Goal: Communication & Community: Answer question/provide support

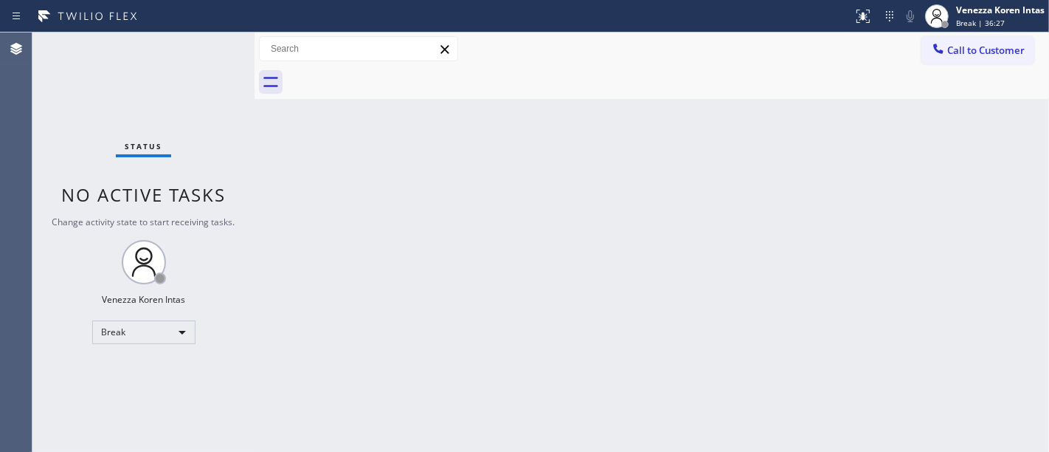
click at [208, 71] on div "Status No active tasks Change activity state to start receiving tasks. Venezza …" at bounding box center [143, 241] width 222 height 419
click at [997, 18] on div "Break | 1h" at bounding box center [1000, 23] width 89 height 10
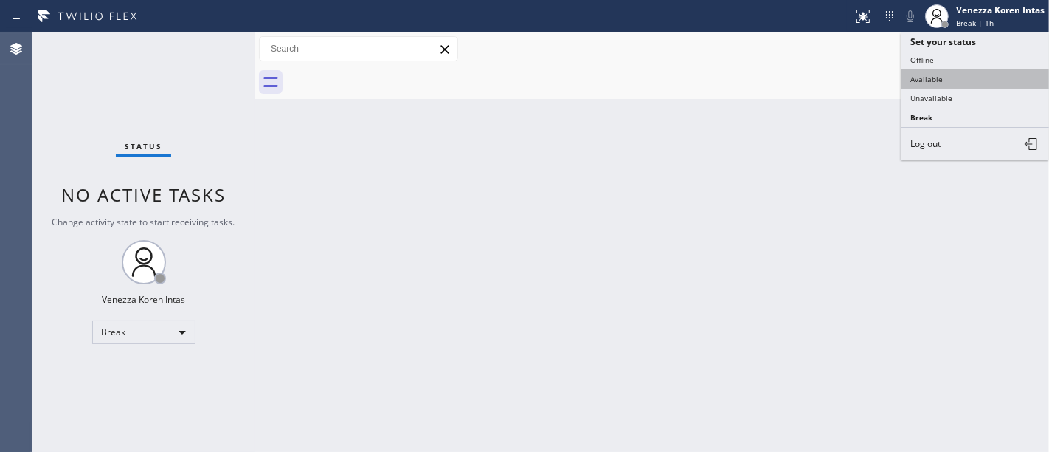
click at [946, 79] on button "Available" at bounding box center [976, 78] width 148 height 19
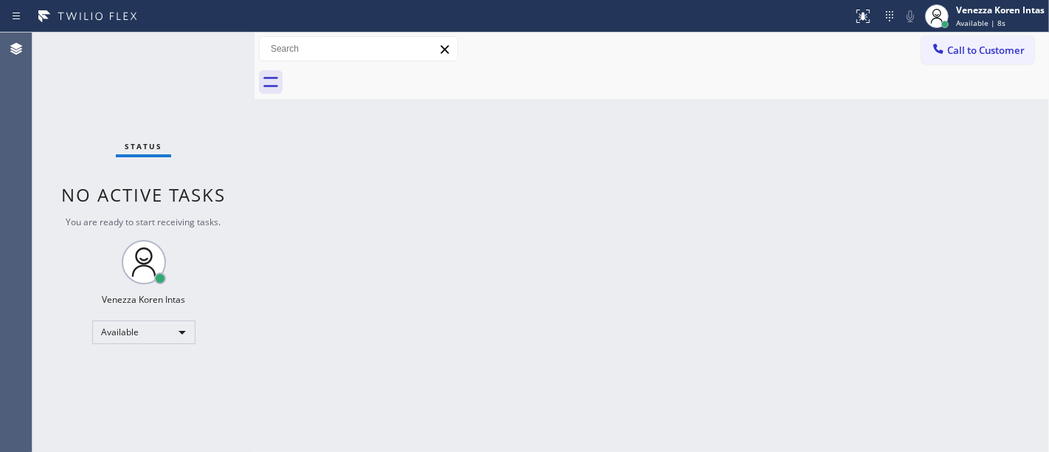
drag, startPoint x: 215, startPoint y: 299, endPoint x: 31, endPoint y: 184, distance: 217.1
click at [218, 297] on div "Status No active tasks You are ready to start receiving tasks. Venezza Koren In…" at bounding box center [143, 241] width 222 height 419
click at [228, 63] on div "Status No active tasks You are ready to start receiving tasks. Venezza Koren In…" at bounding box center [143, 241] width 222 height 419
click at [207, 49] on div "Status No active tasks You are ready to start receiving tasks. Venezza Koren In…" at bounding box center [143, 241] width 222 height 419
click at [184, 77] on div "Status No active tasks You are ready to start receiving tasks. Venezza Koren In…" at bounding box center [143, 241] width 222 height 419
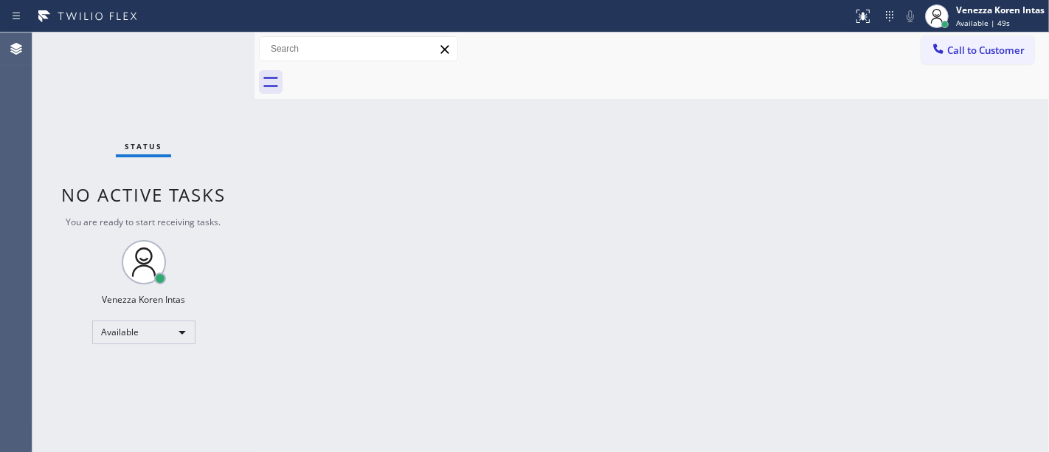
click at [219, 71] on div "Status No active tasks You are ready to start receiving tasks. Venezza Koren In…" at bounding box center [143, 241] width 222 height 419
click at [205, 52] on div "Status No active tasks You are ready to start receiving tasks. Venezza Koren In…" at bounding box center [143, 241] width 222 height 419
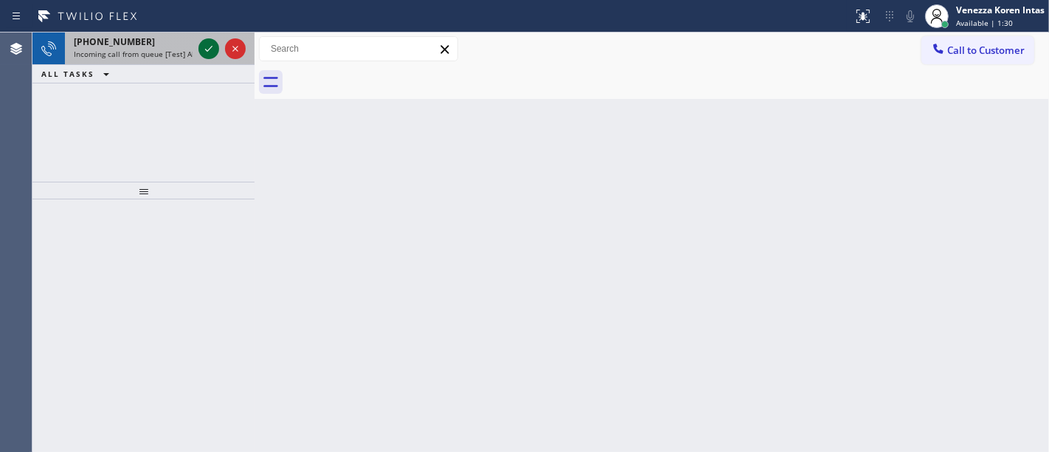
click at [201, 53] on icon at bounding box center [209, 49] width 18 height 18
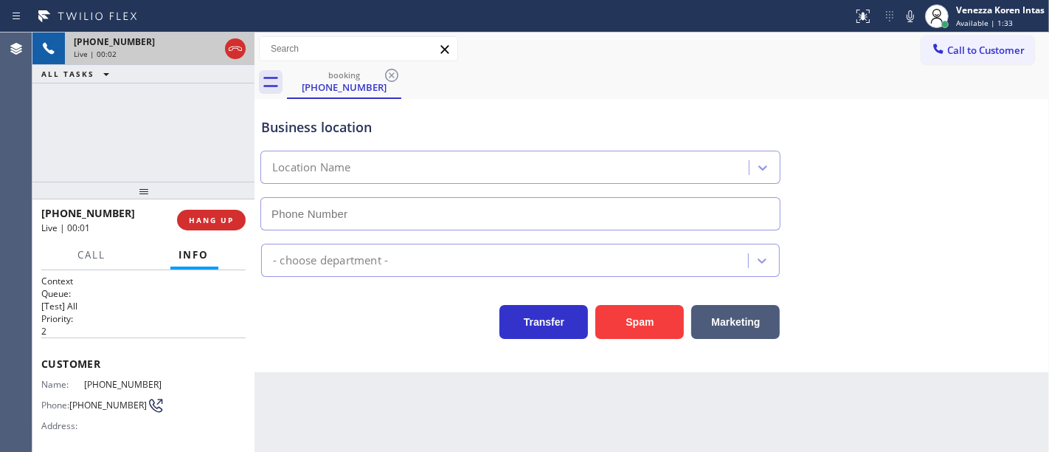
type input "[PHONE_NUMBER]"
click at [261, 114] on div "Business location High Voltage Electrical Garden Grove (714) 583-6151" at bounding box center [520, 167] width 525 height 128
drag, startPoint x: 209, startPoint y: 128, endPoint x: 840, endPoint y: 110, distance: 631.1
click at [210, 127] on div "+17148235065 Live | 02:27 ALL TASKS ALL TASKS ACTIVE TASKS TASKS IN WRAP UP" at bounding box center [143, 106] width 222 height 149
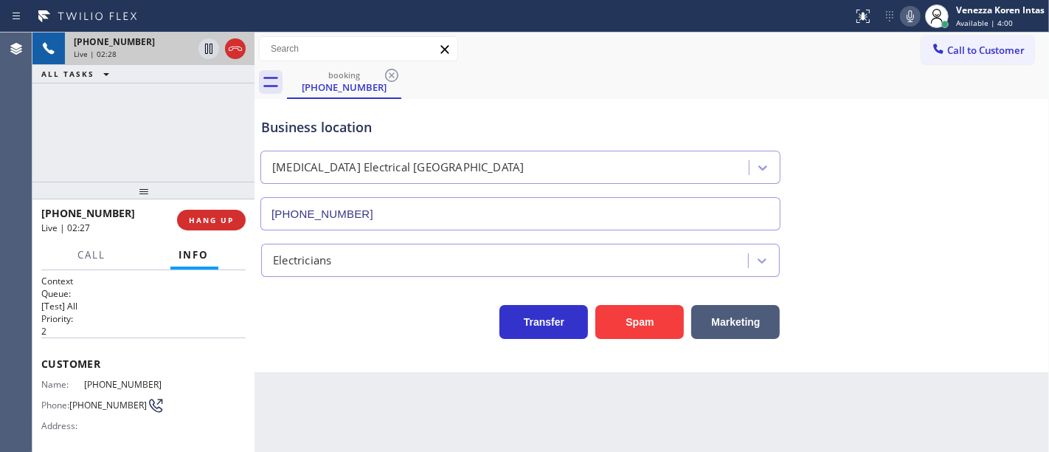
click at [915, 18] on icon at bounding box center [911, 16] width 18 height 18
click at [210, 42] on icon at bounding box center [209, 49] width 18 height 18
drag, startPoint x: 212, startPoint y: 50, endPoint x: 483, endPoint y: 63, distance: 271.8
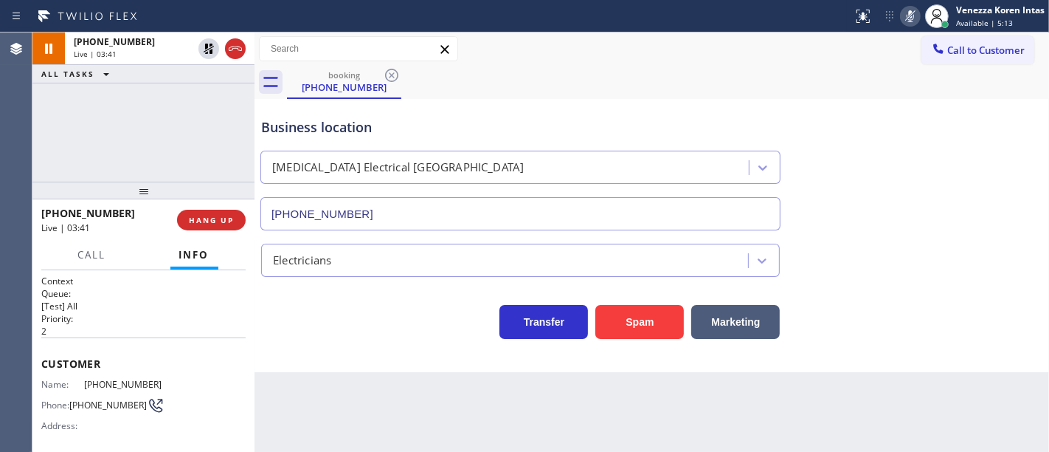
click at [212, 49] on icon at bounding box center [209, 49] width 10 height 10
click at [923, 15] on div at bounding box center [937, 16] width 32 height 32
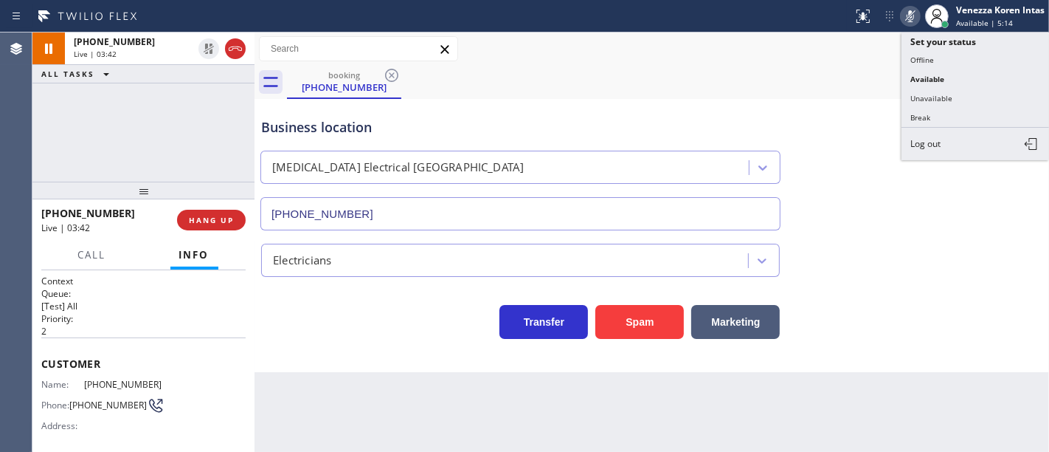
click at [916, 15] on icon at bounding box center [911, 16] width 18 height 18
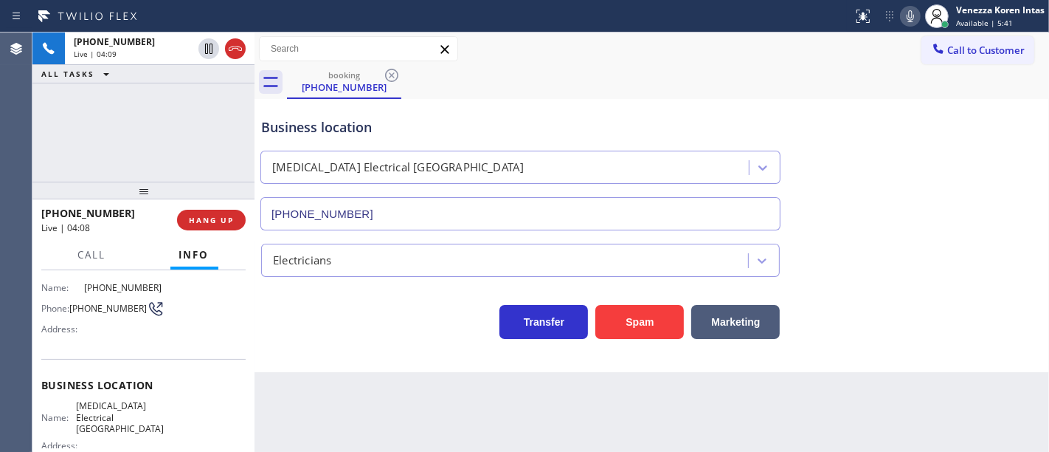
scroll to position [164, 0]
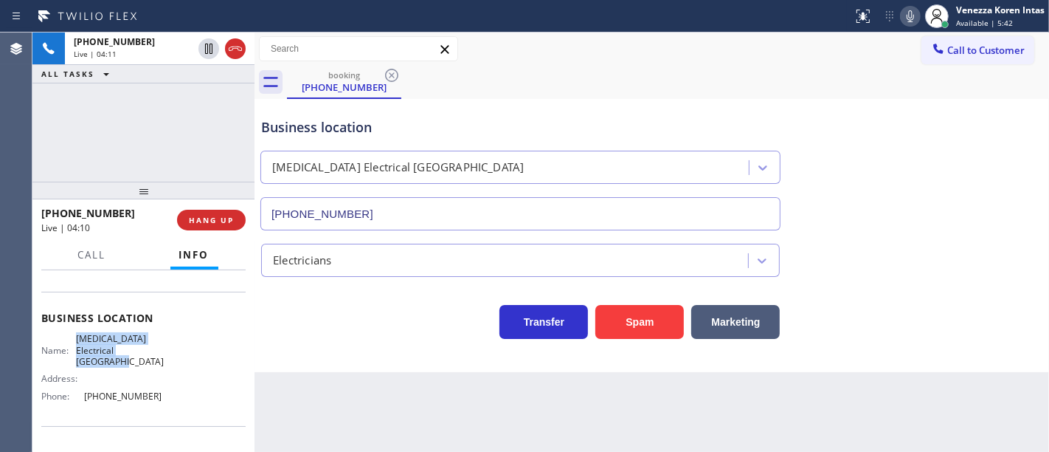
drag, startPoint x: 79, startPoint y: 334, endPoint x: 115, endPoint y: 358, distance: 43.6
click at [115, 358] on div "Name: High Voltage Electrical Garden Grove" at bounding box center [102, 350] width 122 height 34
copy span "[MEDICAL_DATA] Electrical [GEOGRAPHIC_DATA]"
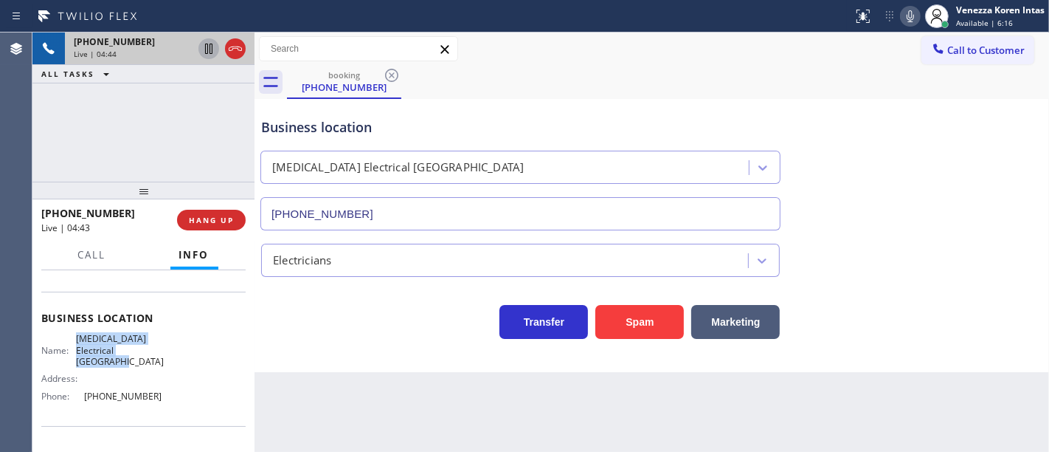
click at [205, 50] on icon at bounding box center [208, 49] width 7 height 10
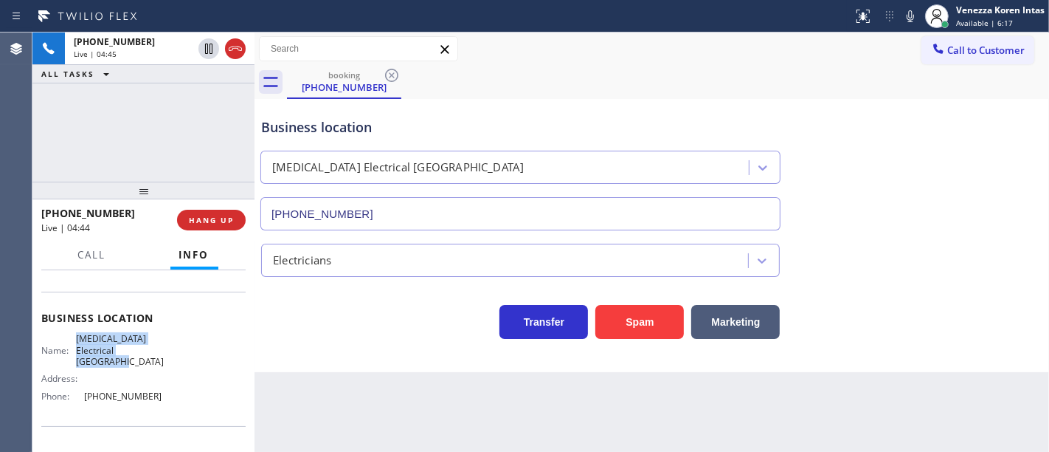
drag, startPoint x: 905, startPoint y: 9, endPoint x: 814, endPoint y: 75, distance: 112.5
click at [906, 9] on icon at bounding box center [911, 16] width 18 height 18
click at [207, 120] on div "+17148235065 Live | 07:26 ALL TASKS ALL TASKS ACTIVE TASKS TASKS IN WRAP UP" at bounding box center [143, 106] width 222 height 149
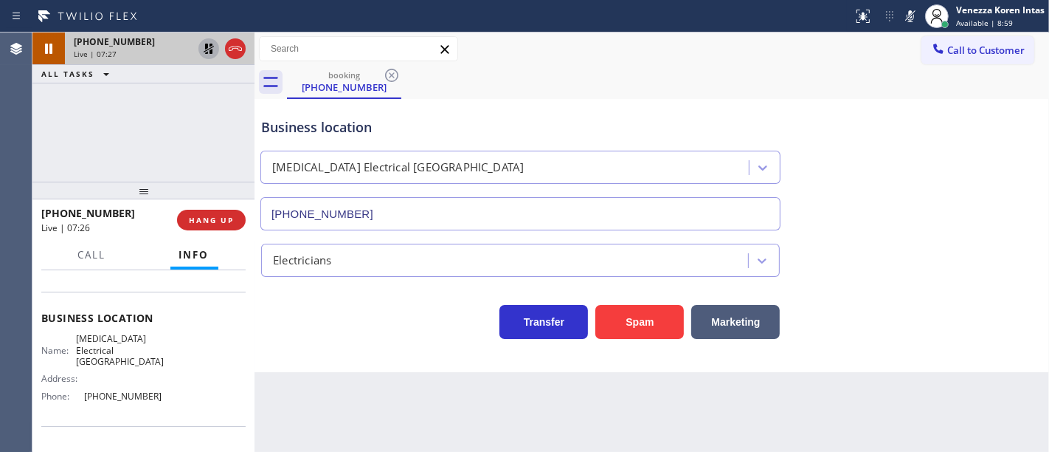
click at [215, 49] on icon at bounding box center [209, 49] width 18 height 18
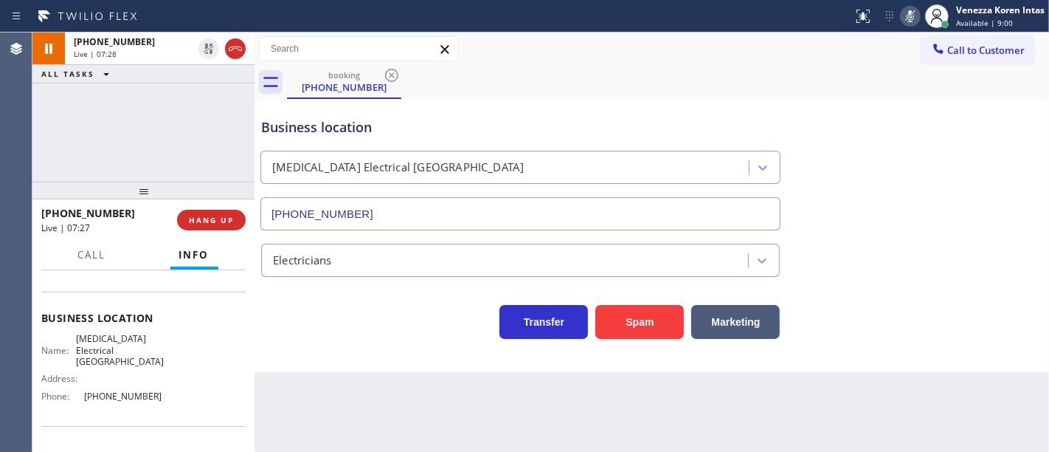
click at [911, 15] on icon at bounding box center [910, 16] width 7 height 12
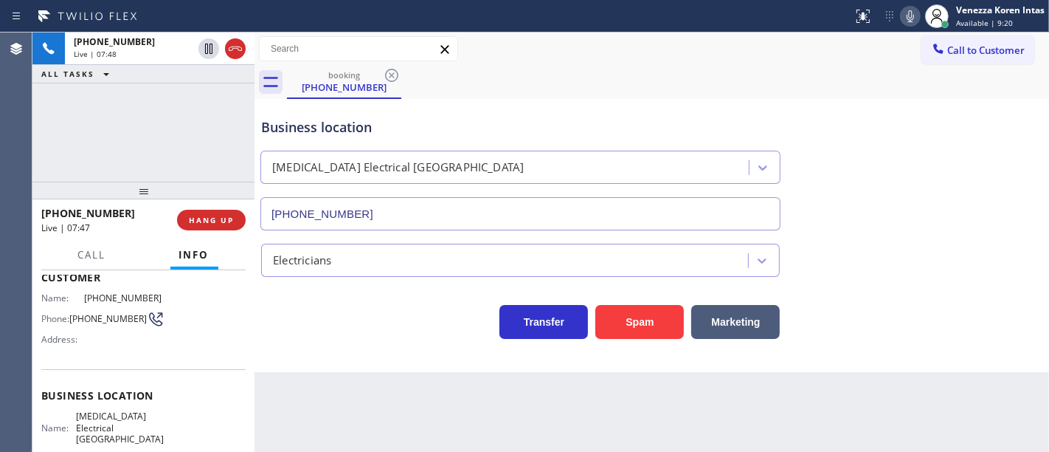
scroll to position [0, 0]
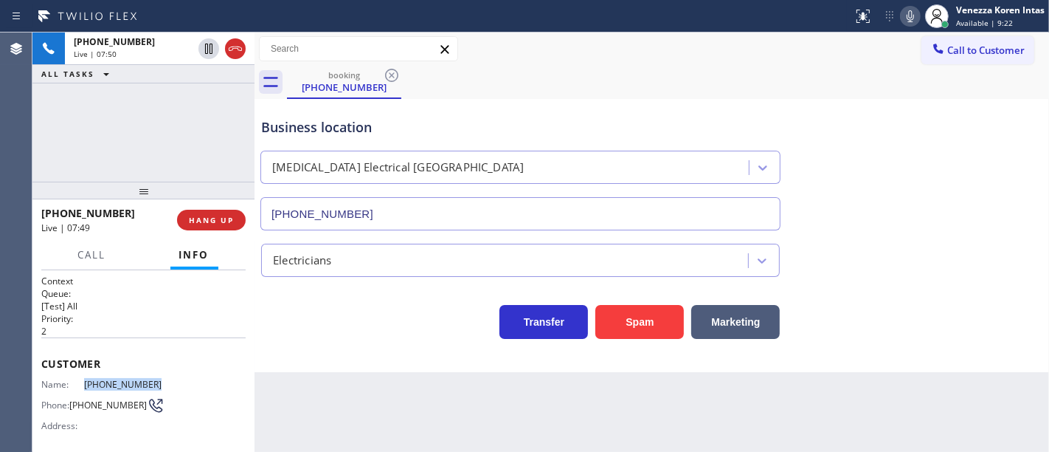
drag, startPoint x: 153, startPoint y: 380, endPoint x: 81, endPoint y: 380, distance: 72.3
click at [84, 380] on span "[PHONE_NUMBER]" at bounding box center [124, 384] width 80 height 11
copy span "[PHONE_NUMBER]"
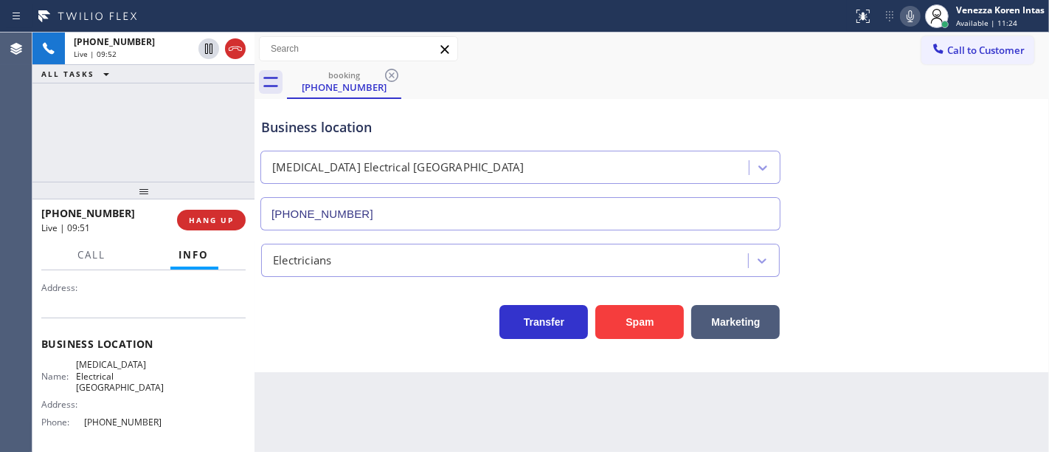
scroll to position [164, 0]
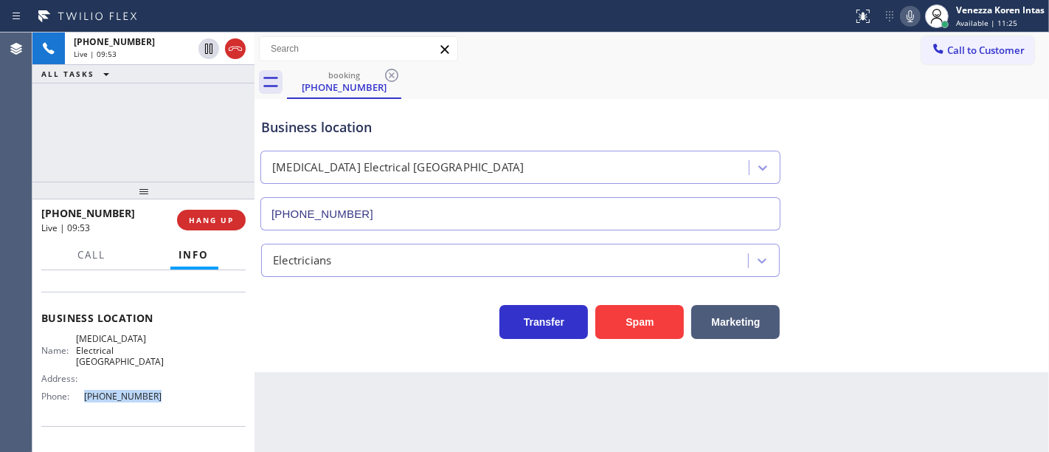
drag, startPoint x: 164, startPoint y: 401, endPoint x: 83, endPoint y: 397, distance: 80.6
click at [75, 398] on div "Name: High Voltage Electrical Garden Grove Address: Phone: (714) 583-6151" at bounding box center [143, 370] width 204 height 75
copy div "[PHONE_NUMBER]"
click at [906, 13] on icon at bounding box center [911, 16] width 18 height 18
click at [908, 19] on icon at bounding box center [910, 16] width 7 height 12
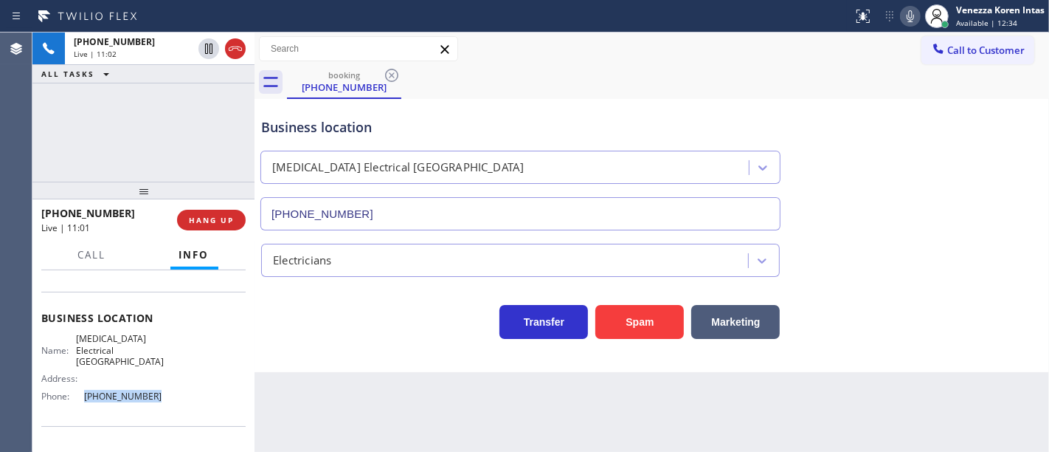
click at [916, 13] on icon at bounding box center [911, 16] width 18 height 18
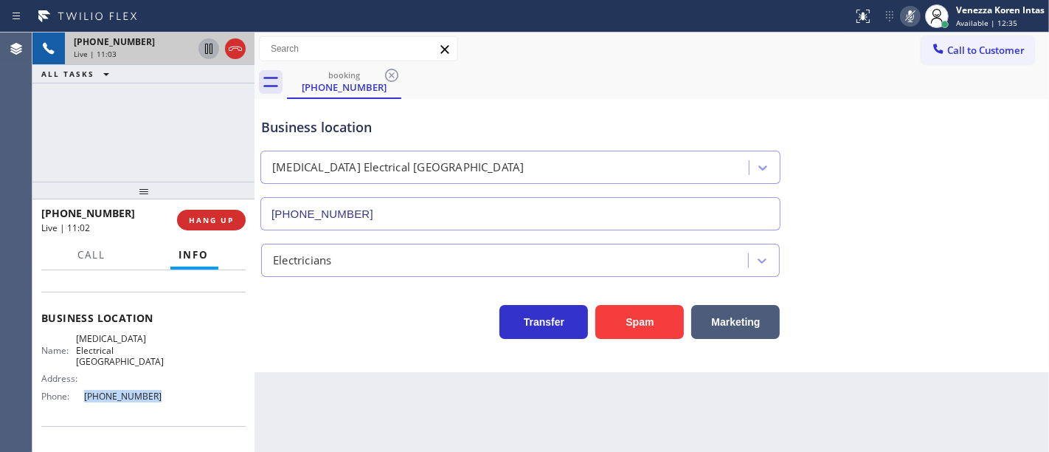
click at [207, 52] on icon at bounding box center [208, 49] width 7 height 10
click at [159, 162] on div "+17148235065 Live | 11:29 ALL TASKS ALL TASKS ACTIVE TASKS TASKS IN WRAP UP" at bounding box center [143, 106] width 222 height 149
drag, startPoint x: 910, startPoint y: 12, endPoint x: 687, endPoint y: 64, distance: 228.9
click at [909, 14] on icon at bounding box center [911, 16] width 18 height 18
click at [216, 49] on icon at bounding box center [209, 49] width 18 height 18
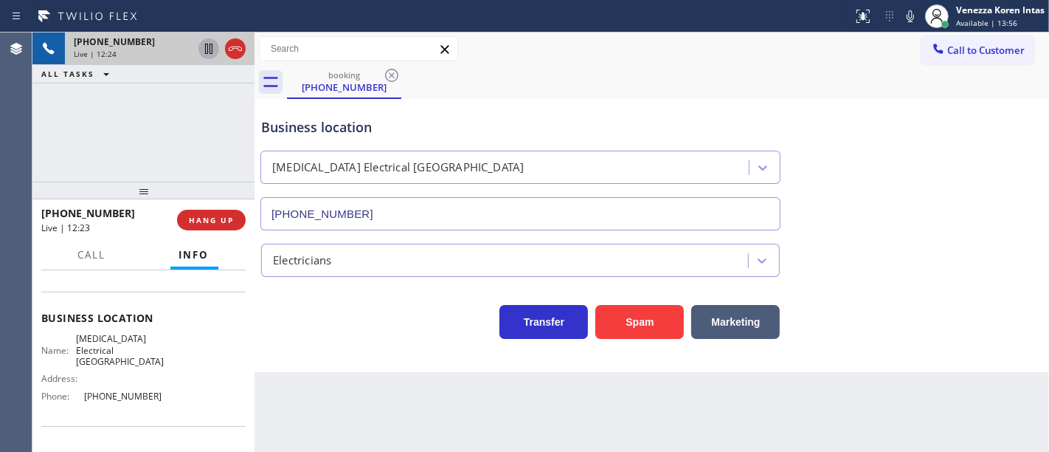
click at [622, 84] on div "booking (714) 823-5065" at bounding box center [668, 82] width 762 height 33
click at [914, 19] on icon at bounding box center [911, 16] width 18 height 18
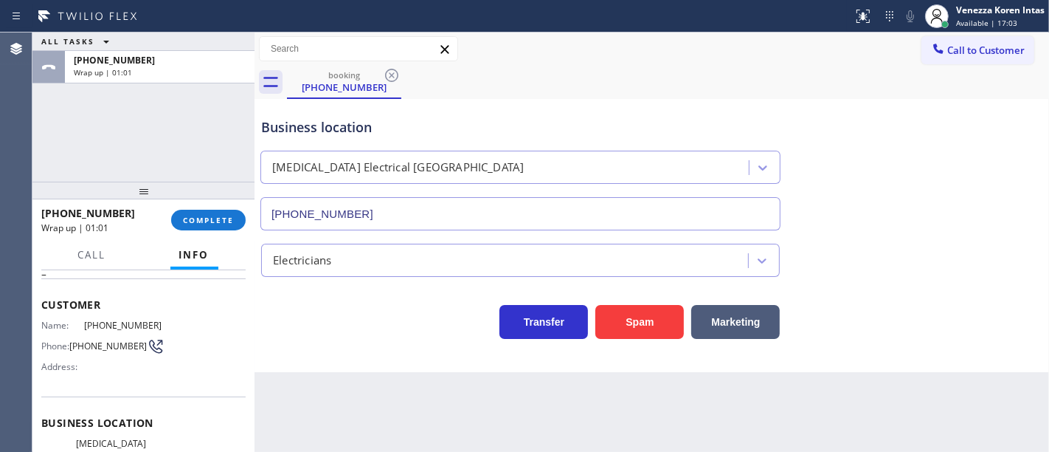
scroll to position [0, 0]
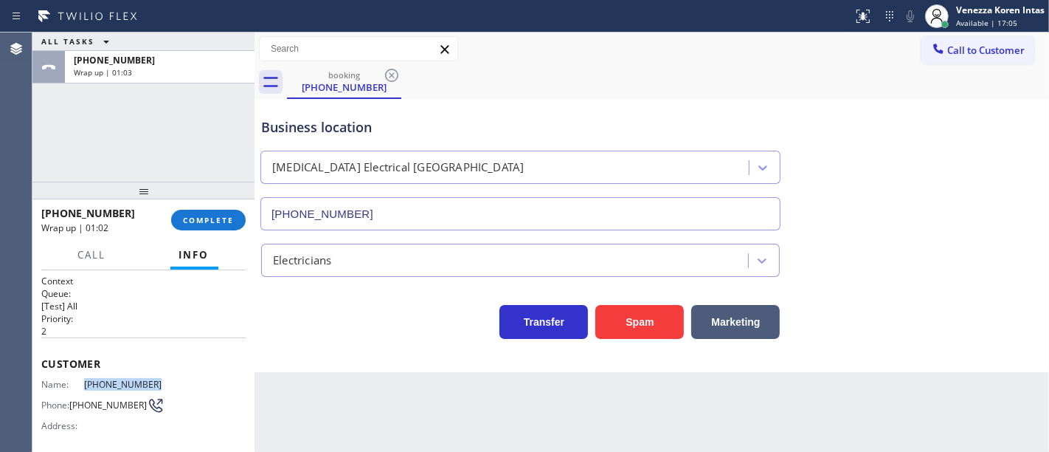
drag, startPoint x: 151, startPoint y: 376, endPoint x: 75, endPoint y: 382, distance: 76.2
click at [74, 383] on div "Name: (714) 823-5065" at bounding box center [102, 384] width 122 height 11
copy div "[PHONE_NUMBER]"
click at [212, 214] on button "COMPLETE" at bounding box center [208, 220] width 75 height 21
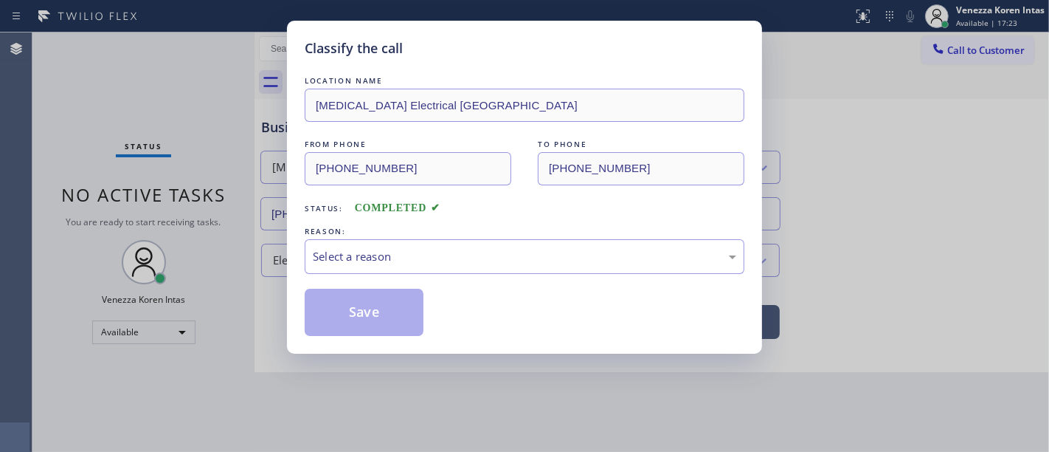
click at [437, 276] on div "LOCATION NAME High Voltage Electrical Garden Grove FROM PHONE (714) 823-5065 TO…" at bounding box center [525, 204] width 440 height 263
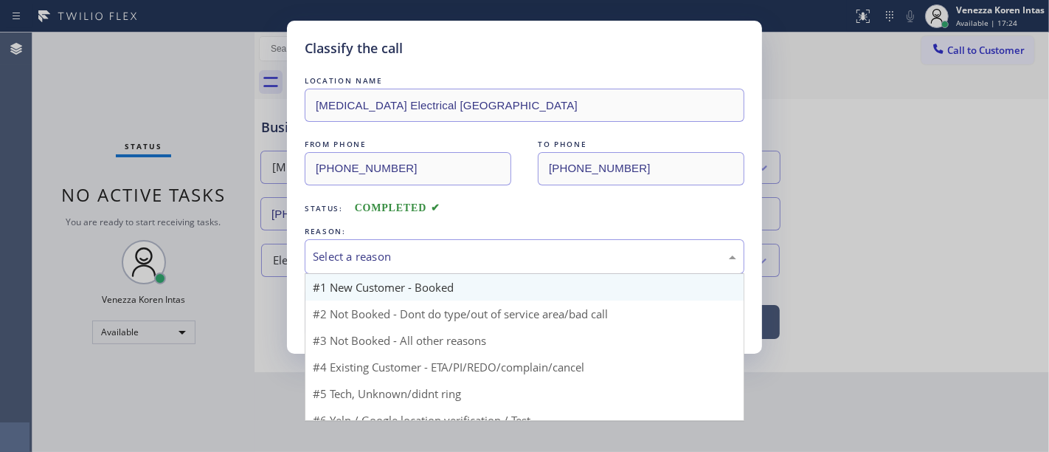
drag, startPoint x: 442, startPoint y: 266, endPoint x: 429, endPoint y: 294, distance: 30.0
click at [442, 267] on div "Select a reason" at bounding box center [525, 256] width 440 height 35
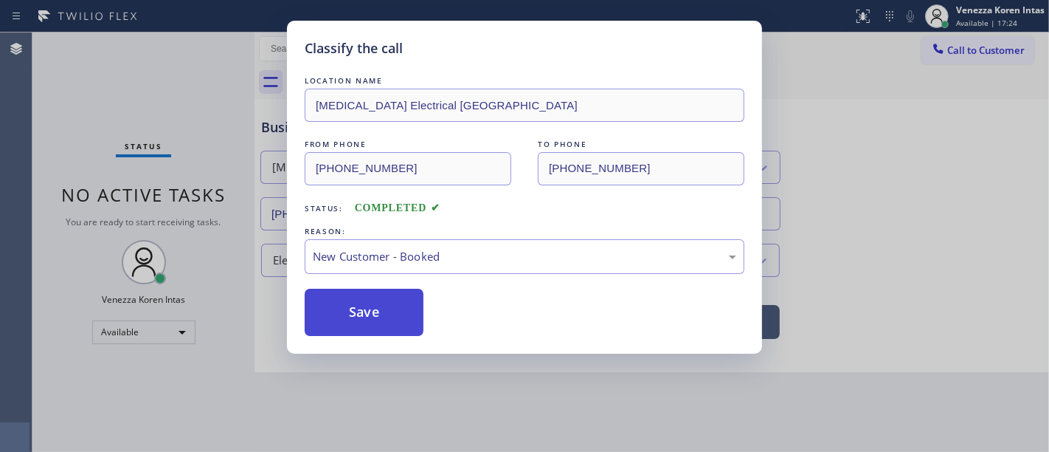
click at [389, 307] on button "Save" at bounding box center [364, 312] width 119 height 47
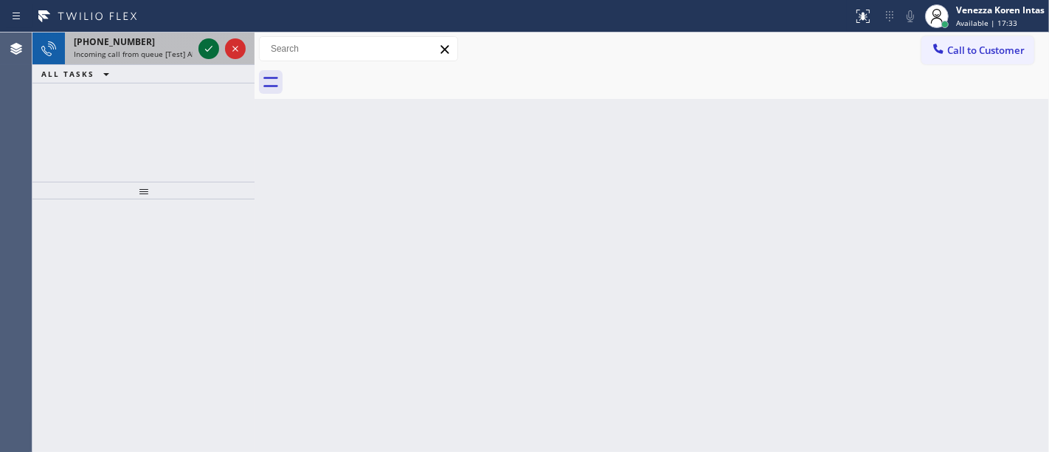
click at [212, 50] on icon at bounding box center [209, 49] width 18 height 18
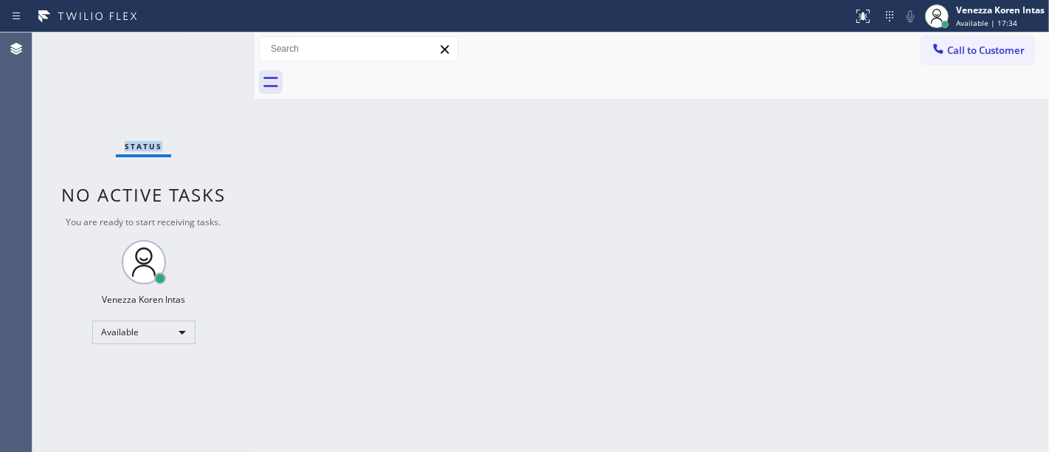
click at [212, 50] on div "Status No active tasks You are ready to start receiving tasks. Venezza Koren In…" at bounding box center [143, 241] width 222 height 419
drag, startPoint x: 885, startPoint y: 22, endPoint x: 879, endPoint y: 29, distance: 8.9
click at [885, 24] on button at bounding box center [890, 16] width 21 height 21
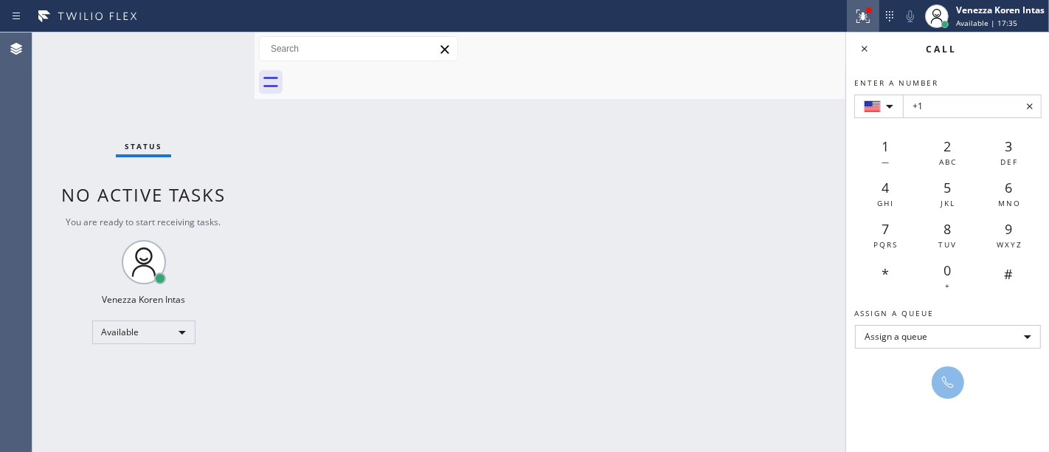
click at [871, 22] on div at bounding box center [863, 16] width 32 height 18
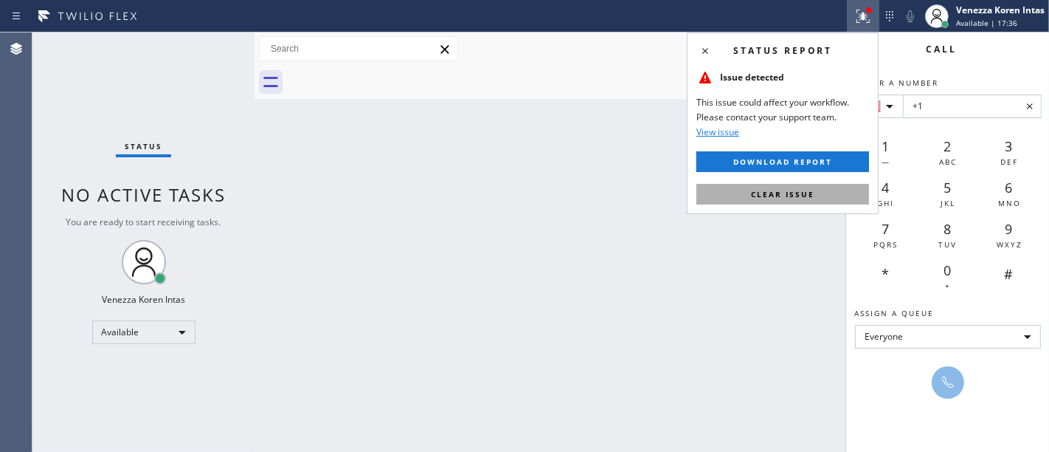
click at [801, 196] on span "Clear issue" at bounding box center [782, 194] width 63 height 10
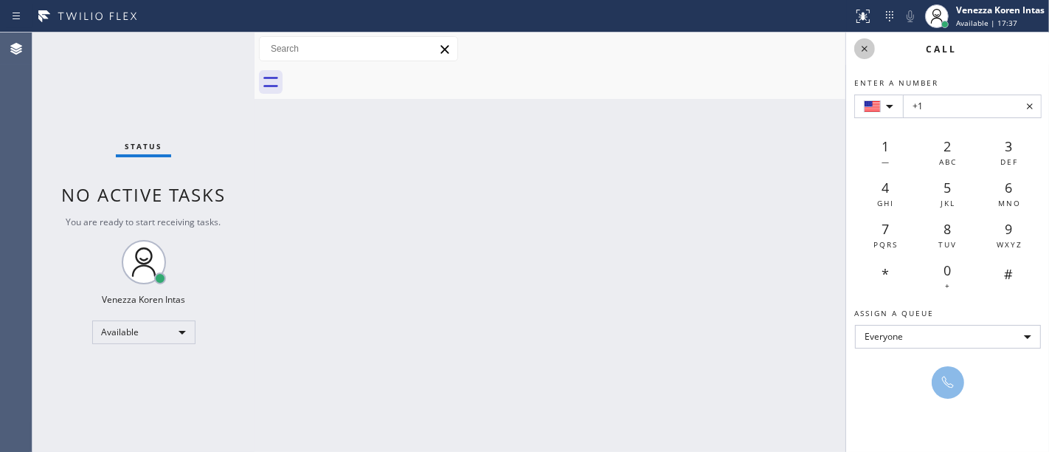
click at [860, 55] on icon at bounding box center [865, 49] width 18 height 18
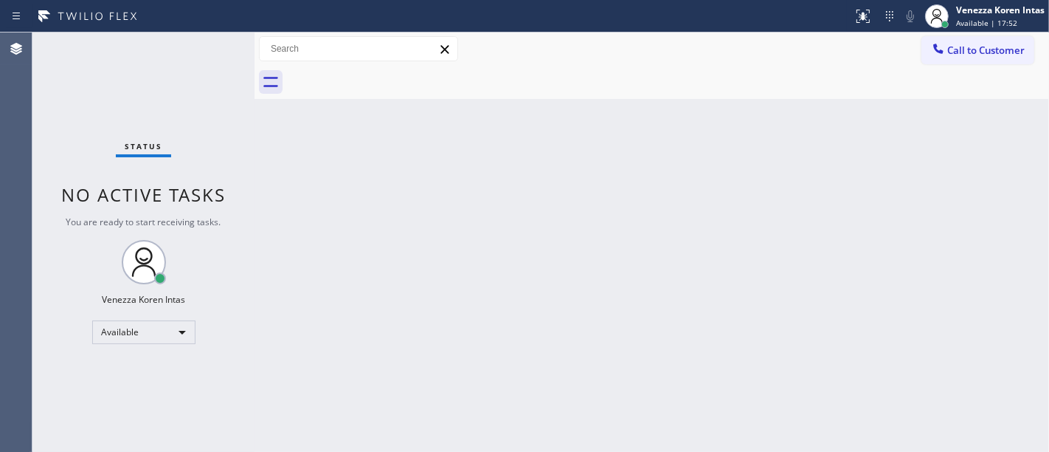
click at [571, 165] on div "Back to Dashboard Change Sender ID Customers Technicians Select a contact Outbo…" at bounding box center [652, 241] width 795 height 419
drag, startPoint x: 164, startPoint y: 125, endPoint x: 314, endPoint y: 86, distance: 155.7
click at [164, 125] on div "Status No active tasks You are ready to start receiving tasks. Venezza Koren In…" at bounding box center [143, 241] width 222 height 419
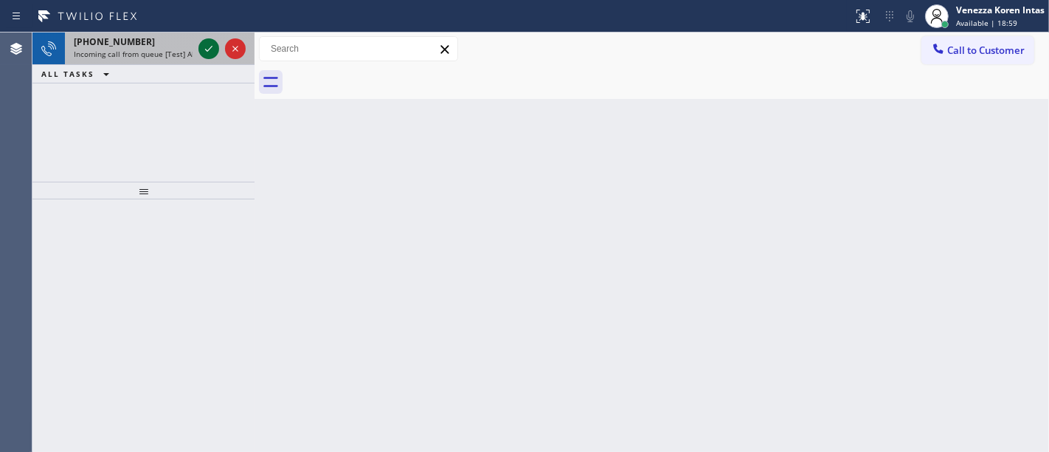
click at [205, 49] on icon at bounding box center [208, 49] width 7 height 6
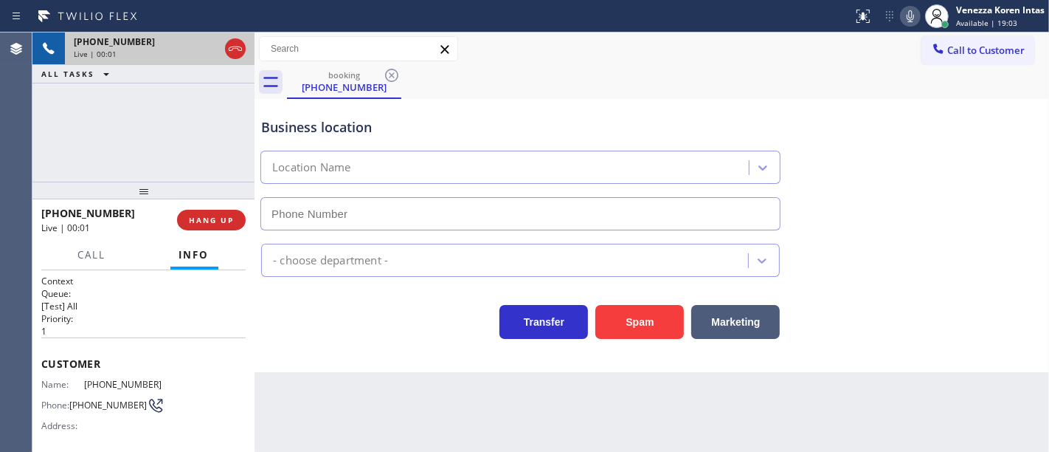
type input "[PHONE_NUMBER]"
click at [245, 157] on div "+18587757694 Live | 00:02 ALL TASKS ALL TASKS ACTIVE TASKS TASKS IN WRAP UP" at bounding box center [143, 106] width 222 height 149
click at [514, 106] on div "Business location Kenmore Repair (866) 878-8591" at bounding box center [520, 167] width 525 height 128
click at [193, 171] on div "+18587757694 Live | 01:39 ALL TASKS ALL TASKS ACTIVE TASKS TASKS IN WRAP UP" at bounding box center [143, 106] width 222 height 149
drag, startPoint x: 153, startPoint y: 384, endPoint x: 80, endPoint y: 384, distance: 73.1
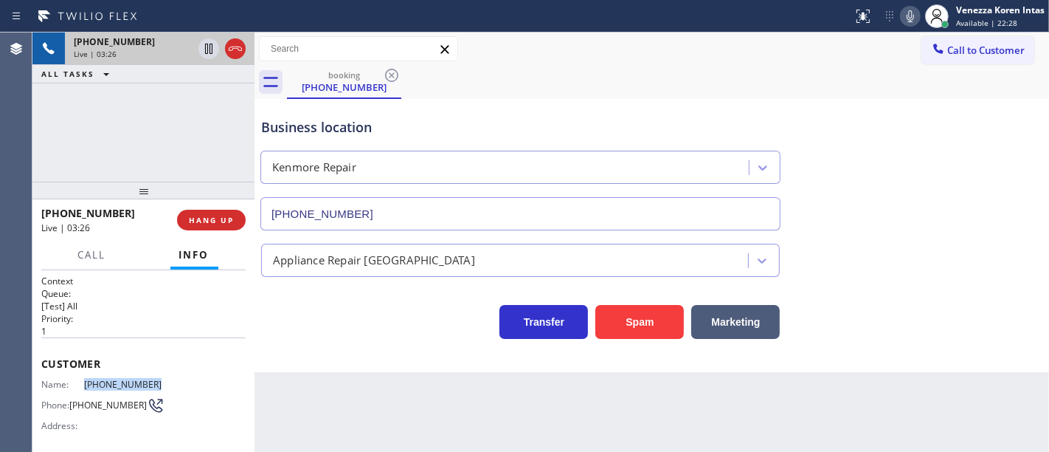
click at [80, 384] on div "Name: (858) 775-7694" at bounding box center [102, 384] width 122 height 11
copy div "[PHONE_NUMBER]"
click at [906, 19] on icon at bounding box center [911, 16] width 18 height 18
drag, startPoint x: 666, startPoint y: 108, endPoint x: 665, endPoint y: 91, distance: 17.0
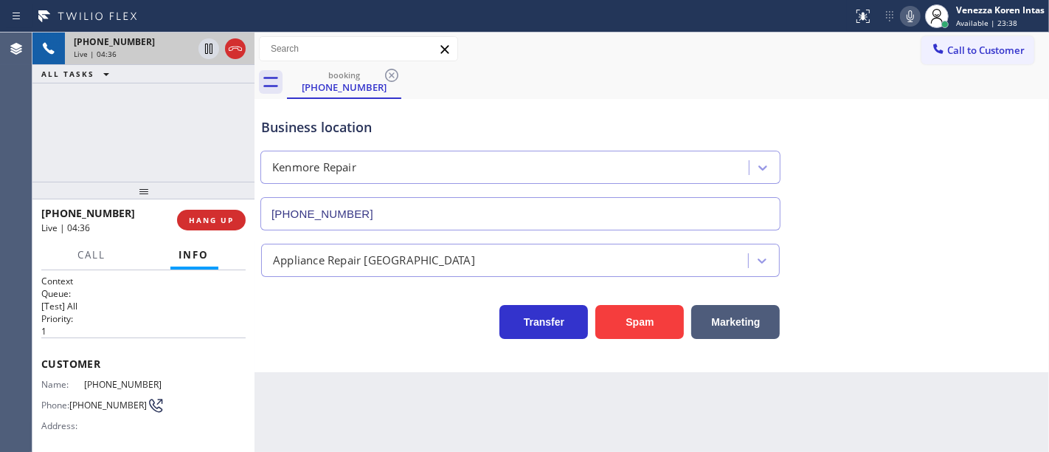
click at [666, 106] on div "Business location Kenmore Repair (866) 878-8591" at bounding box center [520, 167] width 525 height 128
click at [652, 50] on div "Call to Customer Outbound call Location 5 Star Appliance Repair Your caller id …" at bounding box center [652, 49] width 795 height 26
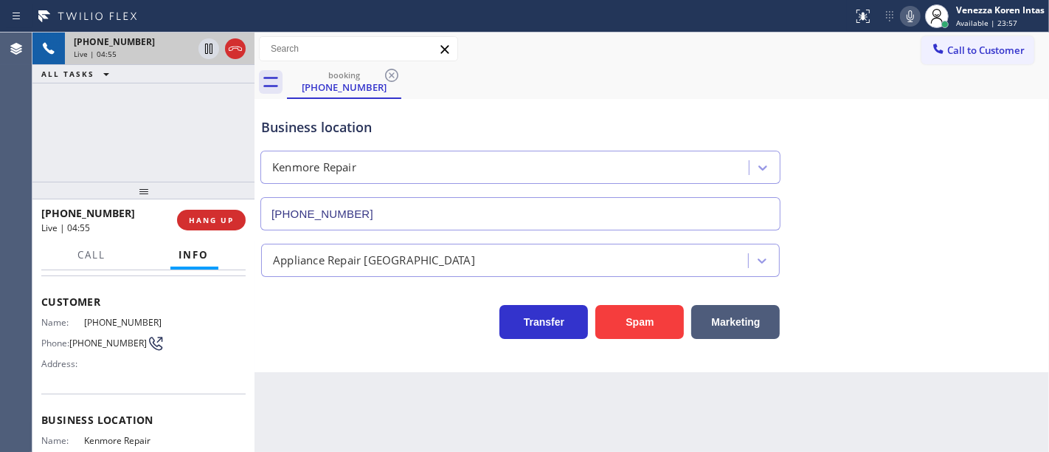
scroll to position [164, 0]
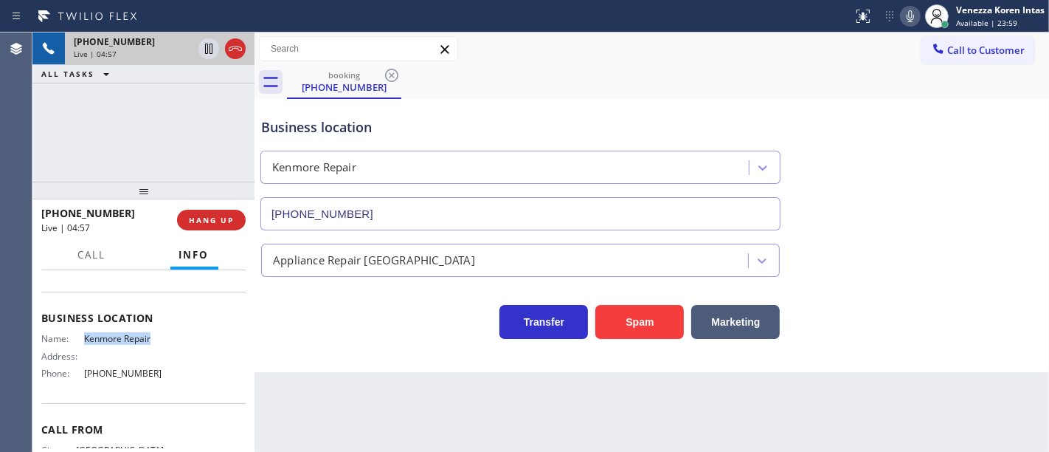
drag, startPoint x: 75, startPoint y: 334, endPoint x: 150, endPoint y: 336, distance: 74.6
click at [150, 336] on div "Name: Kenmore Repair" at bounding box center [102, 338] width 122 height 11
copy div "Kenmore Repair"
click at [908, 7] on icon at bounding box center [911, 16] width 18 height 18
click at [908, 15] on icon at bounding box center [911, 16] width 18 height 18
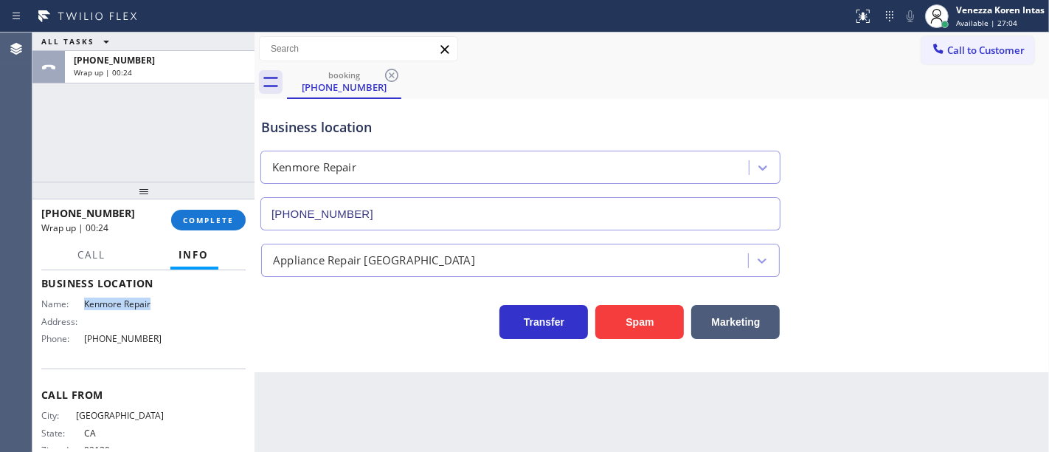
scroll to position [228, 0]
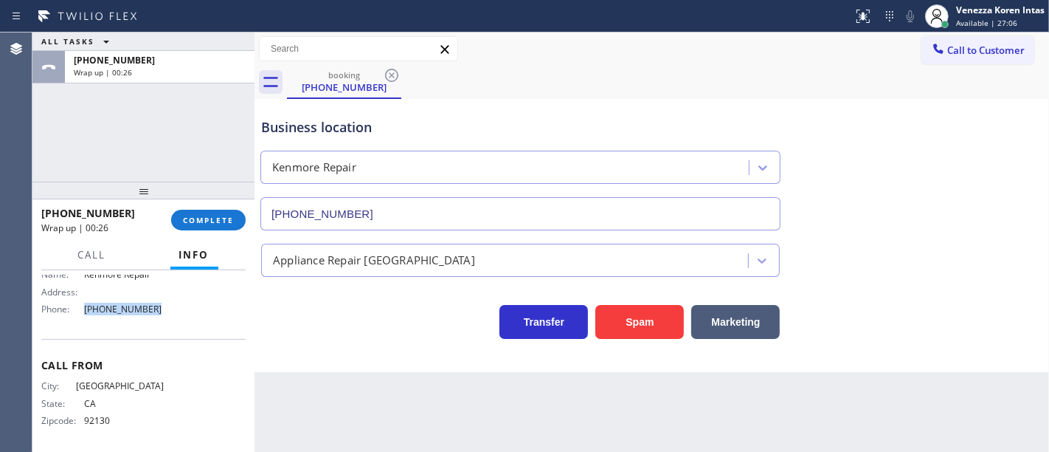
drag, startPoint x: 156, startPoint y: 312, endPoint x: 78, endPoint y: 309, distance: 78.3
click at [78, 309] on div "Name: Kenmore Repair Address: Phone: (866) 878-8591" at bounding box center [143, 295] width 204 height 52
copy div "[PHONE_NUMBER]"
click at [229, 224] on span "COMPLETE" at bounding box center [208, 220] width 51 height 10
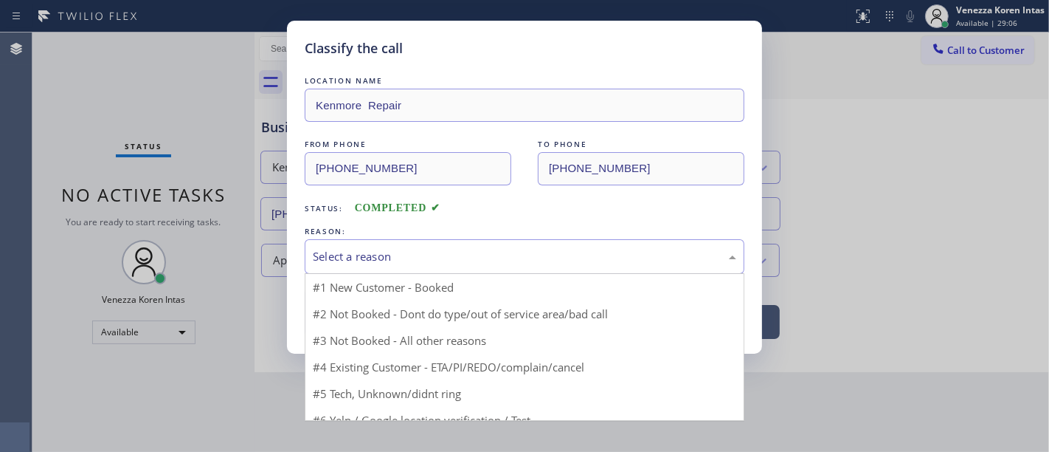
click at [440, 256] on div "Select a reason" at bounding box center [525, 256] width 424 height 17
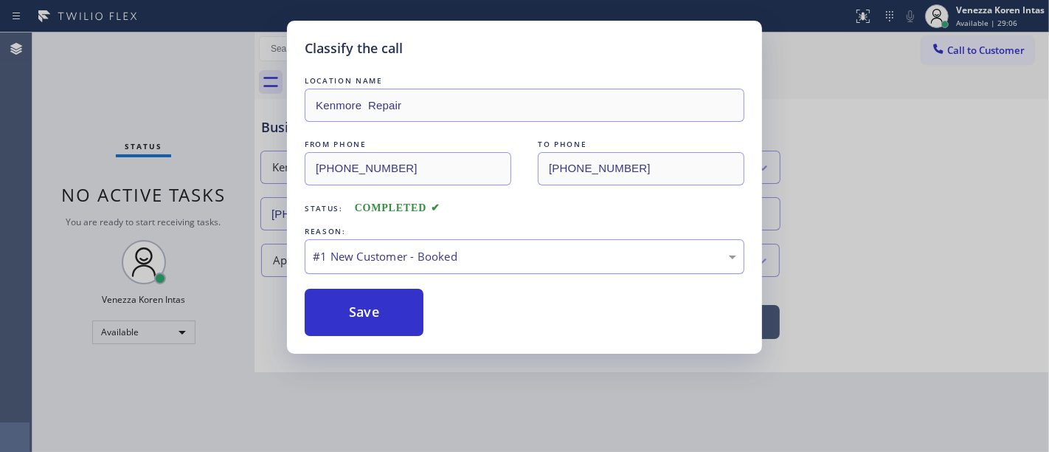
click at [402, 311] on button "Save" at bounding box center [364, 312] width 119 height 47
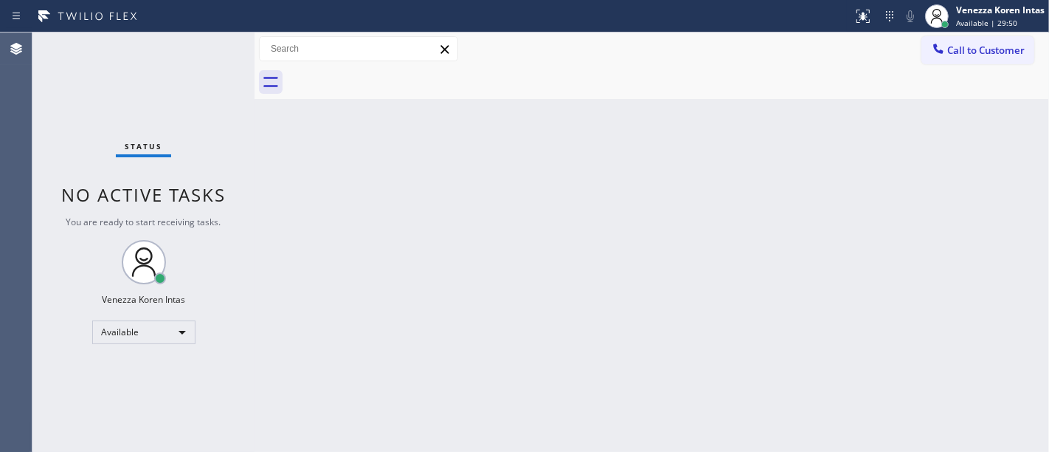
click at [407, 176] on div "Back to Dashboard Change Sender ID Customers Technicians Select a contact Outbo…" at bounding box center [652, 241] width 795 height 419
click at [101, 104] on div "Status No active tasks You are ready to start receiving tasks. Venezza Koren In…" at bounding box center [143, 241] width 222 height 419
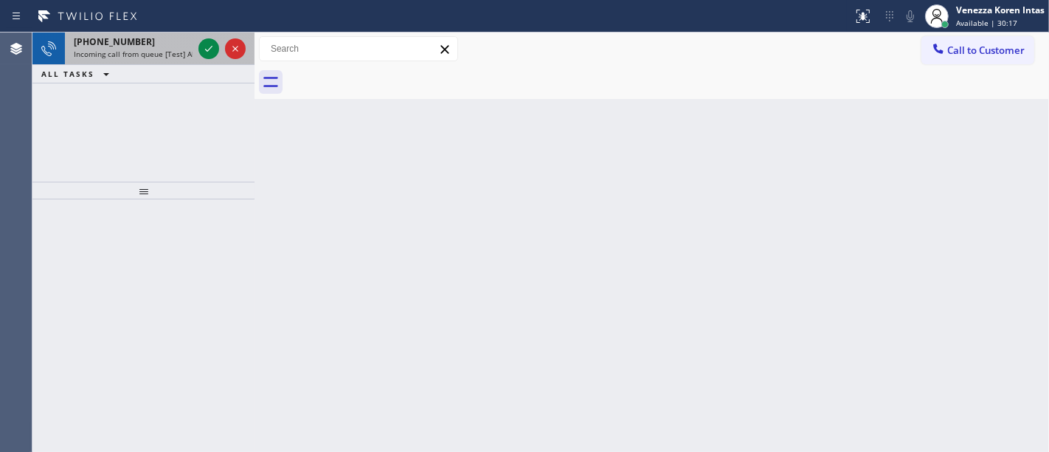
click at [184, 58] on div "+15103266194 Incoming call from queue [Test] All" at bounding box center [130, 48] width 131 height 32
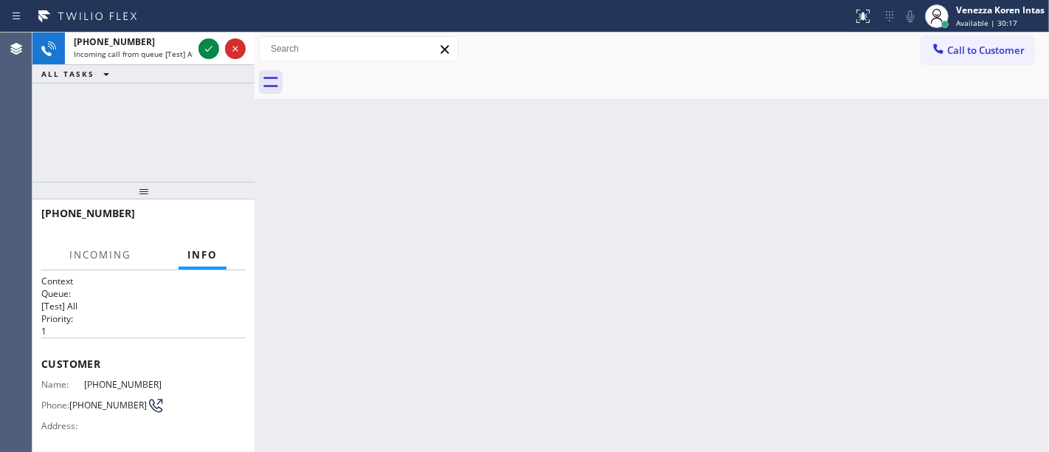
scroll to position [246, 0]
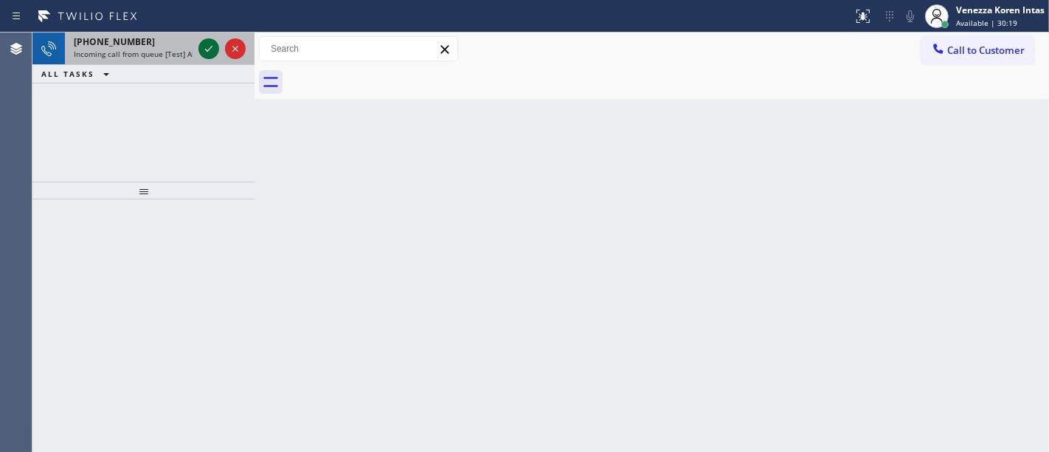
click at [204, 46] on icon at bounding box center [209, 49] width 18 height 18
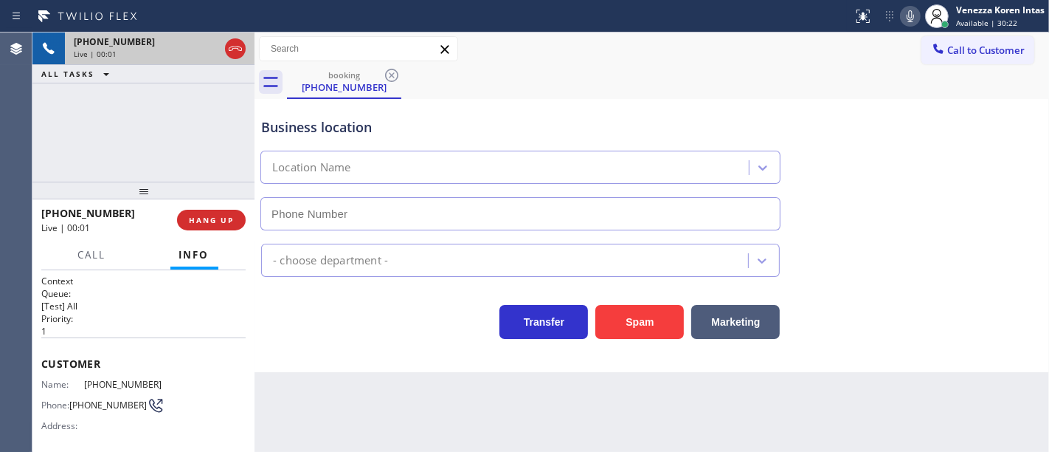
type input "[PHONE_NUMBER]"
click at [237, 46] on icon at bounding box center [235, 48] width 13 height 4
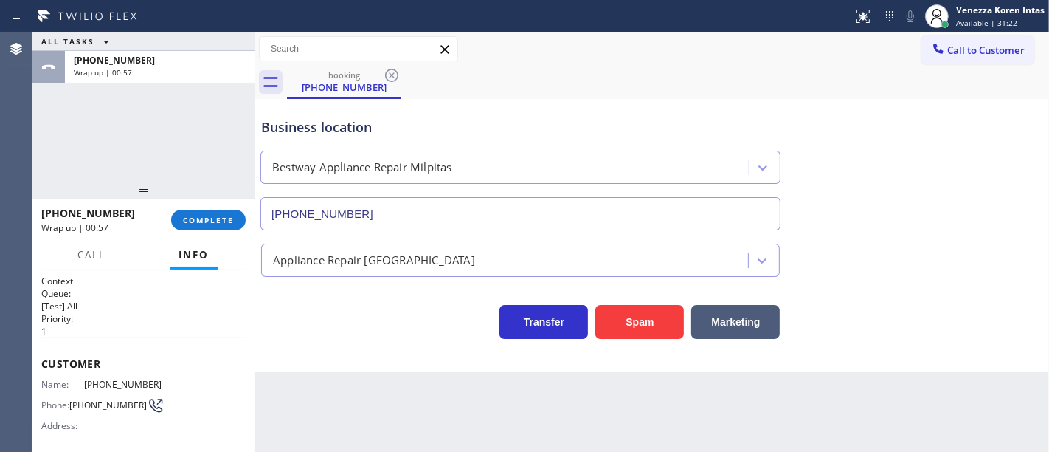
drag, startPoint x: 195, startPoint y: 218, endPoint x: 308, endPoint y: 232, distance: 113.9
click at [195, 218] on span "COMPLETE" at bounding box center [208, 220] width 51 height 10
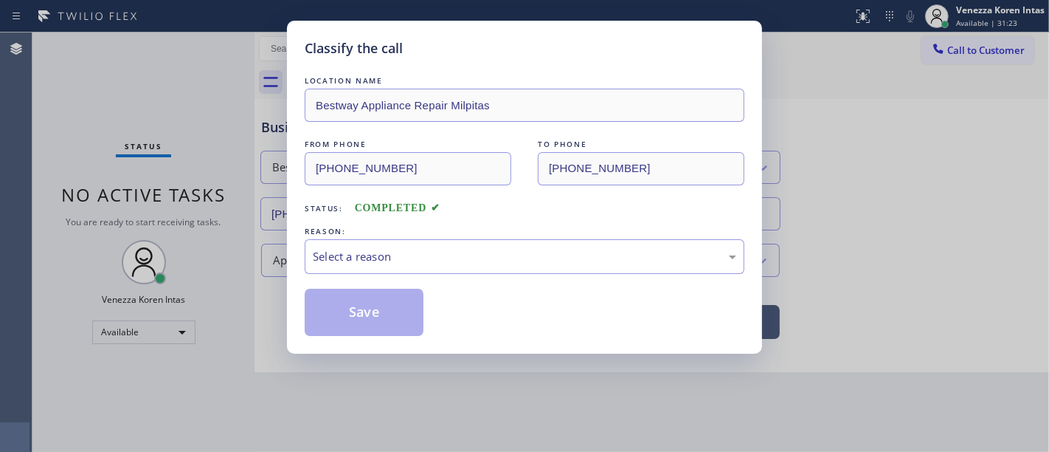
click at [486, 276] on div "LOCATION NAME Bestway Appliance Repair Milpitas FROM PHONE (510) 326-6194 TO PH…" at bounding box center [525, 204] width 440 height 263
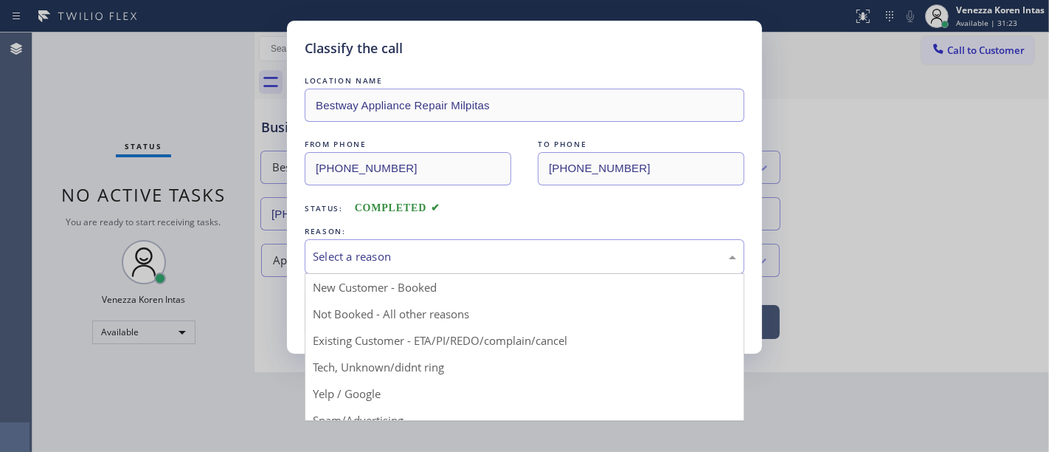
click at [487, 246] on div "Select a reason" at bounding box center [525, 256] width 440 height 35
drag, startPoint x: 474, startPoint y: 370, endPoint x: 457, endPoint y: 363, distance: 17.5
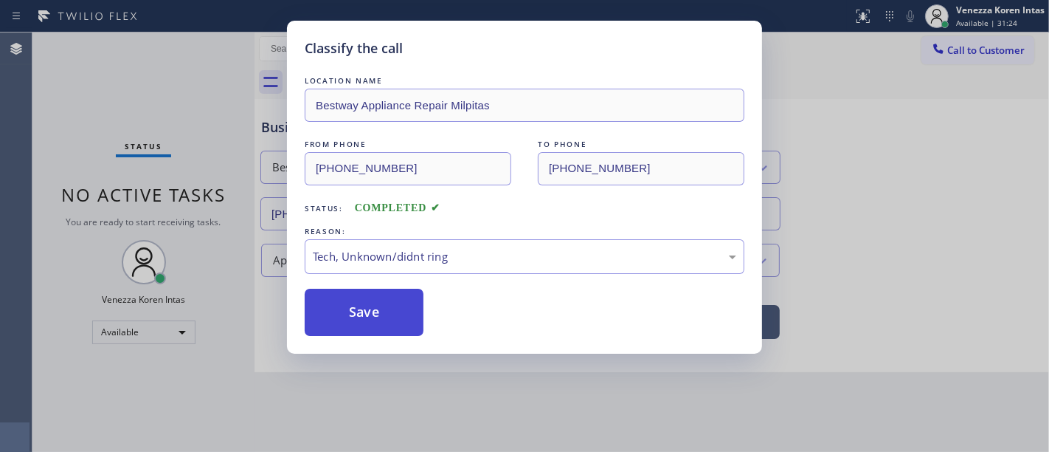
click at [404, 328] on button "Save" at bounding box center [364, 312] width 119 height 47
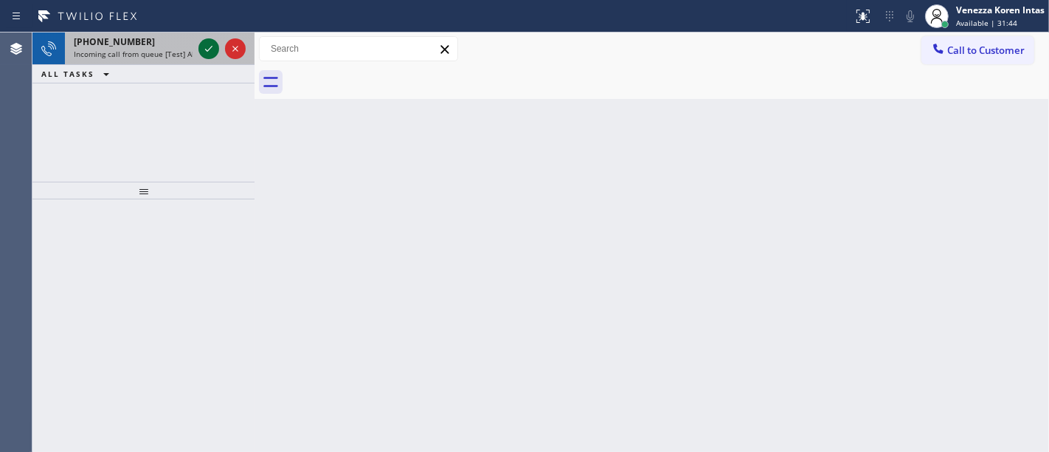
click at [201, 52] on icon at bounding box center [209, 49] width 18 height 18
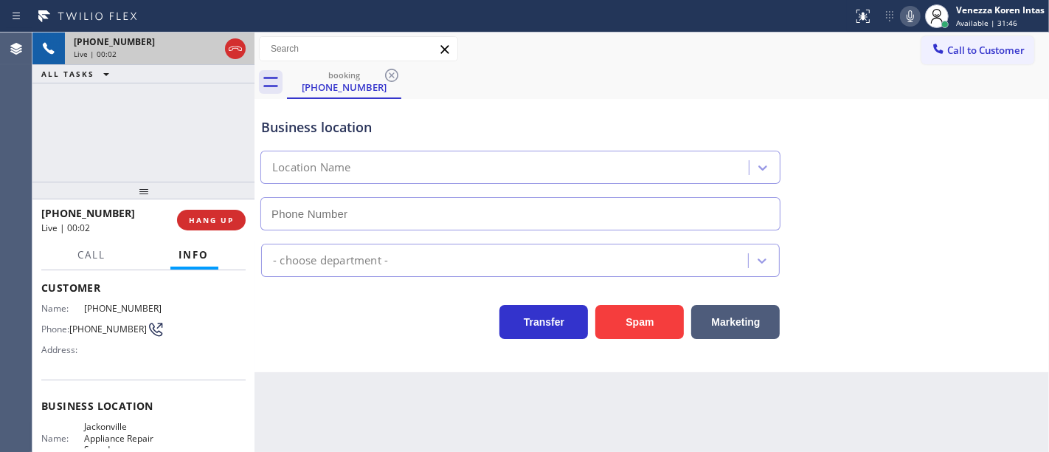
scroll to position [82, 0]
type input "[PHONE_NUMBER]"
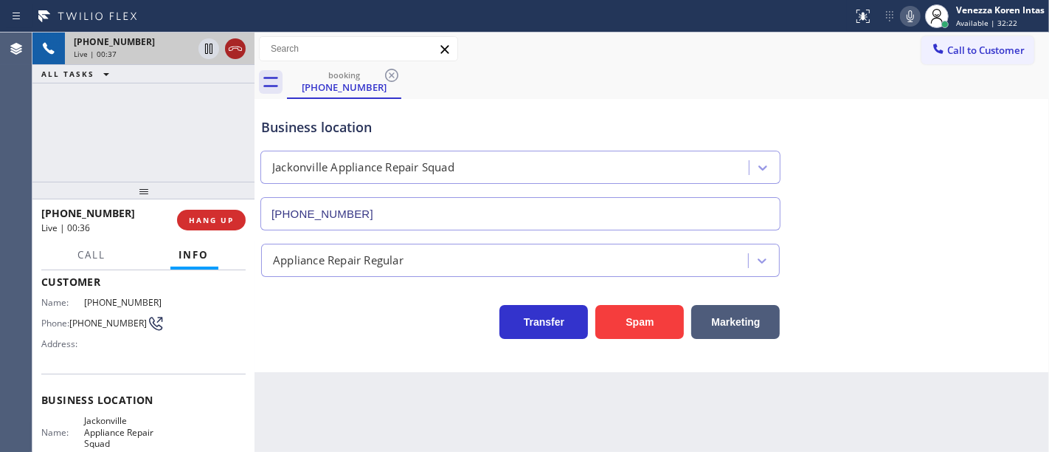
click at [238, 48] on icon at bounding box center [235, 48] width 13 height 4
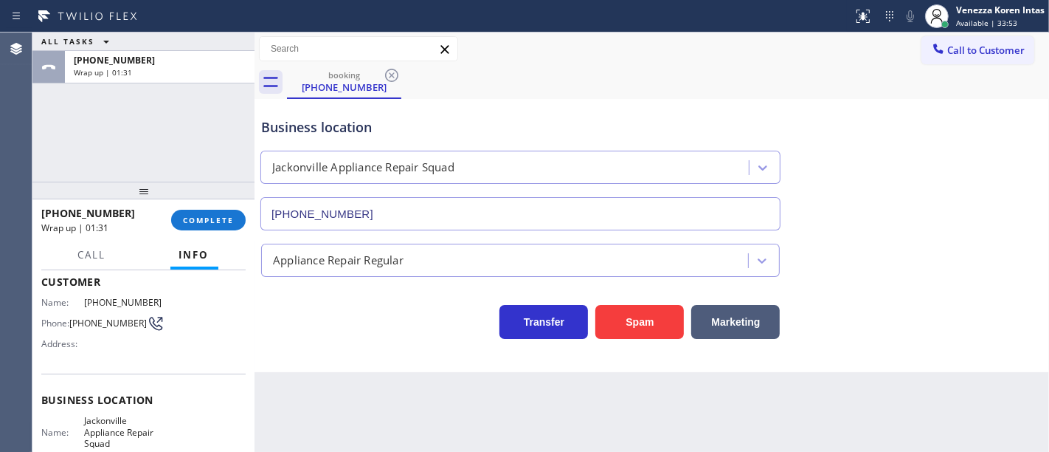
drag, startPoint x: 221, startPoint y: 224, endPoint x: 321, endPoint y: 228, distance: 99.7
click at [222, 222] on span "COMPLETE" at bounding box center [208, 220] width 51 height 10
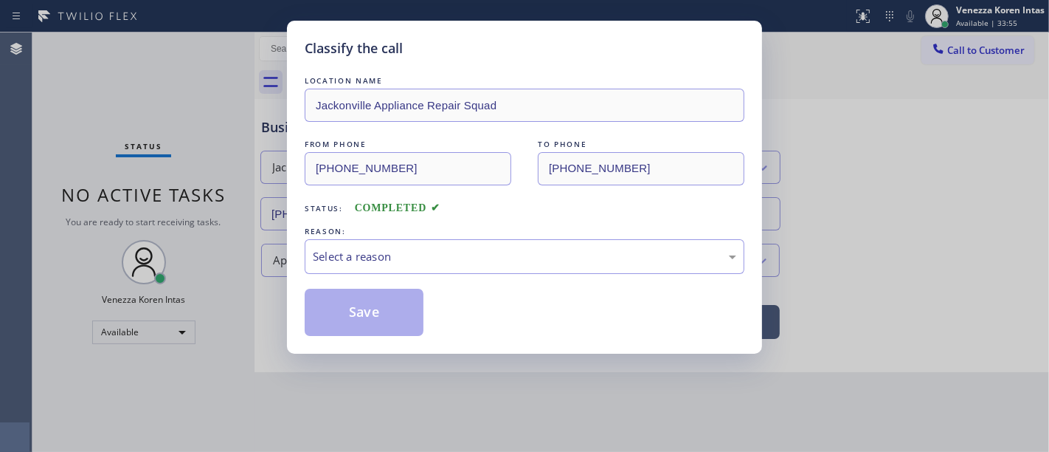
click at [406, 270] on div "Select a reason" at bounding box center [525, 256] width 440 height 35
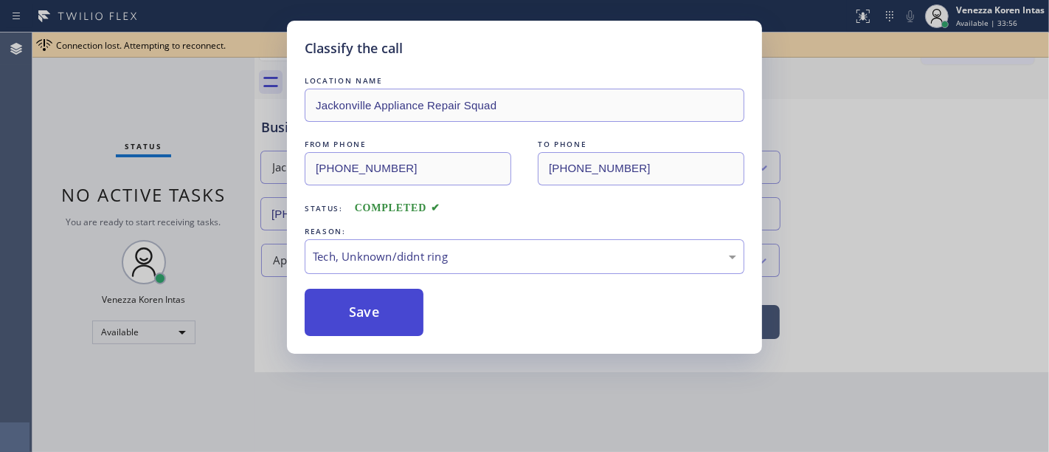
click at [386, 314] on button "Save" at bounding box center [364, 312] width 119 height 47
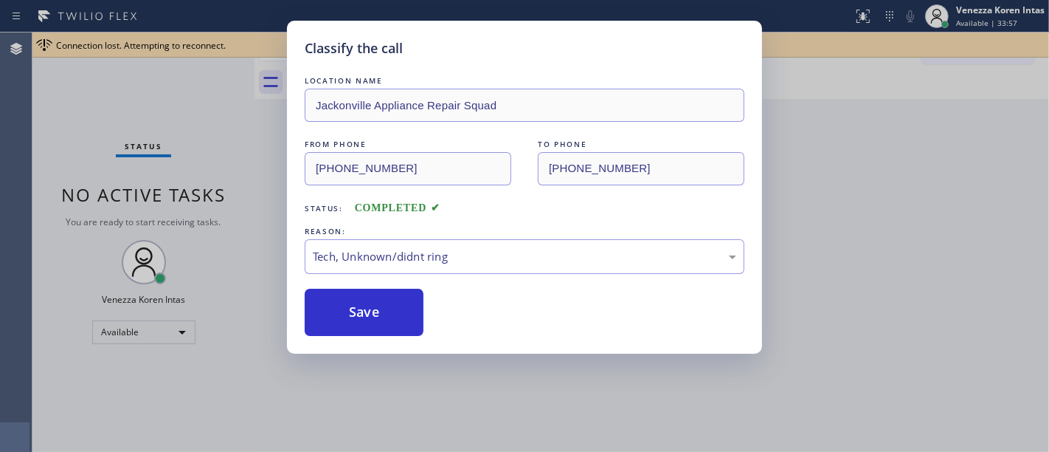
click at [188, 92] on div "Classify the call LOCATION NAME Jackonville Appliance Repair Squad FROM PHONE (…" at bounding box center [524, 226] width 1049 height 452
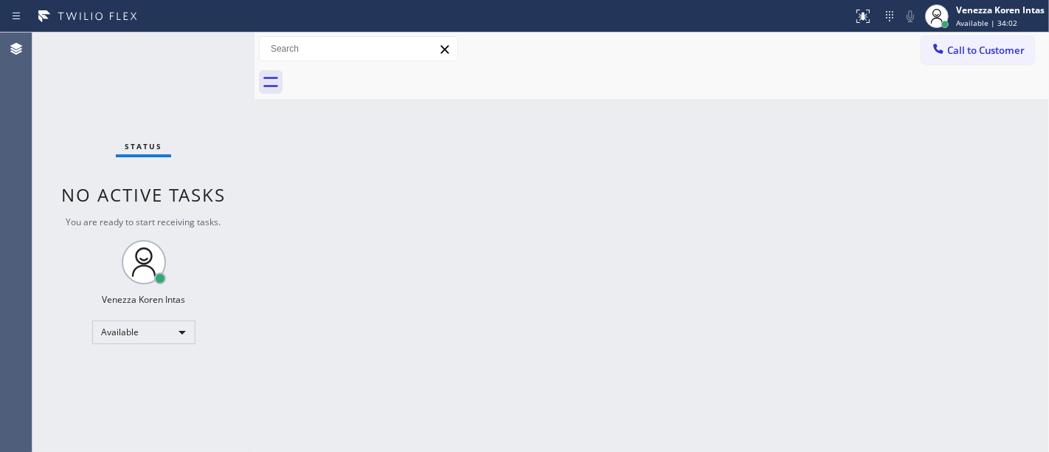
drag, startPoint x: 688, startPoint y: 173, endPoint x: 630, endPoint y: 161, distance: 58.9
click at [688, 167] on div "Back to Dashboard Change Sender ID Customers Technicians Select a contact Outbo…" at bounding box center [652, 241] width 795 height 419
click at [201, 59] on div "Status No active tasks You are ready to start receiving tasks. Venezza Koren In…" at bounding box center [143, 241] width 222 height 419
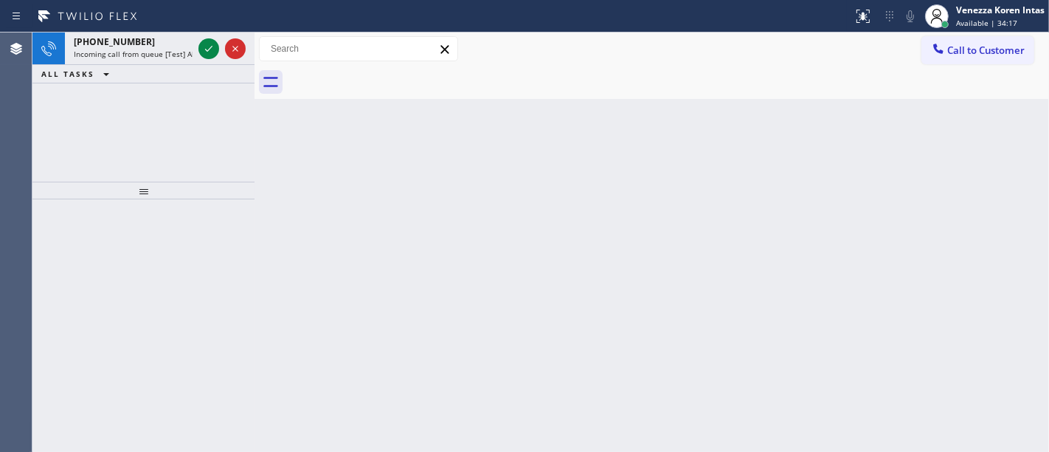
click at [204, 52] on icon at bounding box center [209, 49] width 18 height 18
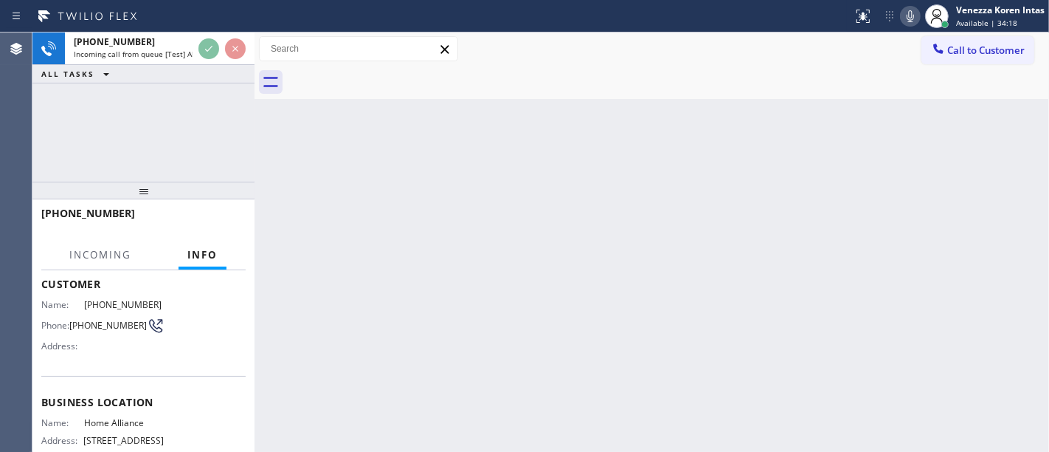
scroll to position [239, 0]
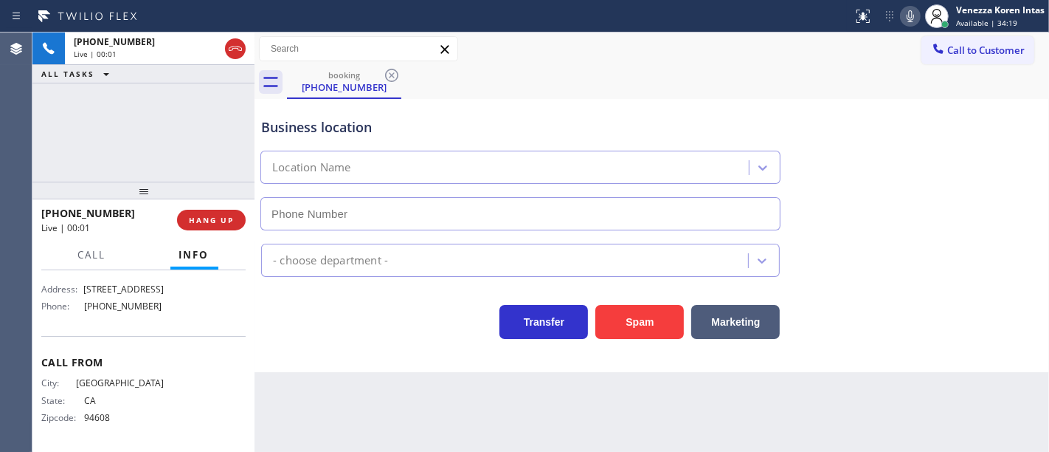
type input "[PHONE_NUMBER]"
drag, startPoint x: 172, startPoint y: 313, endPoint x: 77, endPoint y: 312, distance: 94.5
click at [77, 312] on div "Name: Home Alliance Address: 263 W Olive Ave Ste 178 Phone: (877) 777-0796" at bounding box center [143, 292] width 204 height 52
copy div "[PHONE_NUMBER]"
drag, startPoint x: 455, startPoint y: 122, endPoint x: 542, endPoint y: 114, distance: 87.5
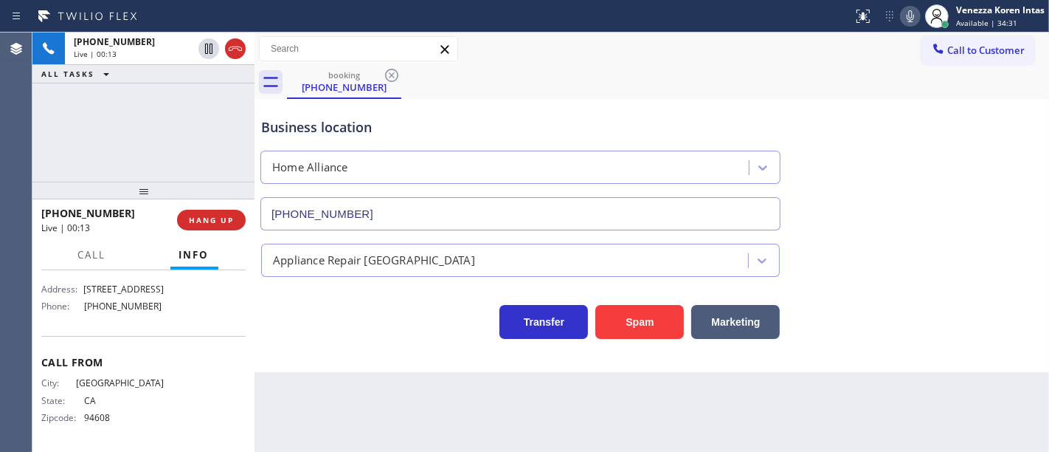
click at [458, 121] on div "Business location" at bounding box center [520, 127] width 519 height 20
click at [948, 52] on span "Call to Customer" at bounding box center [985, 50] width 77 height 13
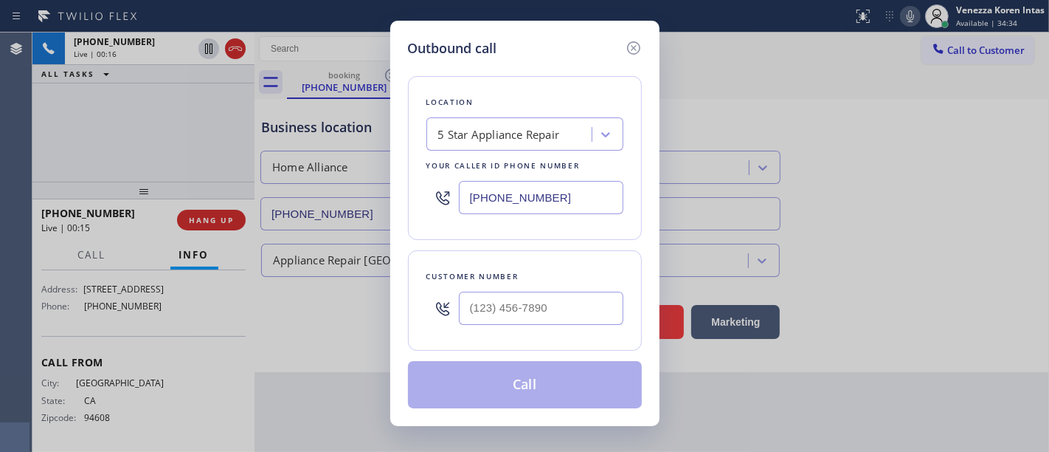
drag, startPoint x: 585, startPoint y: 194, endPoint x: 421, endPoint y: 193, distance: 163.8
click at [421, 193] on div "Location 5 Star Appliance Repair Your caller id phone number (855) 731-4952" at bounding box center [525, 158] width 234 height 164
paste input "77) 777-0796"
type input "[PHONE_NUMBER]"
click at [637, 44] on icon at bounding box center [634, 48] width 18 height 18
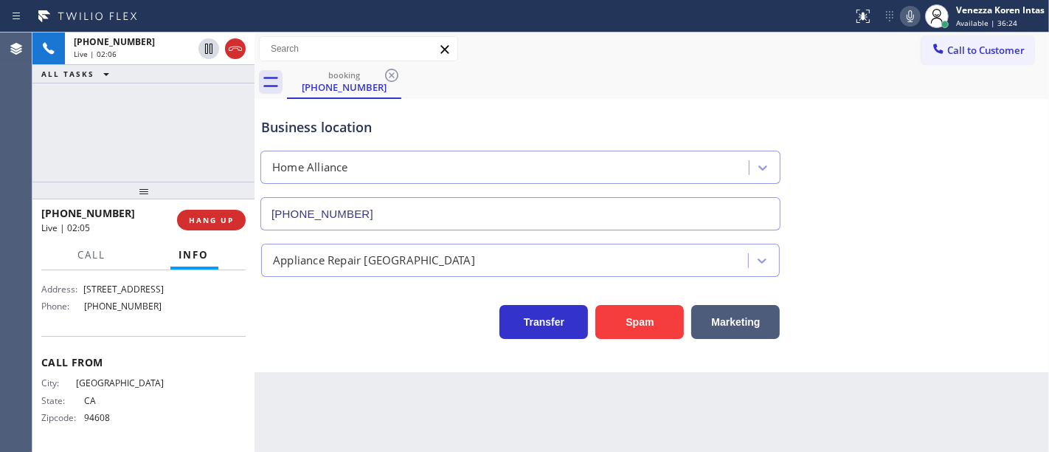
click at [908, 14] on icon at bounding box center [911, 16] width 18 height 18
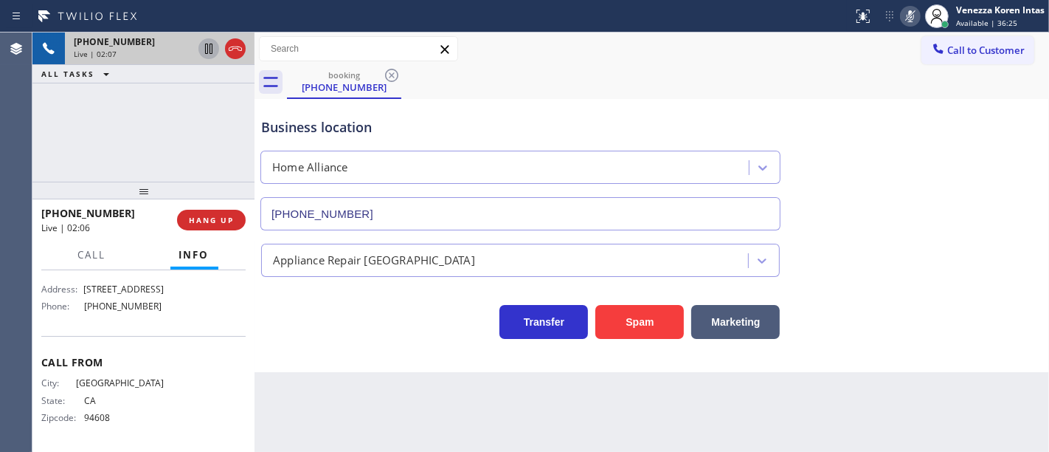
click at [210, 52] on icon at bounding box center [208, 49] width 7 height 10
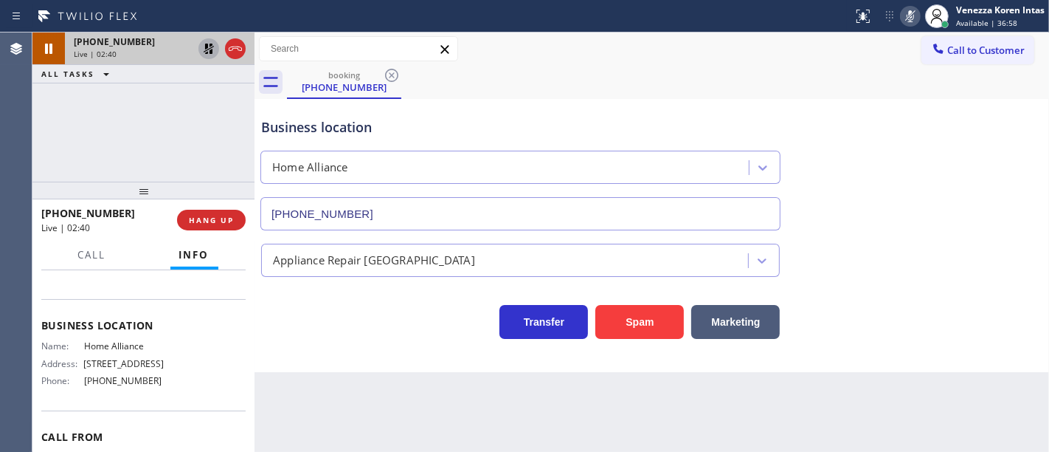
scroll to position [75, 0]
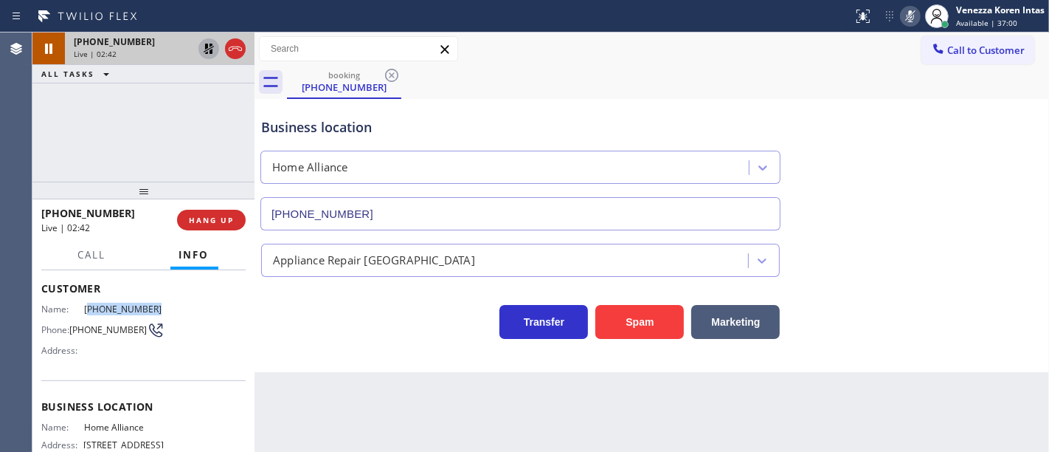
drag, startPoint x: 154, startPoint y: 308, endPoint x: 83, endPoint y: 307, distance: 70.8
click at [84, 307] on span "[PHONE_NUMBER]" at bounding box center [124, 308] width 80 height 11
copy span "510) 229-9085"
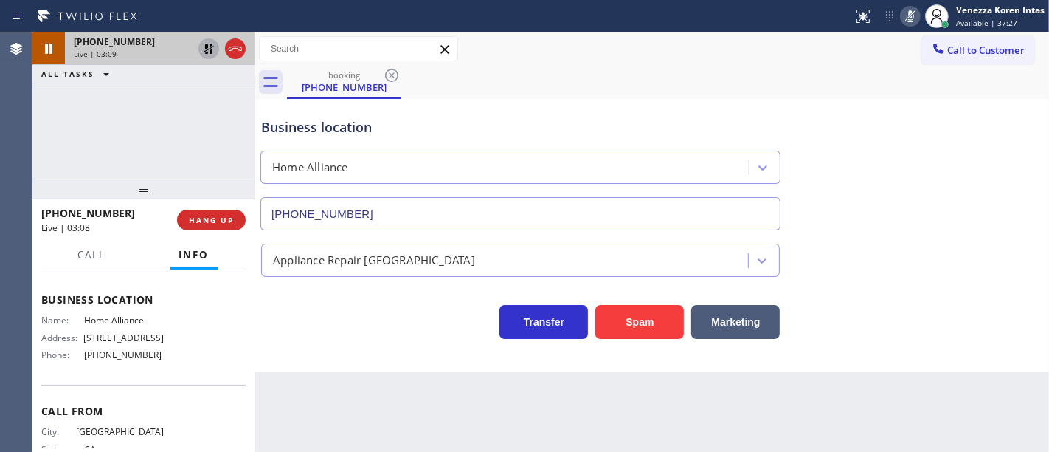
scroll to position [157, 0]
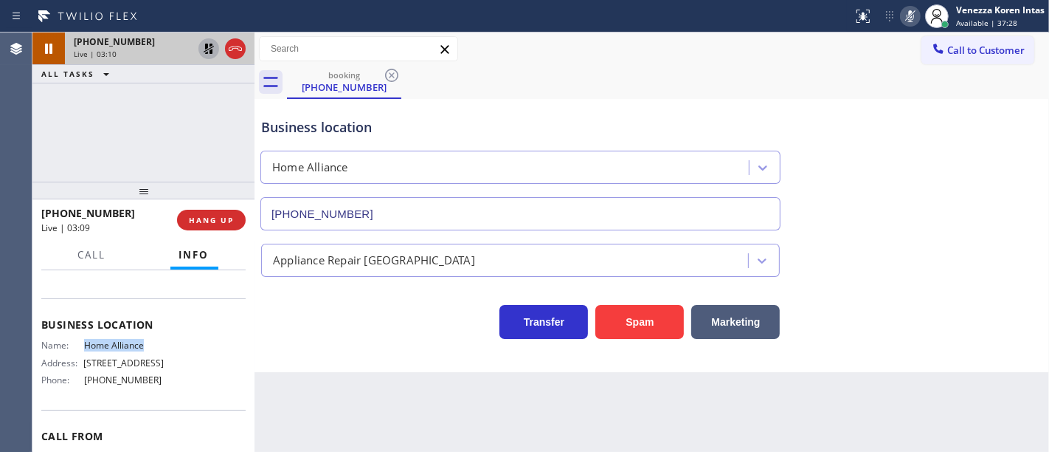
drag, startPoint x: 156, startPoint y: 342, endPoint x: 77, endPoint y: 338, distance: 78.3
click at [77, 339] on div "Name: Home Alliance" at bounding box center [102, 344] width 122 height 11
copy div "Home Alliance"
drag, startPoint x: 204, startPoint y: 49, endPoint x: 214, endPoint y: 50, distance: 9.7
click at [206, 49] on icon at bounding box center [209, 49] width 18 height 18
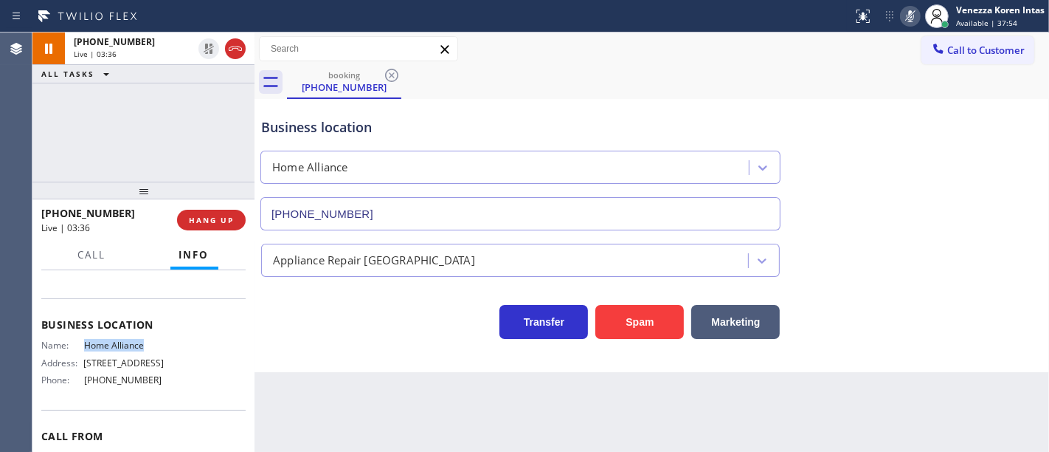
click at [903, 21] on icon at bounding box center [911, 16] width 18 height 18
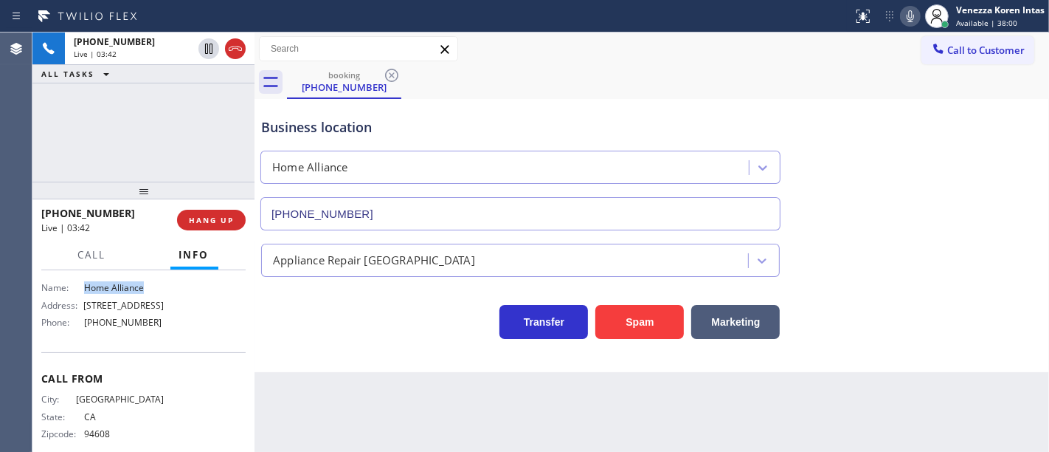
scroll to position [239, 0]
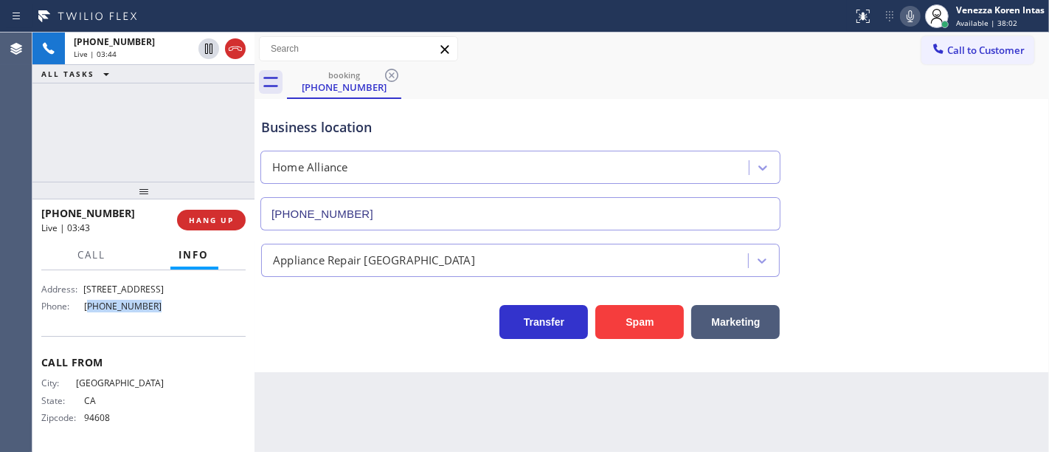
drag, startPoint x: 145, startPoint y: 301, endPoint x: 83, endPoint y: 308, distance: 63.1
click at [84, 308] on span "[PHONE_NUMBER]" at bounding box center [124, 305] width 80 height 11
click at [86, 263] on button "Call" at bounding box center [92, 255] width 46 height 29
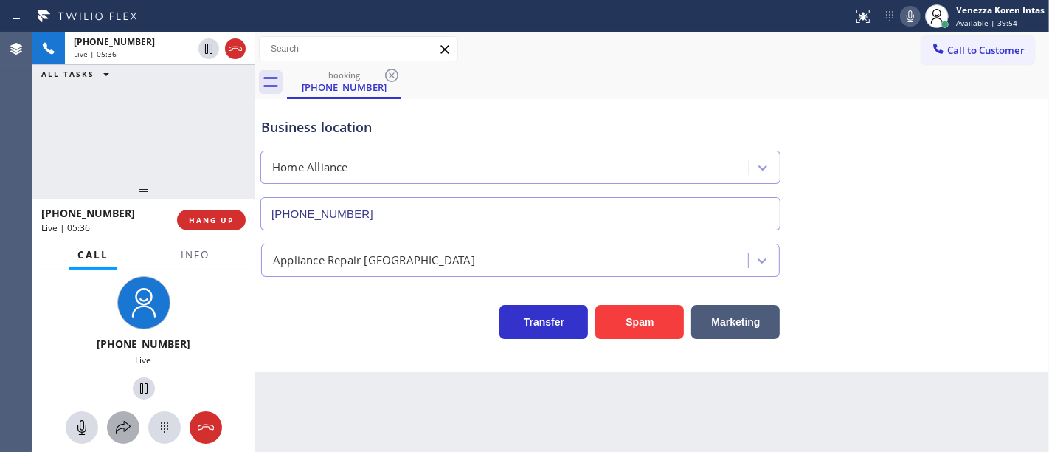
click at [118, 438] on button at bounding box center [123, 427] width 32 height 32
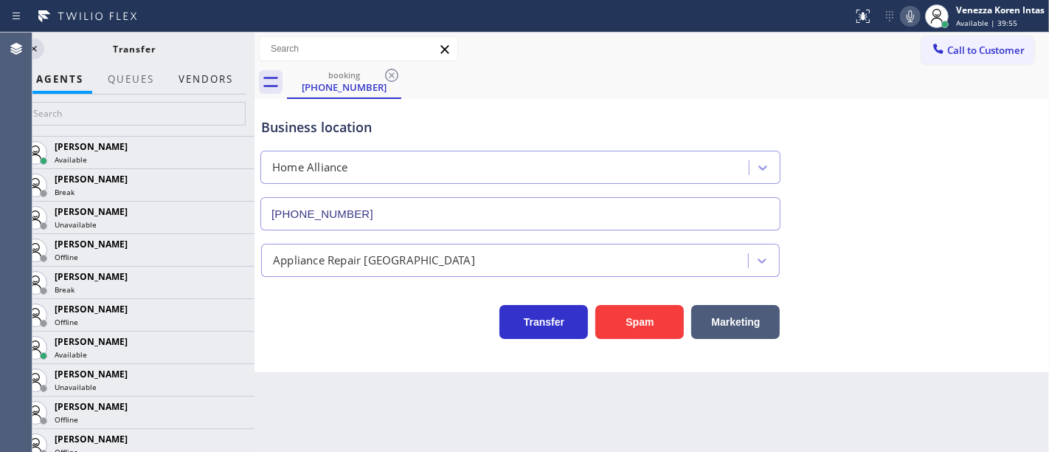
click at [226, 80] on button "Vendors" at bounding box center [206, 79] width 72 height 29
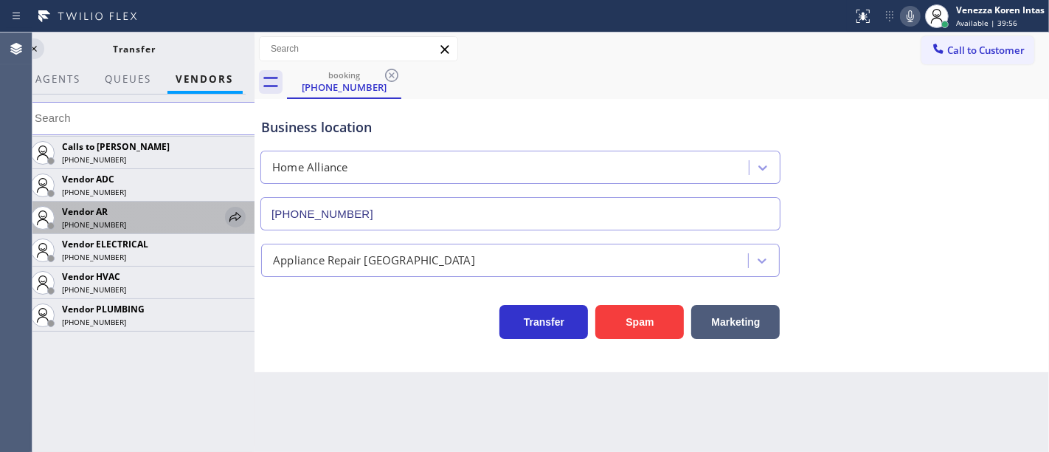
click at [235, 215] on icon at bounding box center [236, 217] width 18 height 18
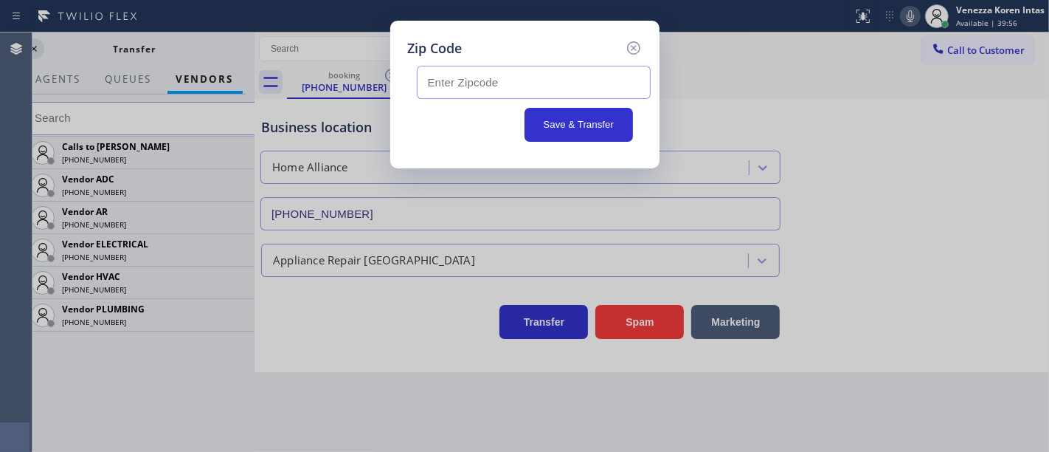
click at [453, 96] on input "text" at bounding box center [534, 82] width 234 height 33
paste input "94607"
type input "94607"
click at [576, 117] on button "Save & Transfer" at bounding box center [579, 125] width 108 height 34
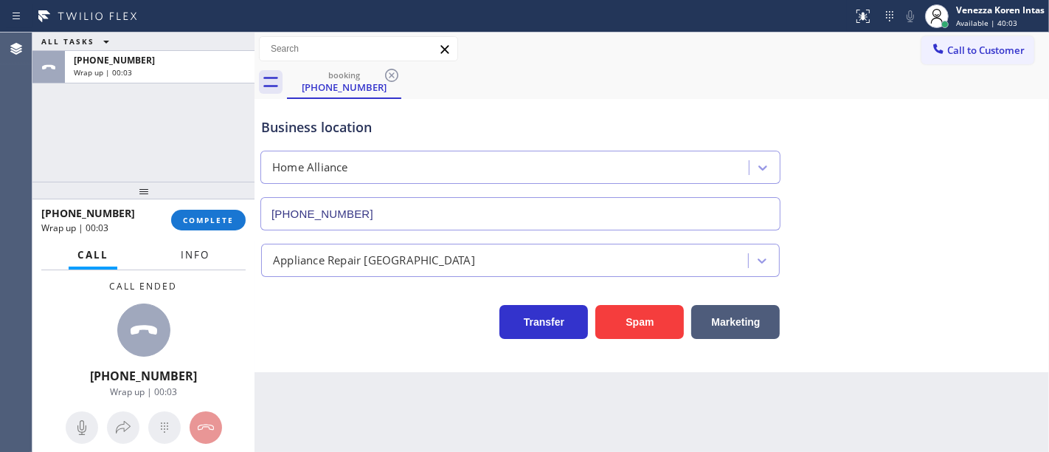
click at [211, 256] on button "Info" at bounding box center [195, 255] width 46 height 29
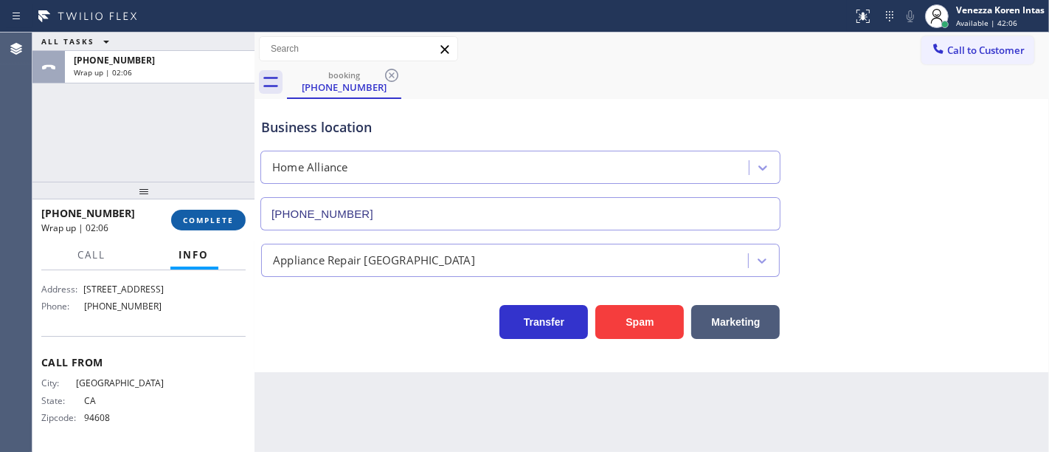
click at [193, 229] on button "COMPLETE" at bounding box center [208, 220] width 75 height 21
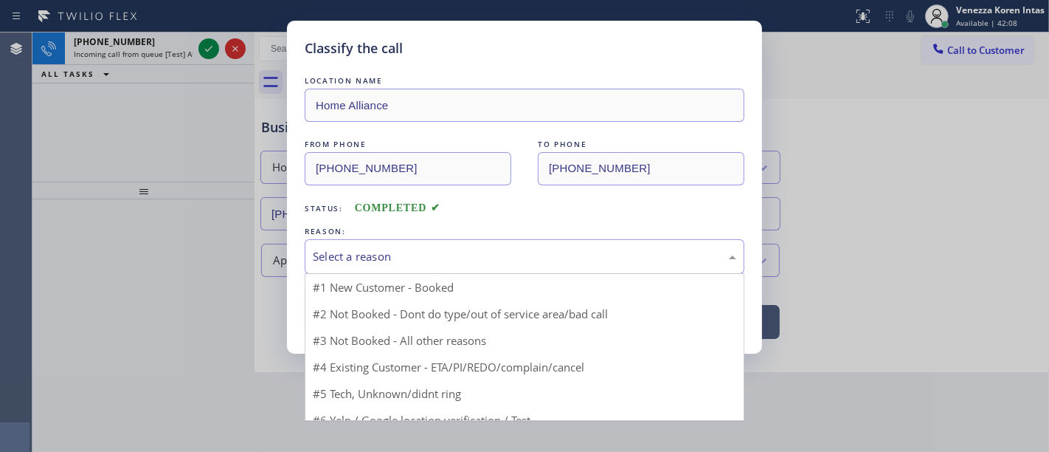
click at [387, 250] on div "Select a reason" at bounding box center [525, 256] width 424 height 17
drag, startPoint x: 392, startPoint y: 327, endPoint x: 383, endPoint y: 323, distance: 9.6
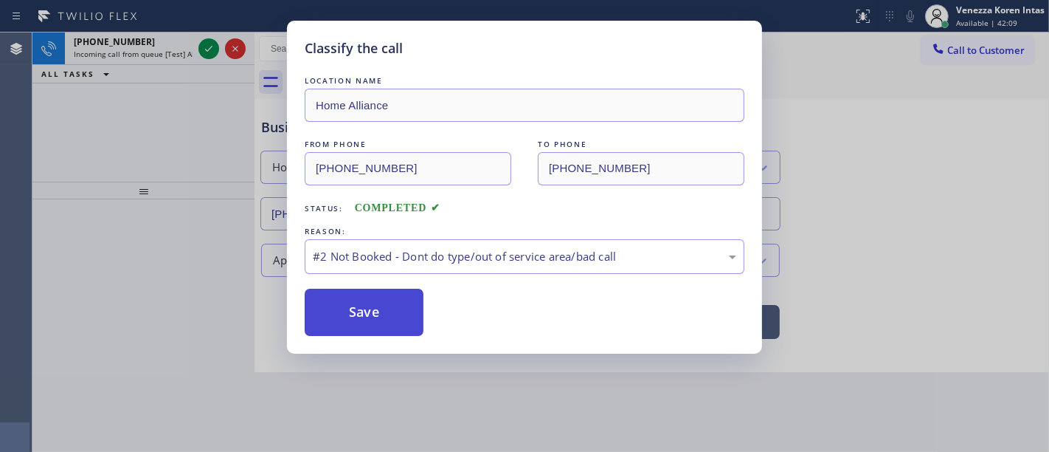
click at [383, 323] on button "Save" at bounding box center [364, 312] width 119 height 47
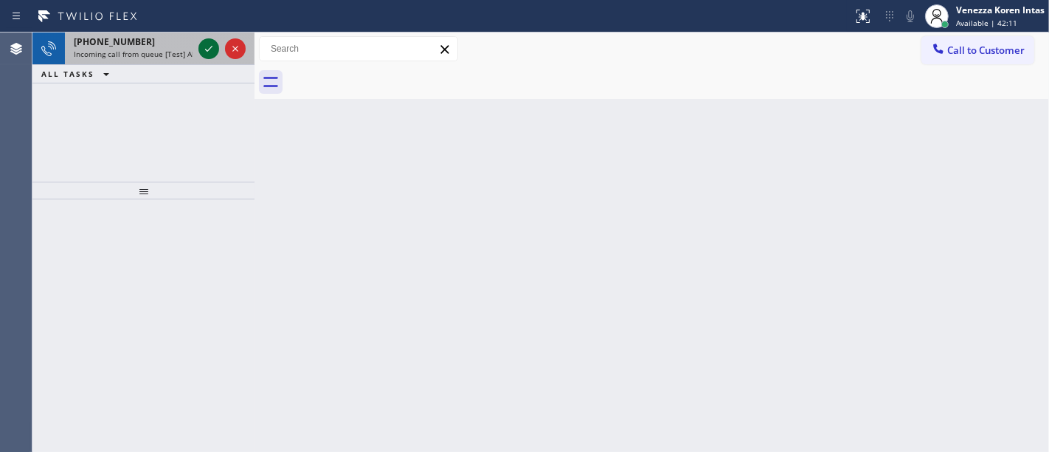
click at [204, 47] on icon at bounding box center [209, 49] width 18 height 18
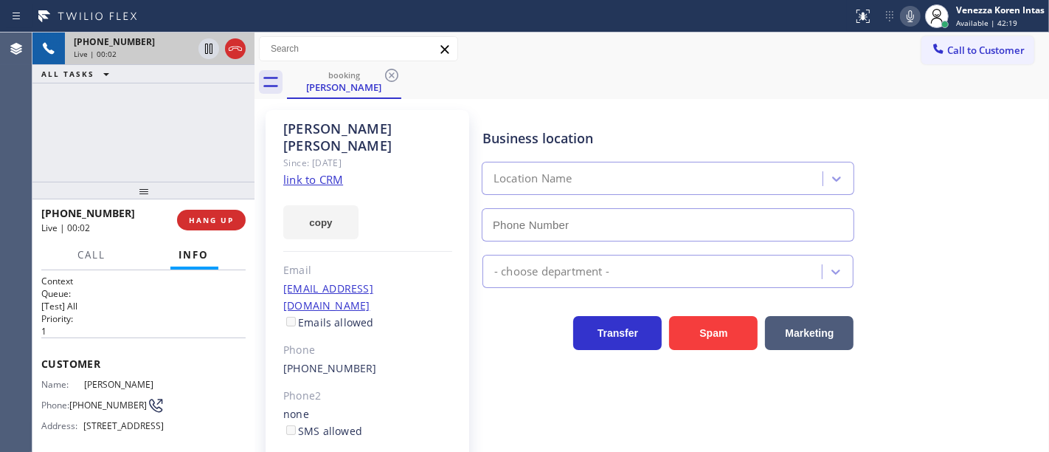
scroll to position [82, 0]
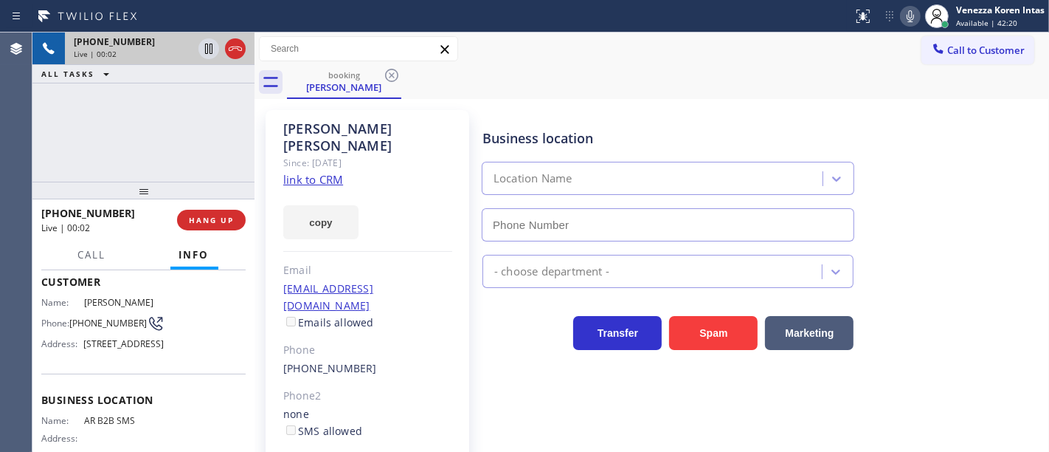
type input "[PHONE_NUMBER]"
click at [294, 172] on link "link to CRM" at bounding box center [313, 179] width 60 height 15
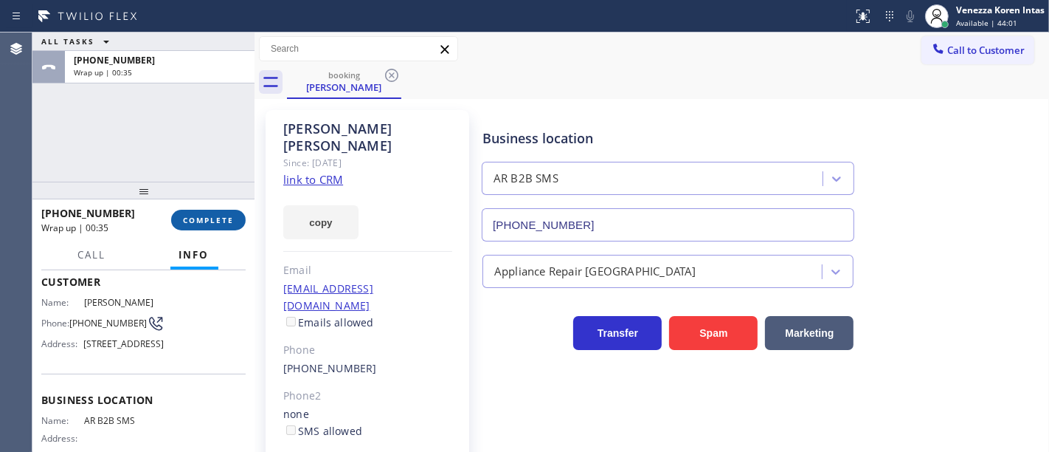
click at [221, 214] on button "COMPLETE" at bounding box center [208, 220] width 75 height 21
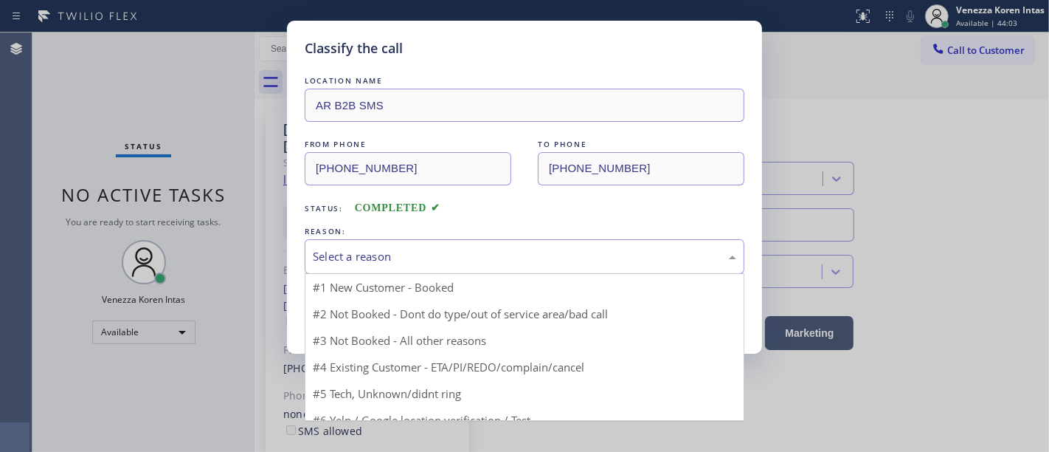
click at [410, 263] on div "Select a reason" at bounding box center [525, 256] width 424 height 17
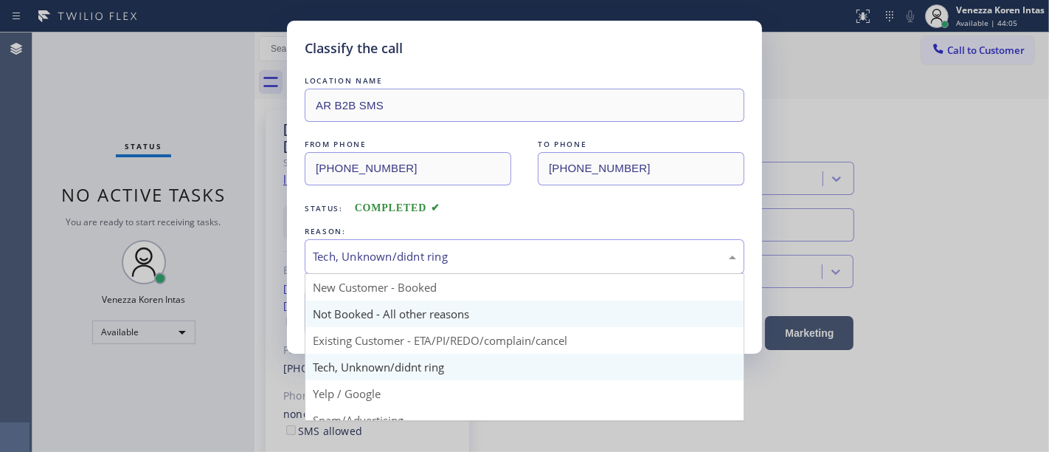
drag, startPoint x: 435, startPoint y: 262, endPoint x: 457, endPoint y: 315, distance: 57.3
click at [435, 262] on div "Tech, Unknown/didnt ring" at bounding box center [525, 256] width 424 height 17
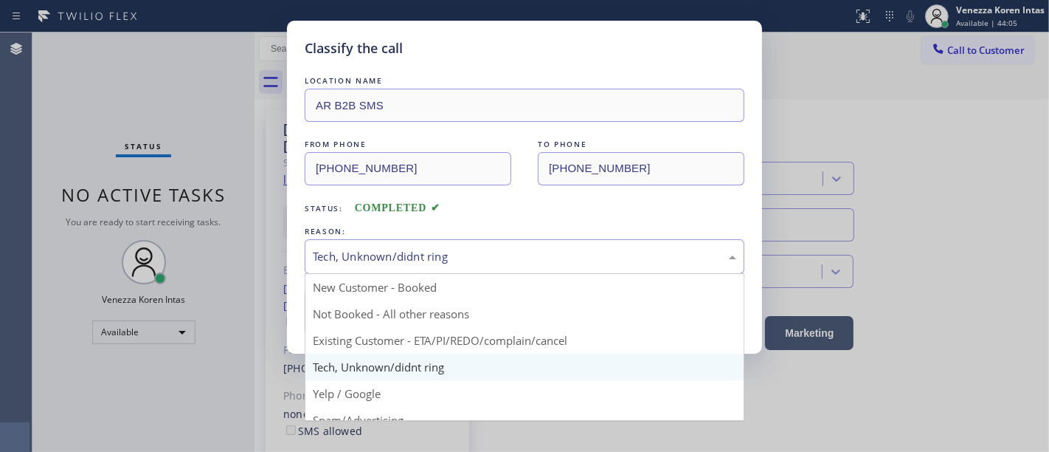
drag, startPoint x: 467, startPoint y: 341, endPoint x: 451, endPoint y: 336, distance: 17.0
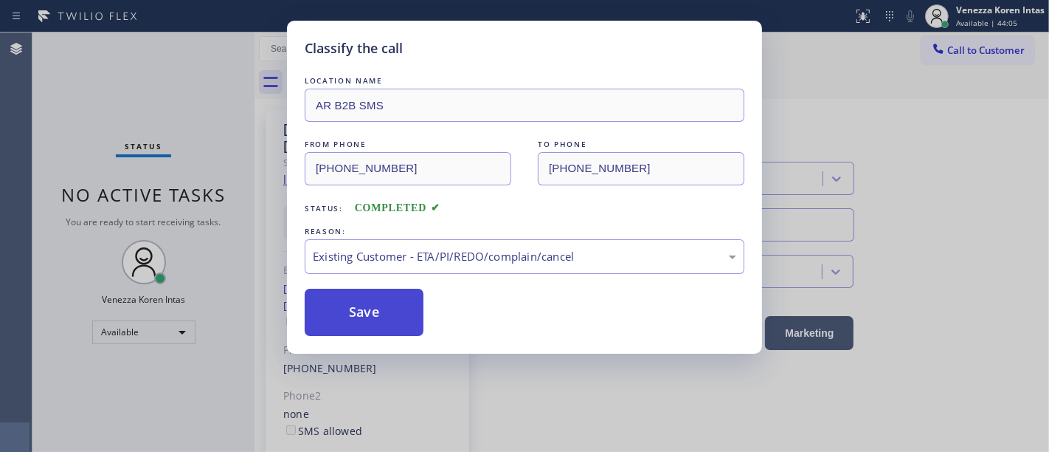
click at [401, 303] on button "Save" at bounding box center [364, 312] width 119 height 47
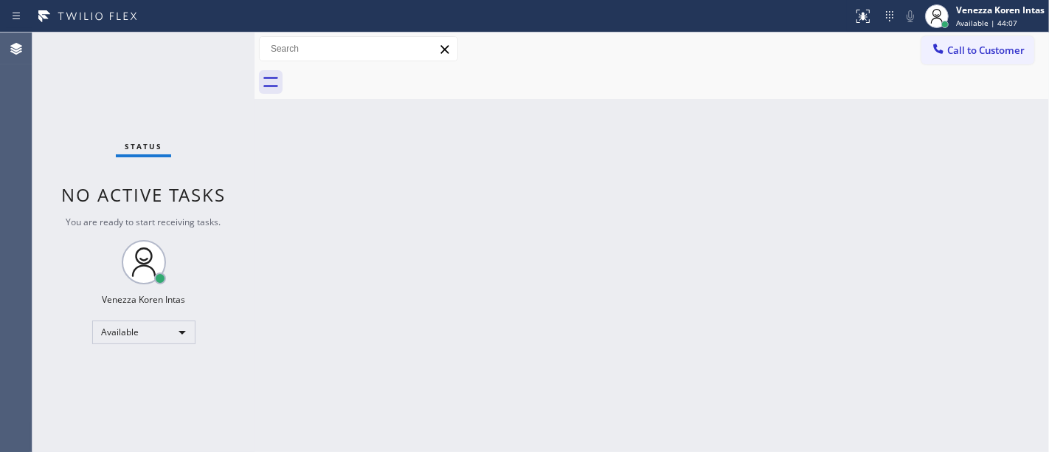
click at [208, 63] on div "Status No active tasks You are ready to start receiving tasks. Venezza Koren In…" at bounding box center [143, 241] width 222 height 419
click at [145, 142] on span "Status" at bounding box center [144, 146] width 38 height 10
drag, startPoint x: 201, startPoint y: 102, endPoint x: 42, endPoint y: 133, distance: 162.4
click at [202, 101] on div "Status No active tasks You are ready to start receiving tasks. Venezza Koren In…" at bounding box center [143, 241] width 222 height 419
click at [208, 73] on div "Status No active tasks You are ready to start receiving tasks. Venezza Koren In…" at bounding box center [143, 241] width 222 height 419
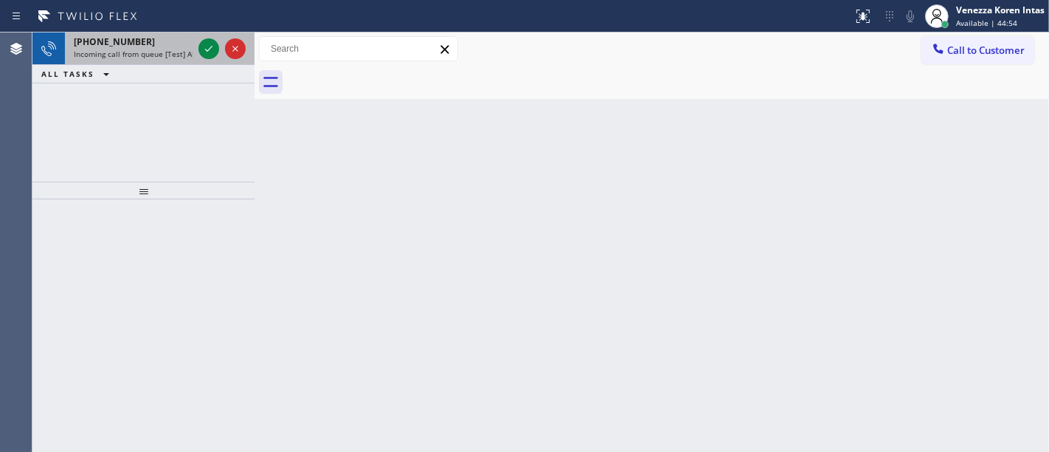
click at [213, 38] on div at bounding box center [222, 48] width 53 height 32
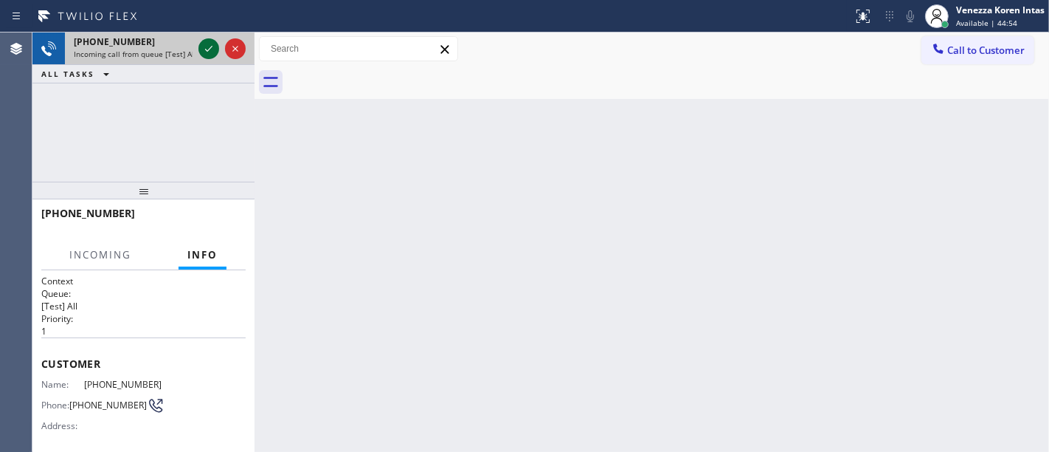
click at [212, 51] on icon at bounding box center [209, 49] width 18 height 18
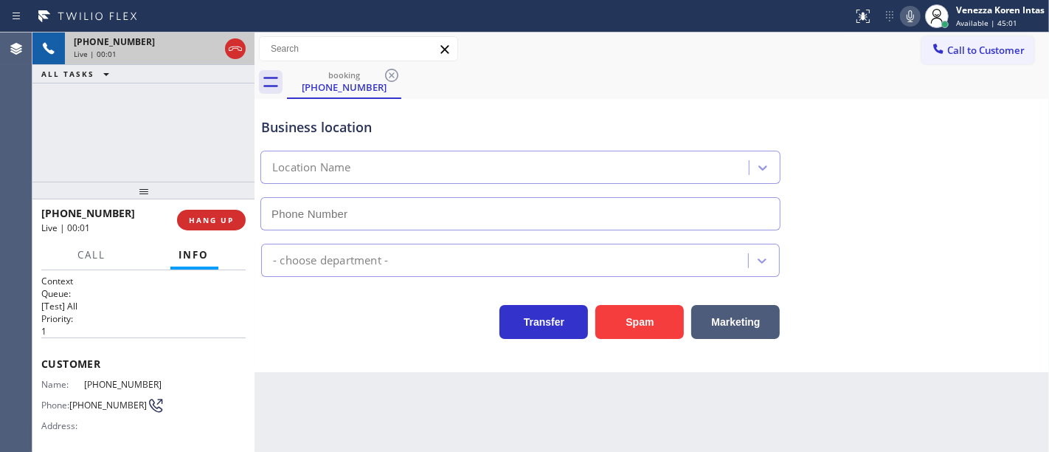
type input "[PHONE_NUMBER]"
click at [543, 134] on div "Business location" at bounding box center [520, 127] width 519 height 20
click at [187, 162] on div "+13109273411 Live | 00:05 ALL TASKS ALL TASKS ACTIVE TASKS TASKS IN WRAP UP" at bounding box center [143, 106] width 222 height 149
click at [561, 148] on div "Zoom Electricians [GEOGRAPHIC_DATA]" at bounding box center [521, 164] width 526 height 39
click at [449, 112] on div "Business location Zoom Electricians Huntington Beach (714) 485-4516" at bounding box center [520, 167] width 525 height 128
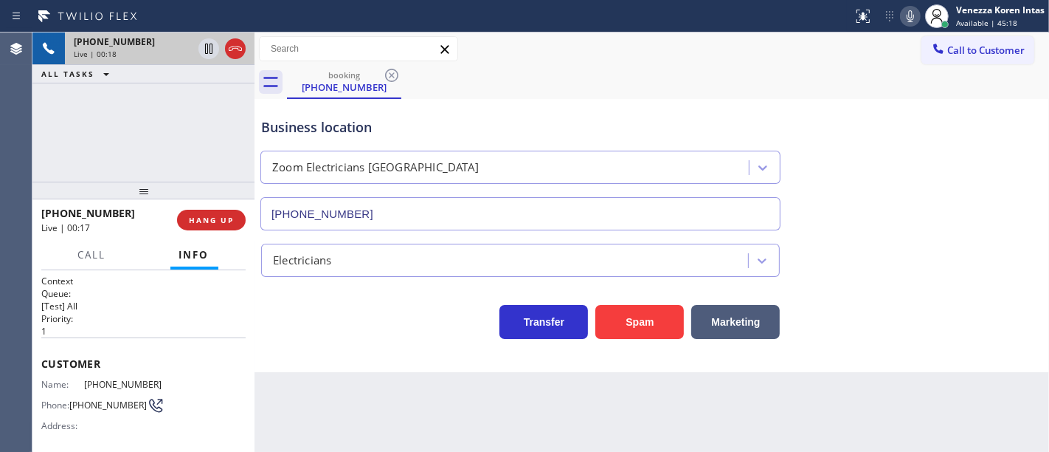
click at [544, 90] on div "booking (310) 927-3411" at bounding box center [668, 82] width 762 height 33
click at [240, 50] on icon at bounding box center [235, 48] width 13 height 4
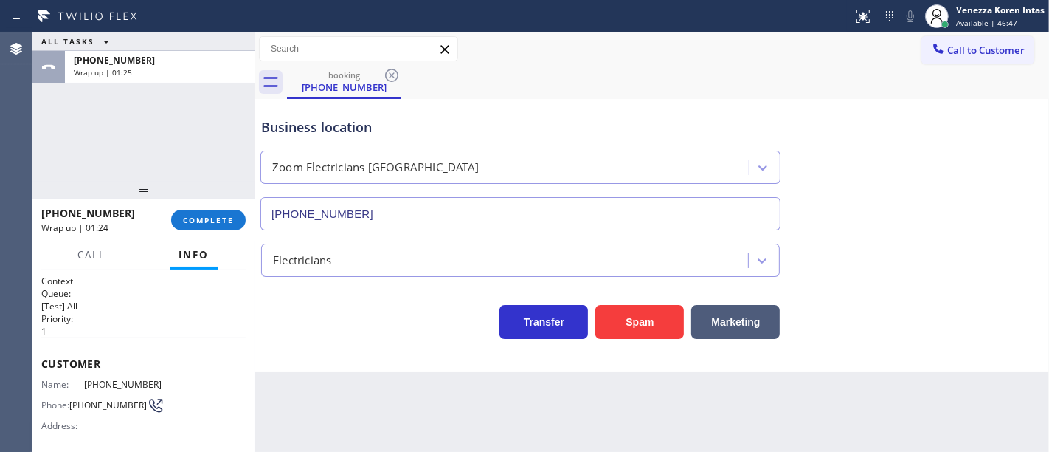
click at [206, 231] on div "+13109273411 Wrap up | 01:24 COMPLETE" at bounding box center [143, 220] width 204 height 38
click at [218, 227] on button "COMPLETE" at bounding box center [208, 220] width 75 height 21
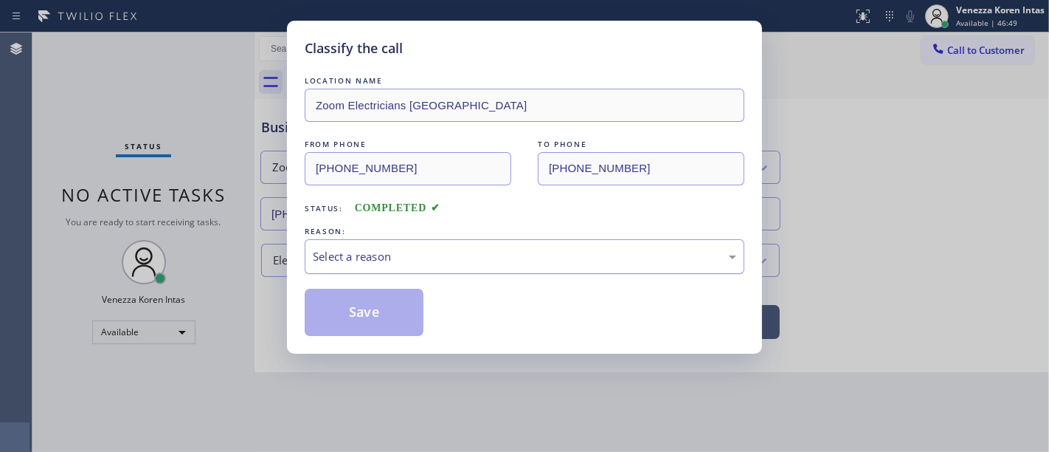
click at [389, 254] on div "Select a reason" at bounding box center [525, 256] width 424 height 17
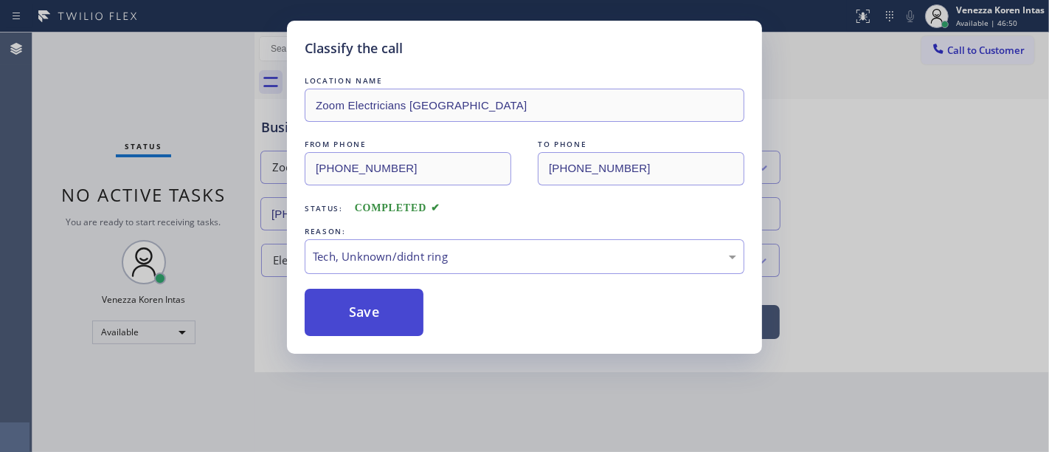
click at [370, 314] on button "Save" at bounding box center [364, 312] width 119 height 47
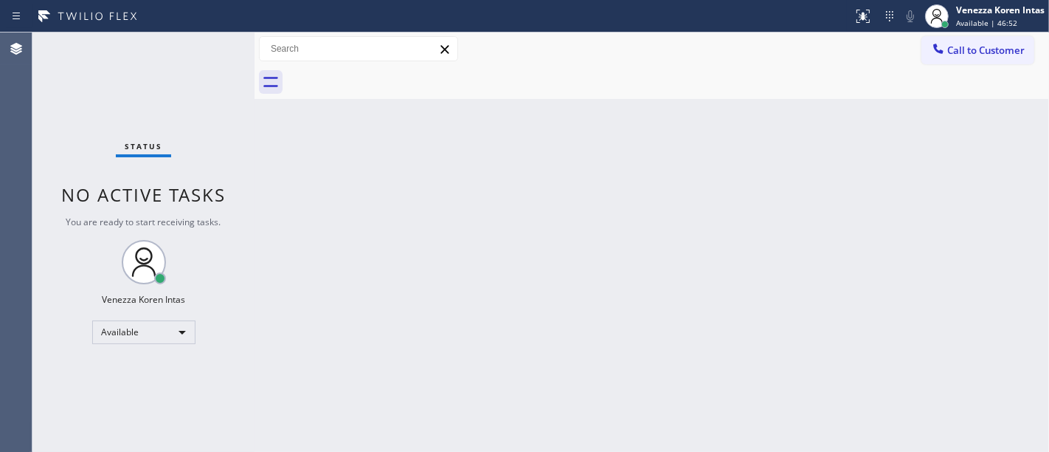
click at [220, 68] on div "Status No active tasks You are ready to start receiving tasks. Venezza Koren In…" at bounding box center [143, 241] width 222 height 419
click at [221, 67] on div "Status No active tasks You are ready to start receiving tasks. Venezza Koren In…" at bounding box center [143, 241] width 222 height 419
drag, startPoint x: 221, startPoint y: 70, endPoint x: 212, endPoint y: 51, distance: 21.4
click at [200, 45] on div "Status No active tasks You are ready to start receiving tasks. Venezza Koren In…" at bounding box center [143, 241] width 222 height 419
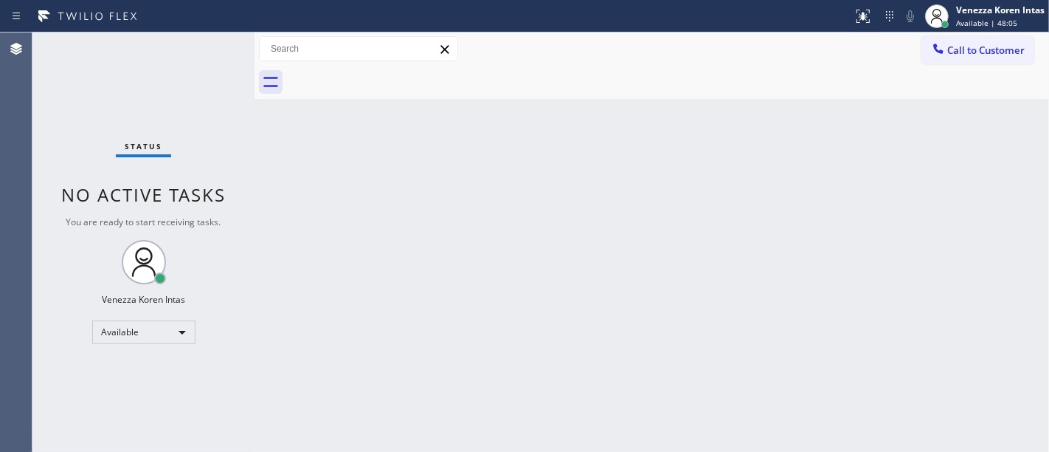
click at [213, 51] on div "Status No active tasks You are ready to start receiving tasks. Venezza Koren In…" at bounding box center [143, 241] width 222 height 419
click at [990, 26] on span "Available | 48:52" at bounding box center [986, 23] width 61 height 10
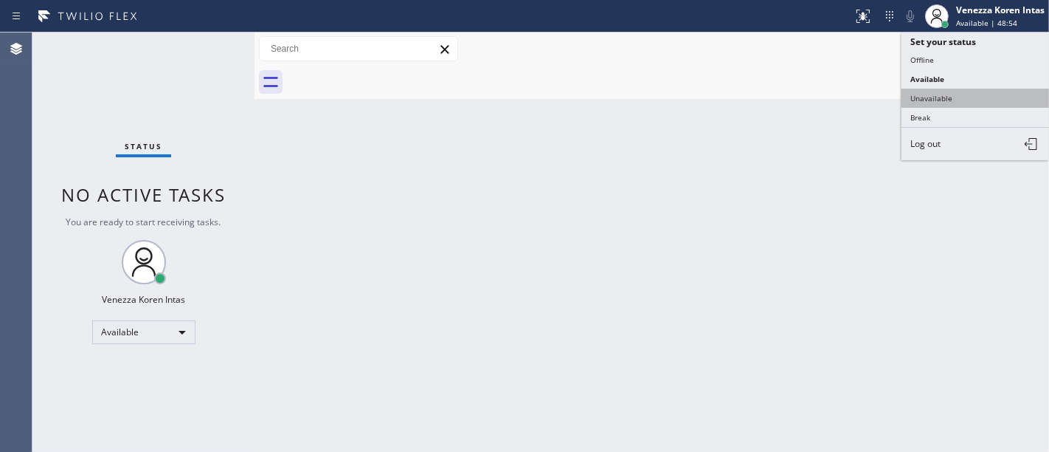
click at [984, 100] on button "Unavailable" at bounding box center [976, 98] width 148 height 19
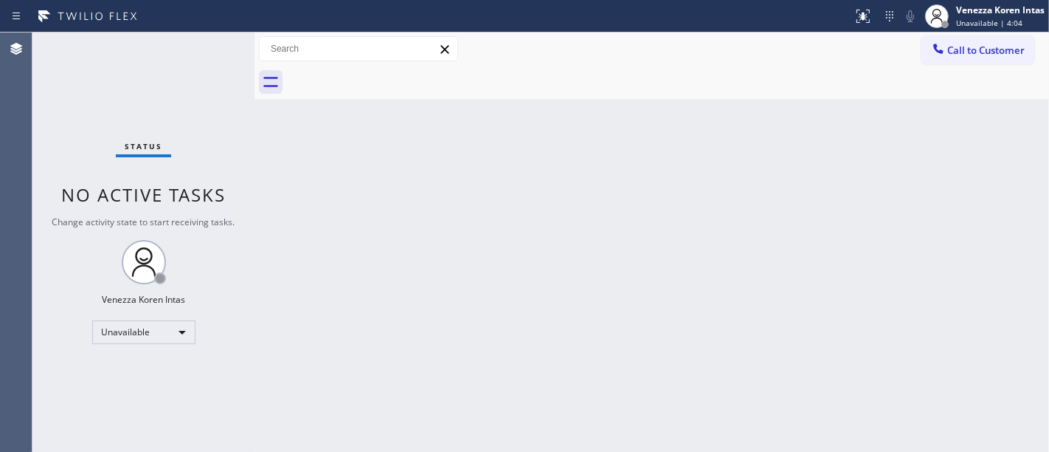
click at [742, 75] on div at bounding box center [668, 82] width 762 height 33
click at [190, 334] on div "Unavailable" at bounding box center [143, 332] width 103 height 24
click at [157, 363] on li "Available" at bounding box center [142, 370] width 101 height 18
click at [213, 57] on div "Status No active tasks Change activity state to start receiving tasks. Venezza …" at bounding box center [143, 241] width 222 height 419
click at [213, 57] on div "Status No active tasks You are ready to start receiving tasks. Venezza Koren In…" at bounding box center [143, 241] width 222 height 419
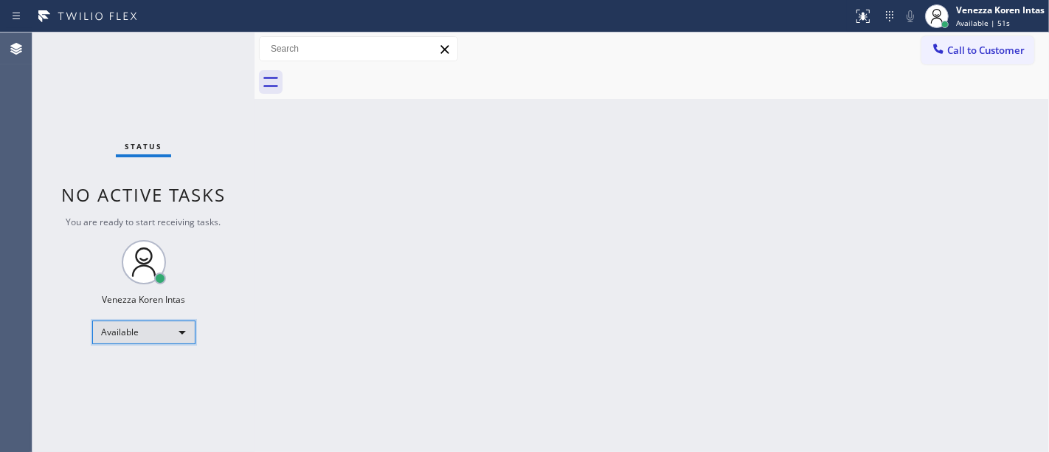
click at [163, 328] on div "Available" at bounding box center [143, 332] width 103 height 24
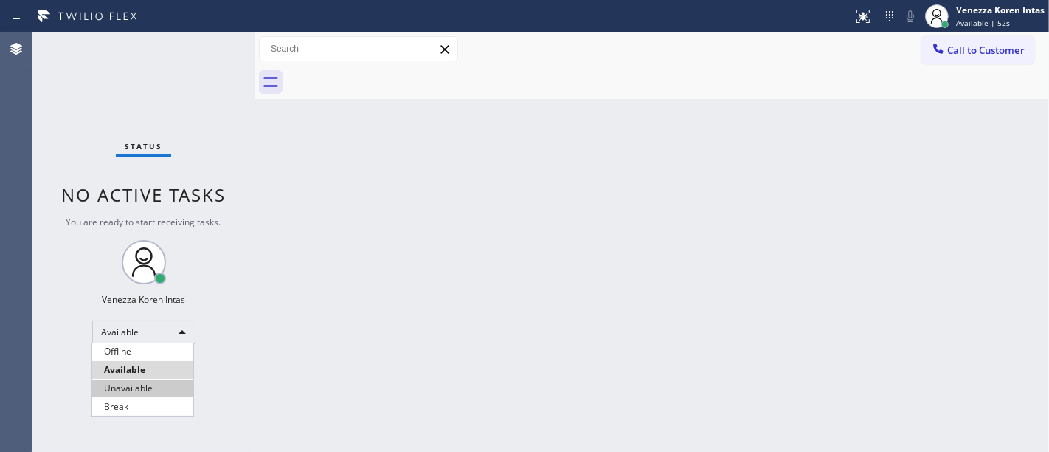
click at [141, 383] on li "Unavailable" at bounding box center [142, 388] width 101 height 18
click at [218, 52] on div "Status No active tasks You are ready to start receiving tasks. Venezza Koren In…" at bounding box center [143, 241] width 222 height 419
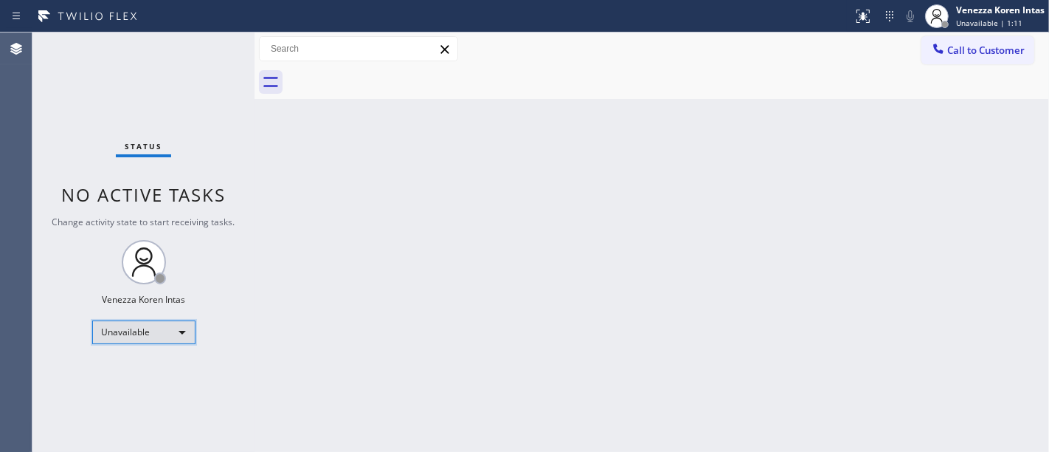
click at [162, 320] on div "Unavailable" at bounding box center [143, 332] width 103 height 24
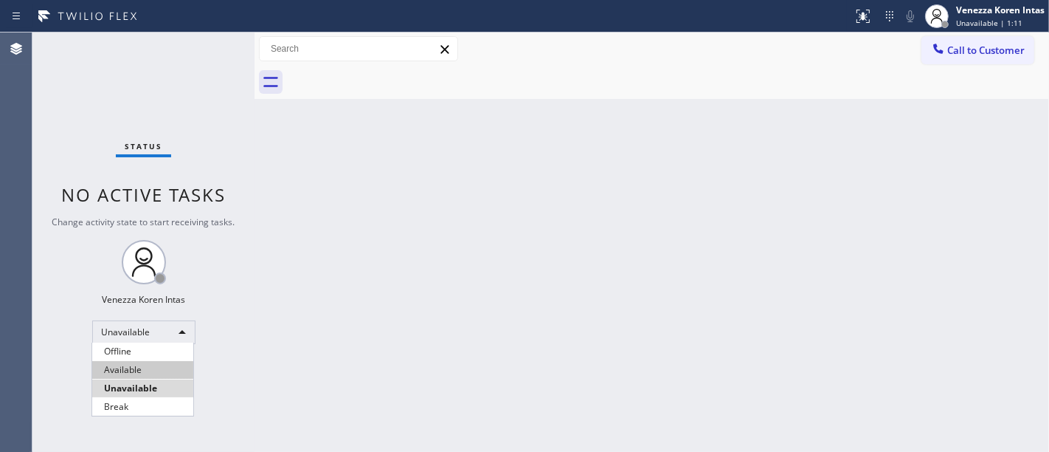
click at [153, 370] on li "Available" at bounding box center [142, 370] width 101 height 18
click at [678, 281] on div "Back to Dashboard Change Sender ID Customers Technicians Select a contact Outbo…" at bounding box center [652, 241] width 795 height 419
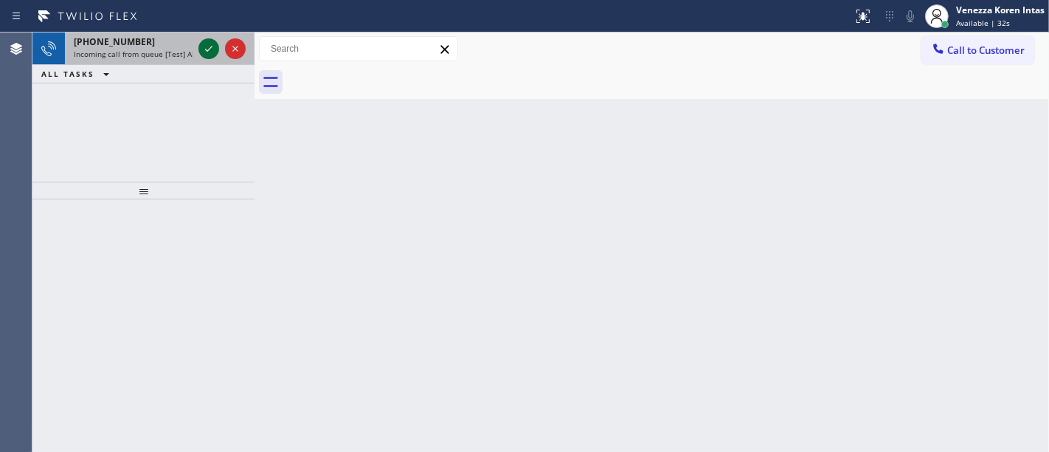
click at [202, 47] on icon at bounding box center [209, 49] width 18 height 18
click at [207, 50] on icon at bounding box center [208, 49] width 7 height 6
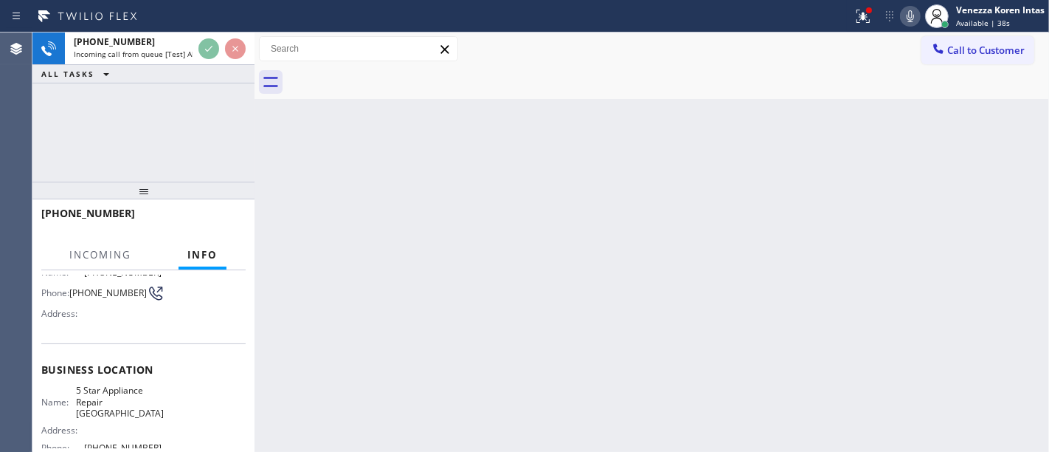
scroll to position [164, 0]
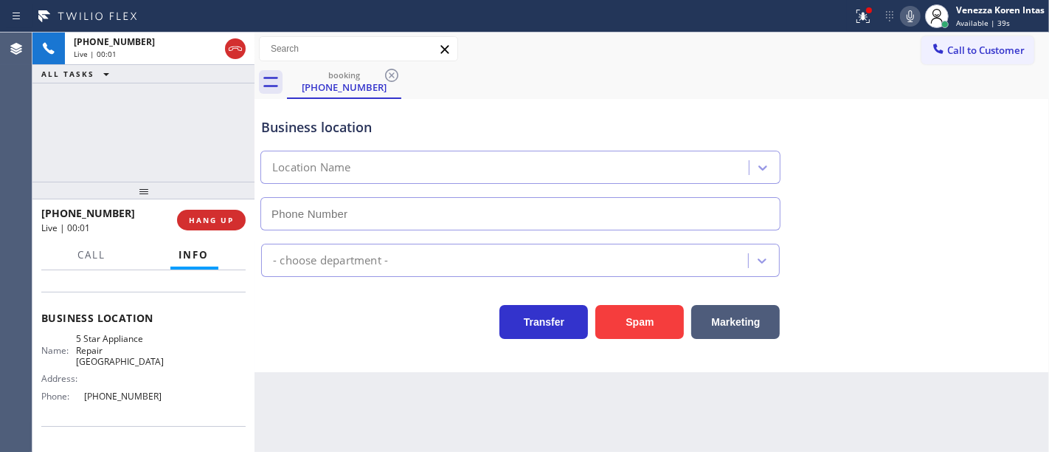
type input "[PHONE_NUMBER]"
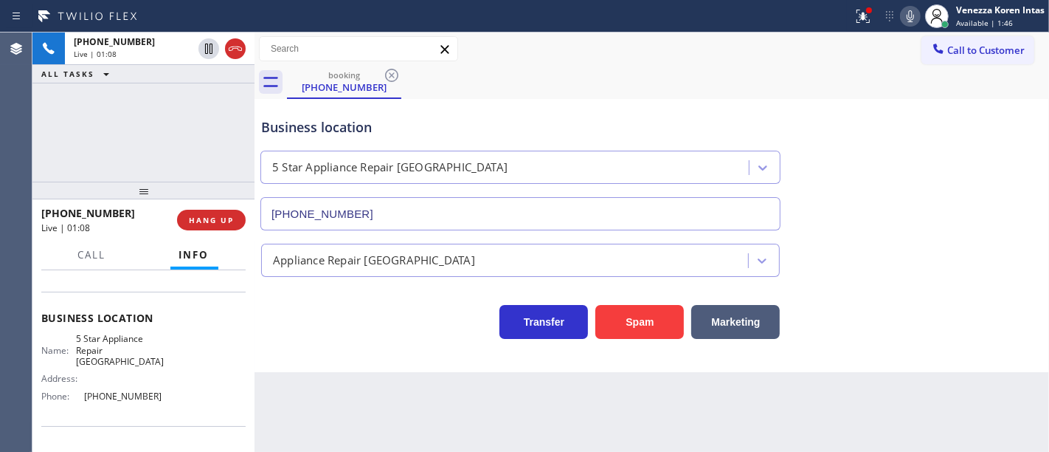
scroll to position [239, 0]
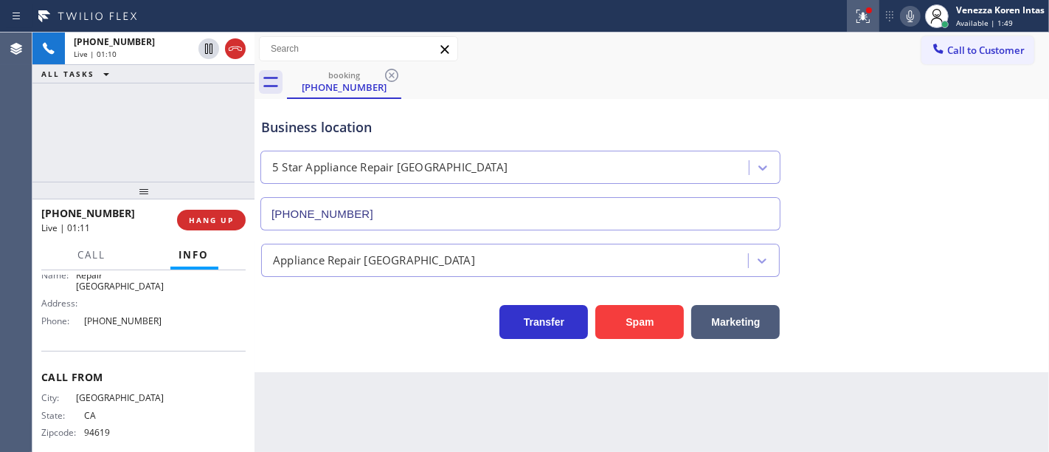
click at [856, 4] on button at bounding box center [863, 16] width 32 height 32
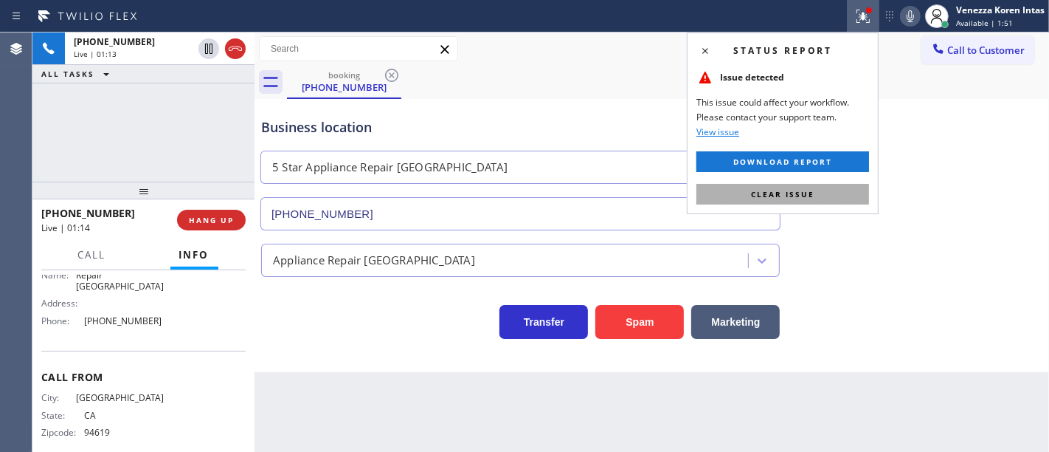
click at [800, 189] on span "Clear issue" at bounding box center [782, 194] width 63 height 10
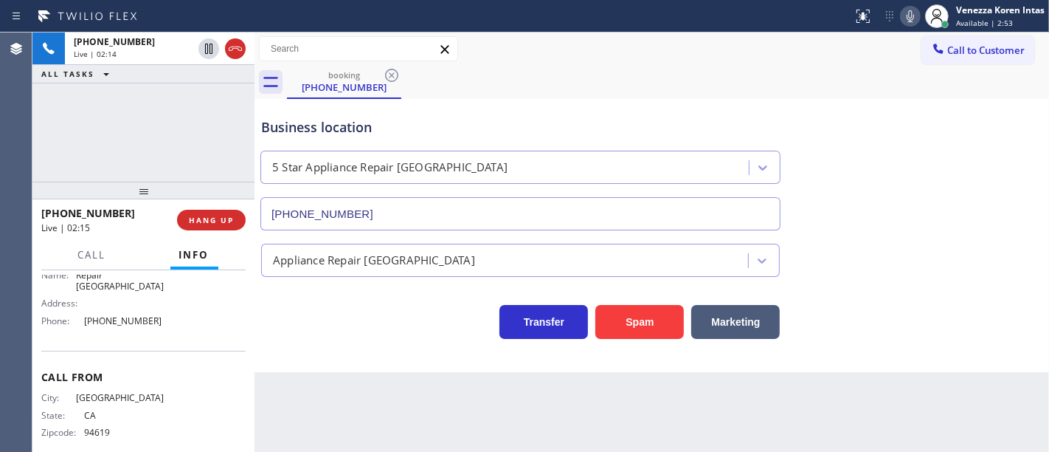
click at [912, 13] on icon at bounding box center [911, 16] width 18 height 18
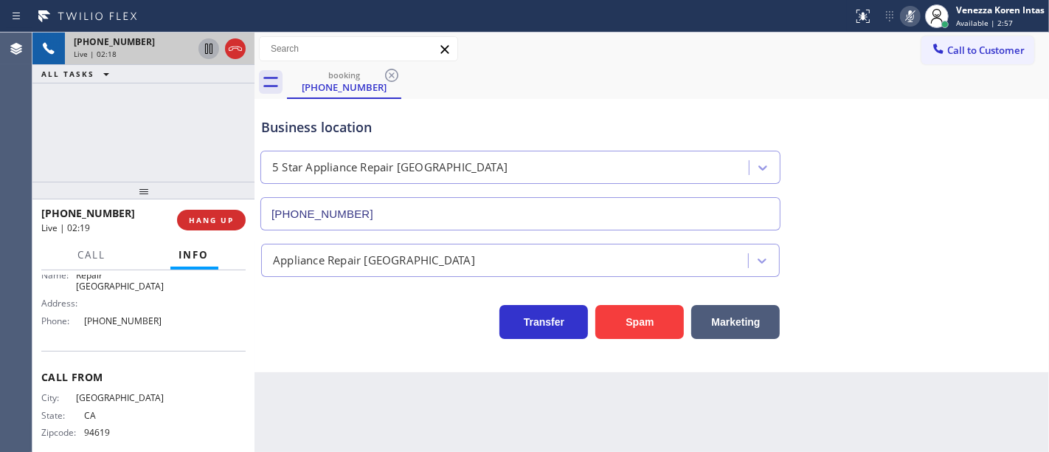
click at [202, 47] on icon at bounding box center [209, 49] width 18 height 18
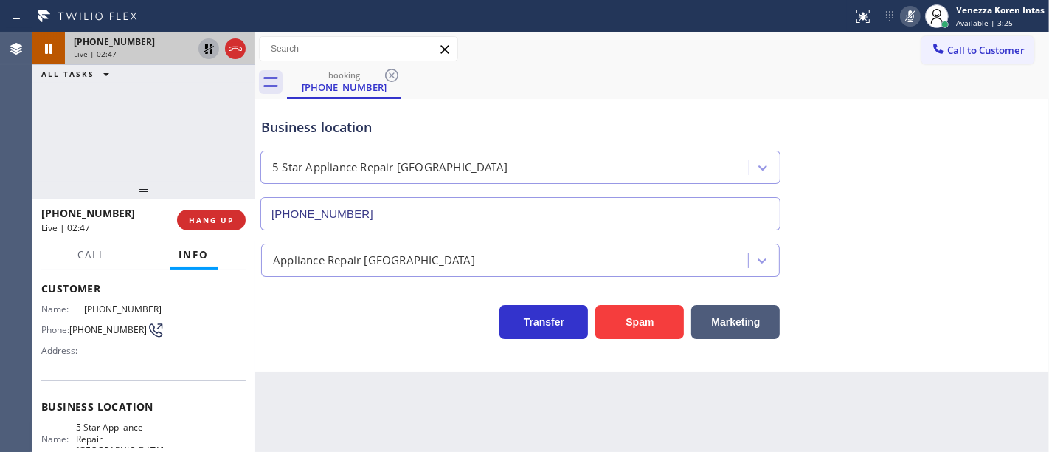
scroll to position [157, 0]
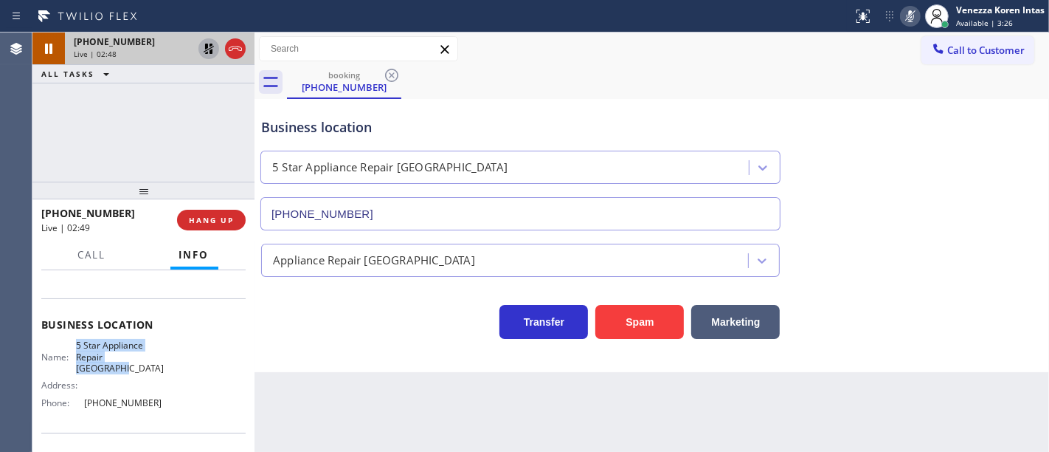
drag, startPoint x: 77, startPoint y: 335, endPoint x: 151, endPoint y: 353, distance: 76.8
click at [151, 353] on div "Business location Name: 5 Star Appliance Repair El Cerrito Address: Phone: (510…" at bounding box center [143, 365] width 204 height 134
click at [916, 15] on icon at bounding box center [911, 16] width 18 height 18
click at [210, 51] on icon at bounding box center [209, 49] width 10 height 10
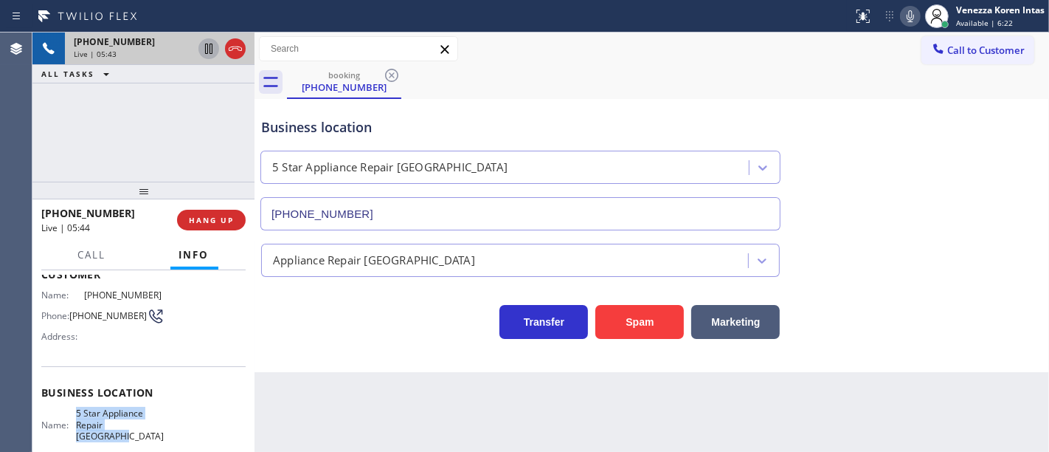
scroll to position [75, 0]
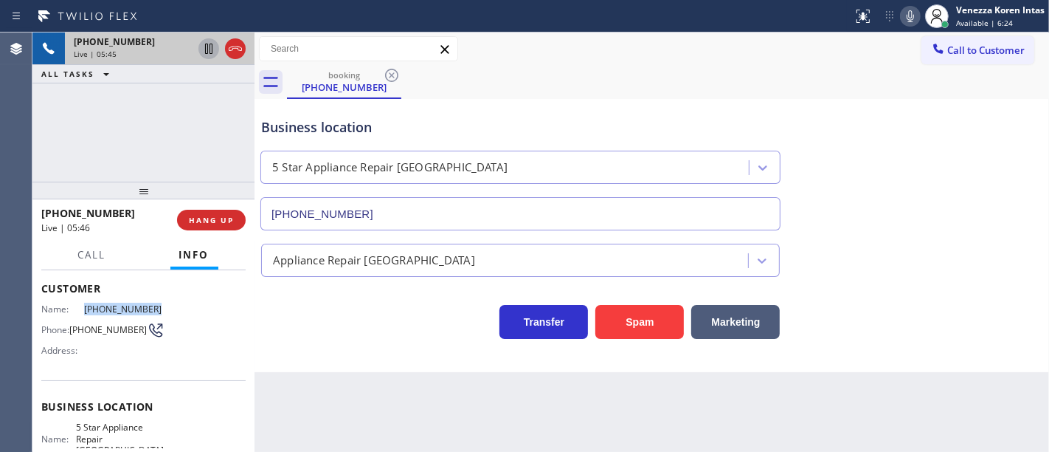
drag, startPoint x: 148, startPoint y: 314, endPoint x: 76, endPoint y: 314, distance: 71.6
click at [76, 314] on div "Name: (510) 206-2997 Phone: (510) 206-2997 Address:" at bounding box center [102, 332] width 122 height 58
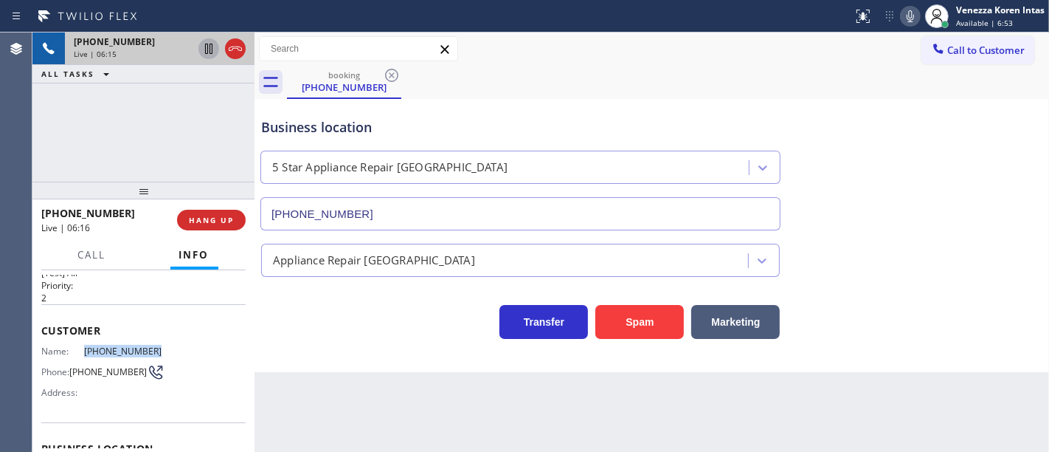
scroll to position [0, 0]
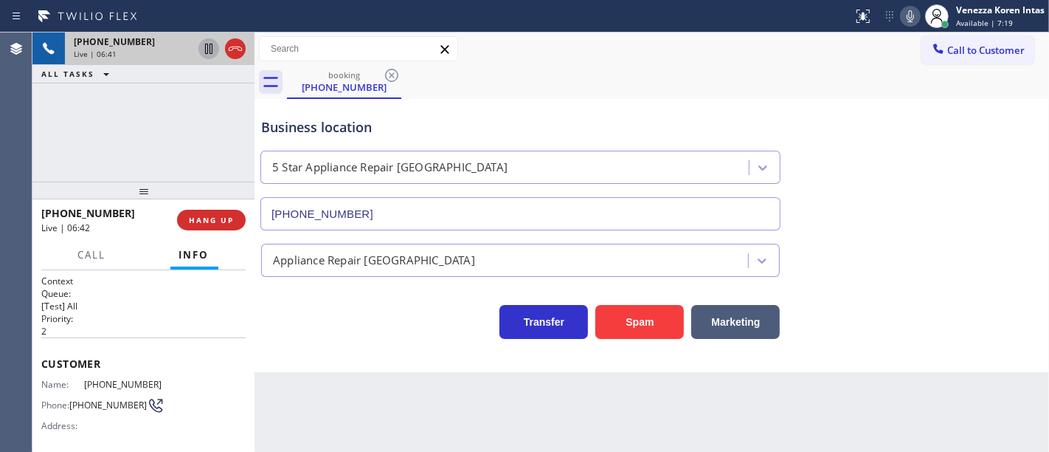
click at [534, 3] on div "Status report No issues detected If you experience an issue, please download th…" at bounding box center [524, 16] width 1049 height 32
drag, startPoint x: 151, startPoint y: 382, endPoint x: 82, endPoint y: 382, distance: 69.4
click at [84, 382] on span "[PHONE_NUMBER]" at bounding box center [124, 384] width 80 height 11
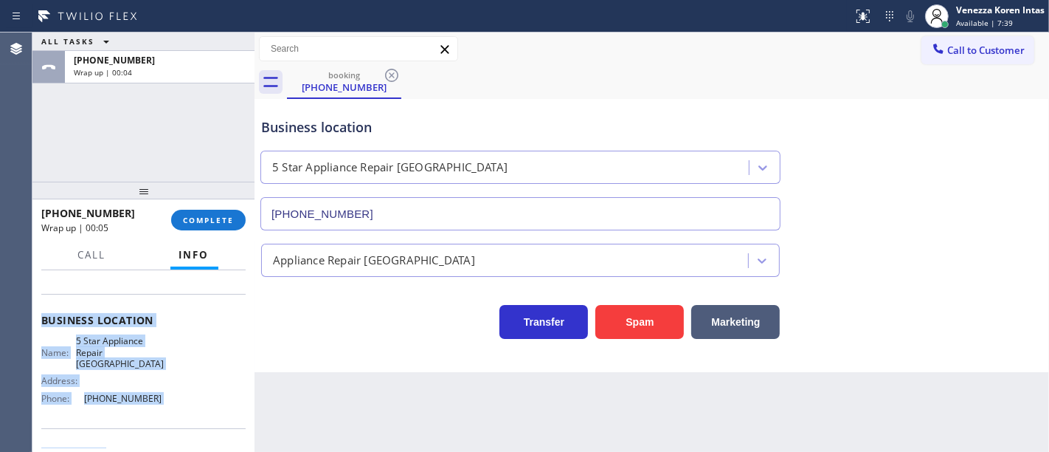
scroll to position [182, 0]
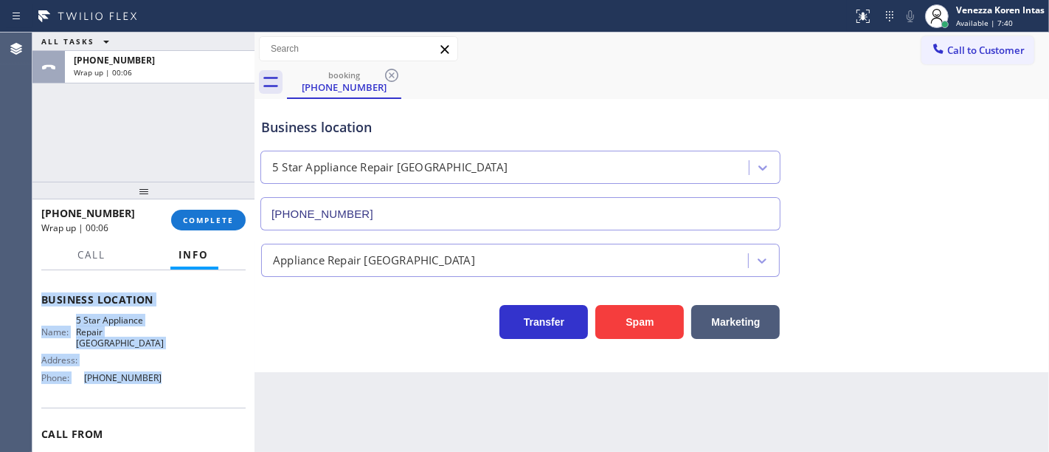
drag, startPoint x: 43, startPoint y: 348, endPoint x: 166, endPoint y: 362, distance: 124.0
click at [166, 362] on div "Context Queue: [Test] All Priority: 2 Customer Name: (510) 206-2997 Phone: (510…" at bounding box center [143, 305] width 204 height 427
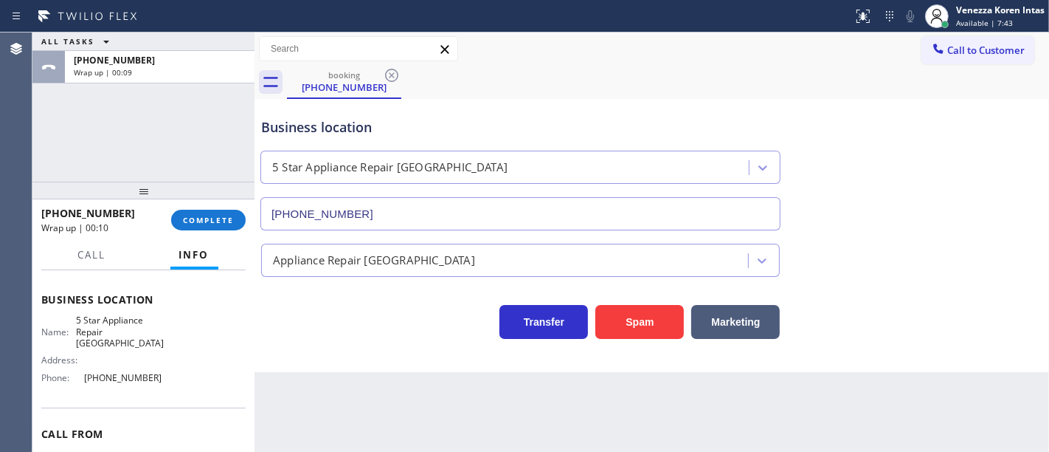
drag, startPoint x: 303, startPoint y: 106, endPoint x: 690, endPoint y: 172, distance: 392.3
click at [306, 108] on div "Business location 5 Star Appliance Repair El Cerrito (510) 800-1711" at bounding box center [520, 167] width 525 height 128
click at [983, 17] on div "Venezza Koren Intas Available | 7:44" at bounding box center [1001, 16] width 96 height 26
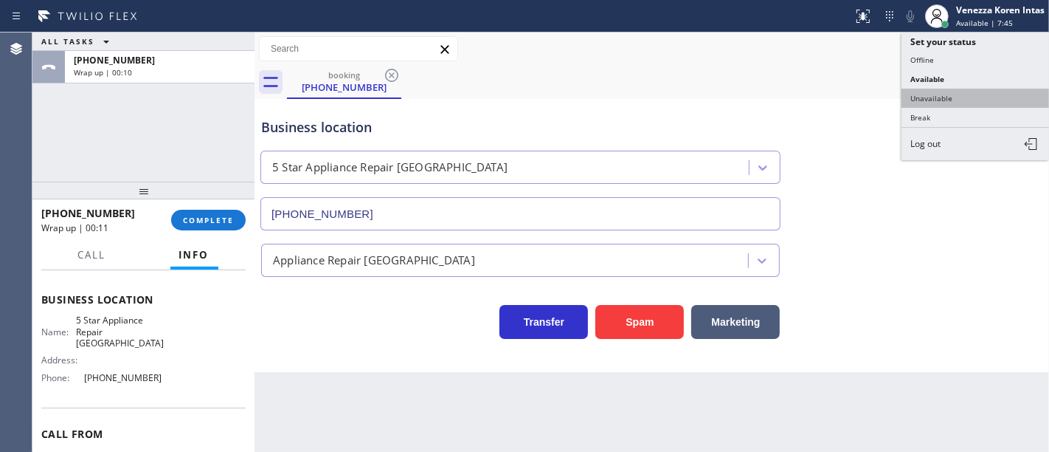
click at [946, 96] on button "Unavailable" at bounding box center [976, 98] width 148 height 19
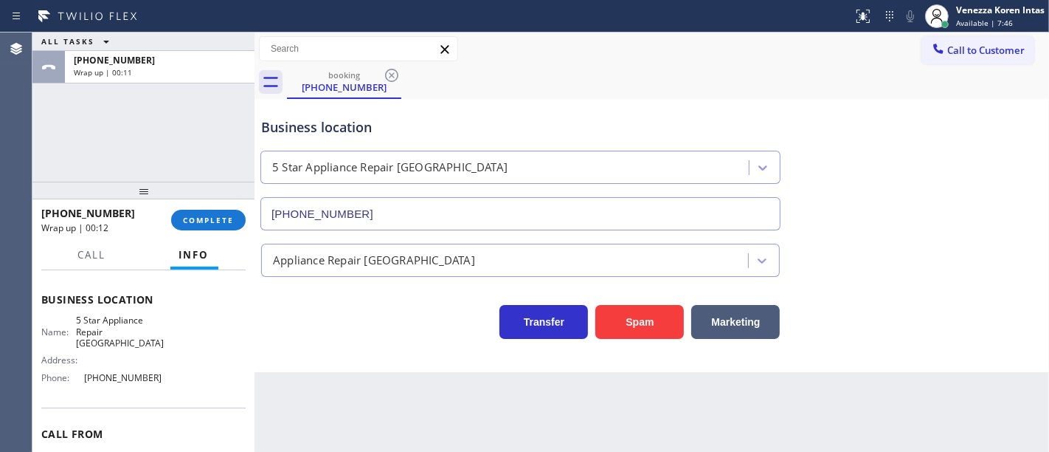
drag, startPoint x: 250, startPoint y: 232, endPoint x: 242, endPoint y: 231, distance: 8.2
click at [244, 232] on div "+15102062997 Wrap up | 00:12 COMPLETE" at bounding box center [143, 219] width 222 height 41
drag, startPoint x: 227, startPoint y: 225, endPoint x: 292, endPoint y: 221, distance: 65.8
click at [227, 224] on button "COMPLETE" at bounding box center [208, 220] width 75 height 21
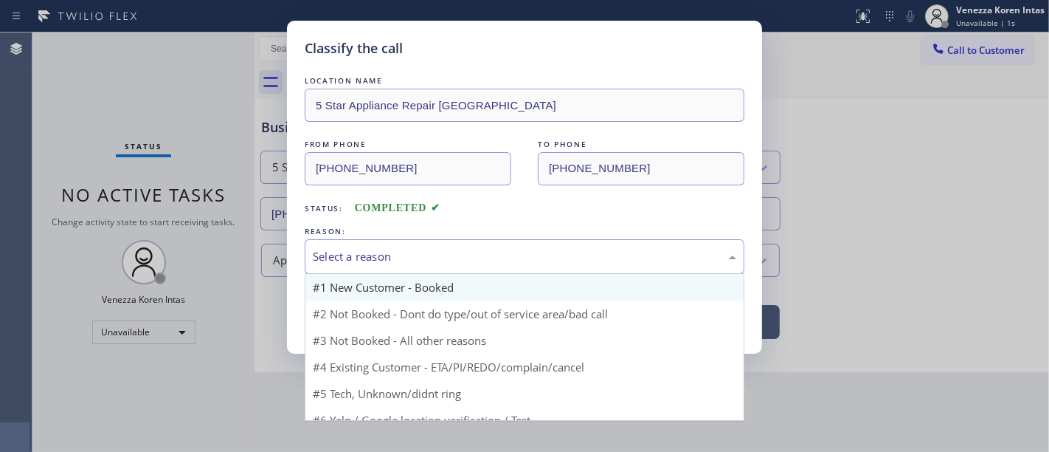
drag, startPoint x: 434, startPoint y: 243, endPoint x: 411, endPoint y: 296, distance: 57.8
click at [434, 246] on div "Select a reason" at bounding box center [525, 256] width 440 height 35
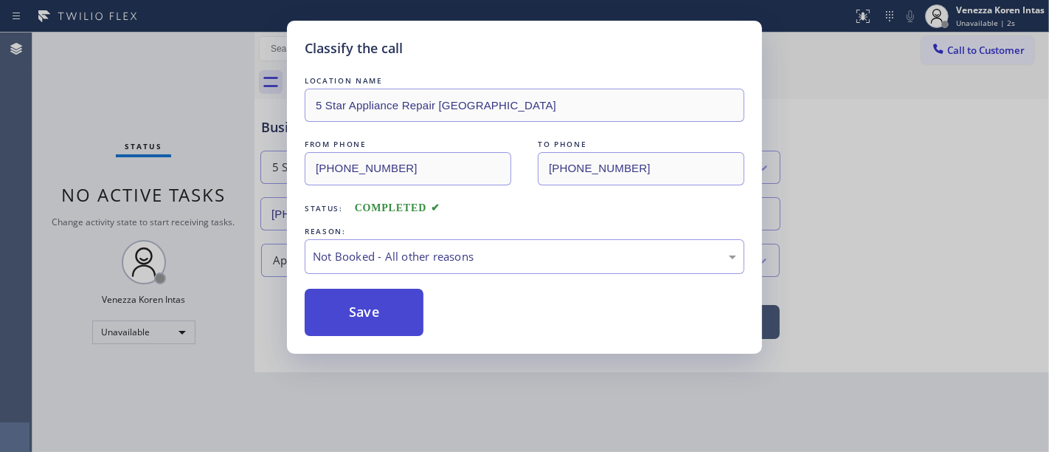
click at [410, 316] on button "Save" at bounding box center [364, 312] width 119 height 47
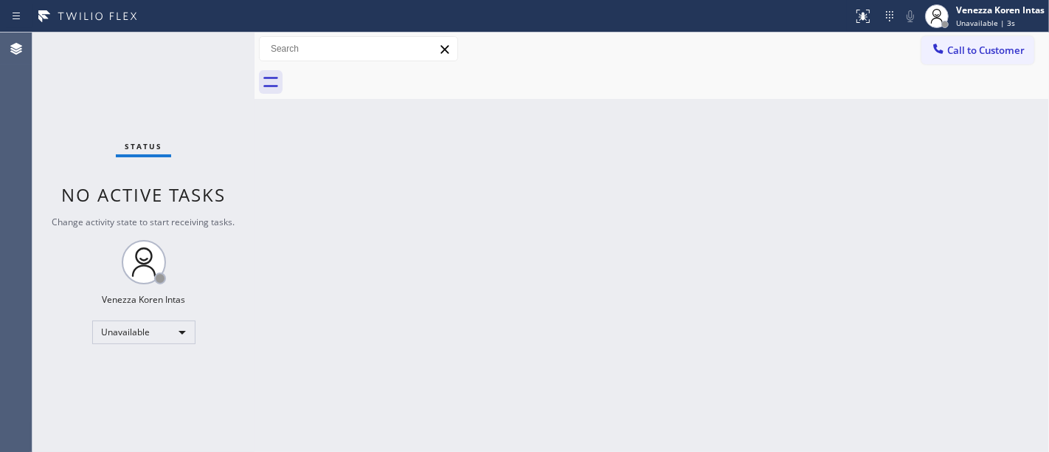
click at [976, 58] on button "Call to Customer" at bounding box center [978, 50] width 113 height 28
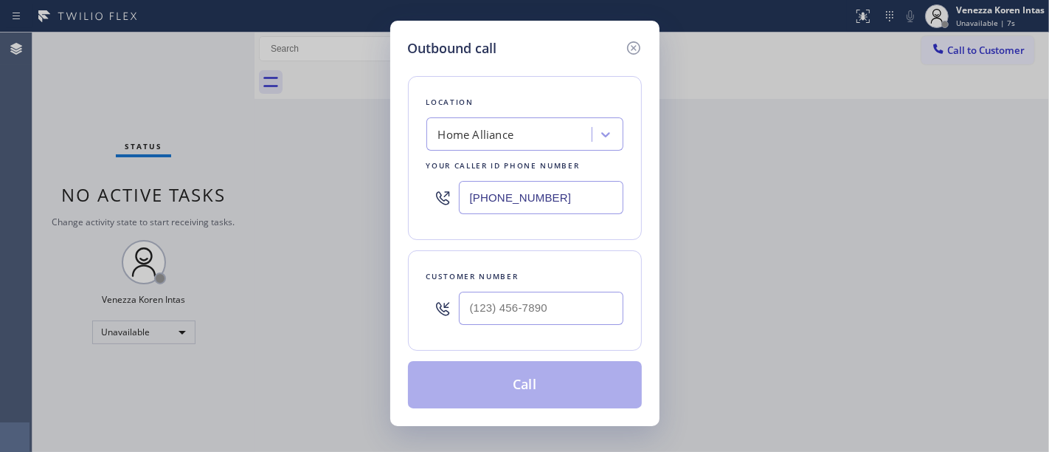
click at [413, 211] on div "Location Home Alliance Your caller id phone number (877) 777-0796" at bounding box center [525, 158] width 234 height 164
click at [511, 201] on input "[PHONE_NUMBER]" at bounding box center [541, 197] width 165 height 33
paste input "5-1080"
drag, startPoint x: 545, startPoint y: 203, endPoint x: 320, endPoint y: 188, distance: 225.5
click at [320, 188] on div "Outbound call Location Search location Your caller id phone number (877) 775-10…" at bounding box center [524, 226] width 1049 height 452
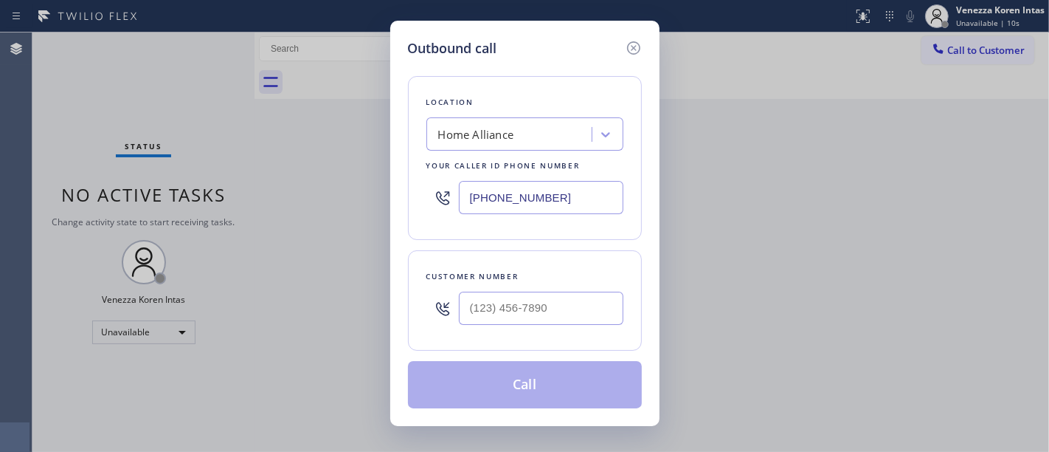
drag, startPoint x: 579, startPoint y: 205, endPoint x: 393, endPoint y: 169, distance: 189.4
click at [382, 169] on div "Outbound call Location Home Alliance Your caller id phone number (877) 777-0796…" at bounding box center [524, 226] width 1049 height 452
paste input "510) 800-1711"
type input "[PHONE_NUMBER]"
drag, startPoint x: 436, startPoint y: 259, endPoint x: 469, endPoint y: 299, distance: 51.9
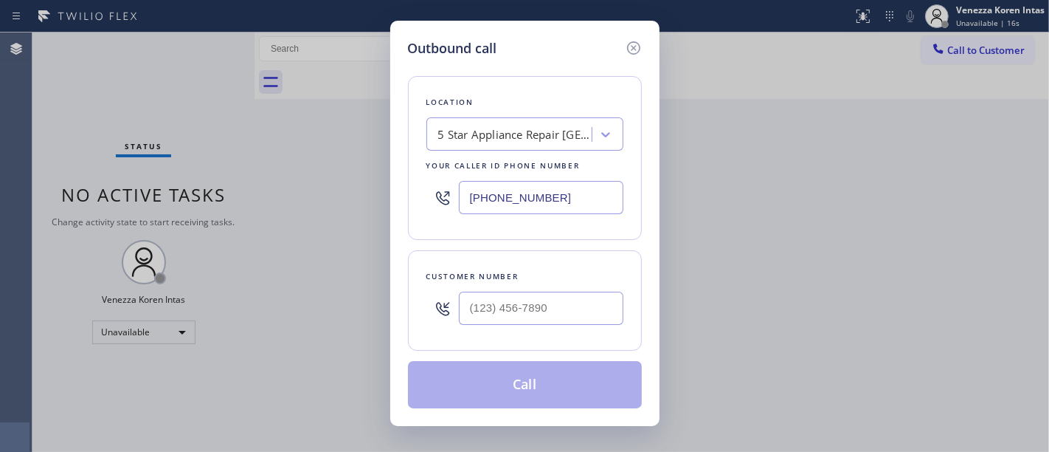
click at [436, 259] on div "Customer number" at bounding box center [525, 300] width 234 height 100
click at [498, 318] on input "(___) ___-____" at bounding box center [541, 307] width 165 height 33
paste input "510) 206-2997"
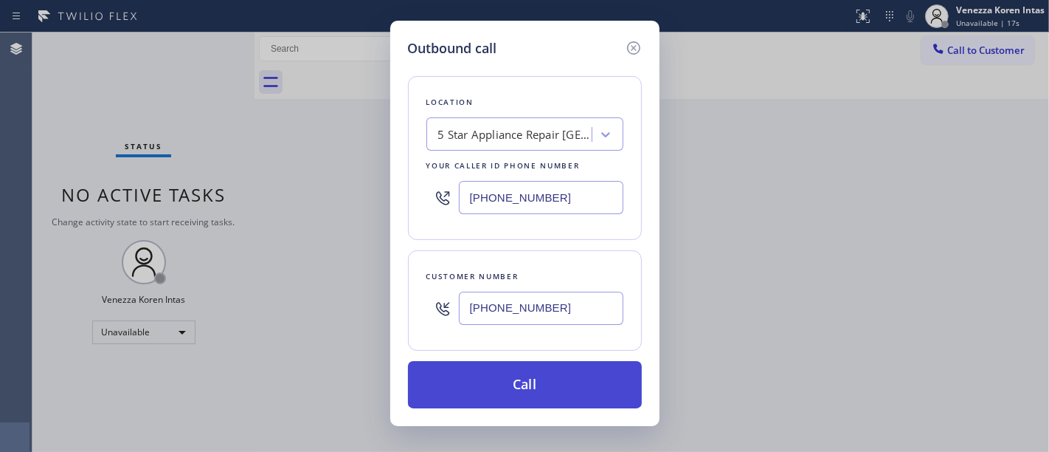
type input "[PHONE_NUMBER]"
click at [543, 372] on button "Call" at bounding box center [525, 384] width 234 height 47
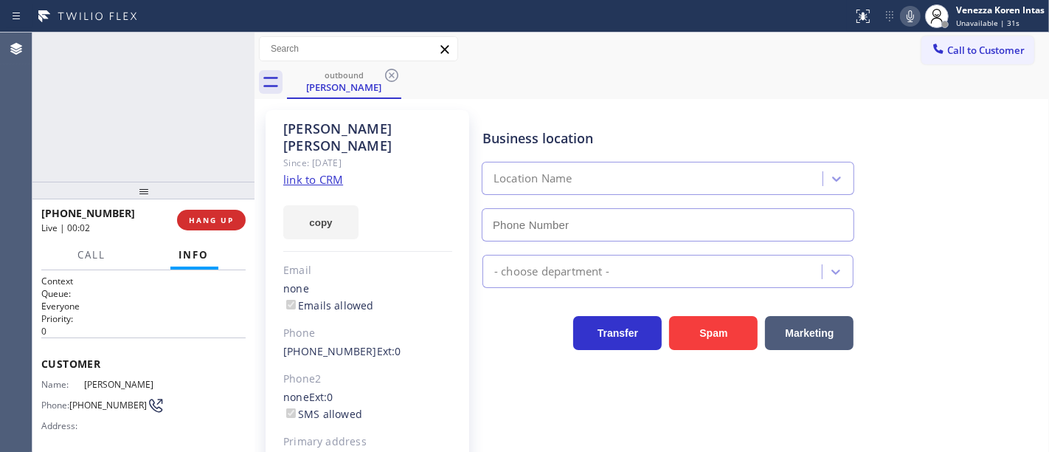
type input "[PHONE_NUMBER]"
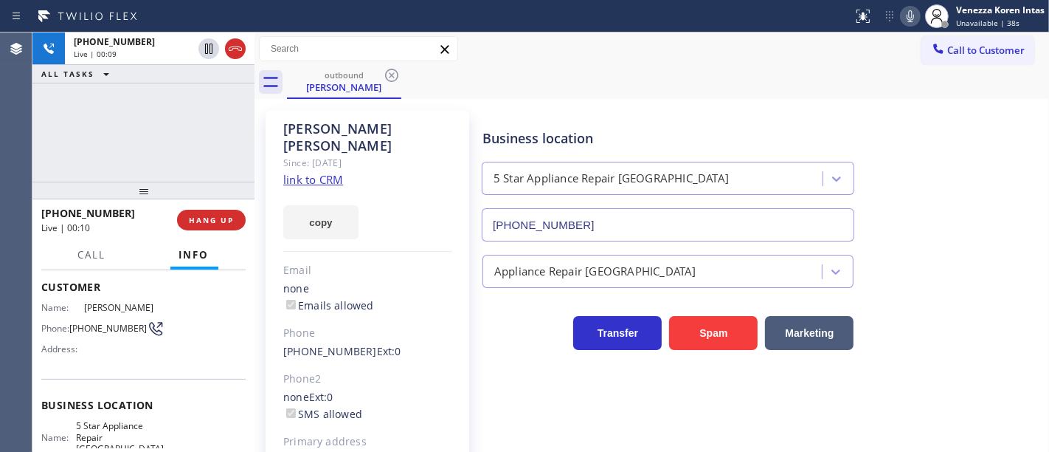
scroll to position [164, 0]
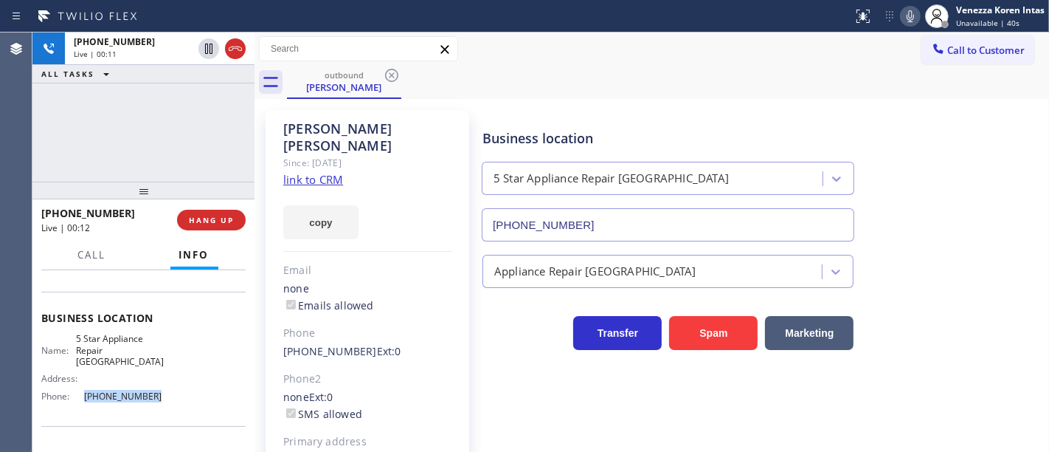
drag, startPoint x: 150, startPoint y: 382, endPoint x: 80, endPoint y: 384, distance: 70.1
click at [84, 390] on span "[PHONE_NUMBER]" at bounding box center [124, 395] width 80 height 11
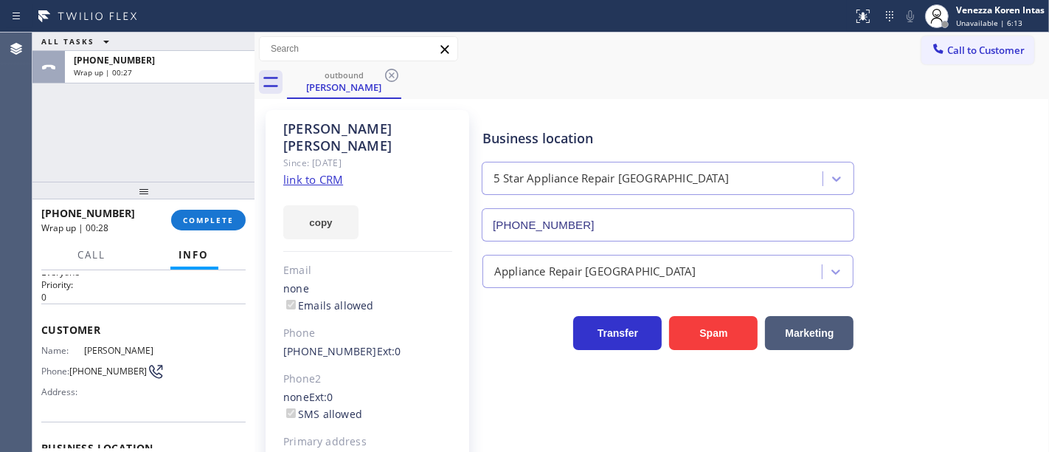
scroll to position [0, 0]
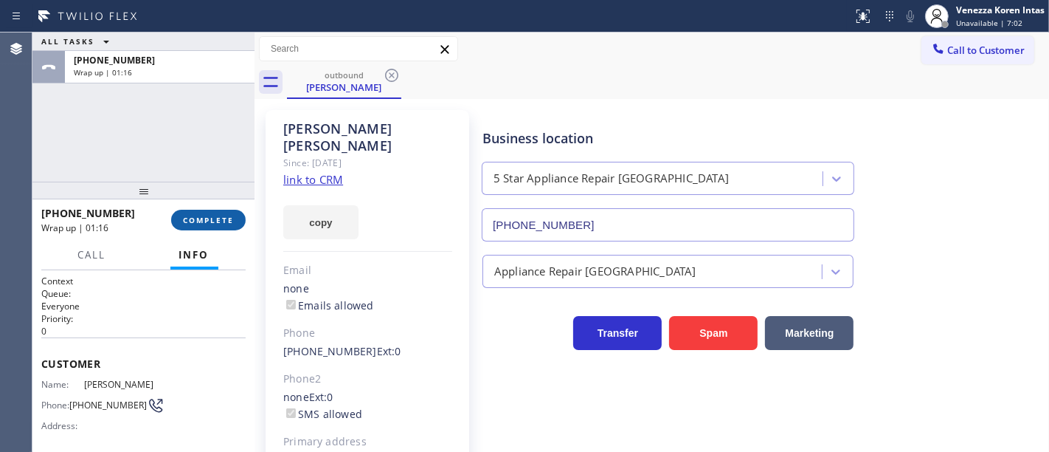
click at [221, 227] on button "COMPLETE" at bounding box center [208, 220] width 75 height 21
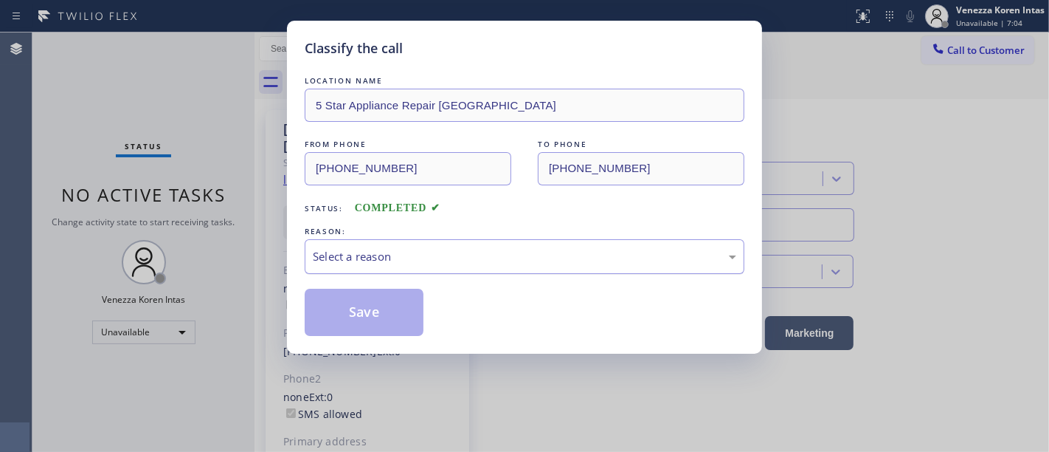
click at [390, 260] on div "Select a reason" at bounding box center [525, 256] width 424 height 17
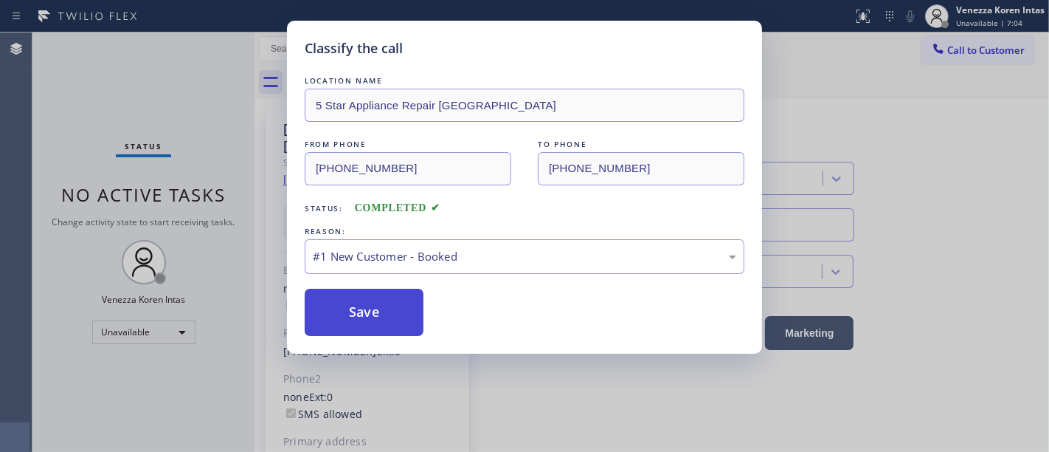
click at [393, 295] on button "Save" at bounding box center [364, 312] width 119 height 47
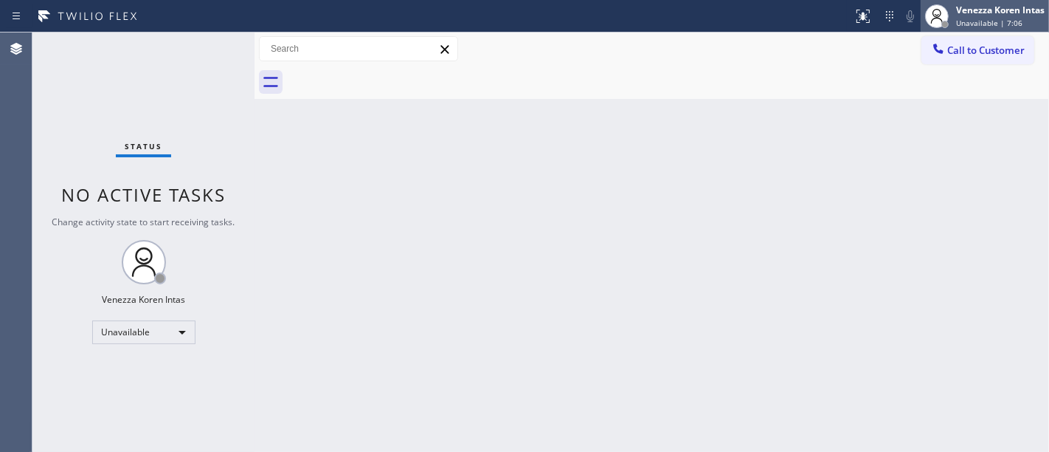
click at [989, 26] on span "Unavailable | 7:06" at bounding box center [989, 23] width 66 height 10
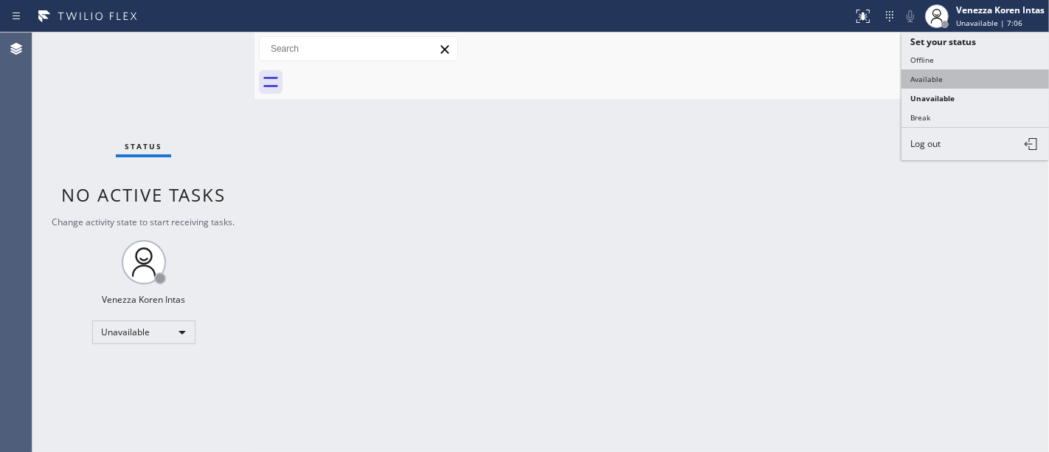
click at [957, 70] on button "Available" at bounding box center [976, 78] width 148 height 19
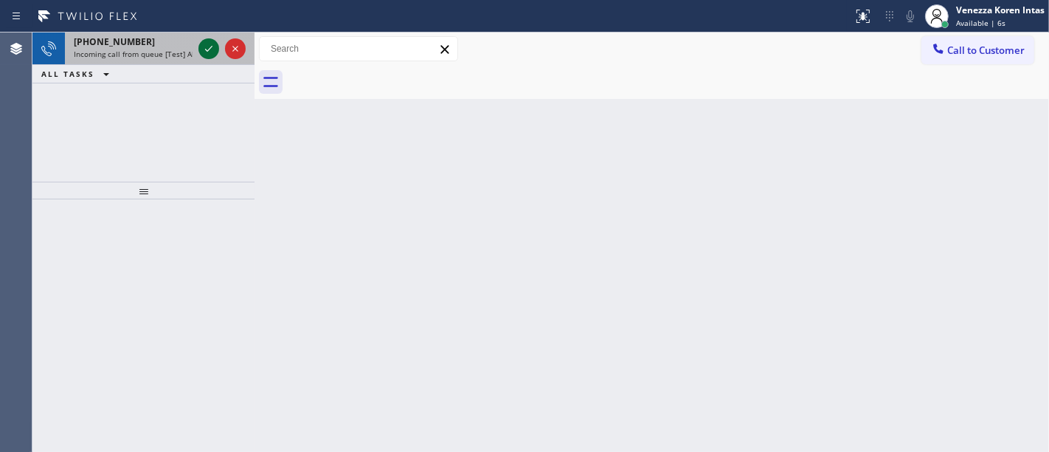
click at [200, 45] on icon at bounding box center [209, 49] width 18 height 18
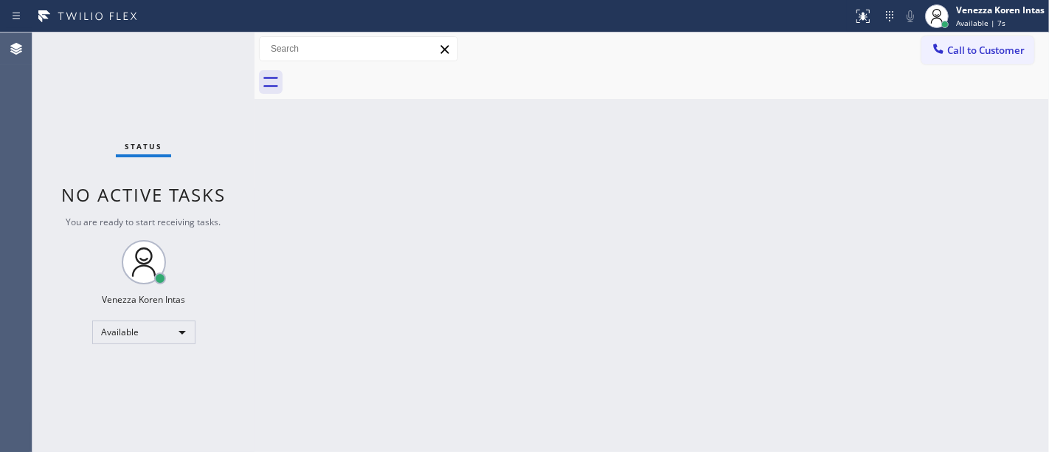
click at [204, 45] on div "Status No active tasks You are ready to start receiving tasks. Venezza Koren In…" at bounding box center [143, 241] width 222 height 419
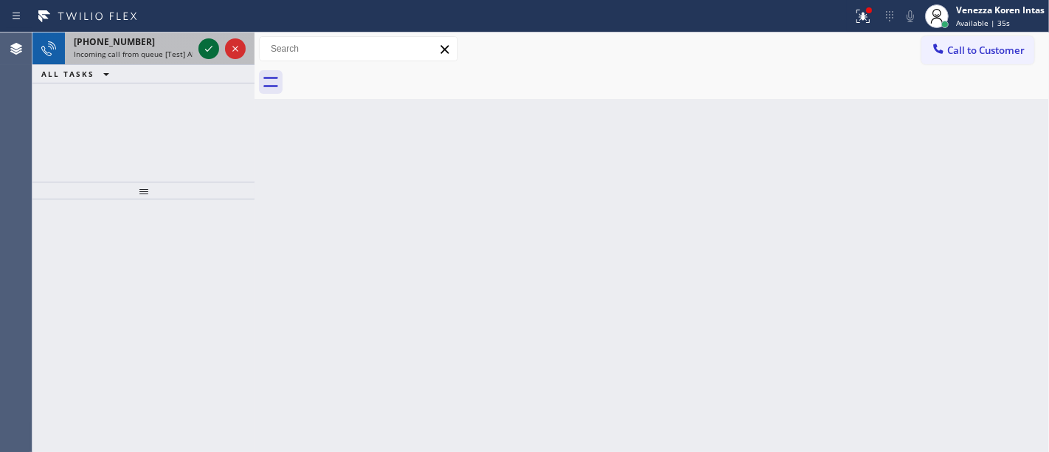
click at [211, 52] on icon at bounding box center [209, 49] width 18 height 18
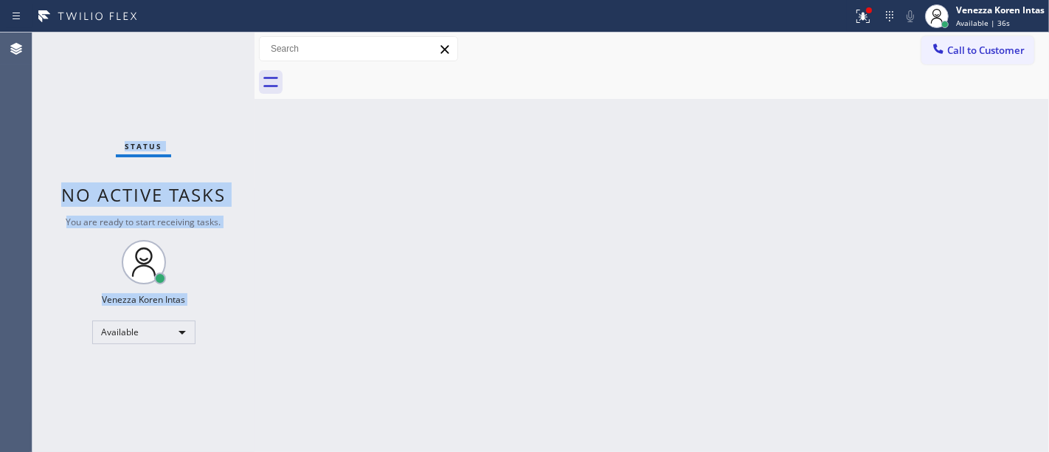
click at [210, 52] on div "Status No active tasks You are ready to start receiving tasks. Venezza Koren In…" at bounding box center [143, 241] width 222 height 419
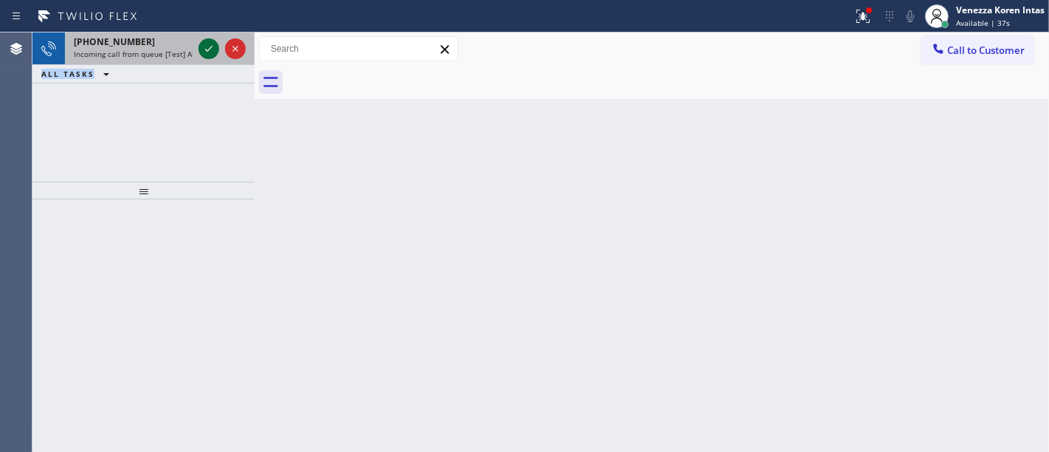
click at [204, 44] on icon at bounding box center [209, 49] width 18 height 18
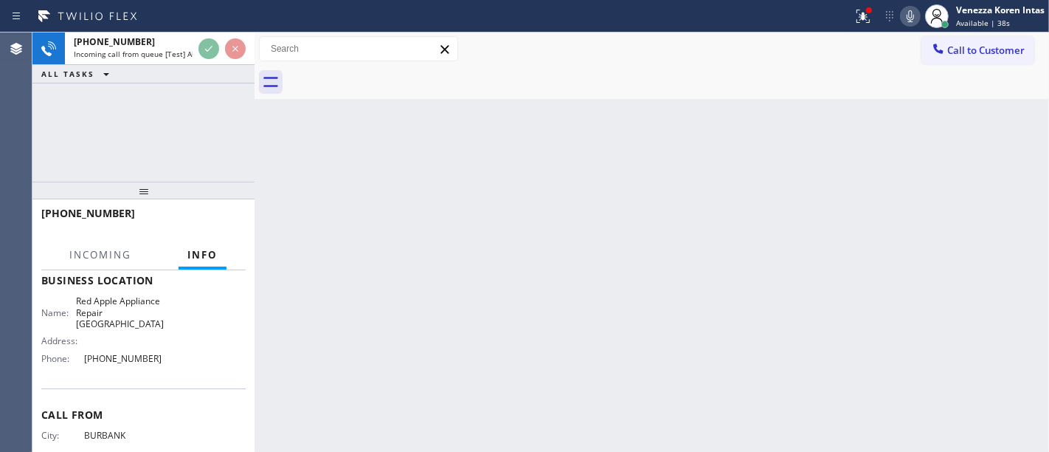
scroll to position [168, 0]
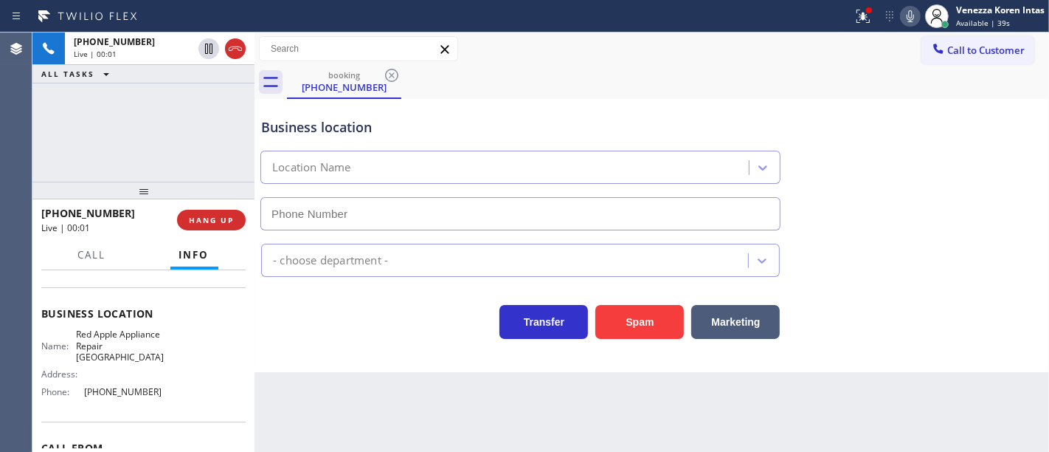
type input "[PHONE_NUMBER]"
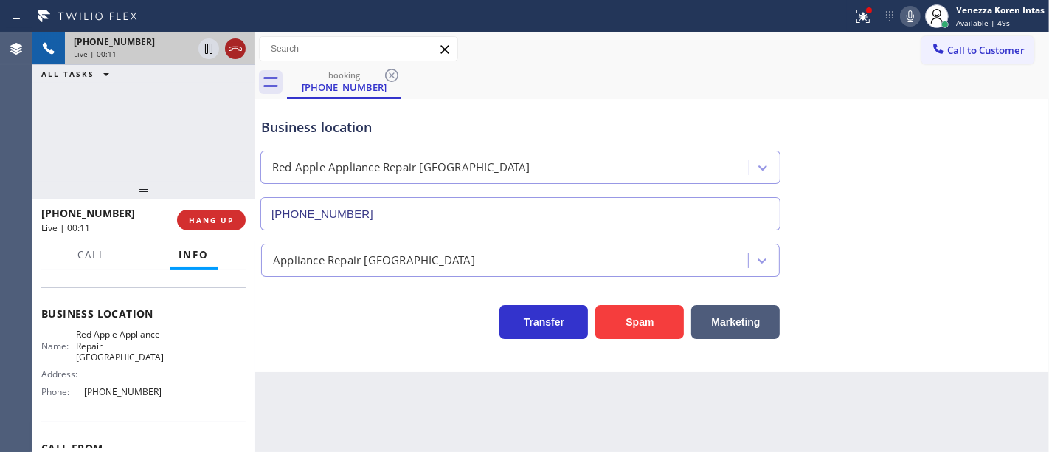
click at [241, 48] on icon at bounding box center [235, 48] width 13 height 4
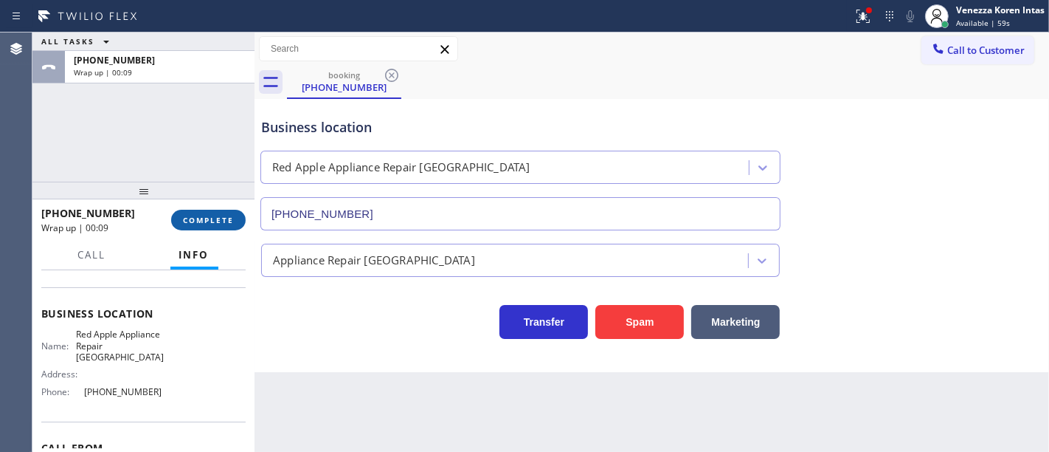
click at [208, 224] on span "COMPLETE" at bounding box center [208, 220] width 51 height 10
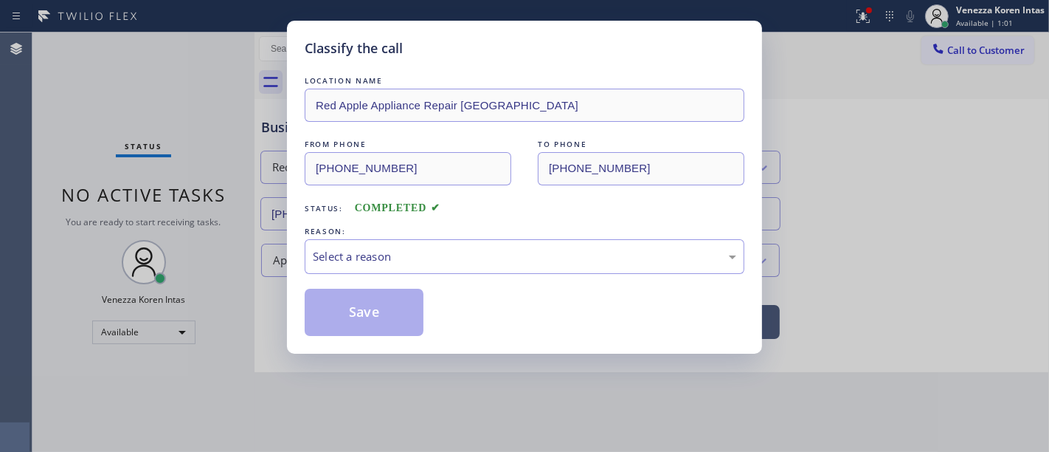
click at [409, 260] on div "Select a reason" at bounding box center [525, 256] width 424 height 17
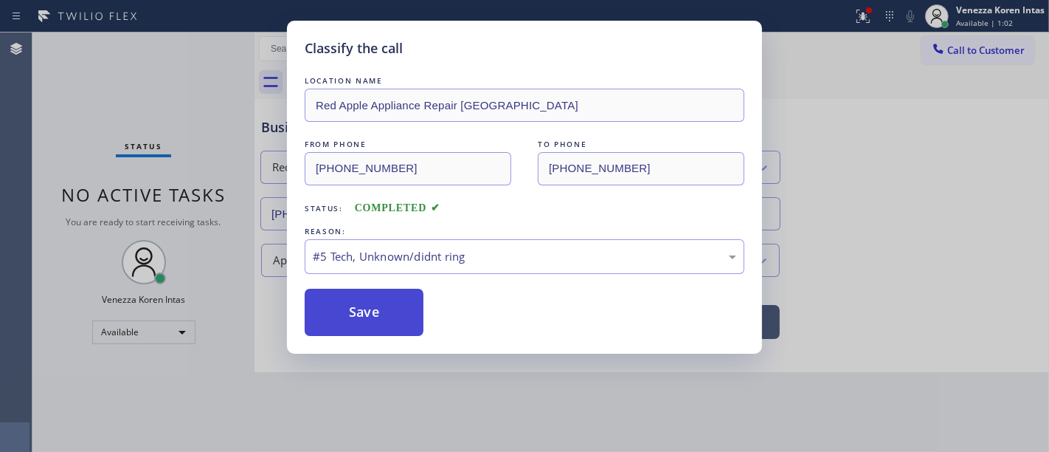
drag, startPoint x: 369, startPoint y: 306, endPoint x: 401, endPoint y: 294, distance: 34.1
click at [370, 305] on button "Save" at bounding box center [364, 312] width 119 height 47
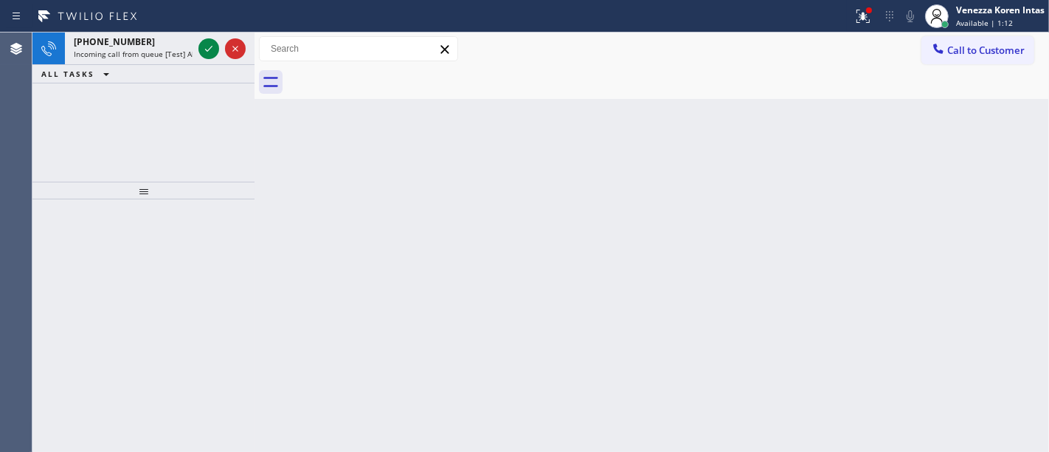
click at [527, 175] on div "Back to Dashboard Change Sender ID Customers Technicians Select a contact Outbo…" at bounding box center [652, 241] width 795 height 419
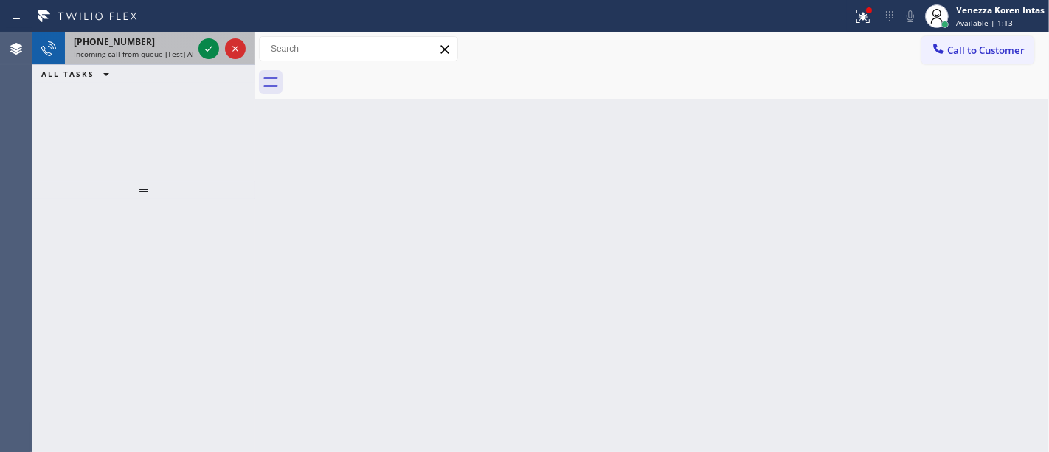
click at [148, 57] on span "Incoming call from queue [Test] All" at bounding box center [135, 54] width 122 height 10
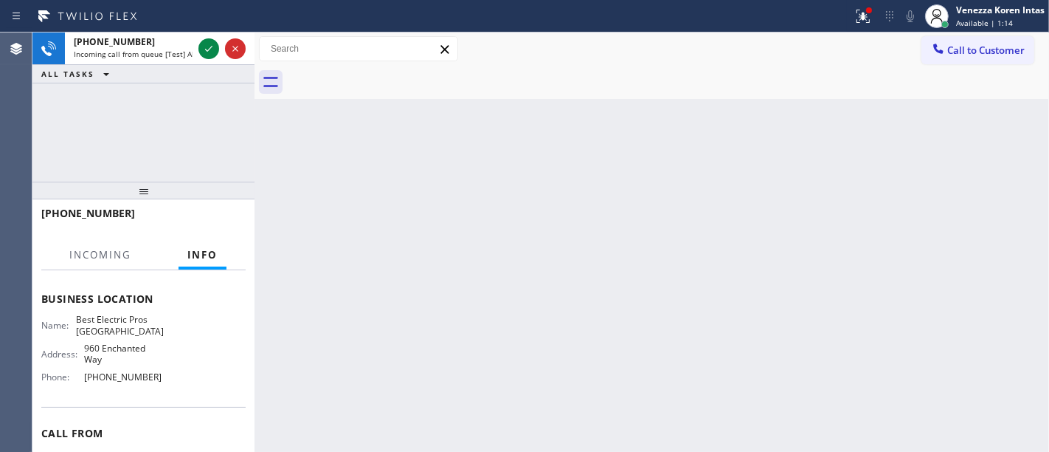
scroll to position [164, 0]
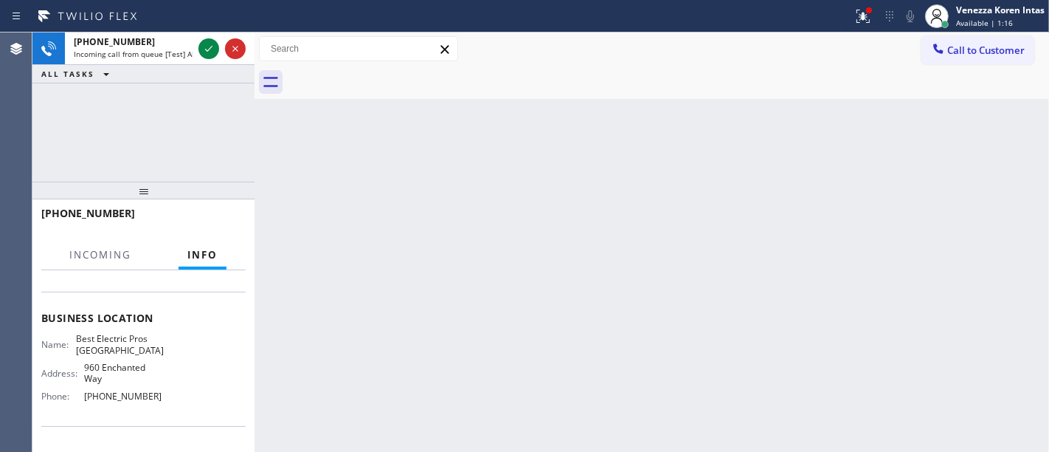
drag, startPoint x: 986, startPoint y: 12, endPoint x: 962, endPoint y: 41, distance: 37.8
click at [987, 13] on div "Venezza Koren Intas" at bounding box center [1000, 10] width 89 height 13
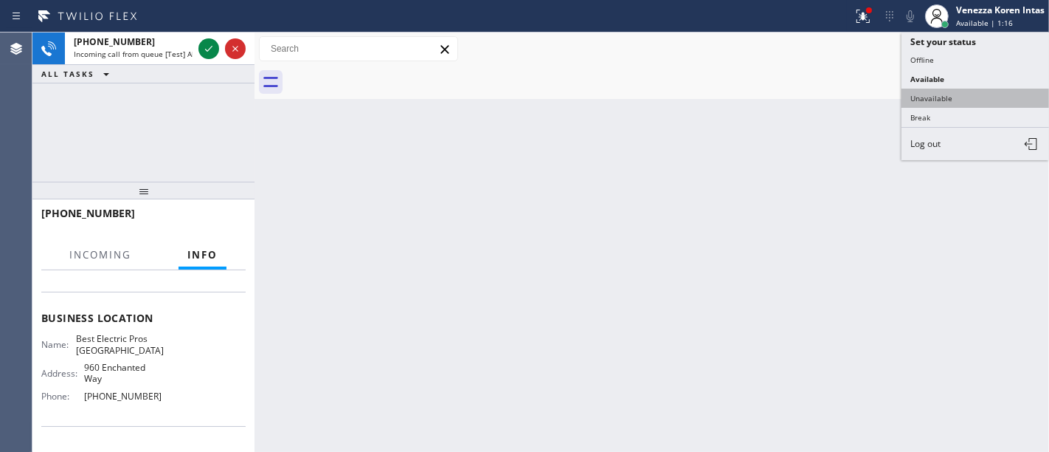
click at [926, 97] on button "Unavailable" at bounding box center [976, 98] width 148 height 19
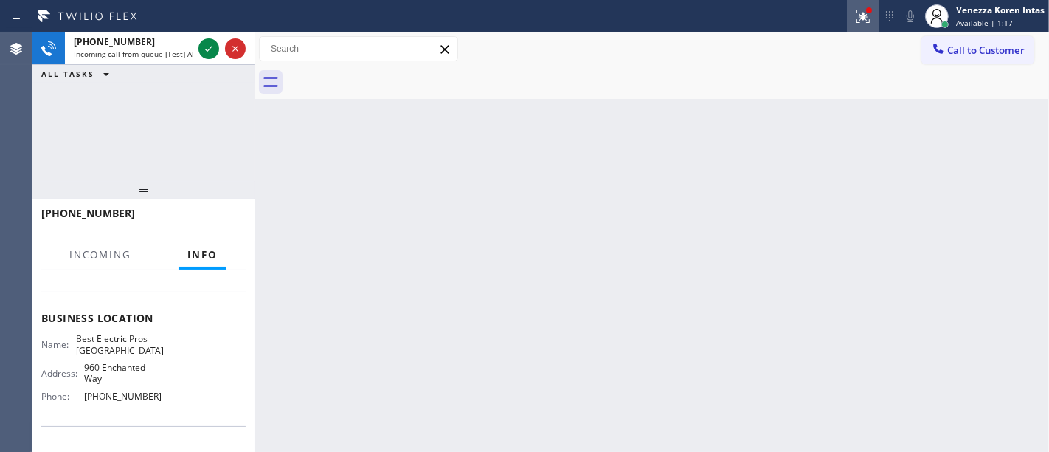
click at [872, 21] on div at bounding box center [863, 16] width 32 height 18
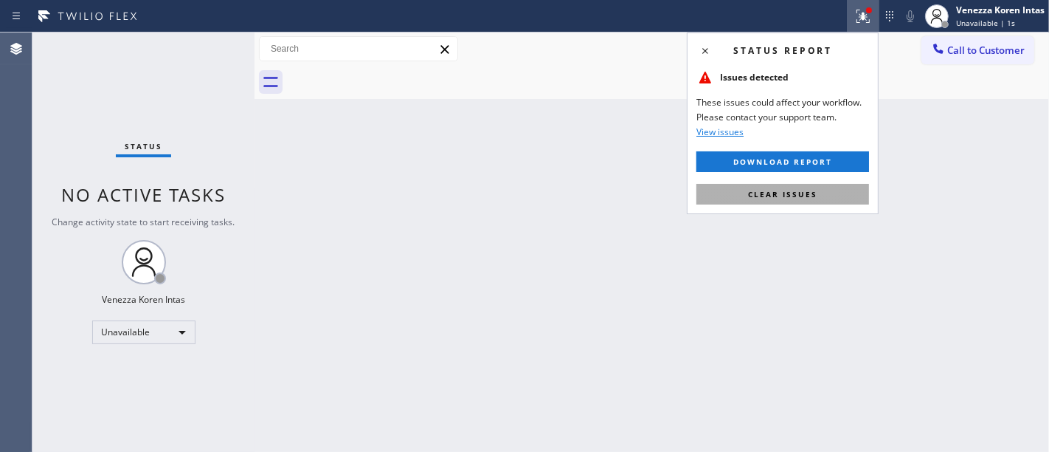
click at [797, 195] on span "Clear issues" at bounding box center [782, 194] width 69 height 10
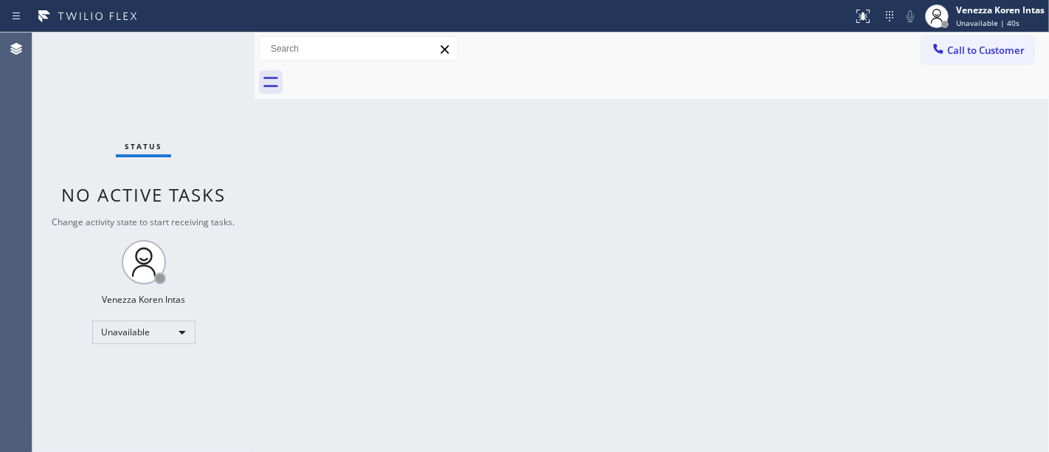
drag, startPoint x: 196, startPoint y: 75, endPoint x: 194, endPoint y: 85, distance: 10.4
click at [196, 75] on div "Status No active tasks Change activity state to start receiving tasks. Venezza …" at bounding box center [143, 241] width 222 height 419
click at [181, 334] on div "Unavailable" at bounding box center [143, 332] width 103 height 24
click at [159, 374] on li "Available" at bounding box center [142, 370] width 101 height 18
click at [229, 49] on div "Status No active tasks You are ready to start receiving tasks. Venezza Koren In…" at bounding box center [143, 241] width 222 height 419
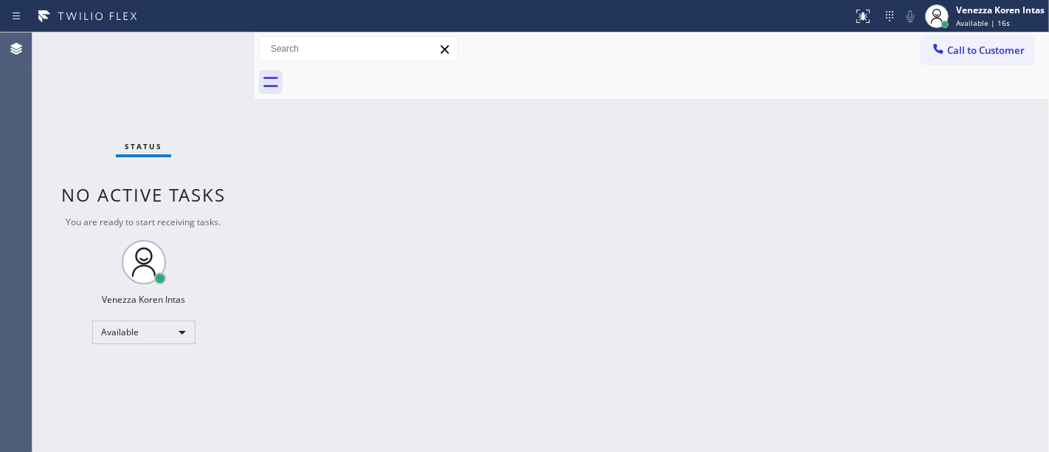
click at [213, 45] on div "Status No active tasks You are ready to start receiving tasks. Venezza Koren In…" at bounding box center [143, 241] width 222 height 419
click at [145, 111] on div "Status No active tasks You are ready to start receiving tasks. Venezza Koren In…" at bounding box center [143, 241] width 222 height 419
click at [955, 17] on div "Venezza Koren Intas Available | 19s" at bounding box center [1001, 16] width 96 height 26
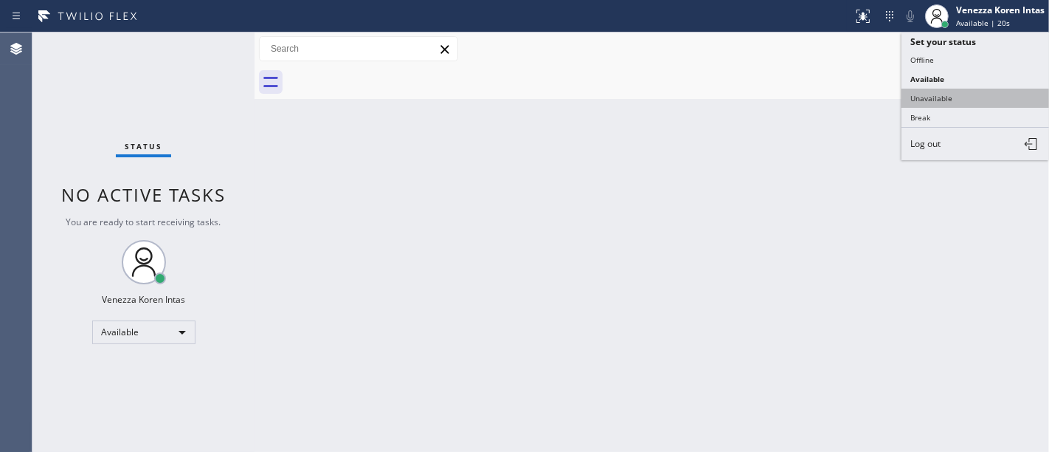
click at [928, 100] on button "Unavailable" at bounding box center [976, 98] width 148 height 19
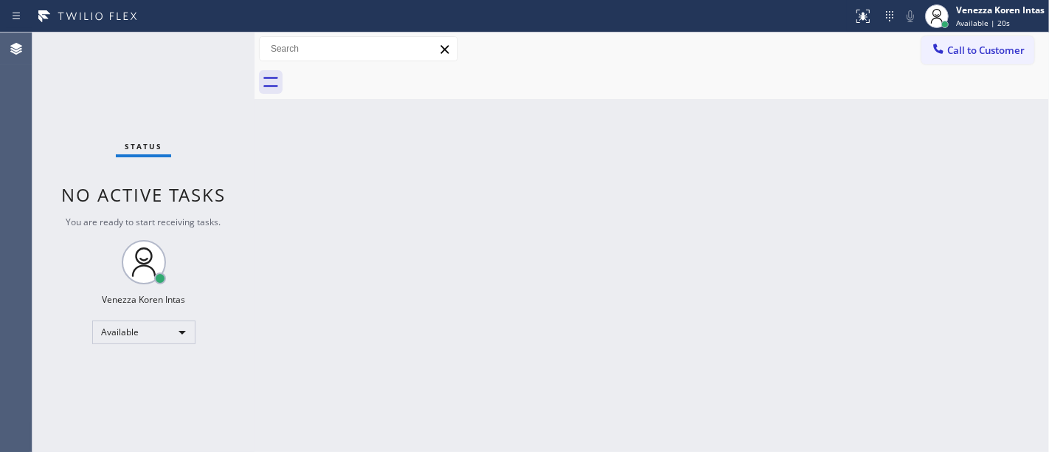
click at [626, 206] on div "Back to Dashboard Change Sender ID Customers Technicians Select a contact Outbo…" at bounding box center [652, 241] width 795 height 419
click at [146, 333] on div "Unavailable" at bounding box center [143, 332] width 103 height 24
click at [151, 366] on li "Available" at bounding box center [142, 370] width 101 height 18
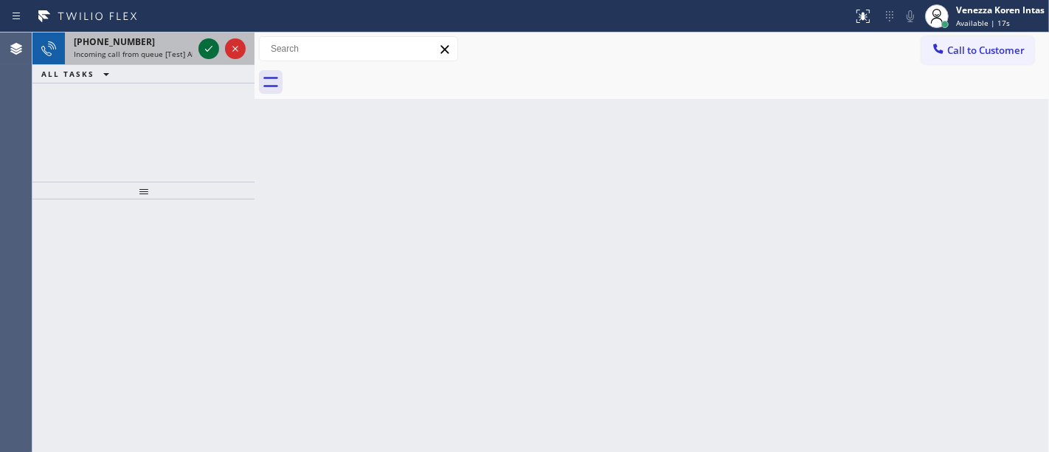
click at [208, 50] on icon at bounding box center [209, 49] width 18 height 18
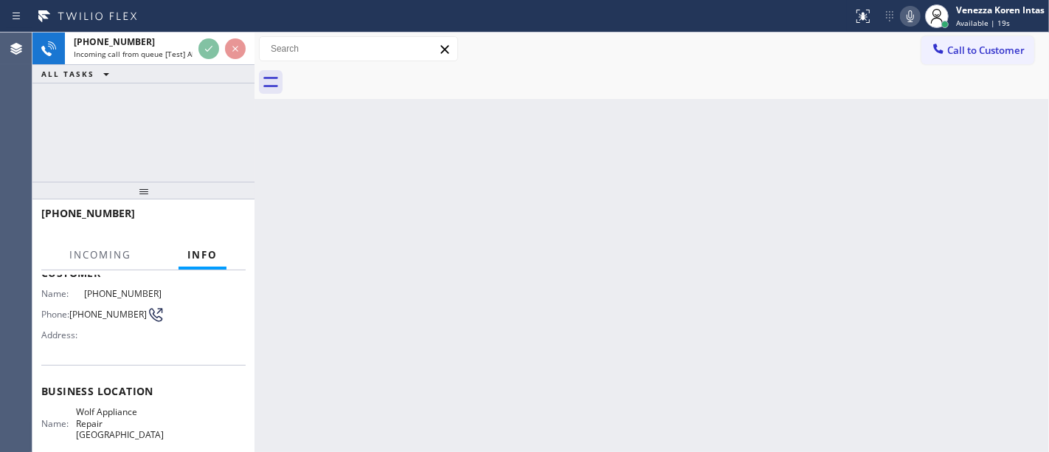
scroll to position [164, 0]
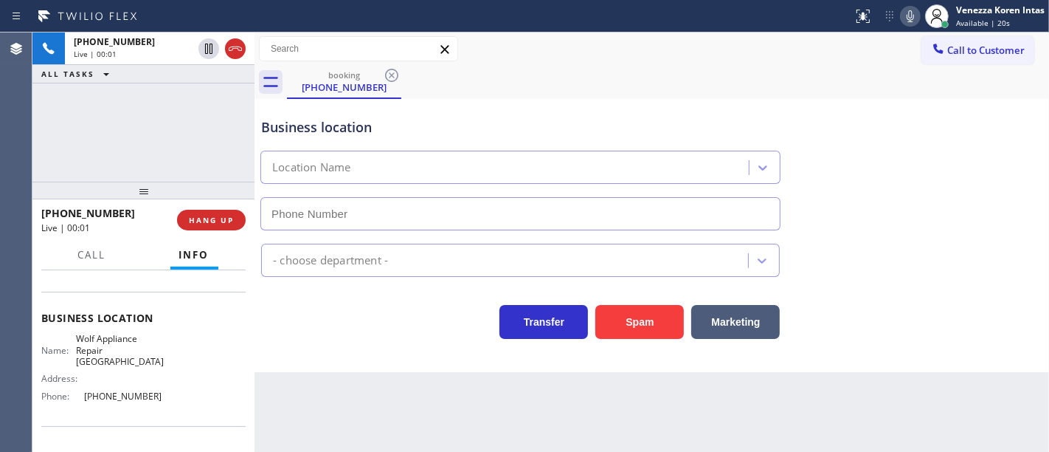
type input "[PHONE_NUMBER]"
click at [255, 148] on div at bounding box center [255, 241] width 0 height 419
click at [171, 167] on div "+12066053315 Live | 01:56 ALL TASKS ALL TASKS ACTIVE TASKS TASKS IN WRAP UP" at bounding box center [143, 106] width 222 height 149
click at [144, 135] on div "+12066053315 Live | 01:57 ALL TASKS ALL TASKS ACTIVE TASKS TASKS IN WRAP UP" at bounding box center [143, 106] width 222 height 149
click at [517, 72] on div "booking (206) 605-3315" at bounding box center [668, 82] width 762 height 33
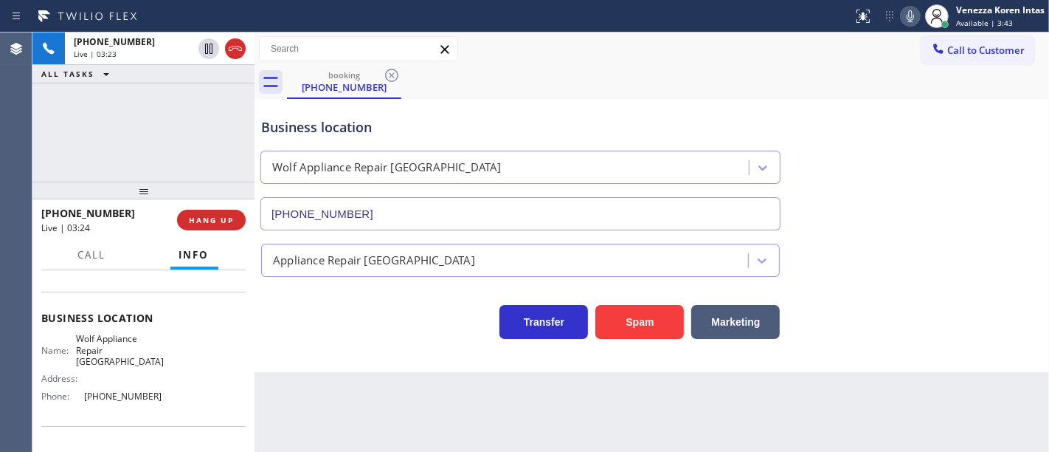
click at [435, 137] on div "Business location" at bounding box center [520, 127] width 519 height 20
click at [906, 25] on button at bounding box center [910, 16] width 21 height 21
click at [915, 13] on icon at bounding box center [911, 16] width 18 height 18
drag, startPoint x: 915, startPoint y: 18, endPoint x: 876, endPoint y: 24, distance: 39.7
click at [914, 17] on icon at bounding box center [911, 16] width 18 height 18
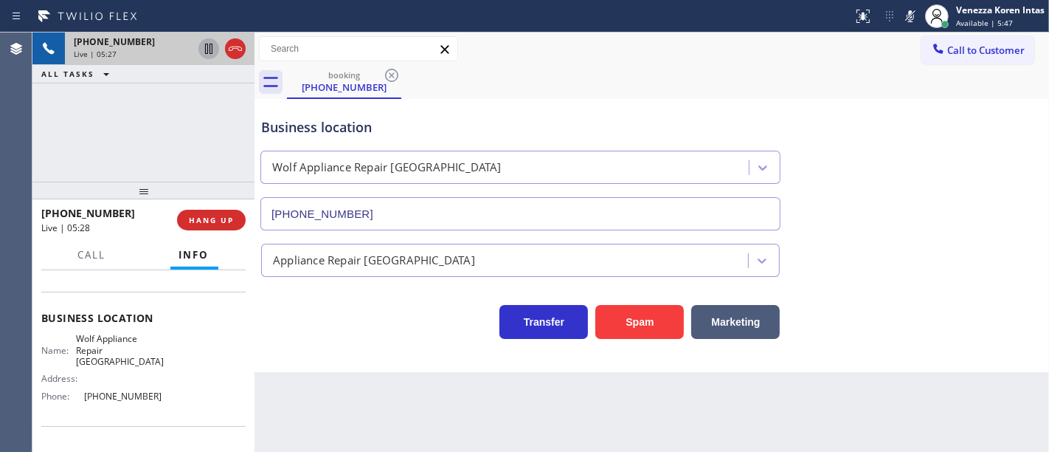
click at [207, 47] on icon at bounding box center [209, 49] width 18 height 18
click at [206, 53] on icon at bounding box center [209, 49] width 10 height 10
click at [908, 24] on button at bounding box center [910, 16] width 21 height 21
drag, startPoint x: 74, startPoint y: 329, endPoint x: 160, endPoint y: 350, distance: 88.8
click at [160, 350] on div "Name: Wolf Appliance Repair Phoenix Address: Phone: (425) 517-3988" at bounding box center [143, 370] width 204 height 75
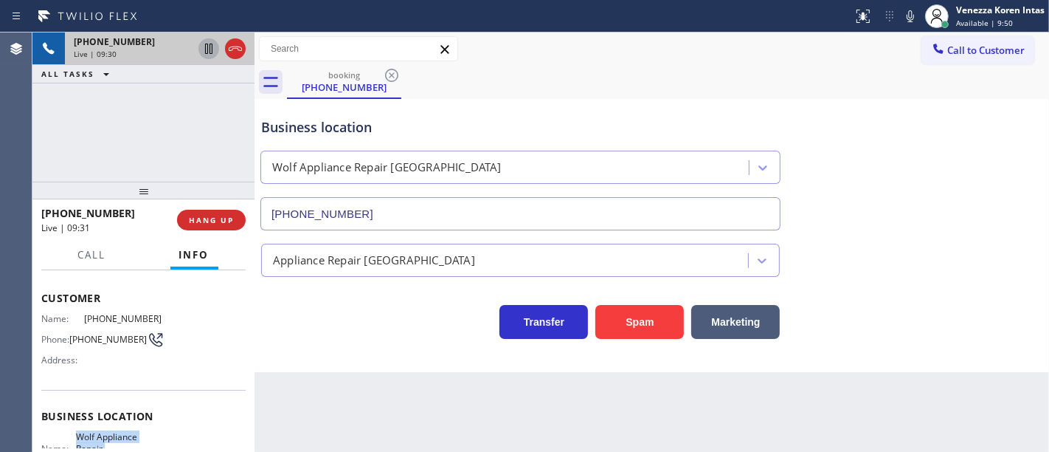
scroll to position [0, 0]
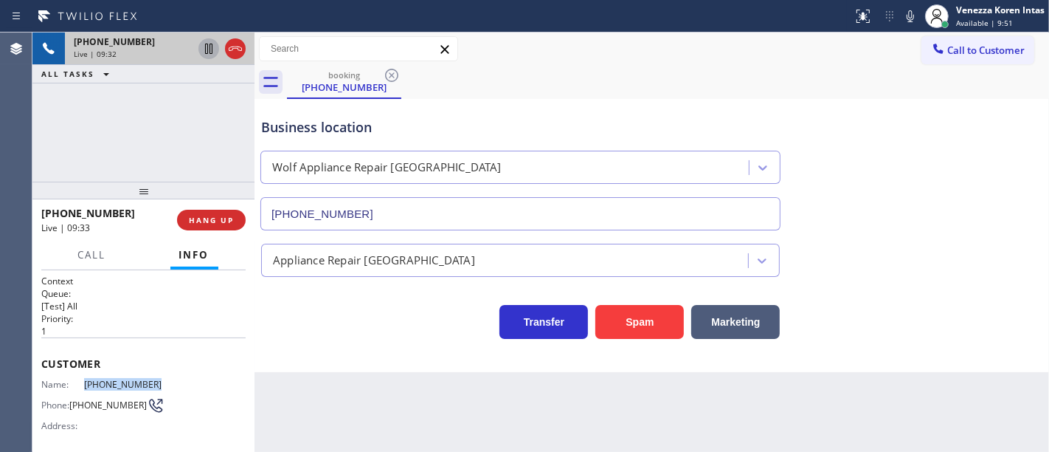
drag, startPoint x: 162, startPoint y: 379, endPoint x: 79, endPoint y: 386, distance: 83.7
click at [79, 386] on div "Name: (206) 605-3315 Phone: (206) 605-3315 Address:" at bounding box center [143, 408] width 204 height 58
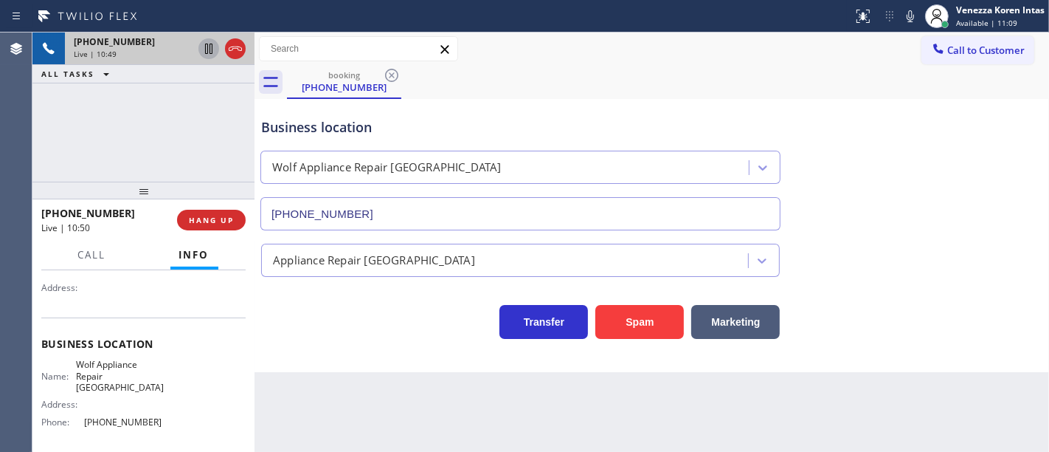
scroll to position [164, 0]
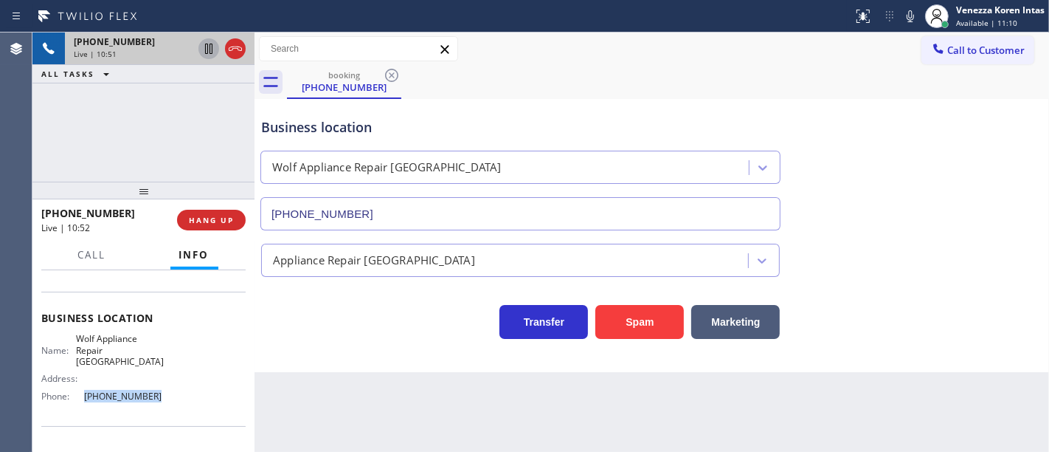
drag, startPoint x: 150, startPoint y: 383, endPoint x: 82, endPoint y: 380, distance: 68.0
click at [84, 390] on span "[PHONE_NUMBER]" at bounding box center [124, 395] width 80 height 11
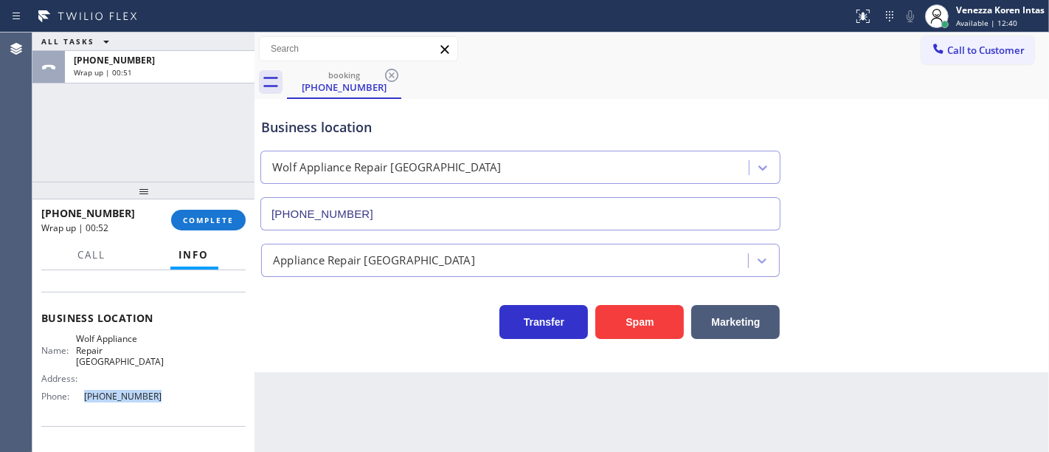
drag, startPoint x: 242, startPoint y: 148, endPoint x: 353, endPoint y: 127, distance: 113.3
click at [242, 148] on div "ALL TASKS ALL TASKS ACTIVE TASKS TASKS IN WRAP UP +12066053315 Wrap up | 00:51" at bounding box center [143, 106] width 222 height 149
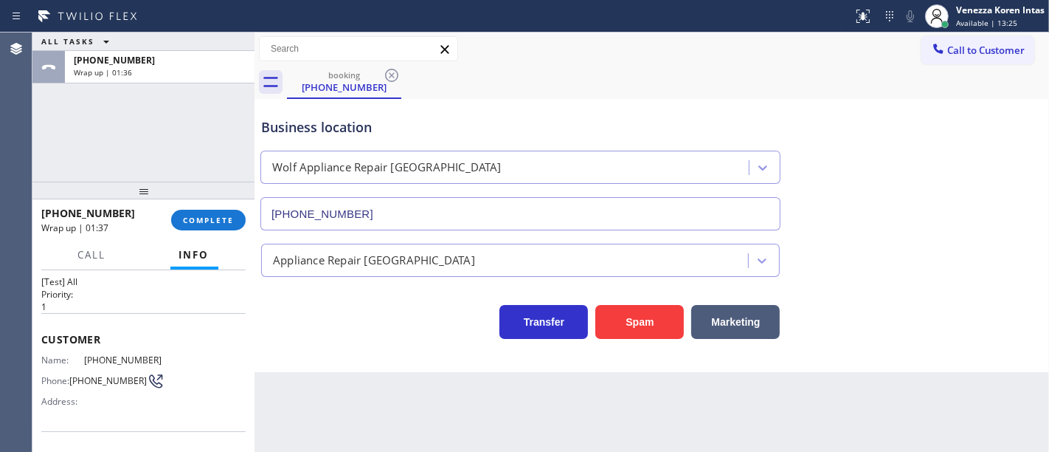
scroll to position [0, 0]
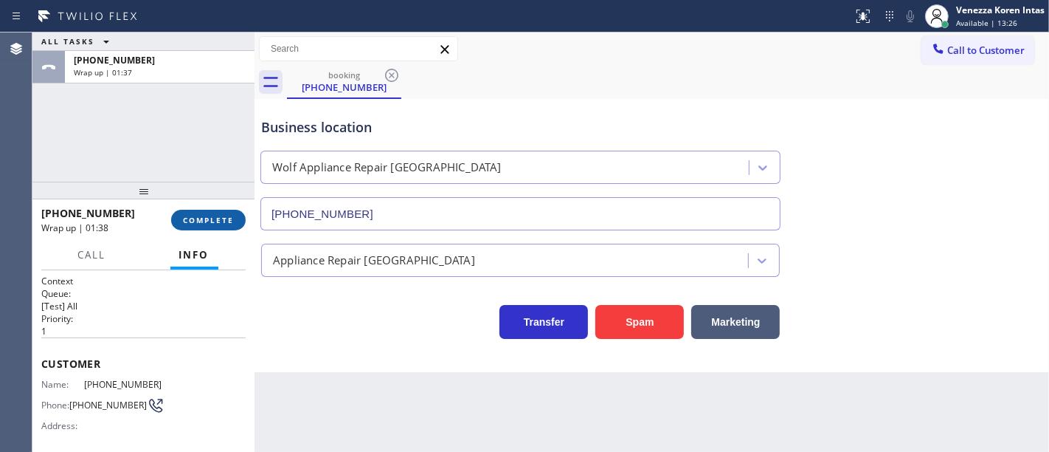
click at [207, 221] on span "COMPLETE" at bounding box center [208, 220] width 51 height 10
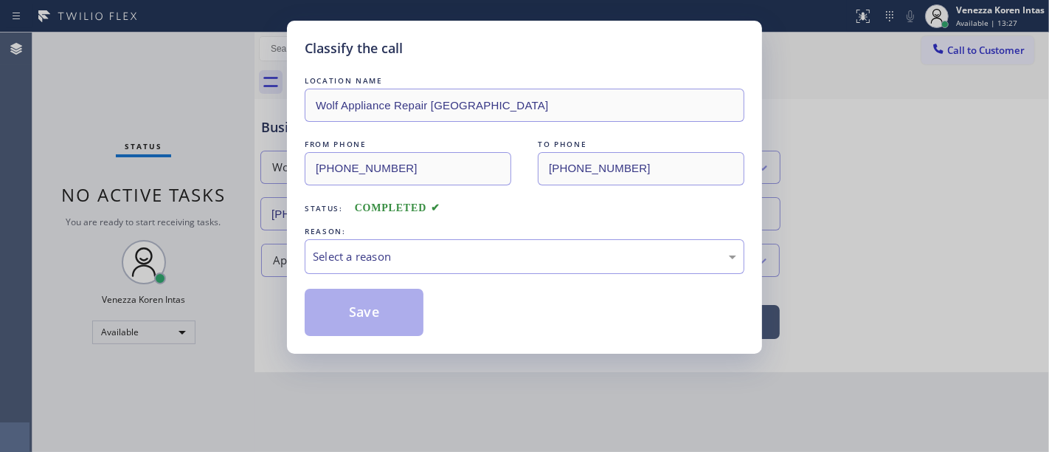
click at [396, 257] on div "Select a reason" at bounding box center [525, 256] width 424 height 17
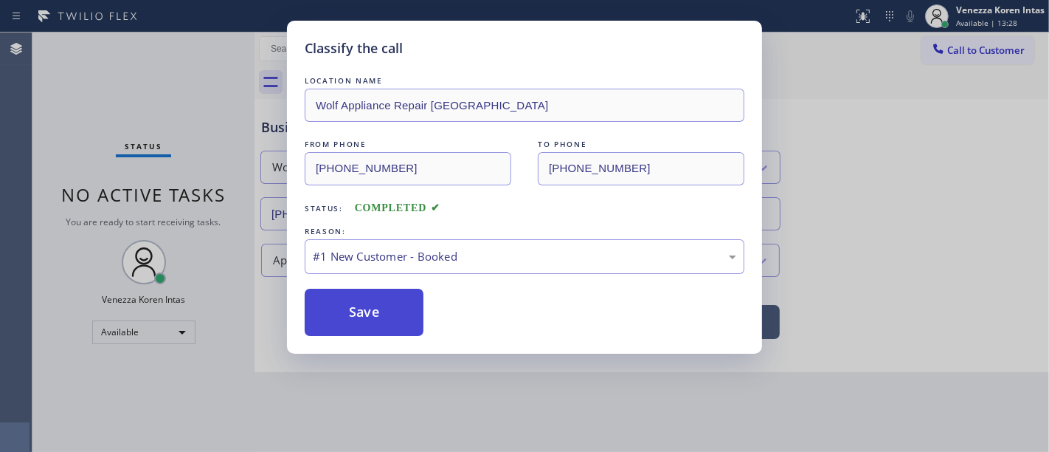
click at [388, 295] on button "Save" at bounding box center [364, 312] width 119 height 47
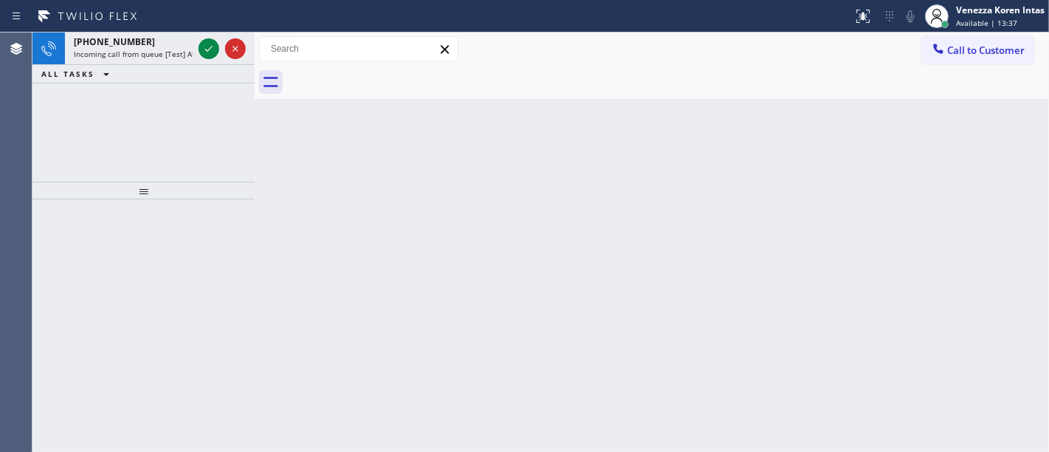
click at [204, 46] on icon at bounding box center [209, 49] width 18 height 18
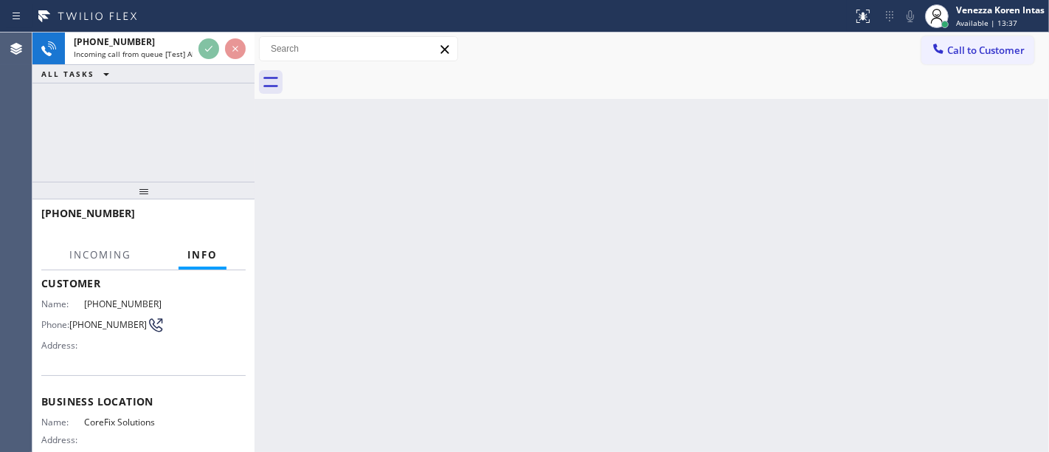
scroll to position [164, 0]
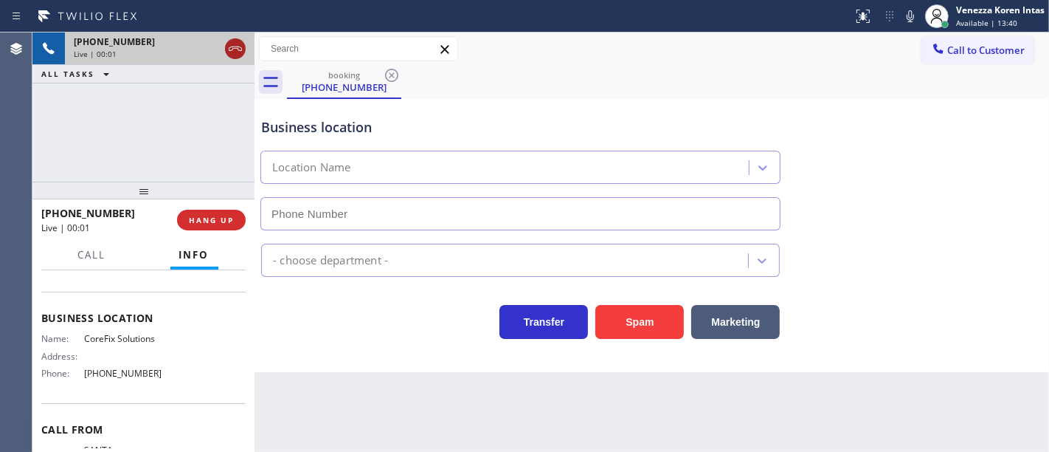
click at [230, 47] on icon at bounding box center [235, 48] width 13 height 4
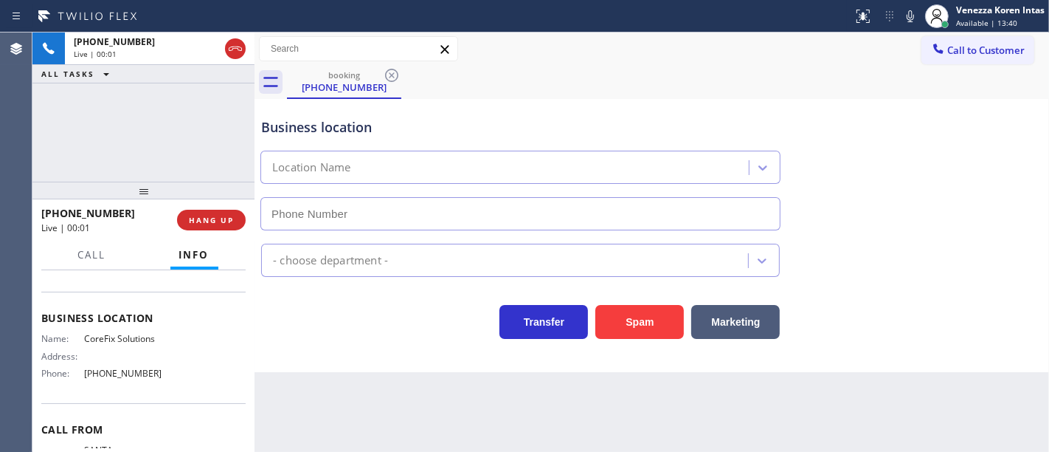
type input "[PHONE_NUMBER]"
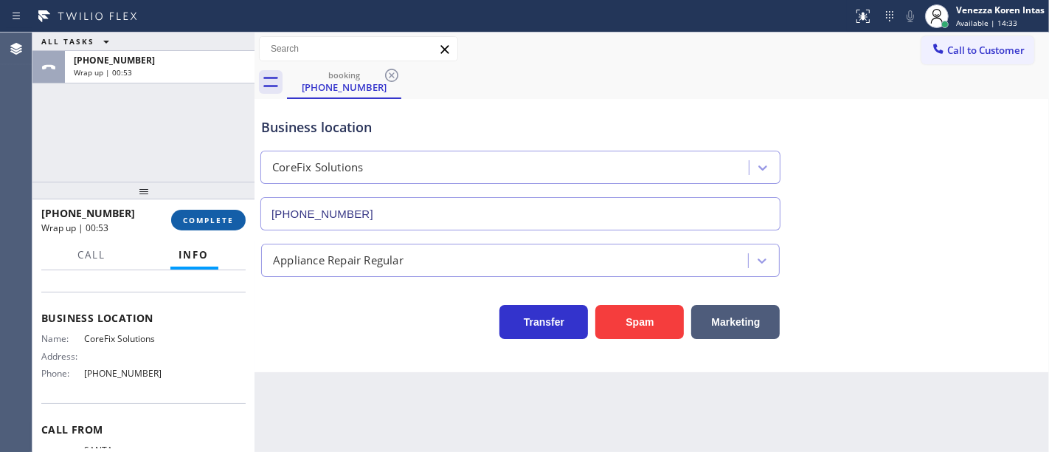
click at [210, 222] on span "COMPLETE" at bounding box center [208, 220] width 51 height 10
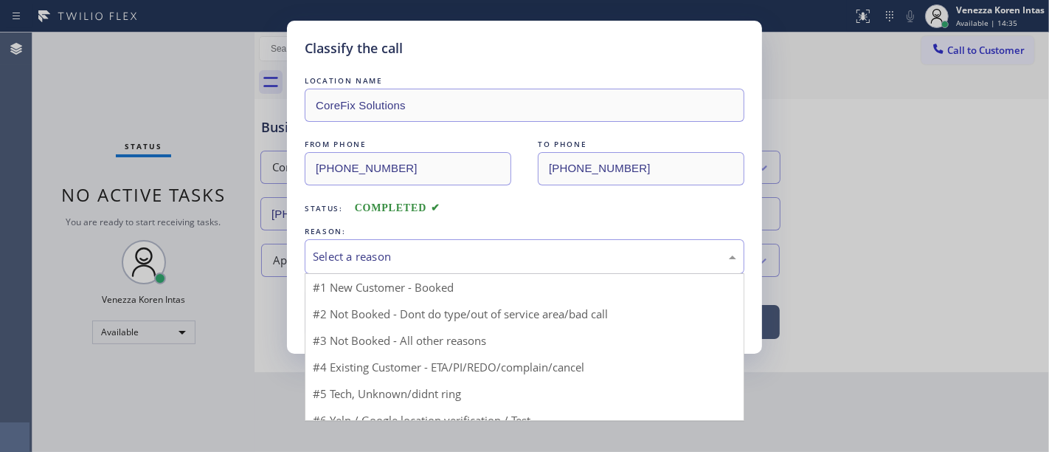
click at [435, 254] on div "Select a reason" at bounding box center [525, 256] width 424 height 17
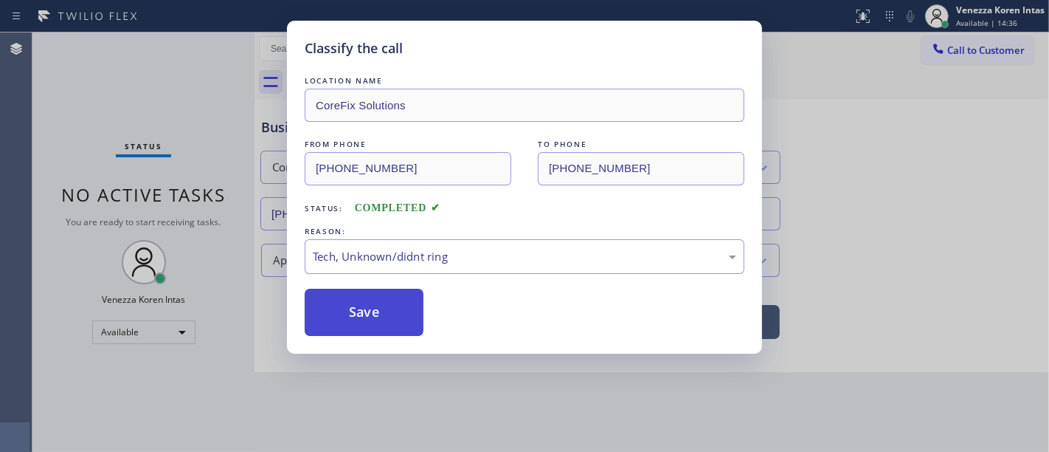
click at [383, 326] on button "Save" at bounding box center [364, 312] width 119 height 47
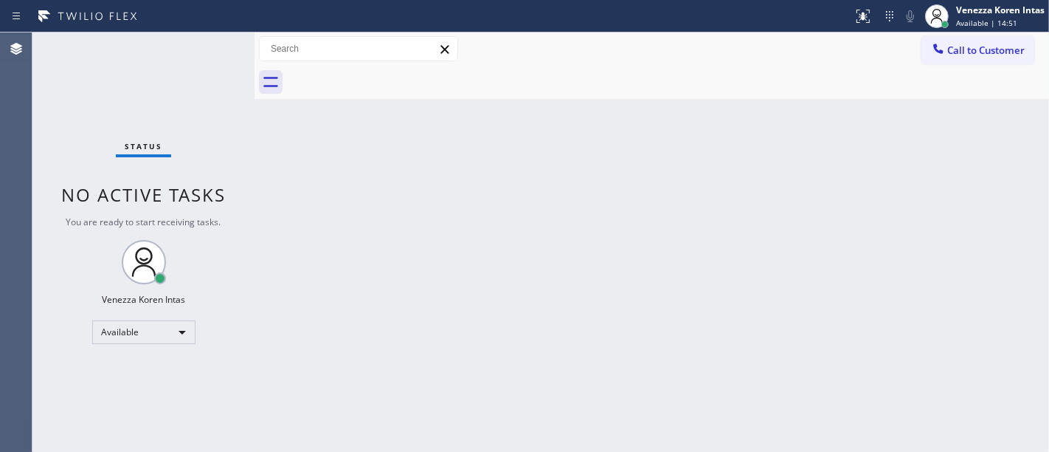
drag, startPoint x: 240, startPoint y: 121, endPoint x: 407, endPoint y: 125, distance: 166.8
click at [243, 121] on div "Status No active tasks You are ready to start receiving tasks. Venezza Koren In…" at bounding box center [143, 241] width 222 height 419
click at [385, 421] on div "Back to Dashboard Change Sender ID Customers Technicians Select a contact Outbo…" at bounding box center [652, 241] width 795 height 419
drag, startPoint x: 204, startPoint y: 218, endPoint x: 373, endPoint y: 148, distance: 183.6
click at [204, 218] on span "You are ready to start receiving tasks." at bounding box center [143, 221] width 155 height 13
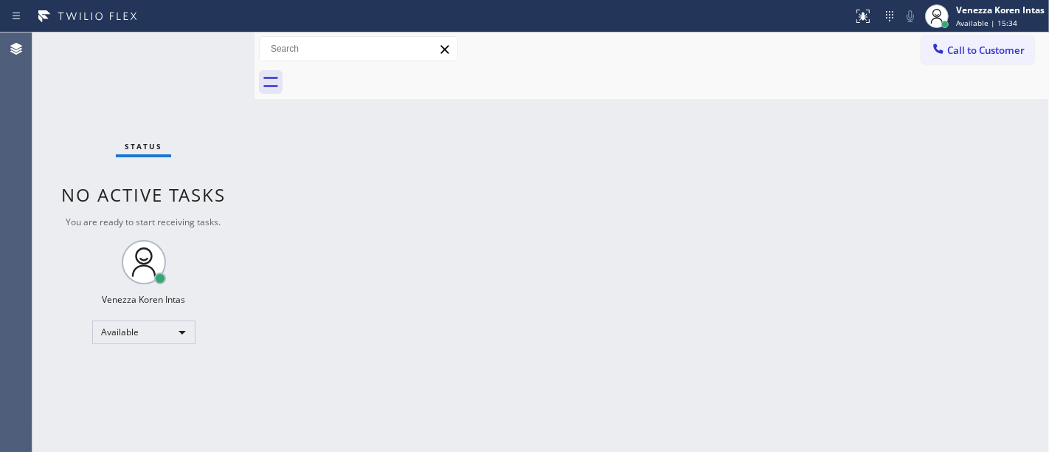
click at [521, 45] on div "Call to Customer Outbound call Location 5 Star Appliance Repair [GEOGRAPHIC_DAT…" at bounding box center [652, 49] width 795 height 26
click at [215, 46] on div "Status No active tasks You are ready to start receiving tasks. Venezza Koren In…" at bounding box center [143, 241] width 222 height 419
click at [408, 260] on div "Back to Dashboard Change Sender ID Customers Technicians Select a contact Outbo…" at bounding box center [652, 241] width 795 height 419
click at [213, 87] on div "Status No active tasks You are ready to start receiving tasks. Venezza Koren In…" at bounding box center [143, 241] width 222 height 419
click at [188, 52] on div "Status No active tasks You are ready to start receiving tasks. Venezza Koren In…" at bounding box center [143, 241] width 222 height 419
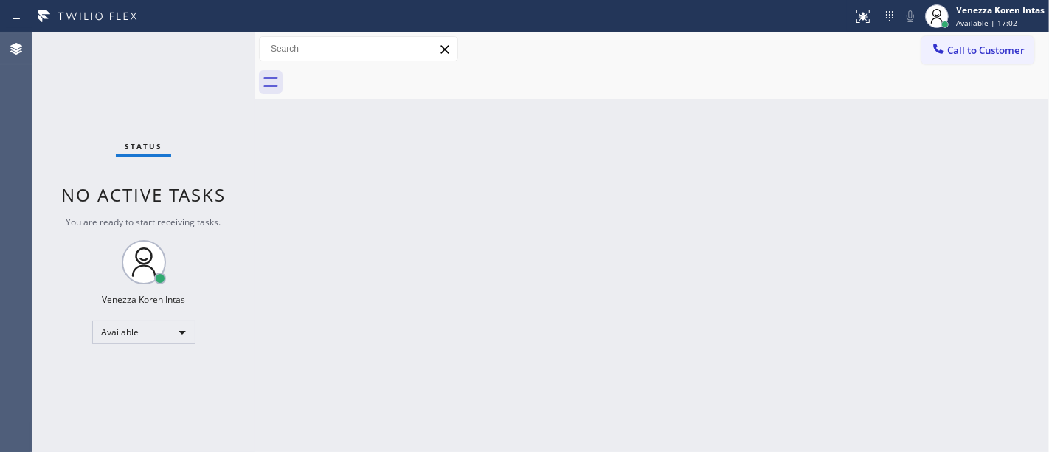
click at [188, 52] on div "Status No active tasks You are ready to start receiving tasks. Venezza Koren In…" at bounding box center [143, 241] width 222 height 419
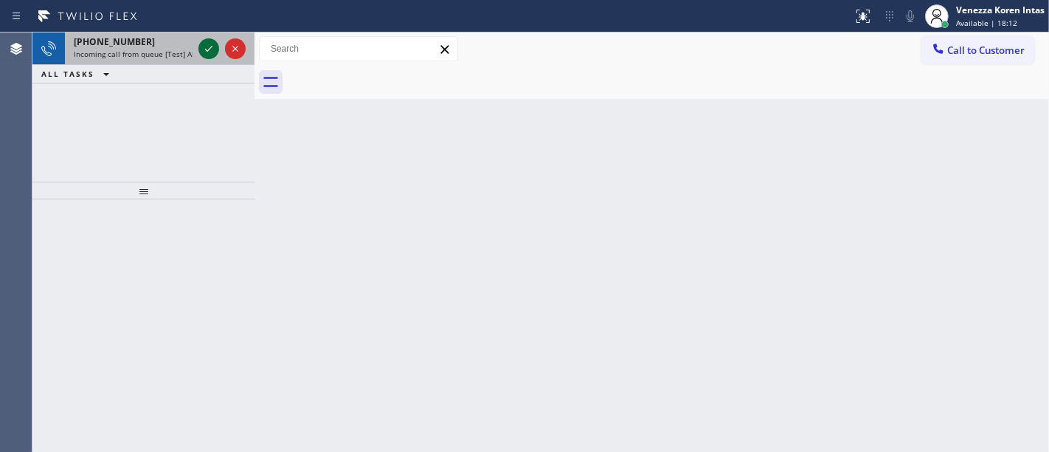
click at [209, 56] on icon at bounding box center [209, 49] width 18 height 18
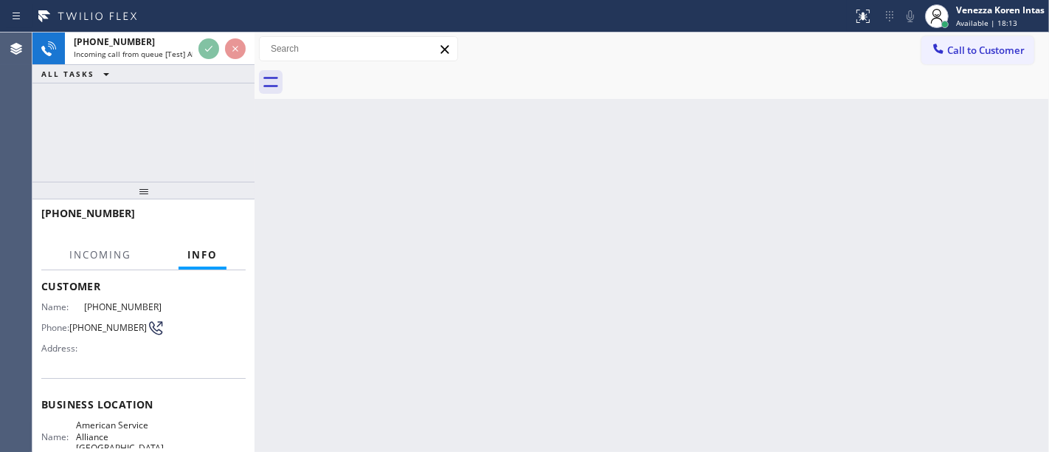
scroll to position [164, 0]
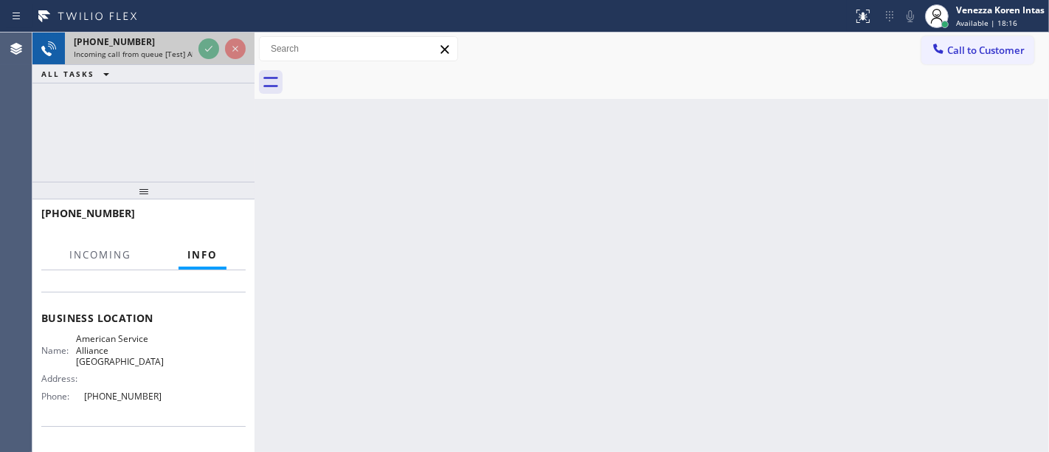
click at [202, 58] on div at bounding box center [222, 48] width 53 height 32
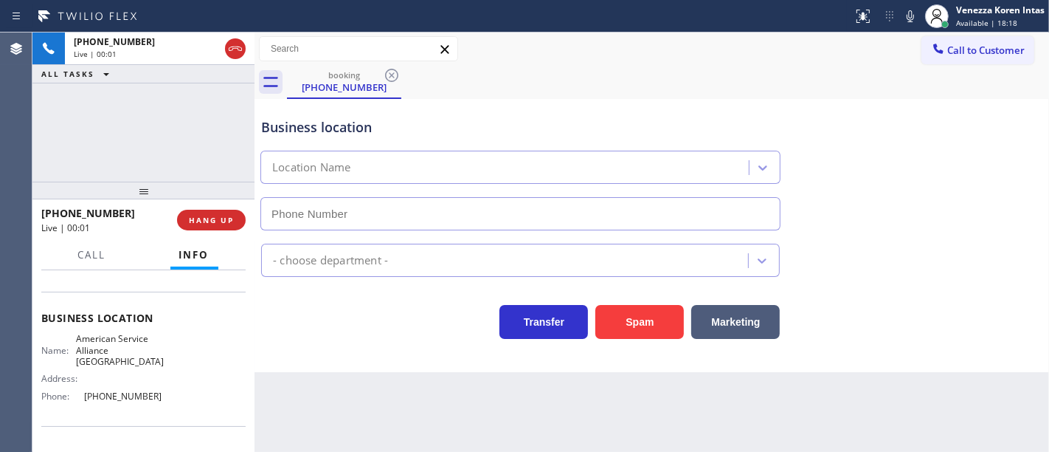
type input "[PHONE_NUMBER]"
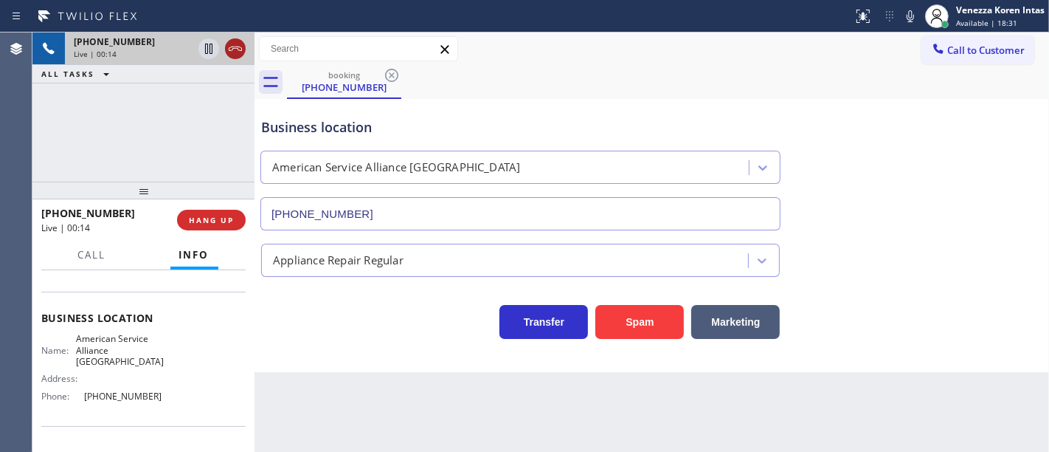
click at [234, 49] on icon at bounding box center [236, 49] width 18 height 18
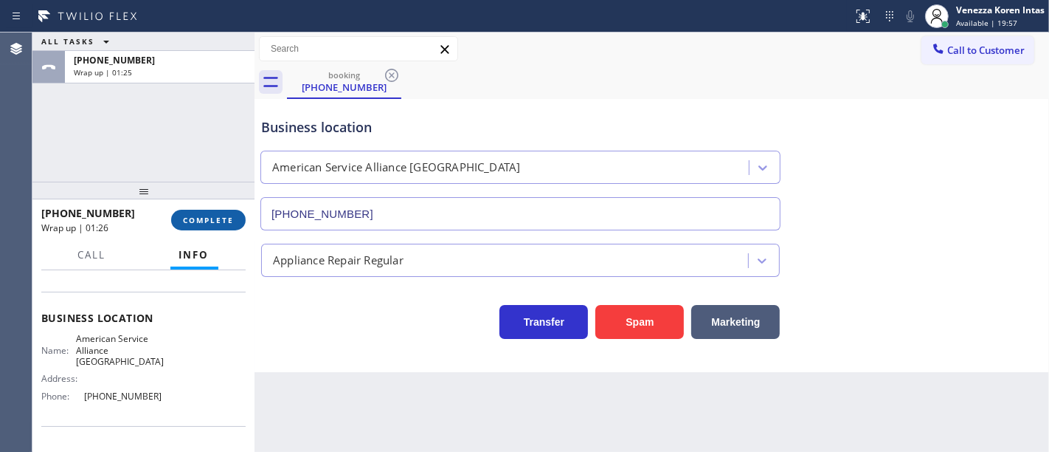
click at [185, 220] on span "COMPLETE" at bounding box center [208, 220] width 51 height 10
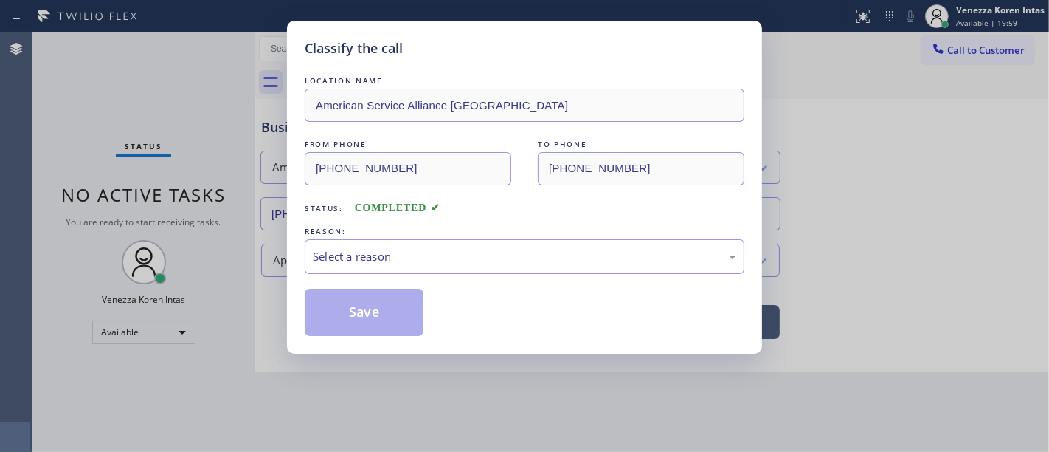
click at [472, 258] on div "Select a reason" at bounding box center [525, 256] width 424 height 17
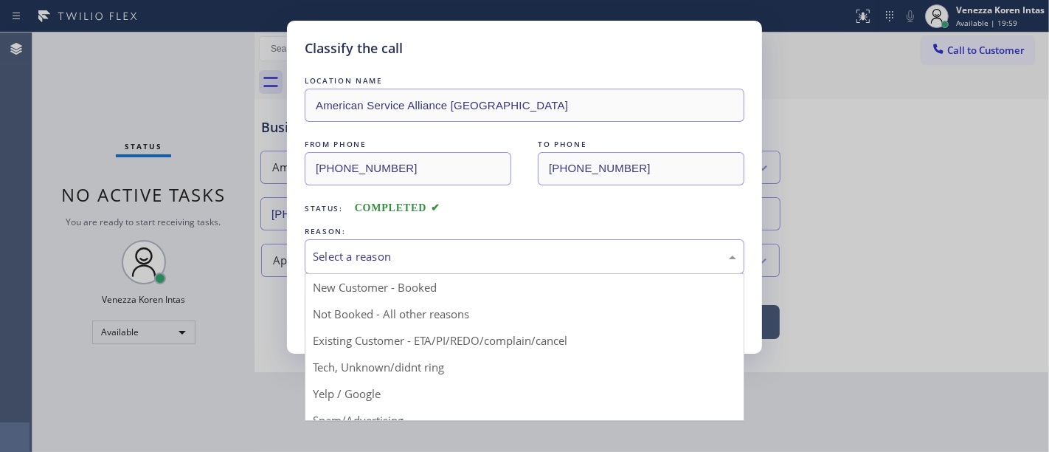
drag, startPoint x: 429, startPoint y: 389, endPoint x: 411, endPoint y: 340, distance: 52.1
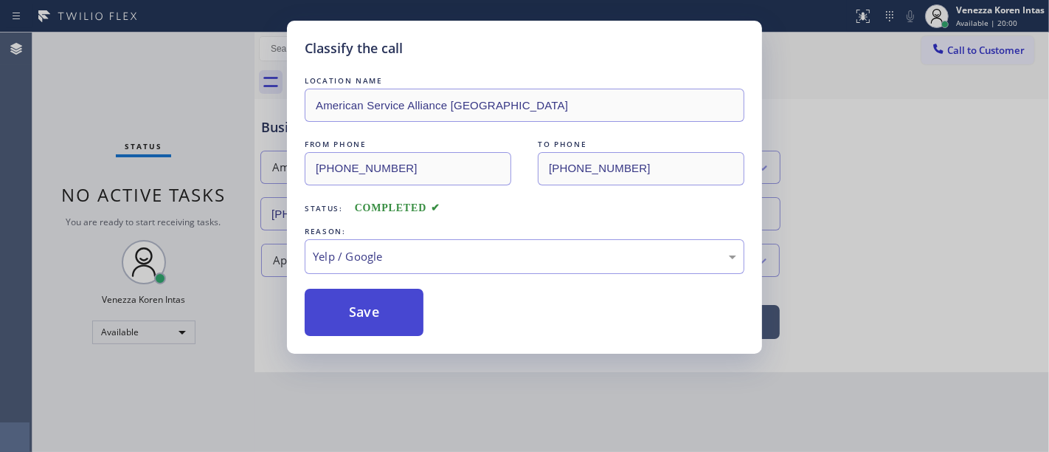
click at [403, 313] on button "Save" at bounding box center [364, 312] width 119 height 47
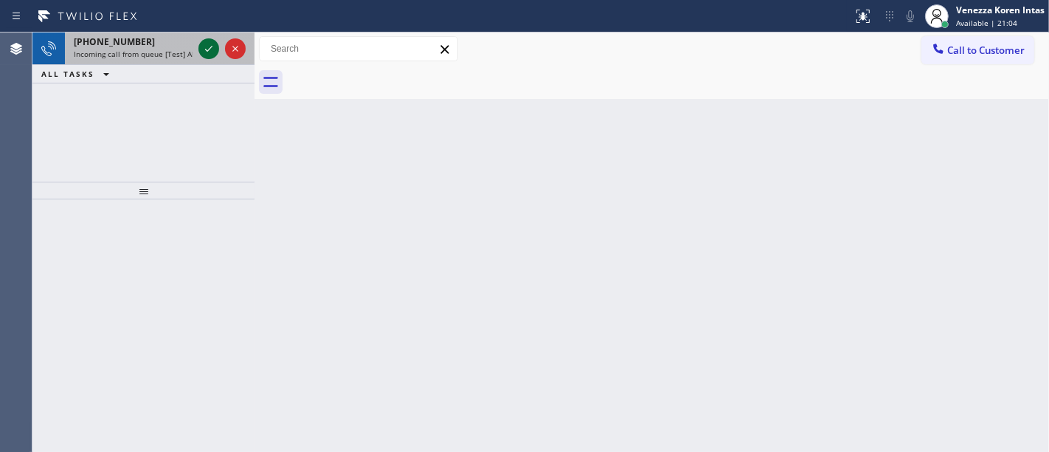
click at [210, 45] on icon at bounding box center [209, 49] width 18 height 18
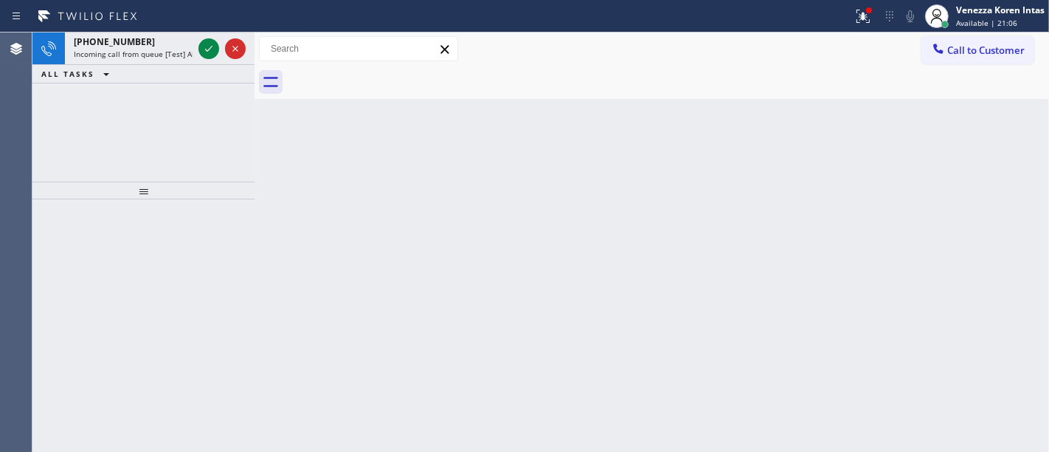
click at [210, 45] on icon at bounding box center [209, 49] width 18 height 18
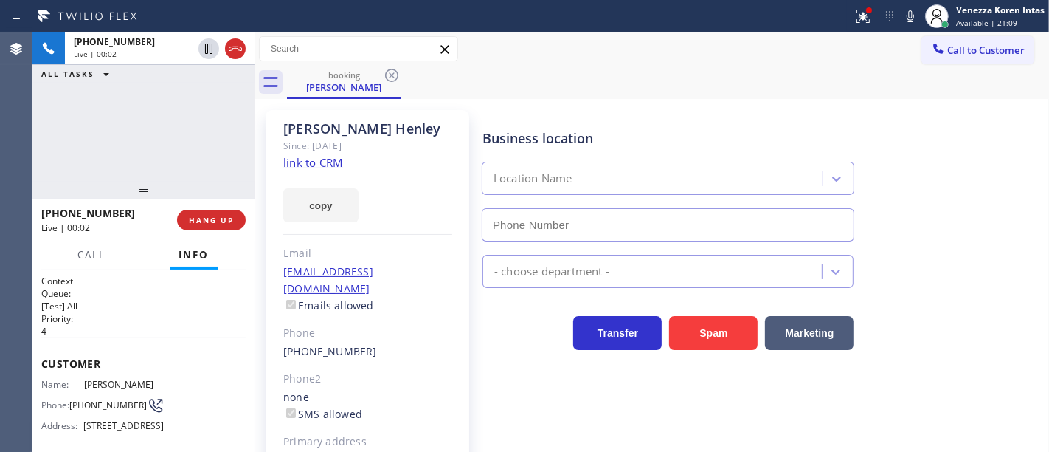
type input "[PHONE_NUMBER]"
click at [314, 168] on link "link to CRM" at bounding box center [313, 162] width 60 height 15
drag, startPoint x: 871, startPoint y: 21, endPoint x: 838, endPoint y: 120, distance: 105.0
click at [870, 21] on icon at bounding box center [863, 16] width 18 height 18
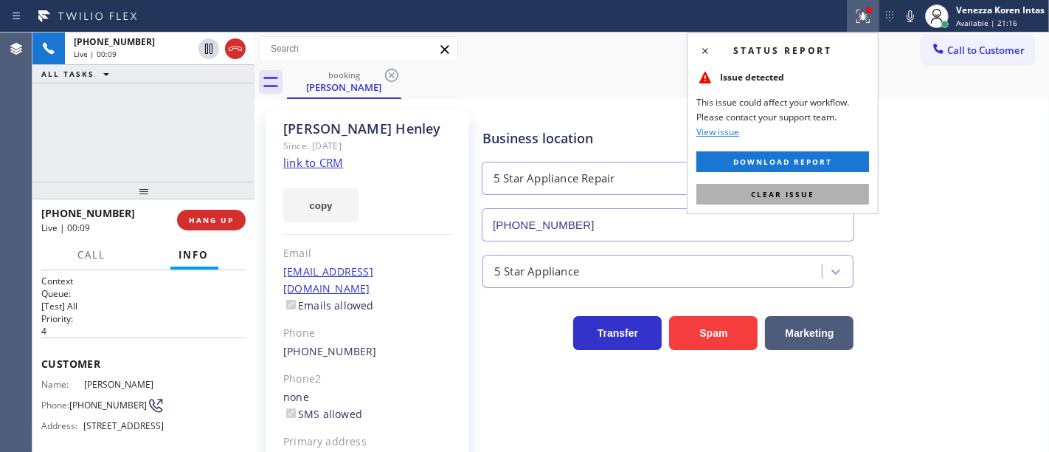
click at [784, 200] on button "Clear issue" at bounding box center [783, 194] width 173 height 21
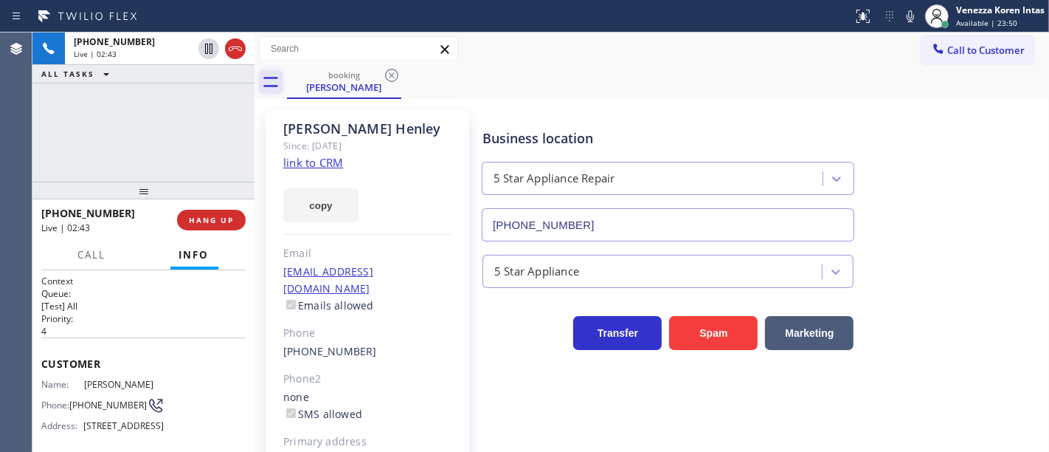
drag, startPoint x: 264, startPoint y: 89, endPoint x: 272, endPoint y: 89, distance: 8.1
click at [264, 89] on icon at bounding box center [271, 82] width 24 height 24
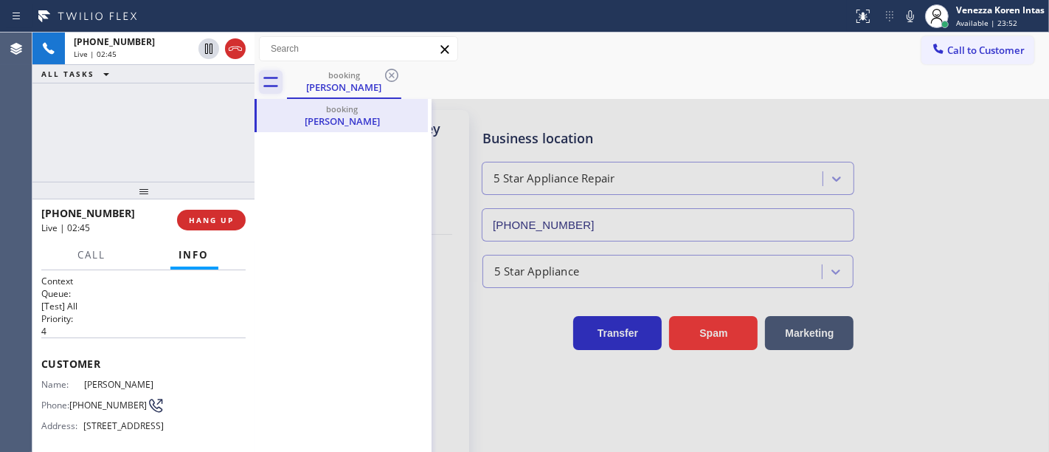
click at [282, 80] on icon at bounding box center [271, 82] width 24 height 24
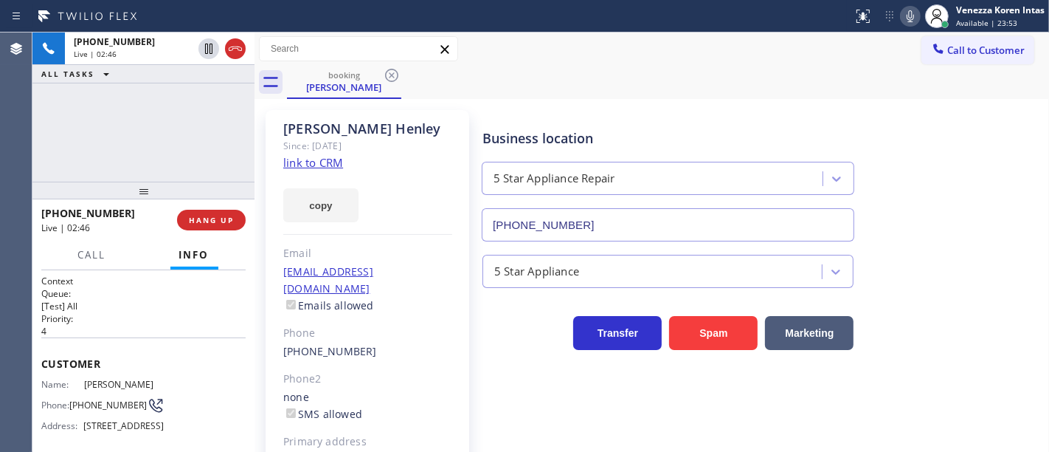
click at [904, 15] on icon at bounding box center [911, 16] width 18 height 18
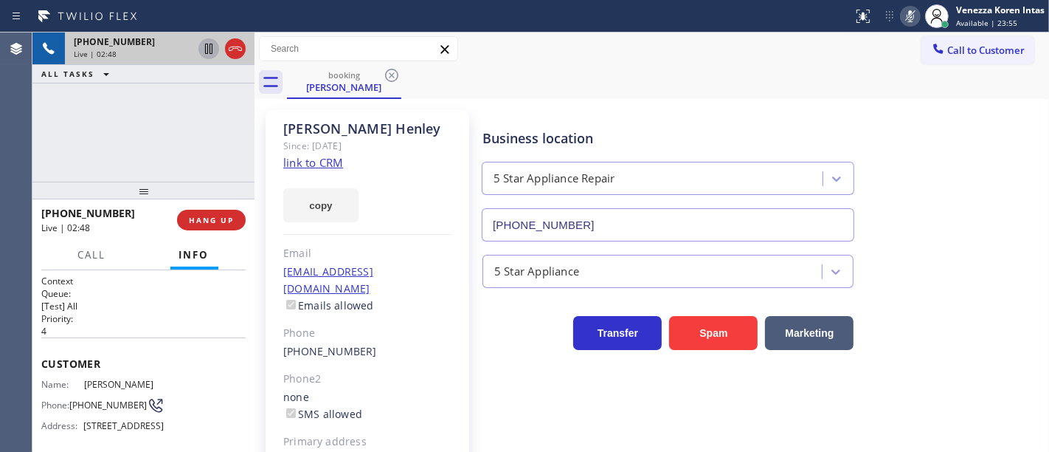
click at [211, 45] on icon at bounding box center [209, 49] width 18 height 18
click at [207, 134] on div "+15099946814 Live | 04:01 ALL TASKS ALL TASKS ACTIVE TASKS TASKS IN WRAP UP" at bounding box center [143, 106] width 222 height 149
click at [922, 20] on div at bounding box center [937, 16] width 32 height 32
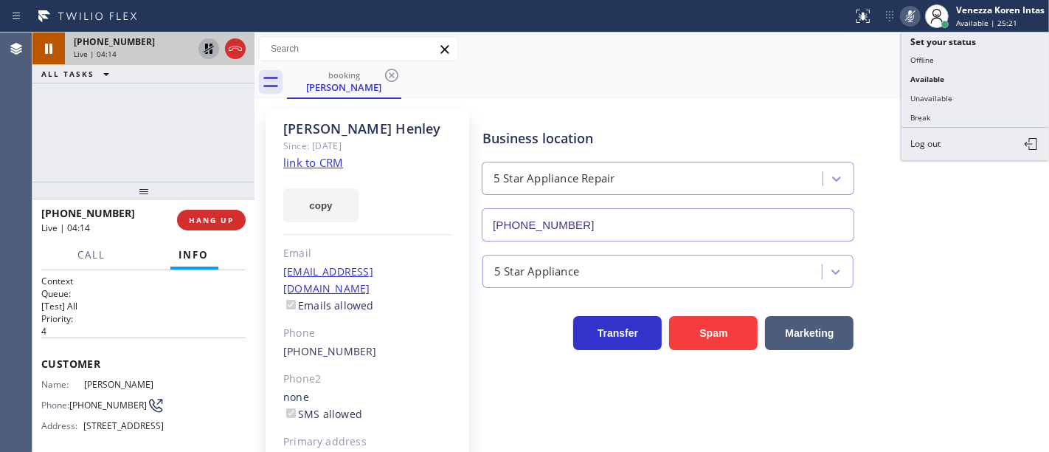
click at [906, 13] on icon at bounding box center [911, 16] width 18 height 18
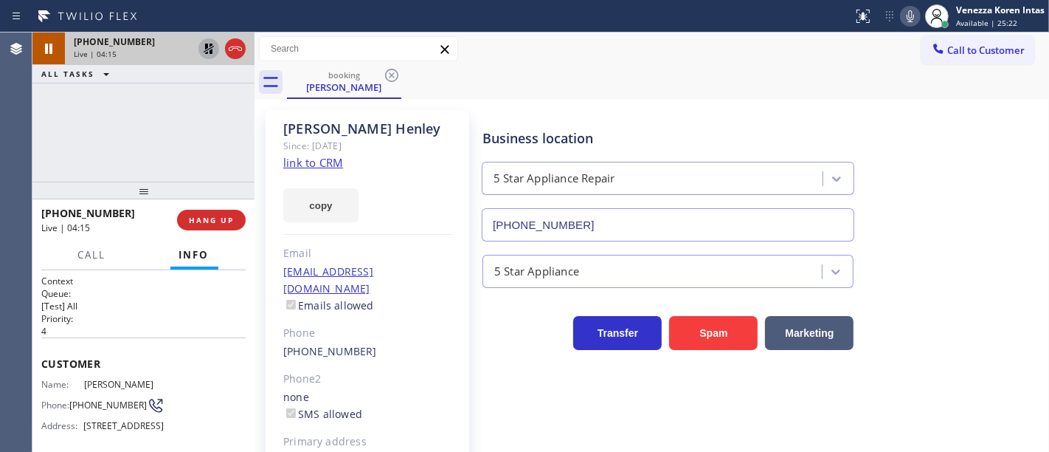
click at [200, 48] on icon at bounding box center [209, 49] width 18 height 18
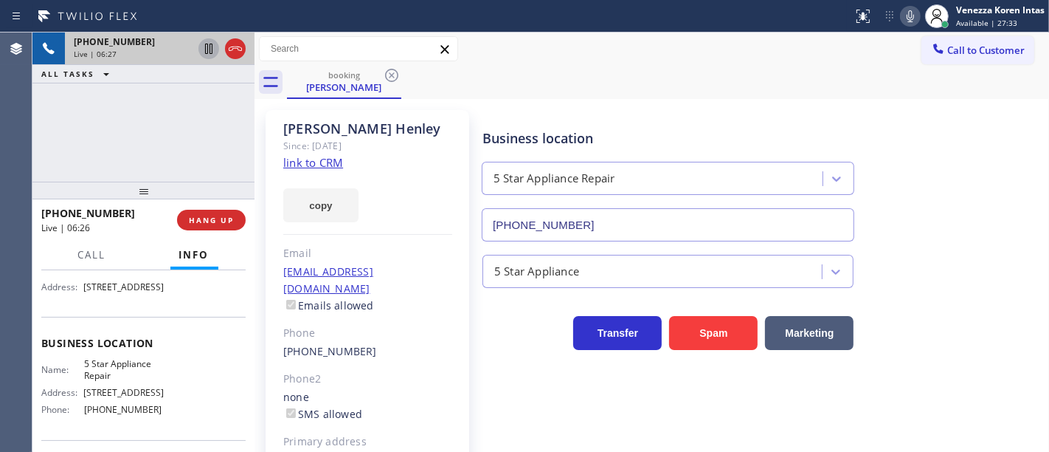
scroll to position [164, 0]
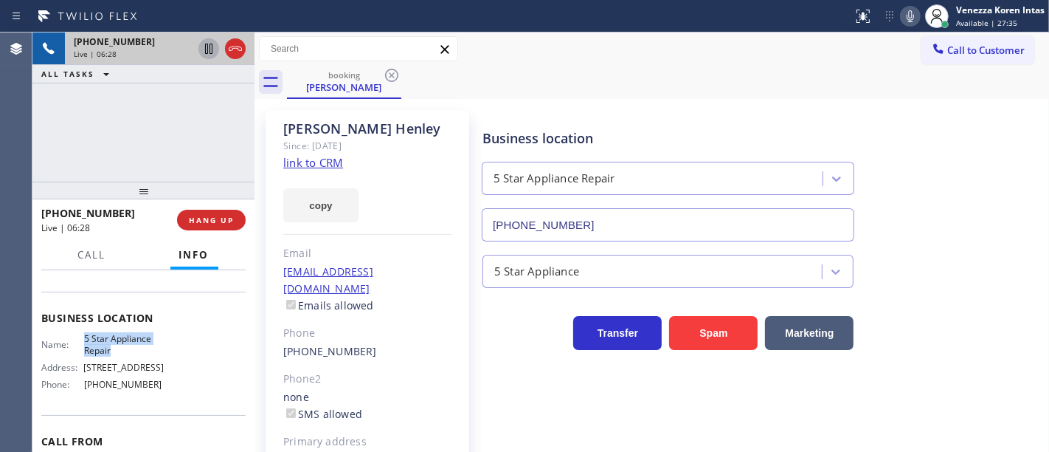
drag, startPoint x: 83, startPoint y: 365, endPoint x: 126, endPoint y: 382, distance: 47.0
click at [126, 356] on span "5 Star Appliance Repair" at bounding box center [124, 344] width 80 height 23
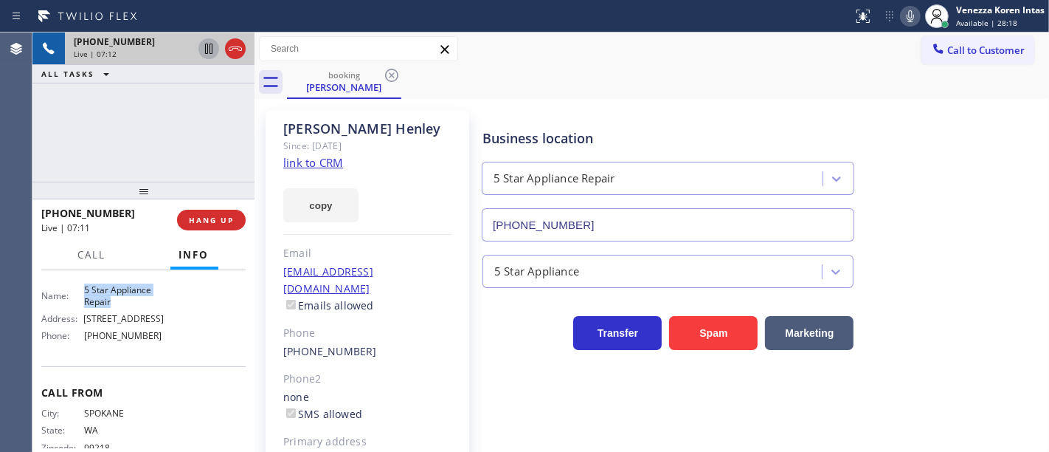
scroll to position [274, 0]
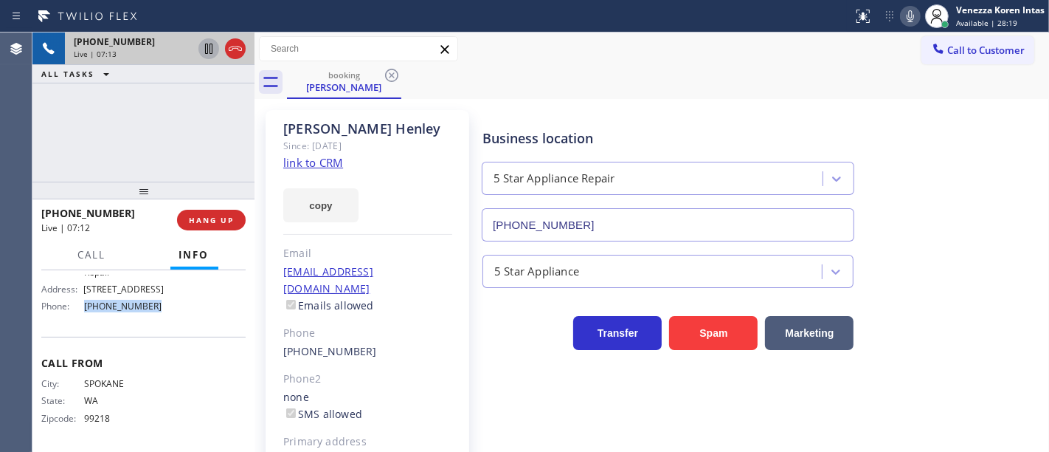
drag, startPoint x: 160, startPoint y: 311, endPoint x: 77, endPoint y: 318, distance: 82.9
click at [77, 318] on div "Business location Name: 5 Star Appliance Repair Address: 510 Foothill Rd Phone:…" at bounding box center [143, 274] width 204 height 123
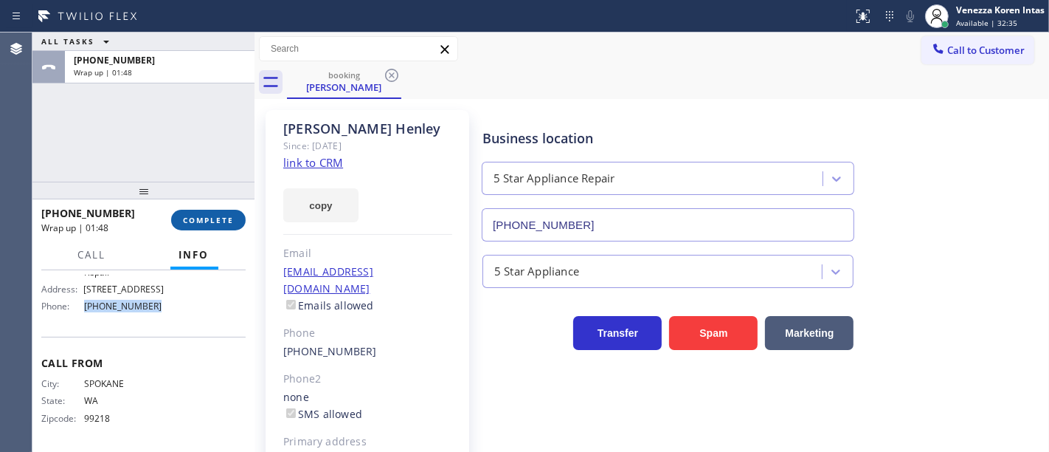
click at [223, 230] on button "COMPLETE" at bounding box center [208, 220] width 75 height 21
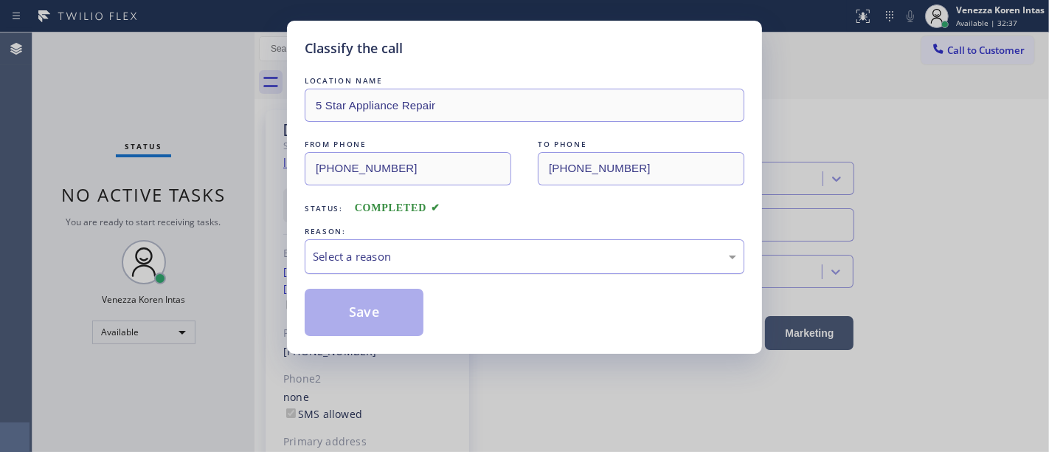
click at [431, 269] on div "Select a reason" at bounding box center [525, 256] width 440 height 35
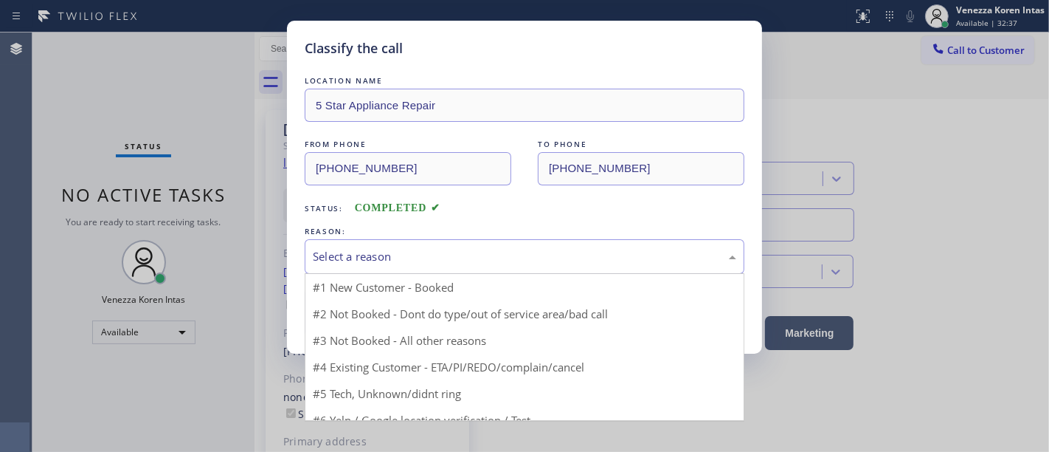
drag, startPoint x: 431, startPoint y: 273, endPoint x: 420, endPoint y: 315, distance: 43.5
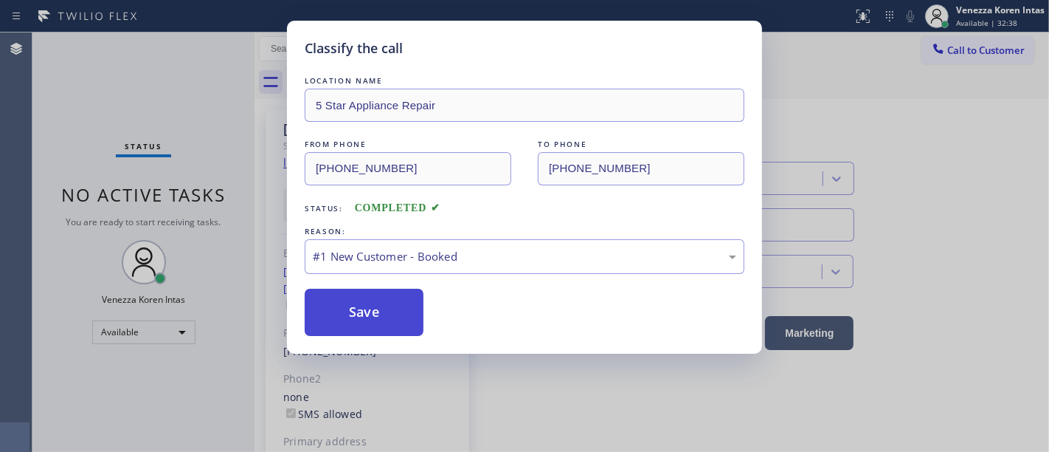
click at [420, 316] on button "Save" at bounding box center [364, 312] width 119 height 47
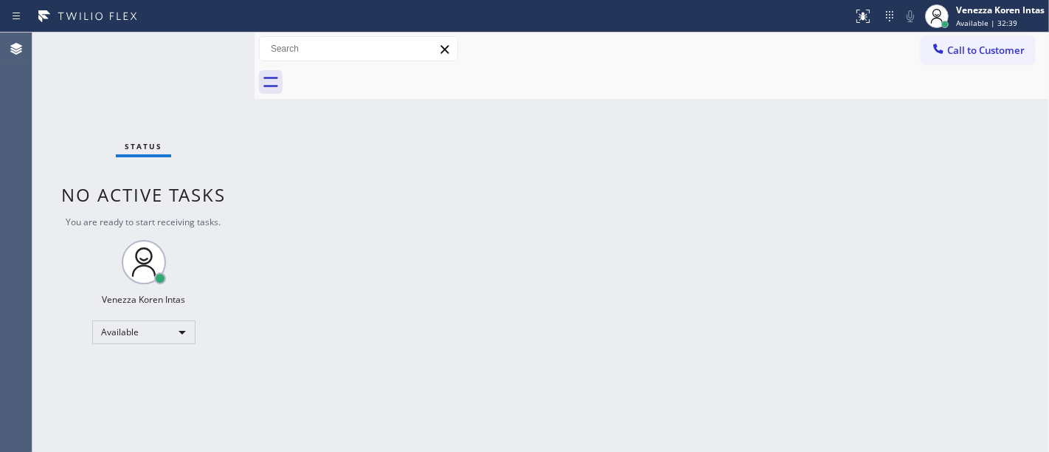
click at [987, 21] on span "Available | 32:39" at bounding box center [986, 23] width 61 height 10
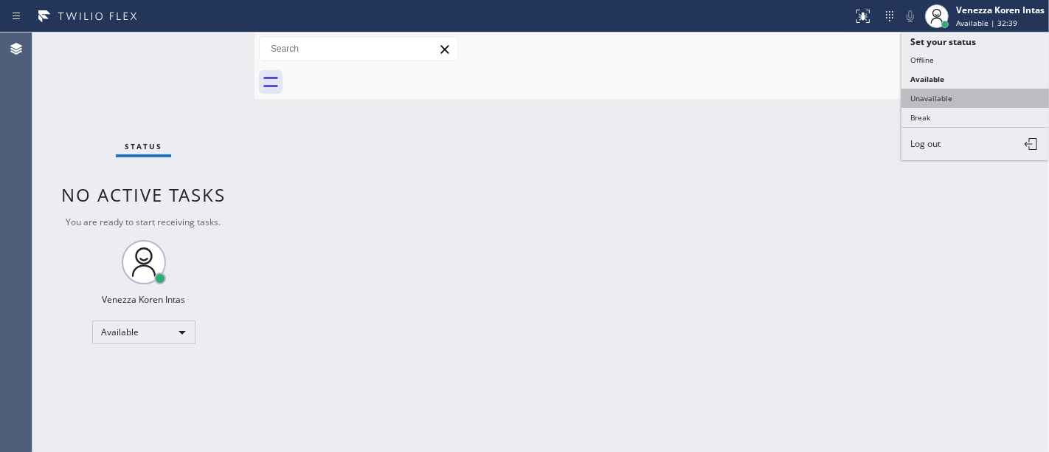
click at [959, 89] on button "Unavailable" at bounding box center [976, 98] width 148 height 19
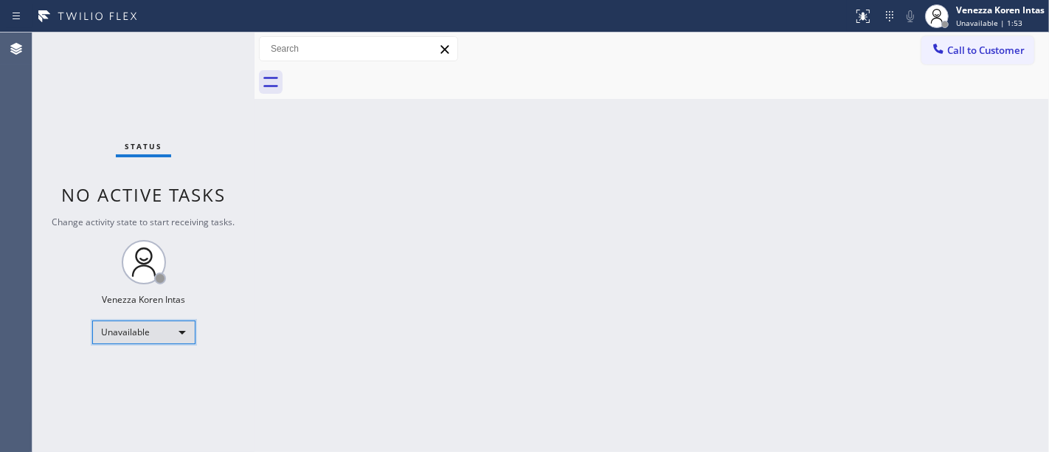
click at [157, 330] on div "Unavailable" at bounding box center [143, 332] width 103 height 24
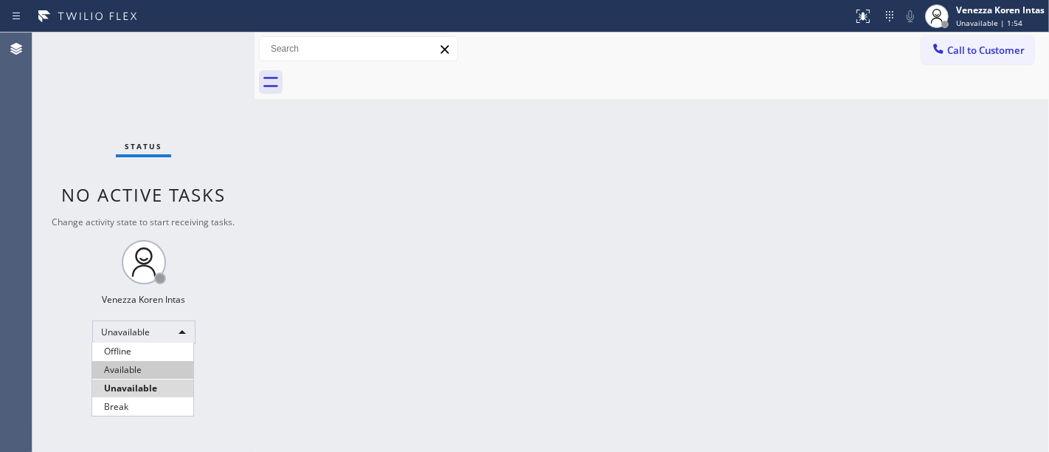
click at [144, 374] on li "Available" at bounding box center [142, 370] width 101 height 18
click at [227, 51] on div "Status No active tasks Change activity state to start receiving tasks. Venezza …" at bounding box center [143, 241] width 222 height 419
drag, startPoint x: 157, startPoint y: 55, endPoint x: 165, endPoint y: 100, distance: 45.6
click at [158, 55] on div "Status No active tasks You are ready to start receiving tasks. Venezza Koren In…" at bounding box center [143, 241] width 222 height 419
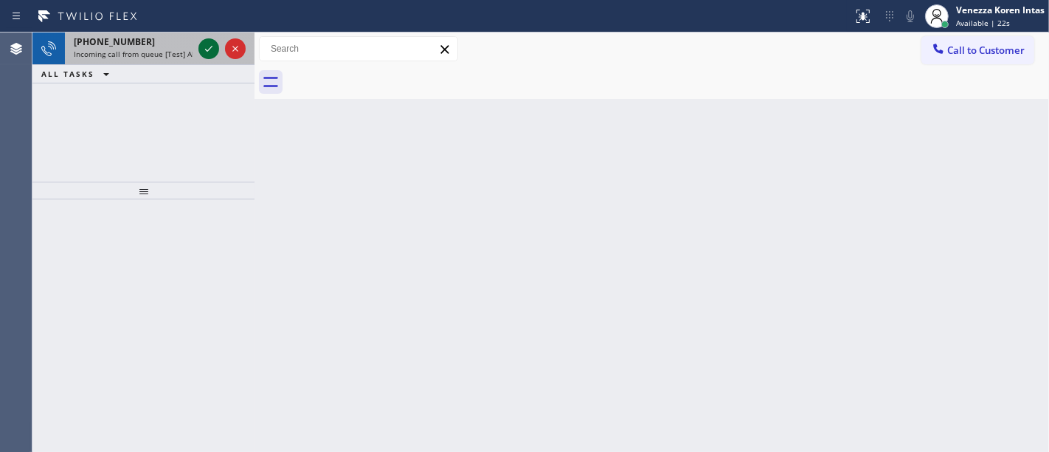
click at [204, 56] on icon at bounding box center [209, 49] width 18 height 18
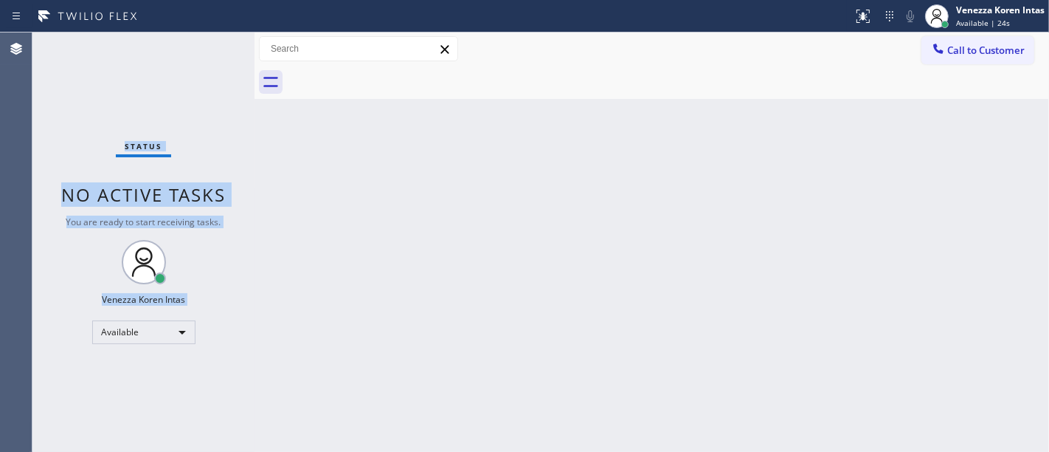
click at [204, 56] on div "Status No active tasks You are ready to start receiving tasks. Venezza Koren In…" at bounding box center [143, 241] width 222 height 419
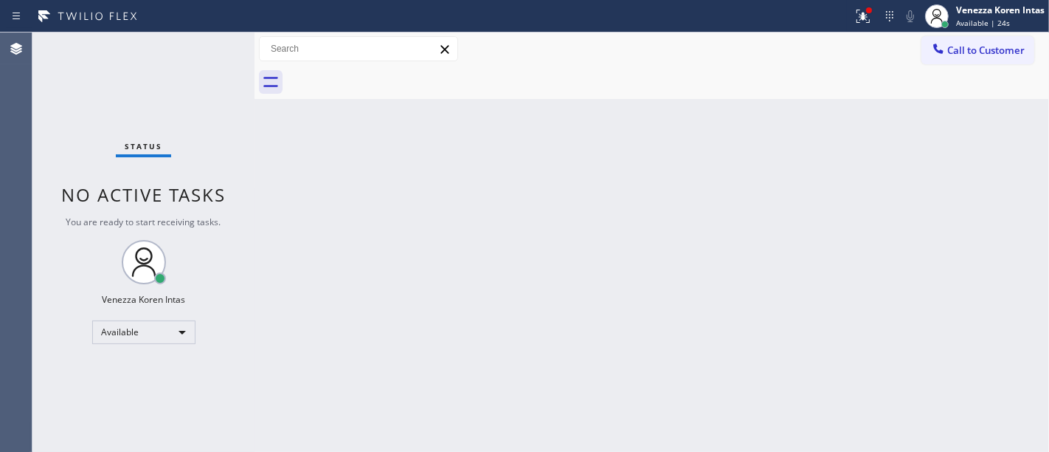
drag, startPoint x: 277, startPoint y: 319, endPoint x: 343, endPoint y: 435, distance: 133.8
click at [277, 319] on div "Back to Dashboard Change Sender ID Customers Technicians Select a contact Outbo…" at bounding box center [652, 241] width 795 height 419
drag, startPoint x: 206, startPoint y: 129, endPoint x: 244, endPoint y: 121, distance: 38.5
click at [206, 129] on div "Status No active tasks You are ready to start receiving tasks. Venezza Koren In…" at bounding box center [143, 241] width 222 height 419
click at [461, 103] on div "Back to Dashboard Change Sender ID Customers Technicians Select a contact Outbo…" at bounding box center [652, 241] width 795 height 419
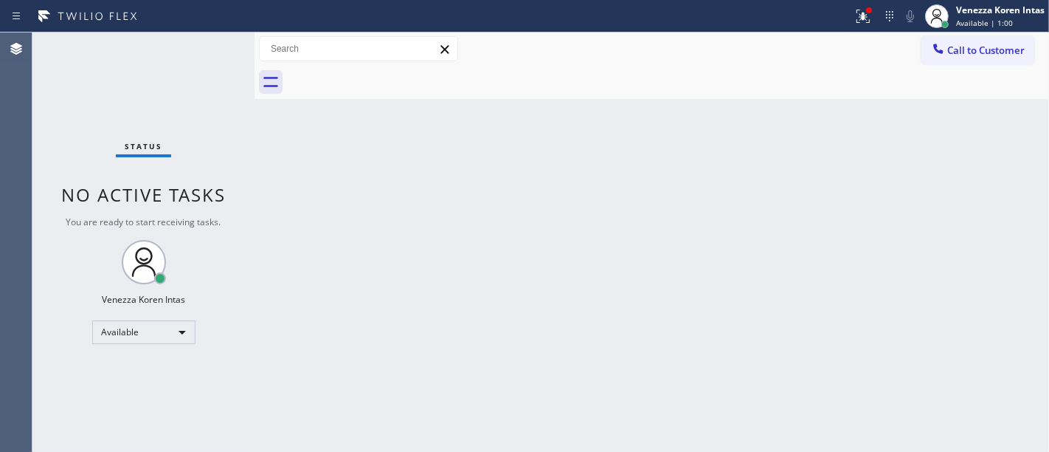
click at [396, 156] on div "Back to Dashboard Change Sender ID Customers Technicians Select a contact Outbo…" at bounding box center [652, 241] width 795 height 419
click at [150, 75] on div "Status No active tasks You are ready to start receiving tasks. Venezza Koren In…" at bounding box center [143, 241] width 222 height 419
drag, startPoint x: 397, startPoint y: 260, endPoint x: 404, endPoint y: 305, distance: 46.3
click at [396, 261] on div "Back to Dashboard Change Sender ID Customers Technicians Select a contact Outbo…" at bounding box center [652, 241] width 795 height 419
click at [77, 46] on div "Status No active tasks You are ready to start receiving tasks. Venezza Koren In…" at bounding box center [143, 241] width 222 height 419
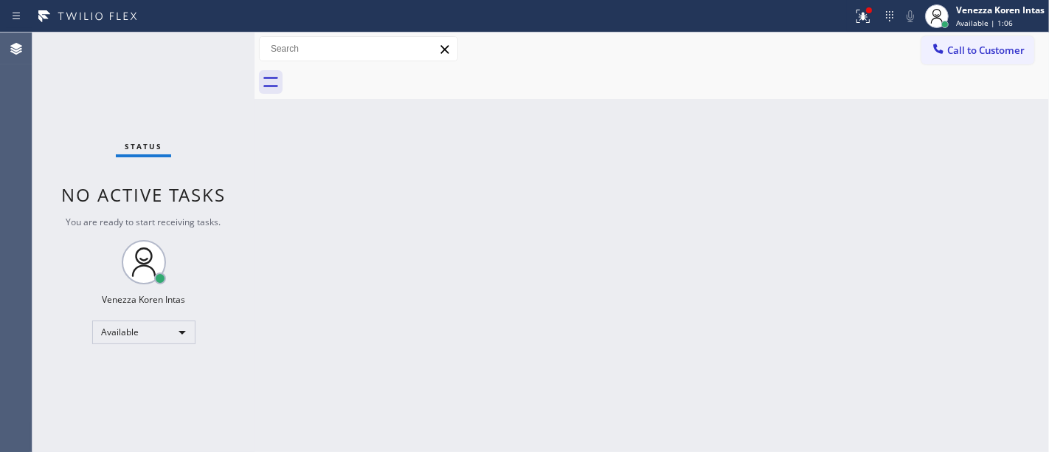
click at [181, 68] on div "Status No active tasks You are ready to start receiving tasks. Venezza Koren In…" at bounding box center [143, 241] width 222 height 419
click at [316, 149] on div "Back to Dashboard Change Sender ID Customers Technicians Select a contact Outbo…" at bounding box center [652, 241] width 795 height 419
drag, startPoint x: 453, startPoint y: 199, endPoint x: 336, endPoint y: 148, distance: 127.9
click at [453, 199] on div "Back to Dashboard Change Sender ID Customers Technicians Select a contact Outbo…" at bounding box center [652, 241] width 795 height 419
drag, startPoint x: 236, startPoint y: 94, endPoint x: 219, endPoint y: 89, distance: 17.5
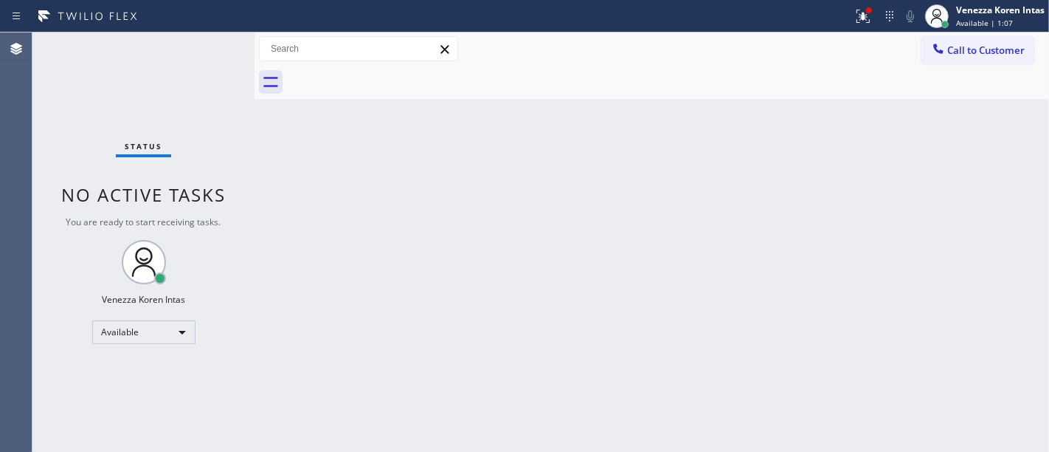
click at [232, 91] on div "Status No active tasks You are ready to start receiving tasks. Venezza Koren In…" at bounding box center [143, 241] width 222 height 419
click at [187, 75] on div "Status No active tasks You are ready to start receiving tasks. Venezza Koren In…" at bounding box center [143, 241] width 222 height 419
click at [181, 57] on div "Status No active tasks You are ready to start receiving tasks. Venezza Koren In…" at bounding box center [143, 241] width 222 height 419
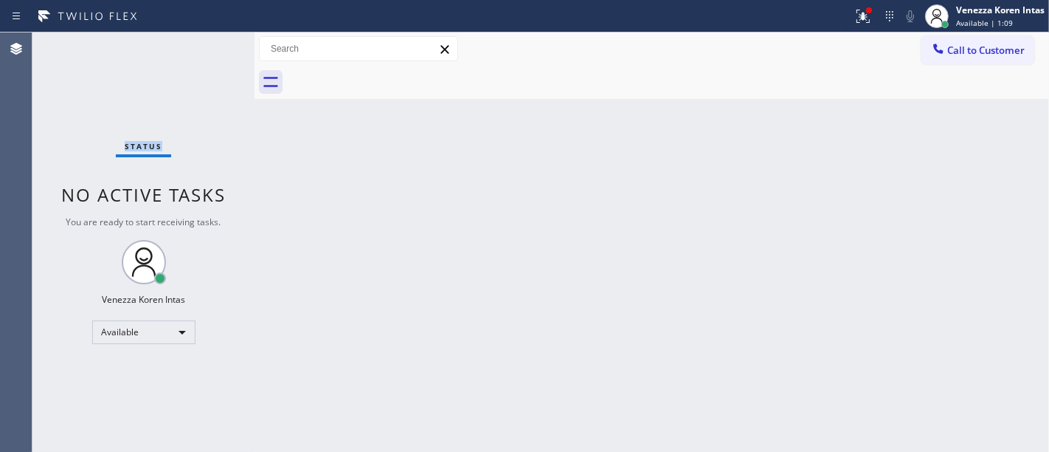
click at [181, 57] on div "Status No active tasks You are ready to start receiving tasks. Venezza Koren In…" at bounding box center [143, 241] width 222 height 419
click at [174, 137] on div "Status No active tasks You are ready to start receiving tasks. Venezza Koren In…" at bounding box center [143, 241] width 222 height 419
click at [170, 68] on div "Status No active tasks You are ready to start receiving tasks. Venezza Koren In…" at bounding box center [143, 241] width 222 height 419
click at [173, 47] on div "Status No active tasks You are ready to start receiving tasks. Venezza Koren In…" at bounding box center [143, 241] width 222 height 419
click at [164, 87] on div "Status No active tasks You are ready to start receiving tasks. Venezza Koren In…" at bounding box center [143, 241] width 222 height 419
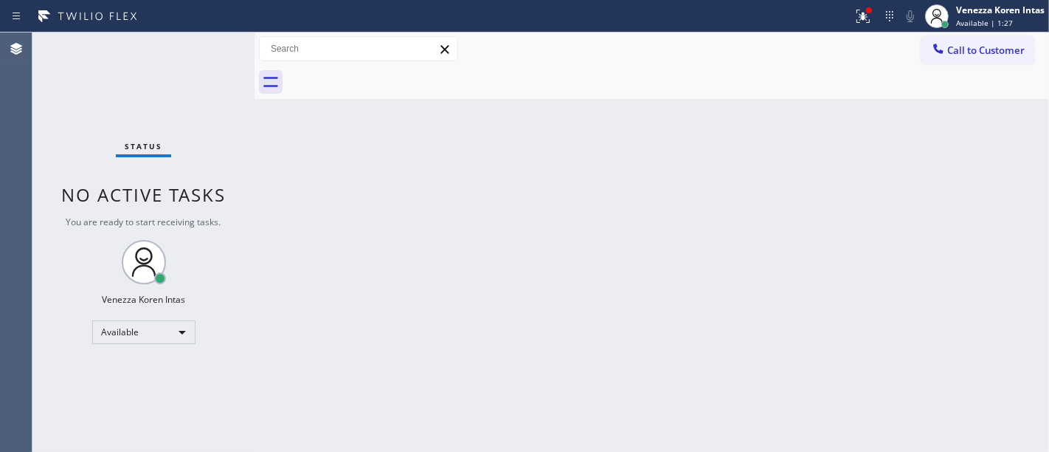
click at [151, 77] on div "Status No active tasks You are ready to start receiving tasks. Venezza Koren In…" at bounding box center [143, 241] width 222 height 419
click at [407, 139] on div "Back to Dashboard Change Sender ID Customers Technicians Select a contact Outbo…" at bounding box center [652, 241] width 795 height 419
drag, startPoint x: 196, startPoint y: 55, endPoint x: 269, endPoint y: 128, distance: 103.3
click at [197, 55] on div "Status No active tasks You are ready to start receiving tasks. Venezza Koren In…" at bounding box center [143, 241] width 222 height 419
click at [310, 213] on div "Back to Dashboard Change Sender ID Customers Technicians Select a contact Outbo…" at bounding box center [652, 241] width 795 height 419
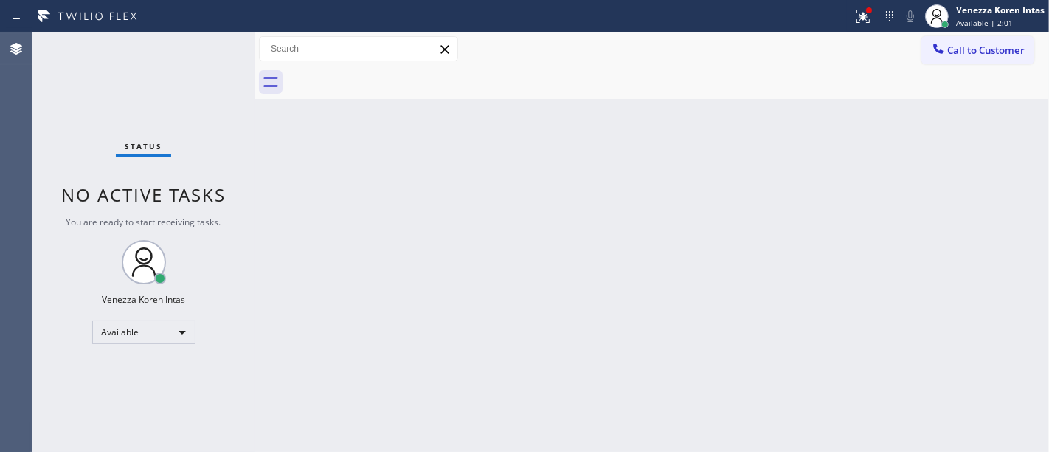
click at [192, 53] on div "Status No active tasks You are ready to start receiving tasks. Venezza Koren In…" at bounding box center [143, 241] width 222 height 419
click at [220, 53] on div "Status No active tasks You are ready to start receiving tasks. Venezza Koren In…" at bounding box center [143, 241] width 222 height 419
click at [866, 9] on div at bounding box center [869, 10] width 6 height 6
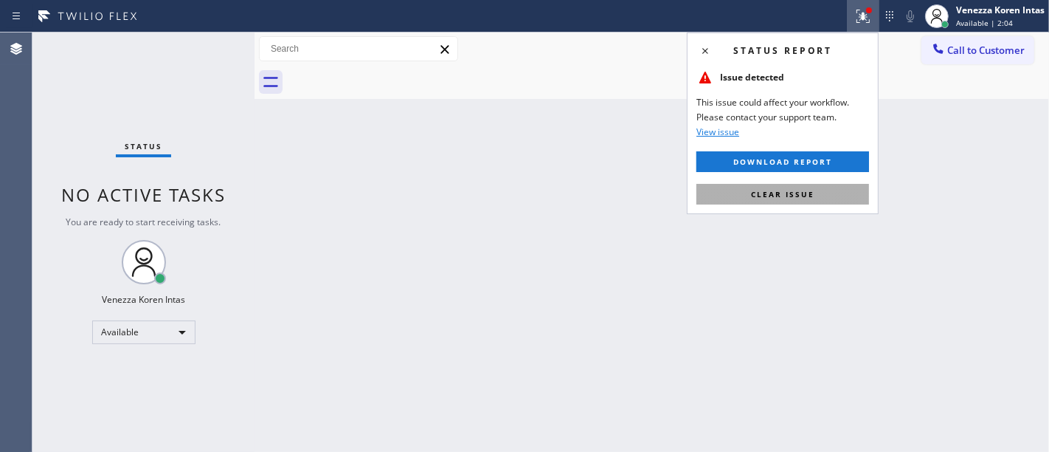
click at [817, 184] on button "Clear issue" at bounding box center [783, 194] width 173 height 21
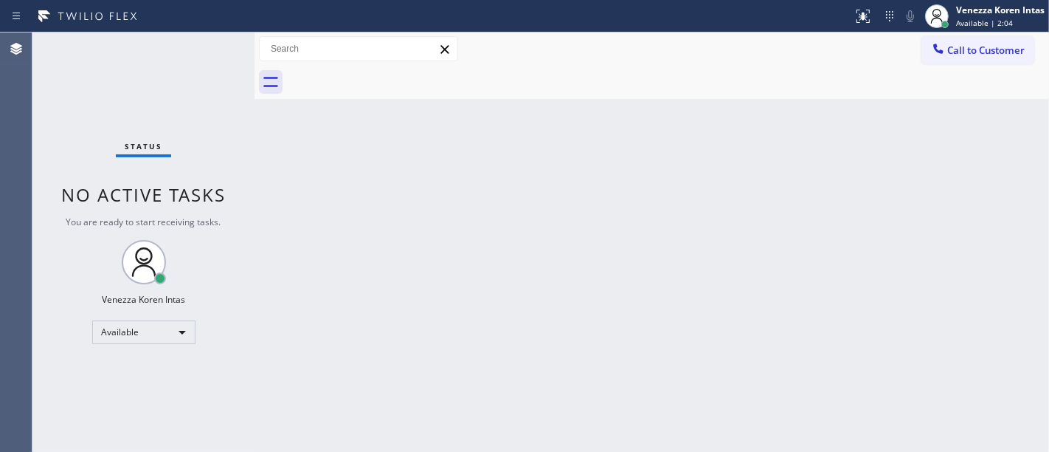
click at [365, 96] on div at bounding box center [668, 82] width 762 height 33
click at [204, 54] on div "Status No active tasks You are ready to start receiving tasks. Venezza Koren In…" at bounding box center [143, 241] width 222 height 419
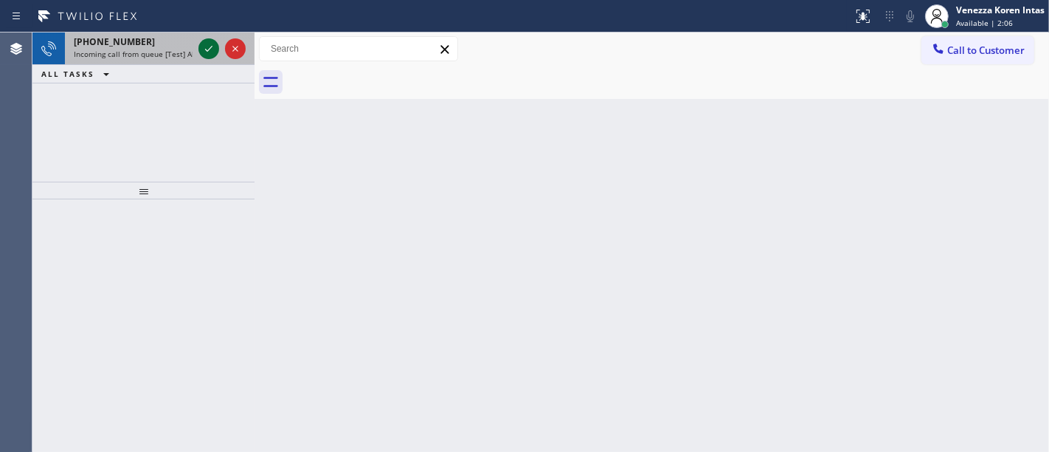
click at [204, 56] on icon at bounding box center [209, 49] width 18 height 18
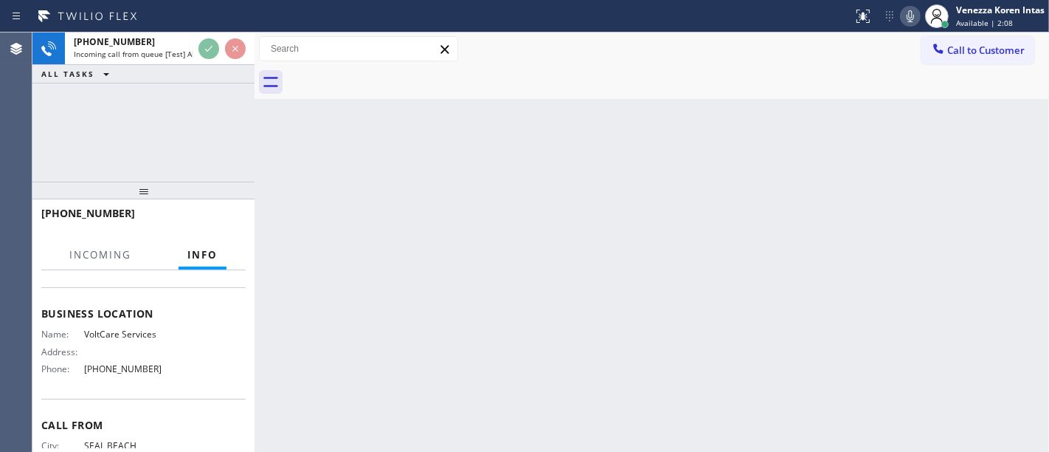
scroll to position [246, 0]
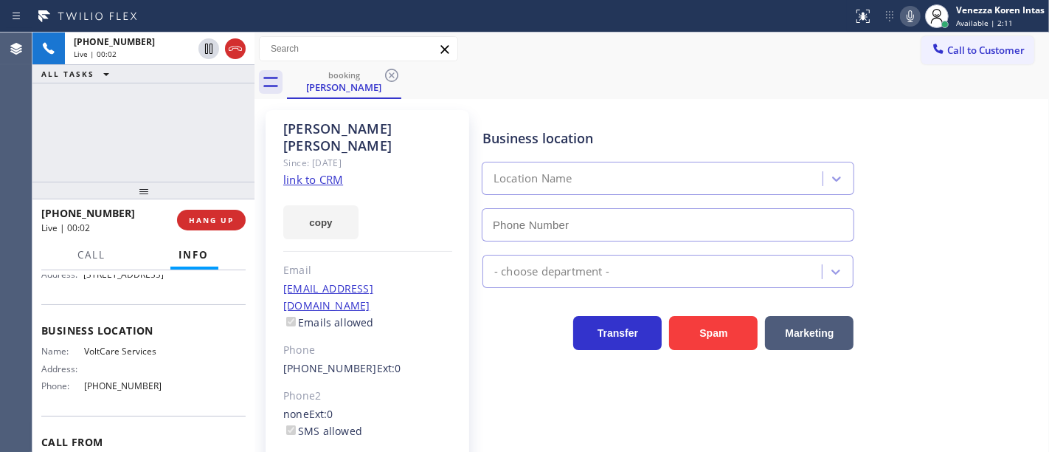
type input "[PHONE_NUMBER]"
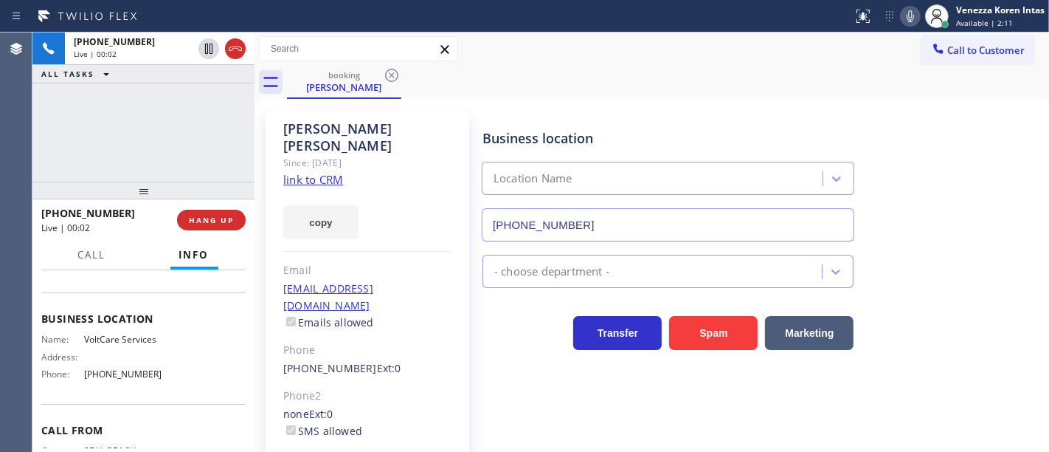
scroll to position [164, 0]
click at [337, 172] on link "link to CRM" at bounding box center [313, 179] width 60 height 15
drag, startPoint x: 911, startPoint y: 21, endPoint x: 891, endPoint y: 38, distance: 26.7
click at [911, 21] on icon at bounding box center [911, 16] width 18 height 18
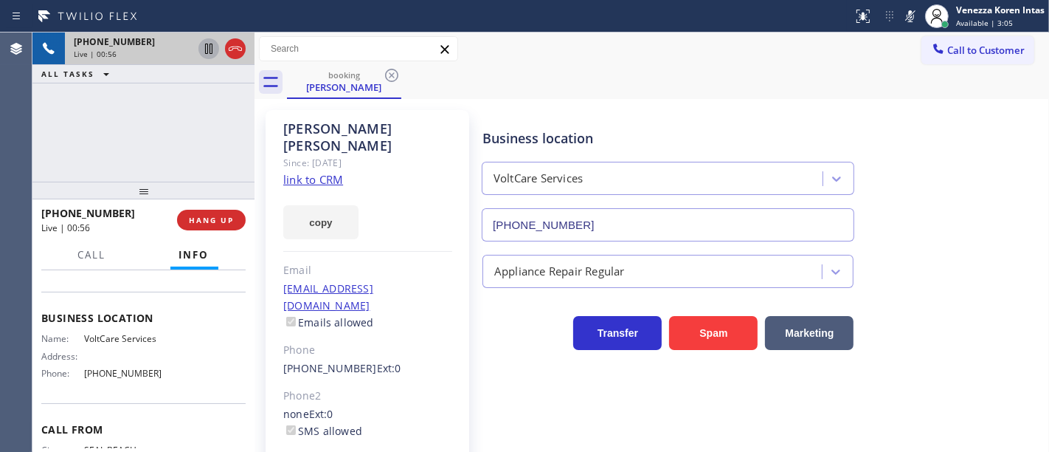
click at [208, 51] on icon at bounding box center [209, 49] width 18 height 18
click at [204, 43] on icon at bounding box center [209, 49] width 18 height 18
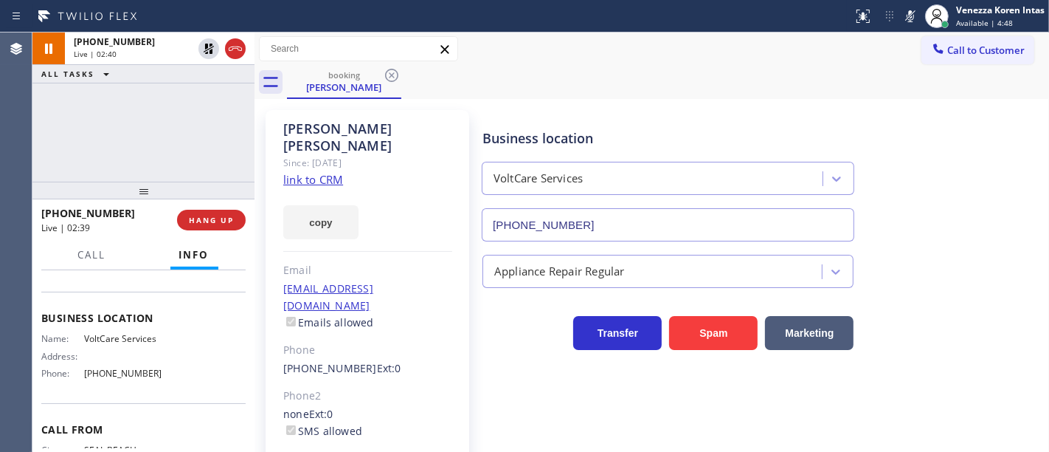
click at [905, 4] on div "Status report No issues detected If you experience an issue, please download th…" at bounding box center [948, 16] width 202 height 32
click at [908, 9] on icon at bounding box center [911, 16] width 18 height 18
click at [913, 18] on icon at bounding box center [911, 16] width 18 height 18
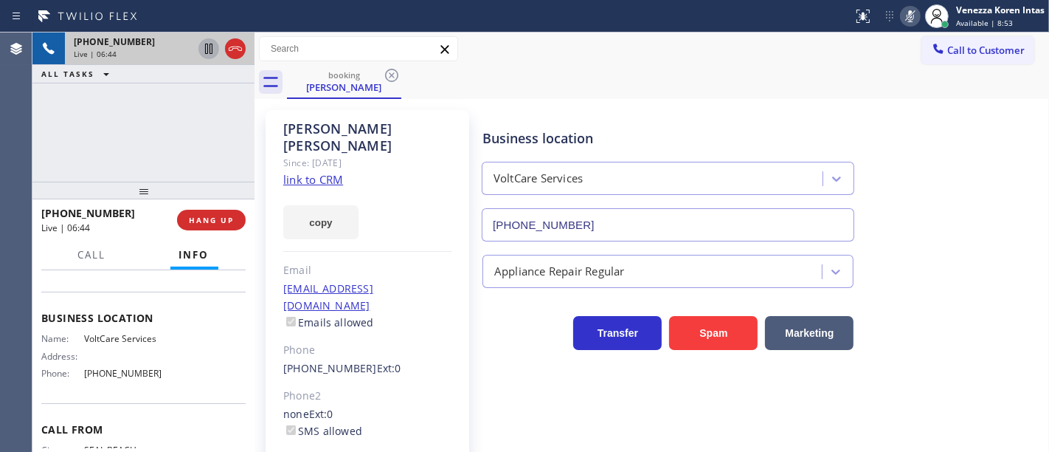
click at [207, 49] on icon at bounding box center [209, 49] width 18 height 18
click at [208, 52] on icon at bounding box center [209, 49] width 18 height 18
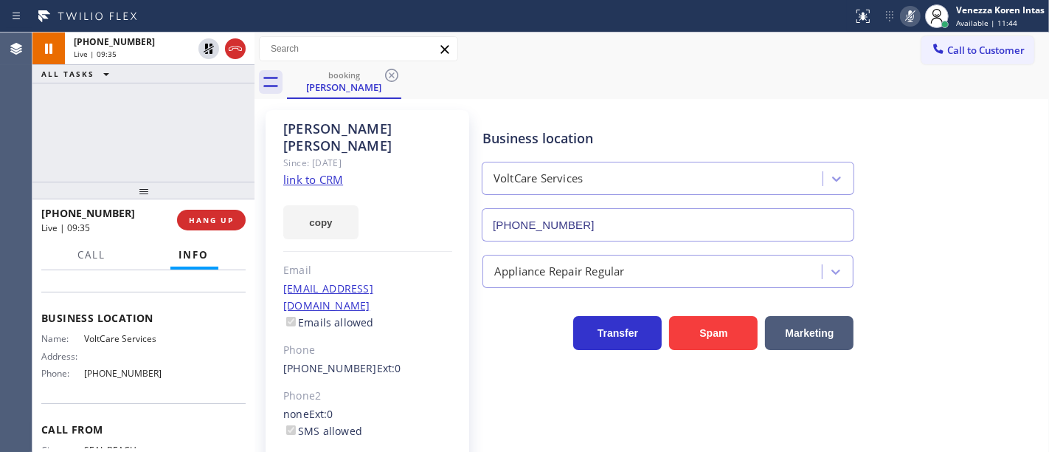
click at [911, 17] on icon at bounding box center [910, 16] width 7 height 12
click at [219, 148] on div "+15623407187 Live | 10:24 ALL TASKS ALL TASKS ACTIVE TASKS TASKS IN WRAP UP" at bounding box center [143, 106] width 222 height 149
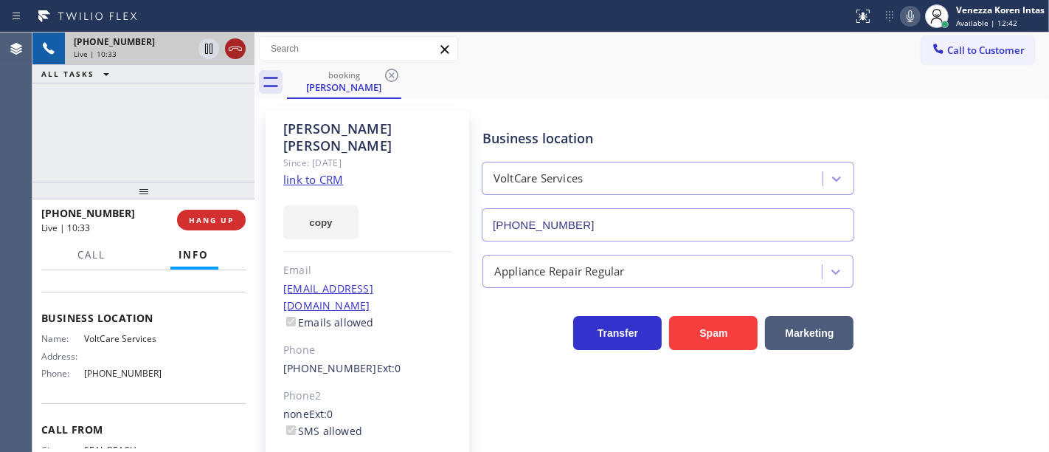
click at [193, 45] on div "[PHONE_NUMBER]" at bounding box center [133, 41] width 119 height 13
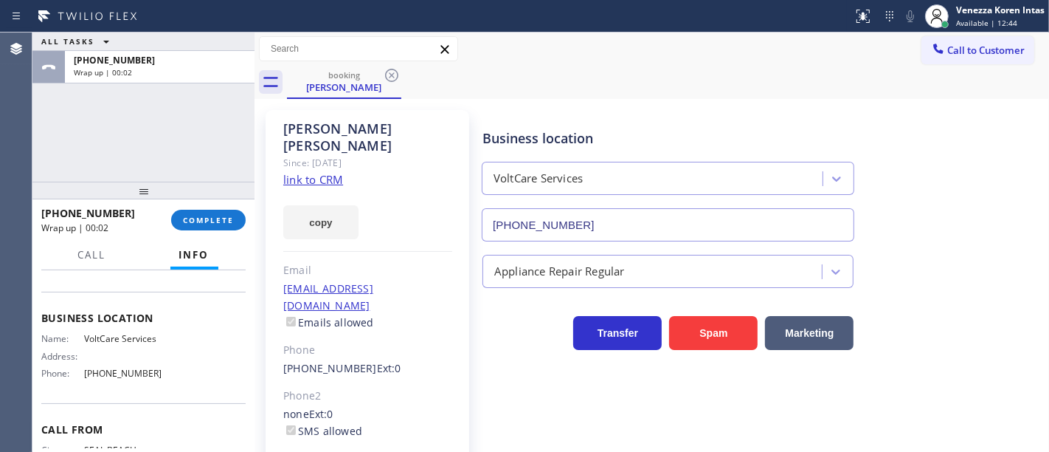
click at [227, 121] on div "ALL TASKS ALL TASKS ACTIVE TASKS TASKS IN WRAP UP +15623407187 Wrap up | 00:02" at bounding box center [143, 106] width 222 height 149
click at [228, 216] on span "COMPLETE" at bounding box center [208, 220] width 51 height 10
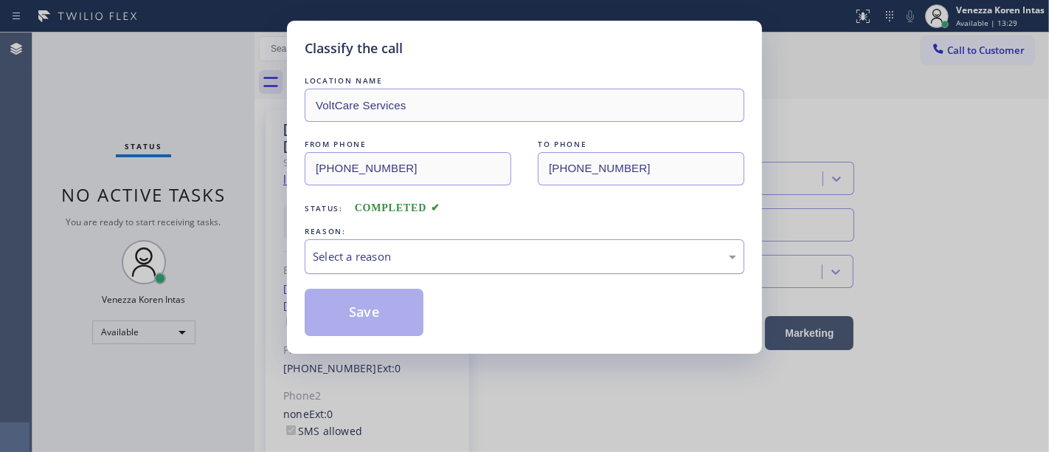
click at [506, 256] on div "Select a reason" at bounding box center [525, 256] width 424 height 17
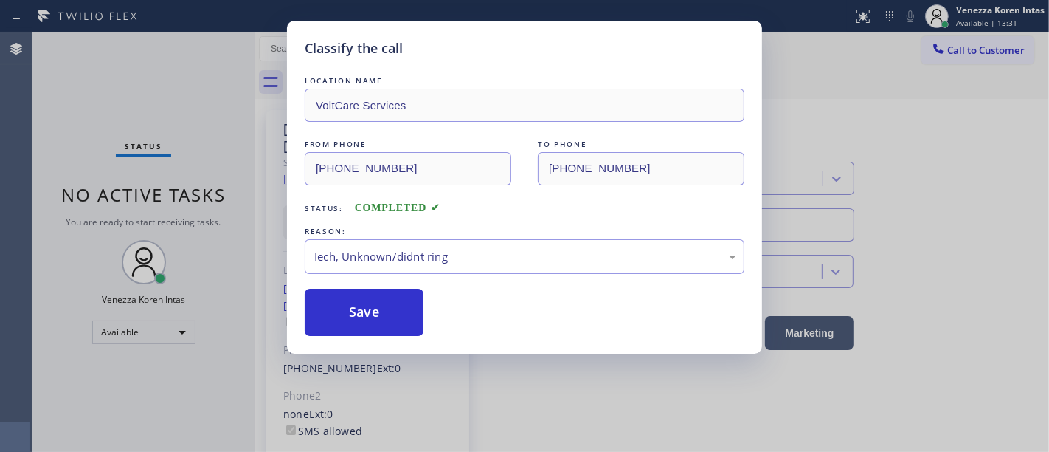
click at [545, 237] on div "REASON:" at bounding box center [525, 231] width 440 height 15
click at [550, 265] on div "Tech, Unknown/didnt ring" at bounding box center [525, 256] width 424 height 17
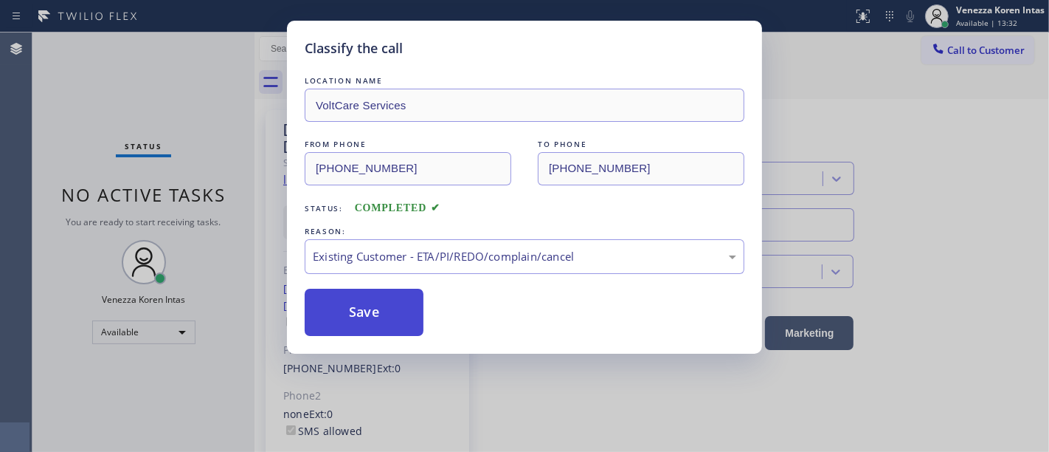
click at [342, 336] on button "Save" at bounding box center [364, 312] width 119 height 47
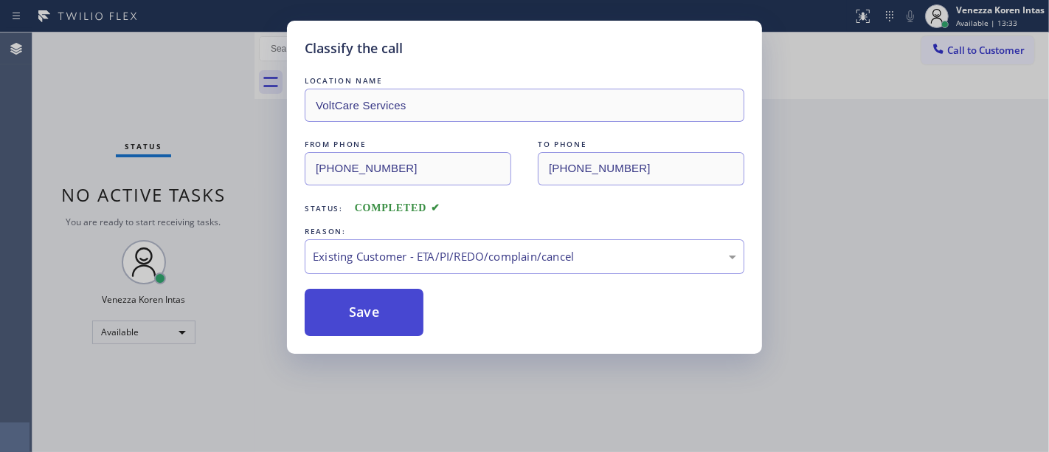
click at [408, 312] on button "Save" at bounding box center [364, 312] width 119 height 47
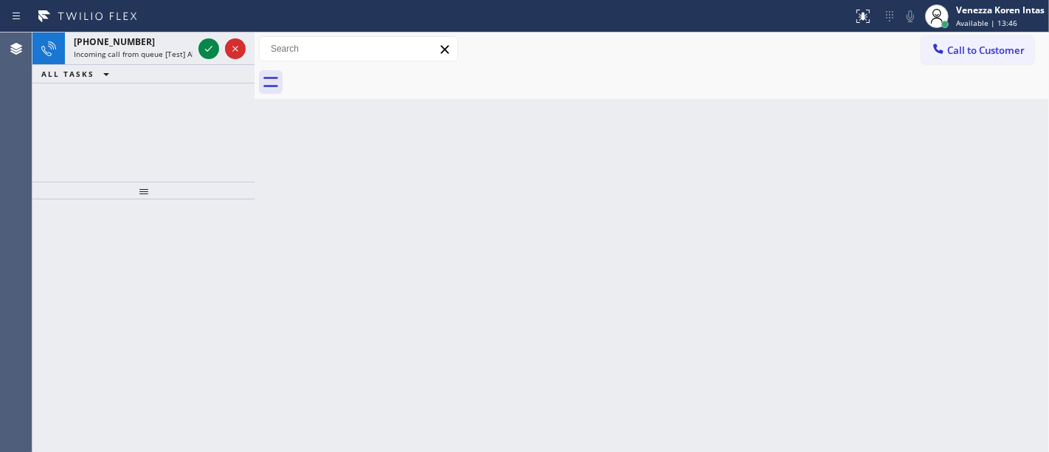
drag, startPoint x: 206, startPoint y: 117, endPoint x: 225, endPoint y: 121, distance: 19.5
click at [208, 117] on div "+15622005090 Incoming call from queue [Test] All ALL TASKS ALL TASKS ACTIVE TAS…" at bounding box center [143, 106] width 222 height 149
click at [999, 20] on span "Available | 13:47" at bounding box center [986, 23] width 61 height 10
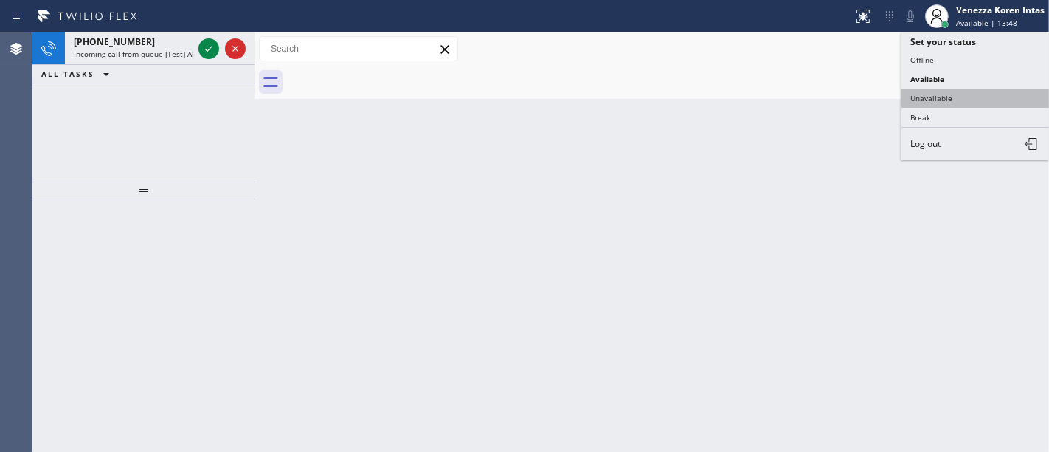
click at [972, 103] on button "Unavailable" at bounding box center [976, 98] width 148 height 19
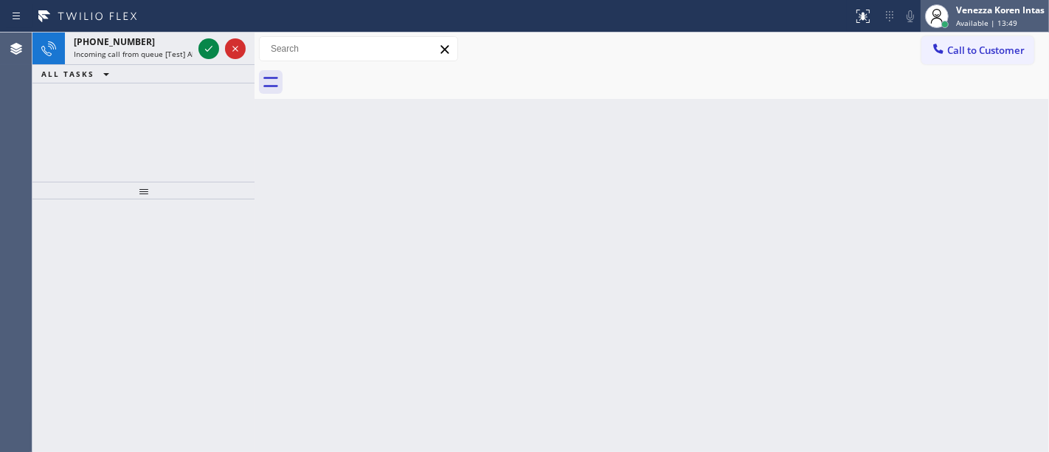
click at [983, 21] on span "Available | 13:49" at bounding box center [986, 23] width 61 height 10
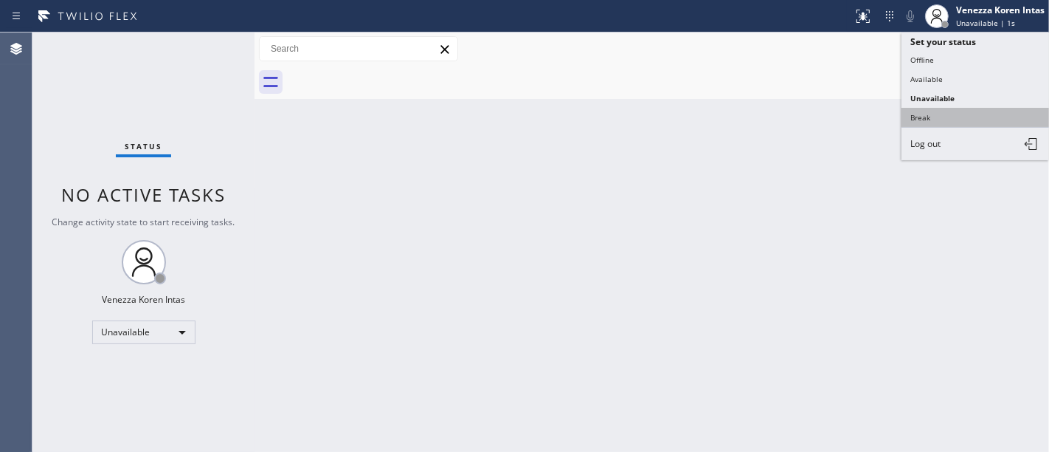
click at [940, 109] on button "Break" at bounding box center [976, 117] width 148 height 19
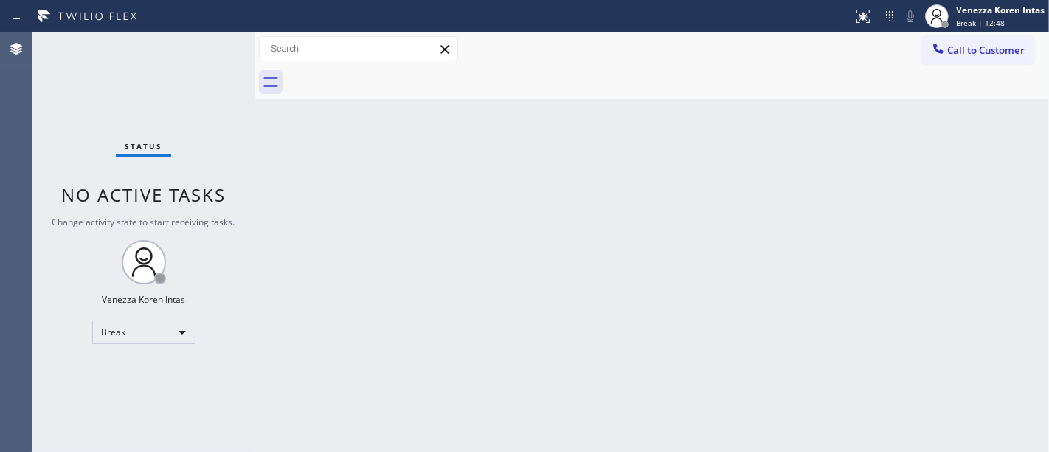
click at [215, 112] on div "Status No active tasks Change activity state to start receiving tasks. Venezza …" at bounding box center [143, 241] width 222 height 419
click at [193, 89] on div "Status No active tasks Change activity state to start receiving tasks. Venezza …" at bounding box center [143, 241] width 222 height 419
click at [193, 87] on div "Status No active tasks Change activity state to start receiving tasks. Venezza …" at bounding box center [143, 241] width 222 height 419
drag, startPoint x: 120, startPoint y: 100, endPoint x: 150, endPoint y: 103, distance: 30.5
click at [120, 100] on div "Status No active tasks Change activity state to start receiving tasks. Venezza …" at bounding box center [143, 241] width 222 height 419
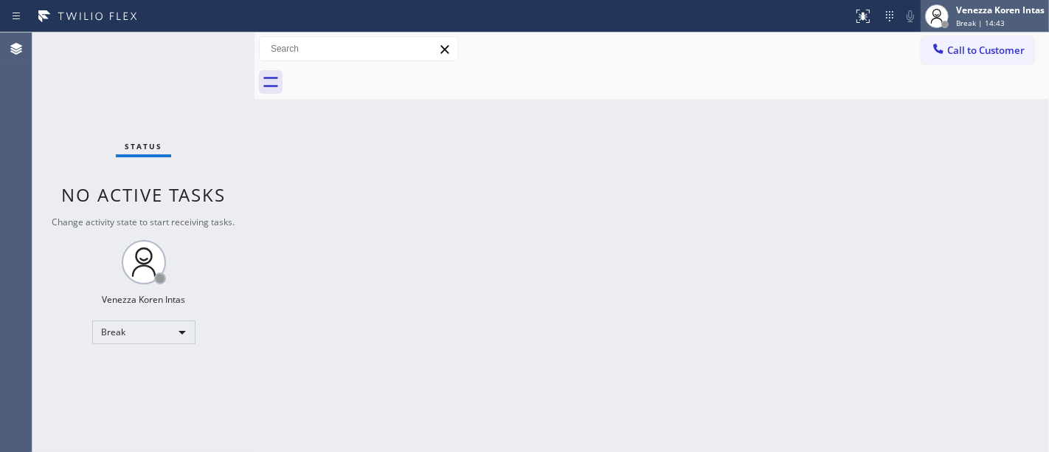
click at [967, 13] on div "Venezza Koren Intas" at bounding box center [1000, 10] width 89 height 13
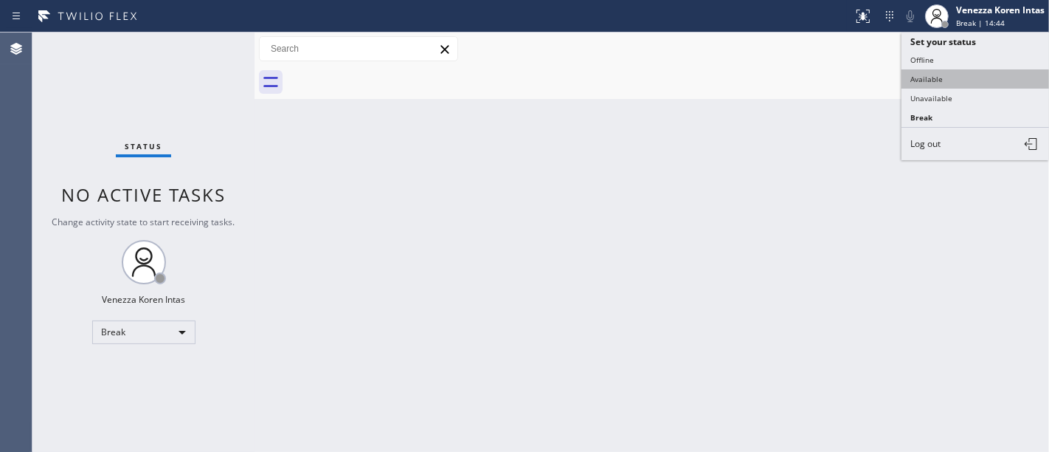
click at [934, 79] on button "Available" at bounding box center [976, 78] width 148 height 19
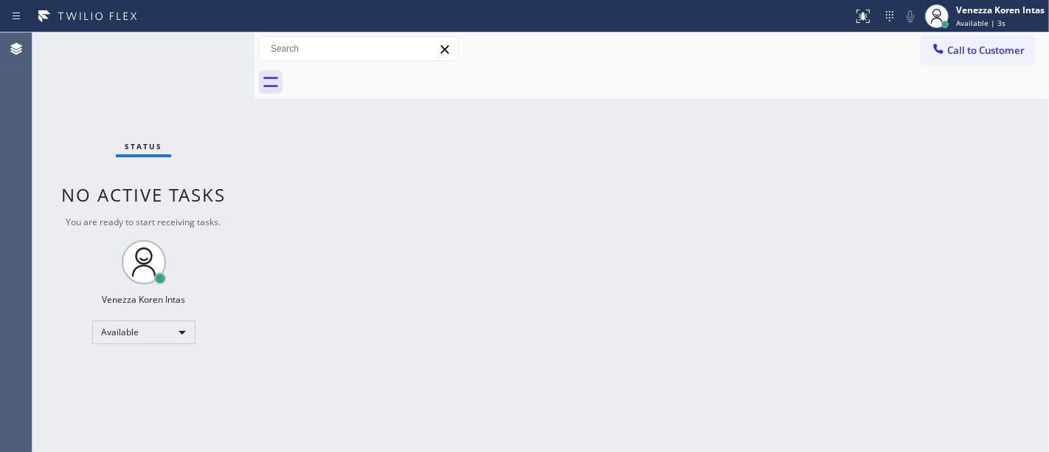
click at [284, 128] on div "Back to Dashboard Change Sender ID Customers Technicians Select a contact Outbo…" at bounding box center [652, 241] width 795 height 419
click at [213, 50] on div "Status No active tasks You are ready to start receiving tasks. Venezza Koren In…" at bounding box center [143, 241] width 222 height 419
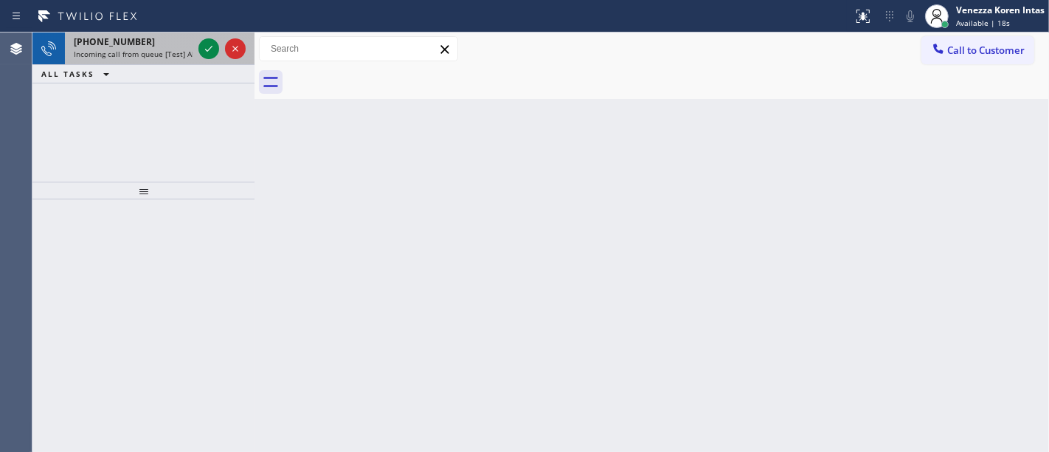
click at [217, 37] on div at bounding box center [222, 48] width 53 height 32
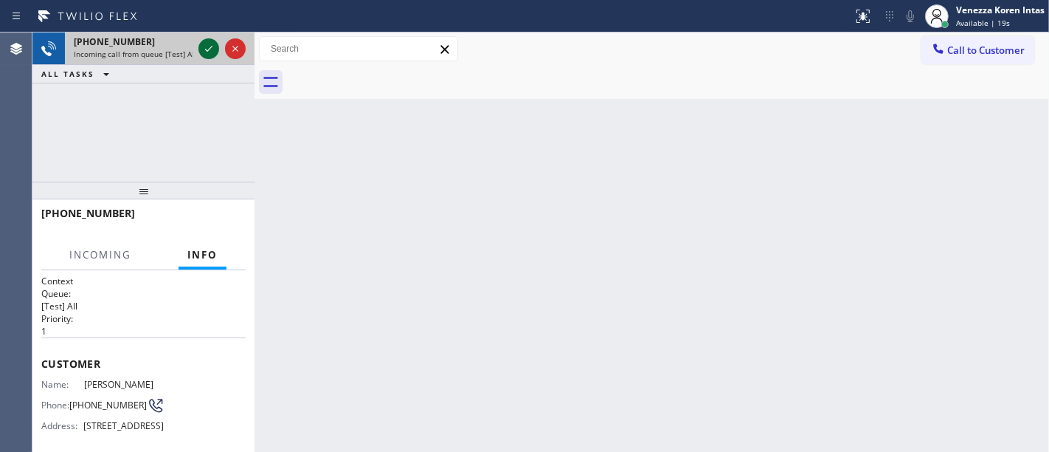
click at [215, 41] on icon at bounding box center [209, 49] width 18 height 18
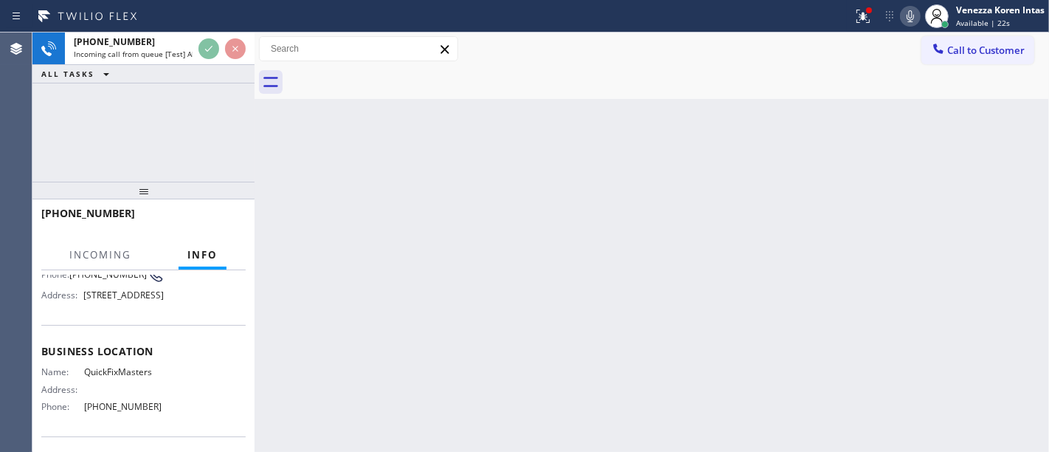
scroll to position [164, 0]
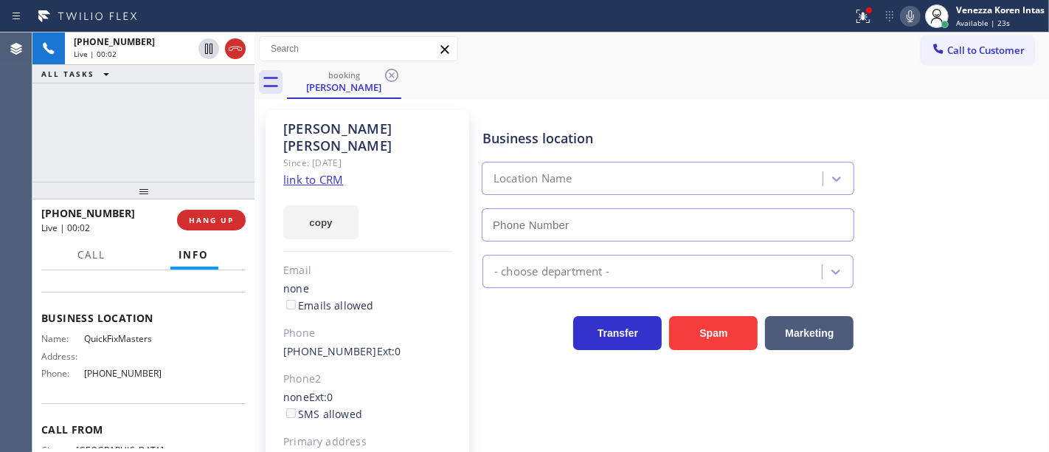
type input "[PHONE_NUMBER]"
click at [319, 172] on link "link to CRM" at bounding box center [313, 179] width 60 height 15
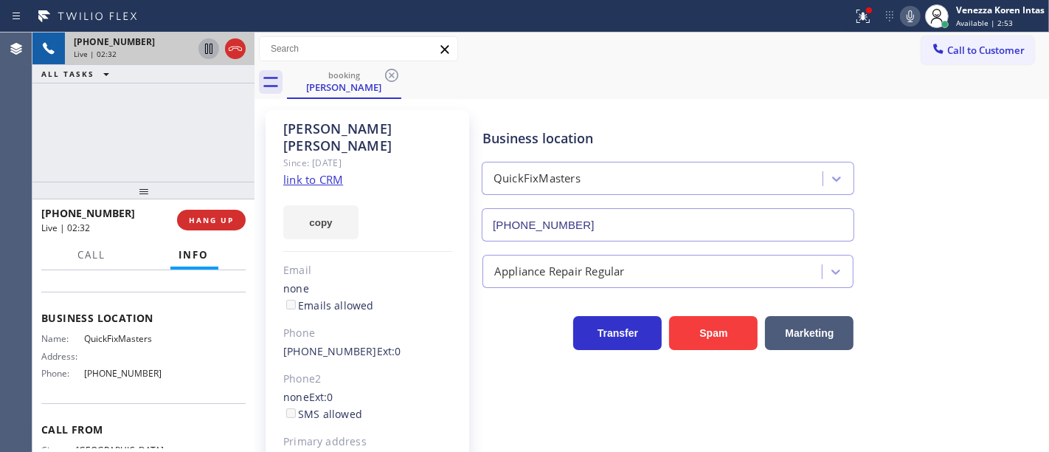
click at [210, 46] on icon at bounding box center [209, 49] width 18 height 18
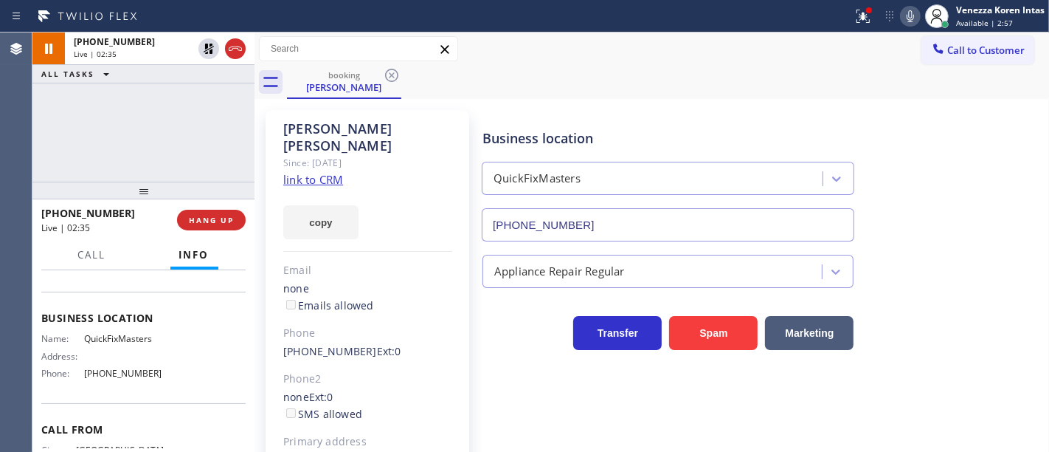
drag, startPoint x: 863, startPoint y: 26, endPoint x: 866, endPoint y: 68, distance: 42.2
click at [862, 23] on button at bounding box center [863, 16] width 32 height 32
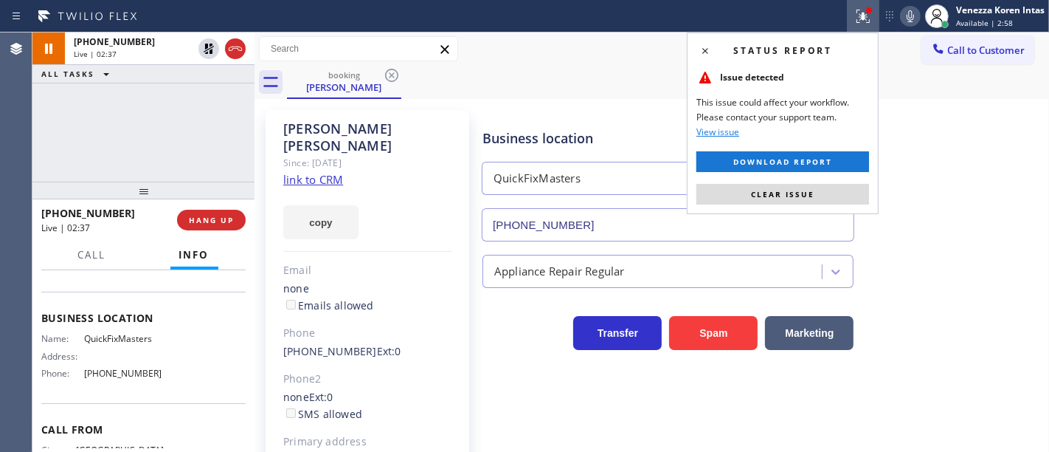
click at [905, 16] on icon at bounding box center [911, 16] width 18 height 18
click at [857, 197] on button "Clear issue" at bounding box center [783, 194] width 173 height 21
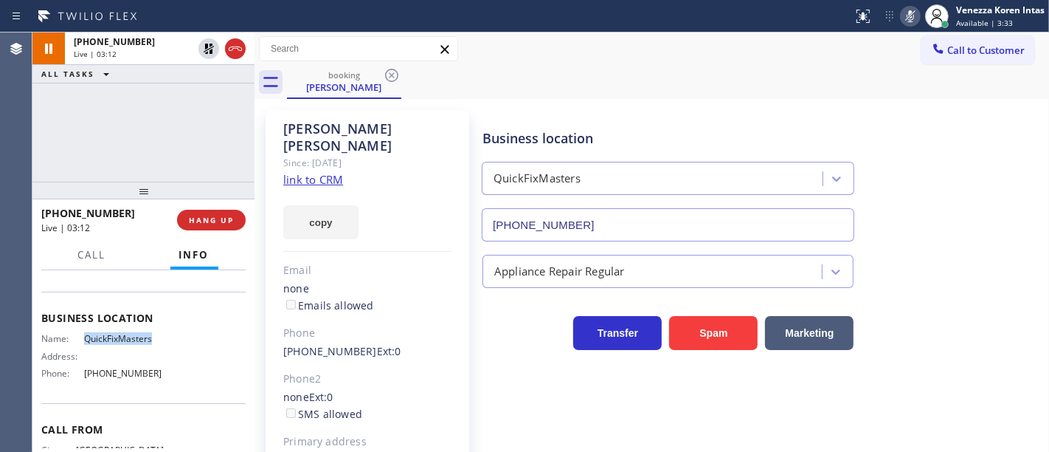
drag, startPoint x: 75, startPoint y: 364, endPoint x: 151, endPoint y: 370, distance: 76.2
click at [151, 344] on div "Name: QuickFixMasters" at bounding box center [102, 338] width 122 height 11
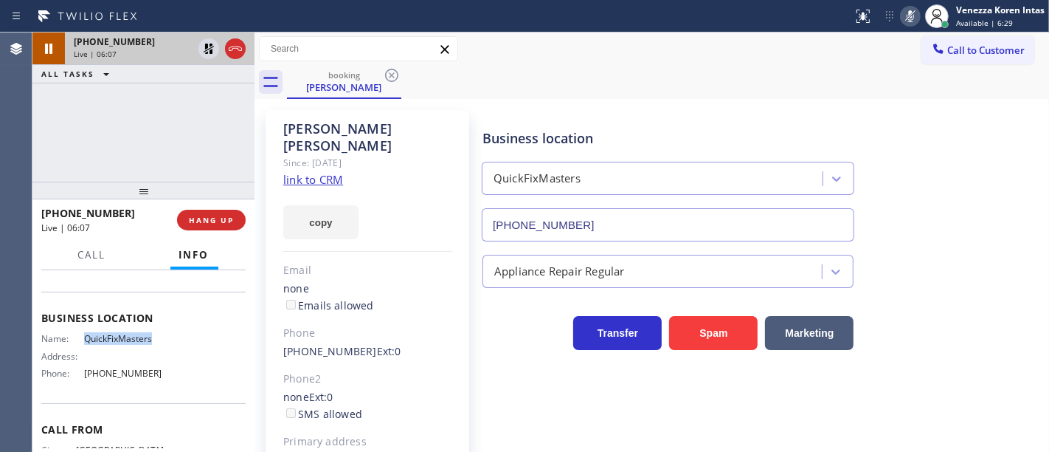
click at [194, 41] on div "+12079305537 Live | 06:07" at bounding box center [130, 48] width 131 height 32
click at [210, 47] on icon at bounding box center [209, 49] width 10 height 10
click at [912, 23] on icon at bounding box center [911, 16] width 18 height 18
click at [276, 152] on div "Anthony Bryant Since: 20 may 2020 link to CRM copy Email none Emails allowed Ph…" at bounding box center [368, 330] width 204 height 440
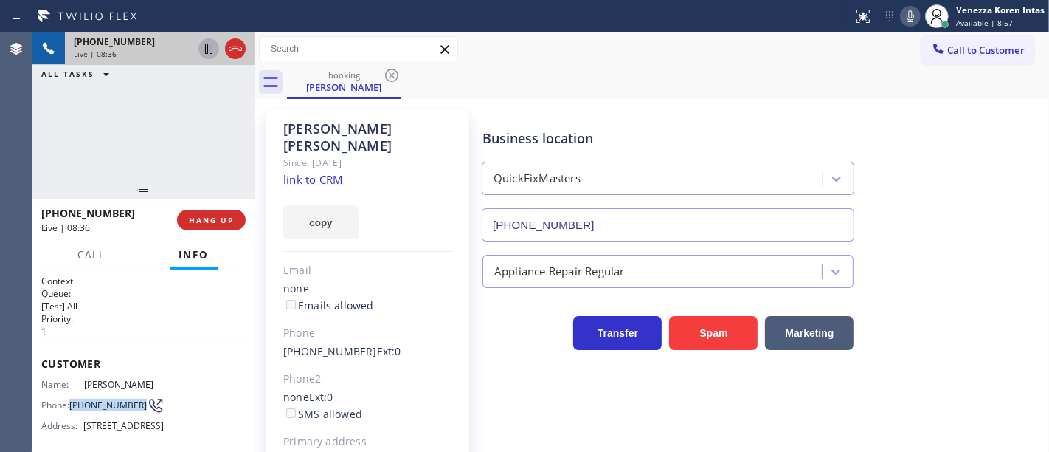
drag, startPoint x: 72, startPoint y: 401, endPoint x: 134, endPoint y: 404, distance: 62.0
click at [134, 404] on div "Phone: (207) 930-5537" at bounding box center [102, 405] width 122 height 18
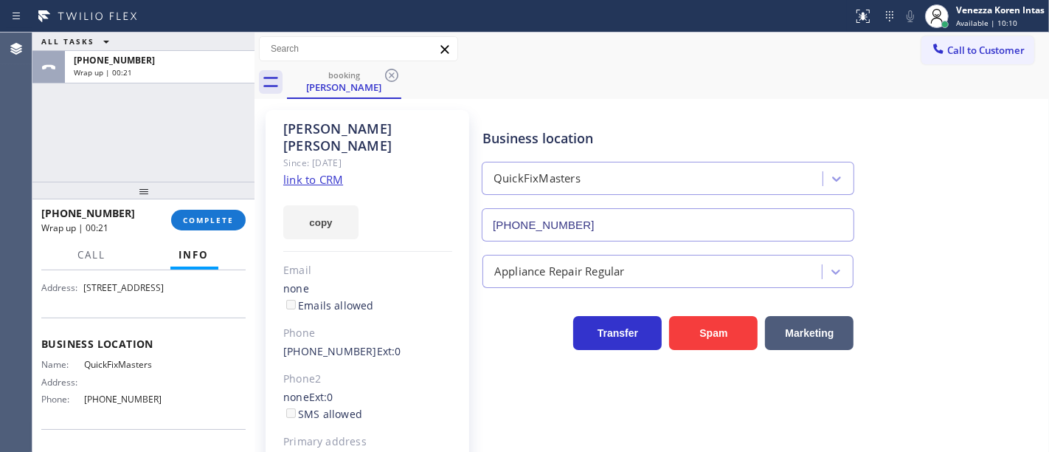
scroll to position [164, 0]
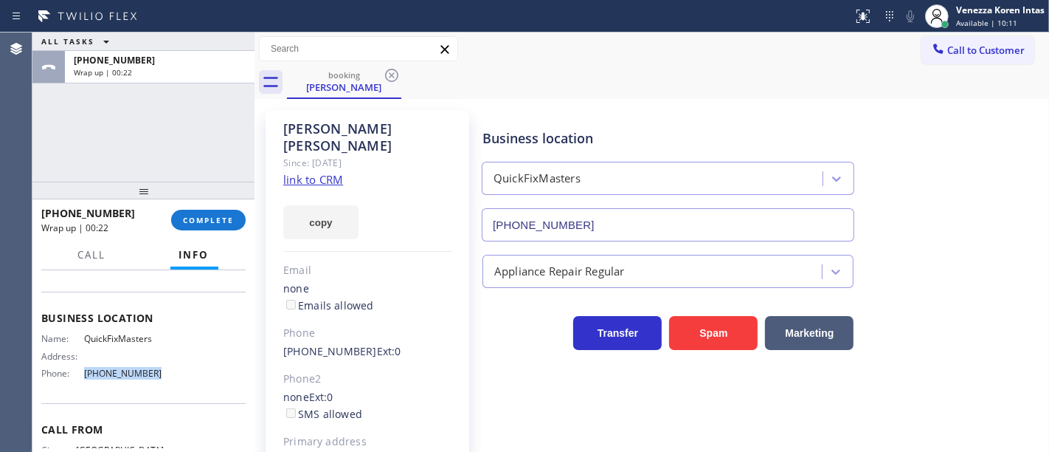
drag, startPoint x: 157, startPoint y: 410, endPoint x: 72, endPoint y: 405, distance: 85.8
click at [72, 384] on div "Name: QuickFixMasters Address: Phone: (760) 462-2559" at bounding box center [143, 359] width 204 height 52
click at [221, 229] on button "COMPLETE" at bounding box center [208, 220] width 75 height 21
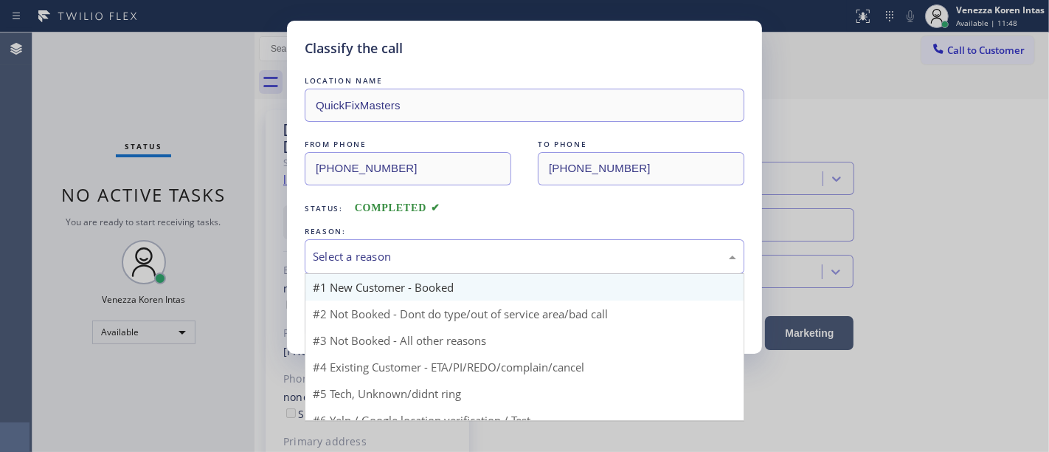
click at [379, 272] on div "Select a reason" at bounding box center [525, 256] width 440 height 35
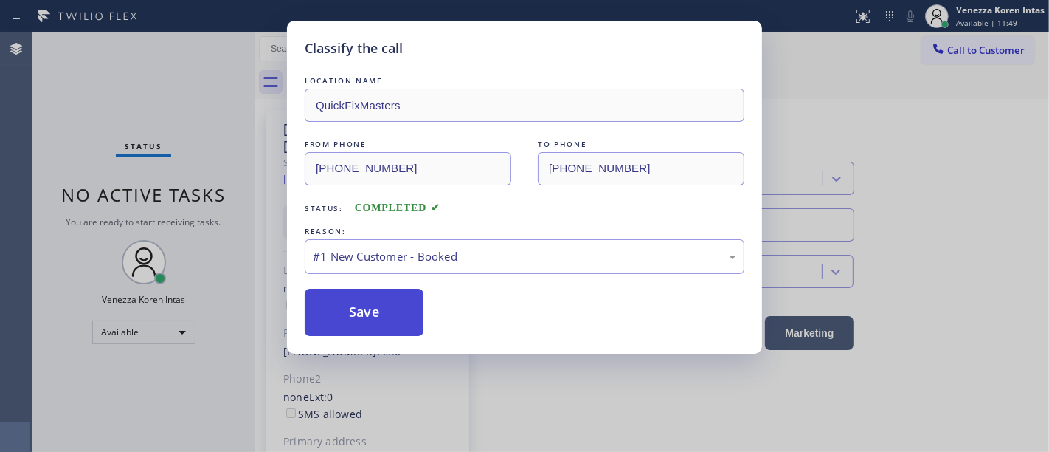
click at [373, 315] on button "Save" at bounding box center [364, 312] width 119 height 47
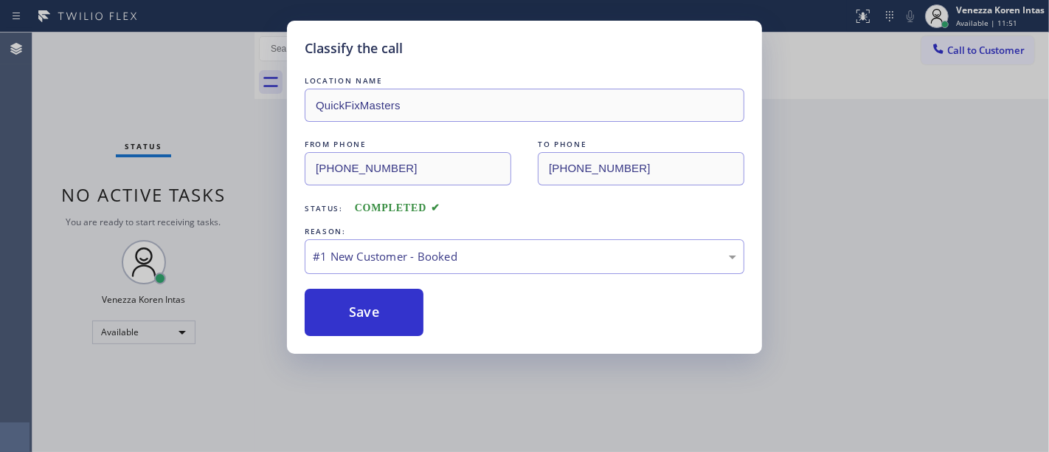
click at [221, 169] on div "Classify the call LOCATION NAME QuickFixMasters FROM PHONE (207) 930-5537 TO PH…" at bounding box center [524, 226] width 1049 height 452
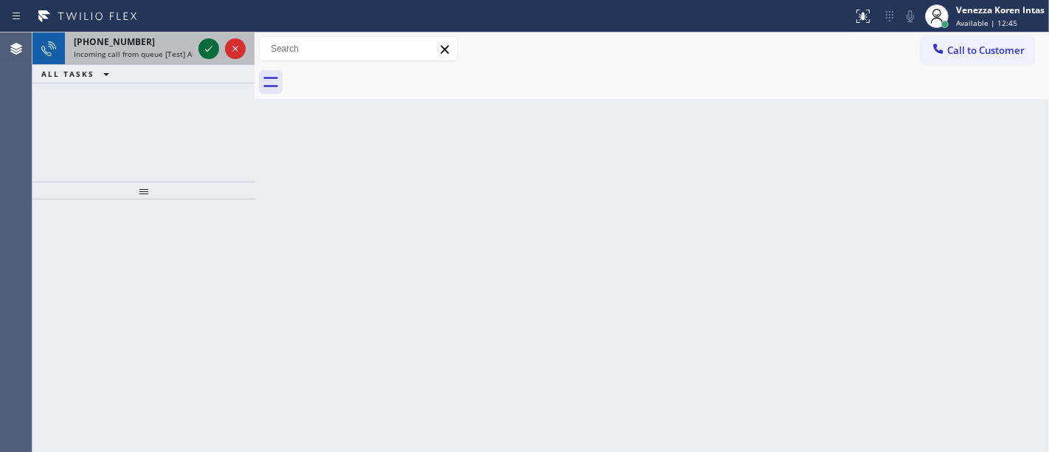
click at [210, 55] on icon at bounding box center [209, 49] width 18 height 18
click at [207, 38] on button at bounding box center [208, 48] width 21 height 21
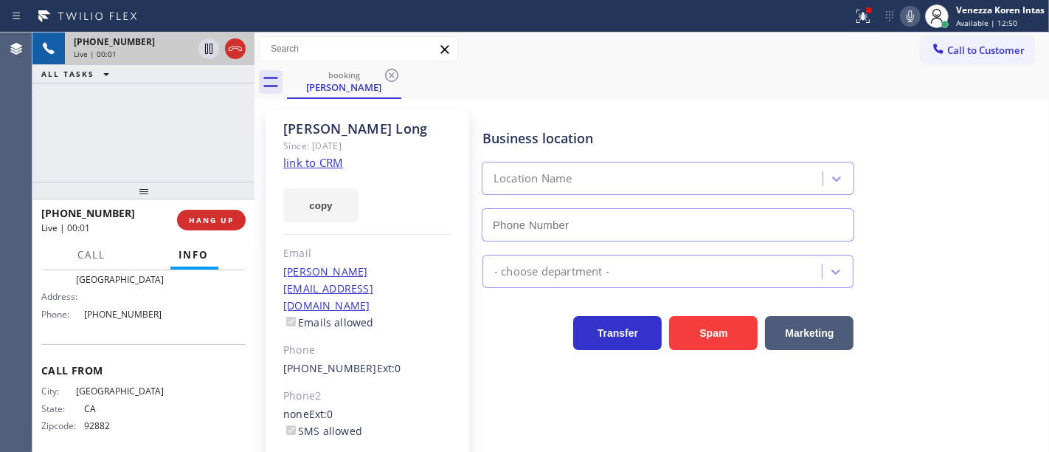
scroll to position [82, 0]
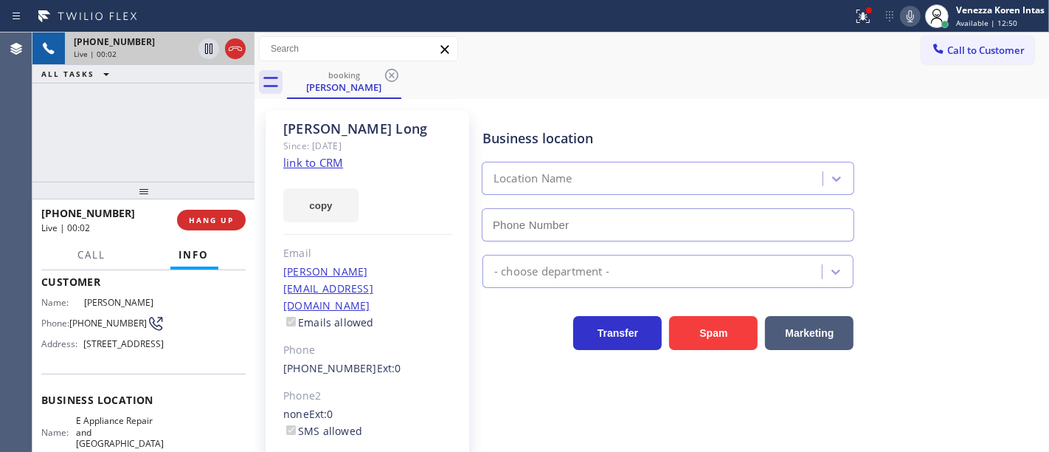
type input "[PHONE_NUMBER]"
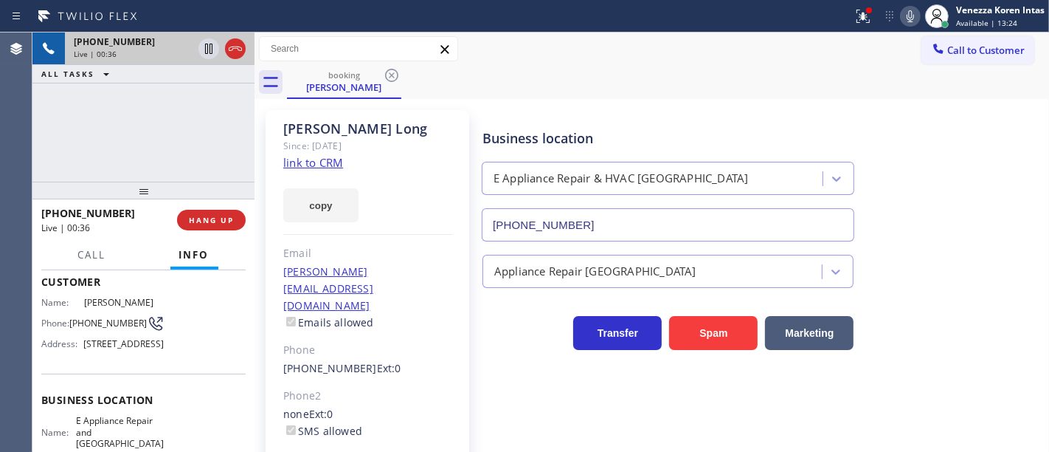
click at [291, 163] on link "link to CRM" at bounding box center [313, 162] width 60 height 15
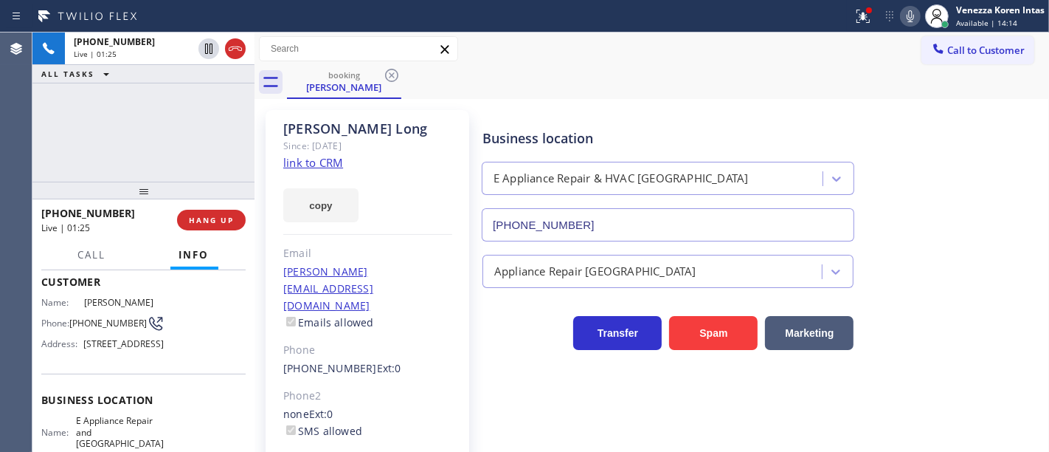
drag, startPoint x: 208, startPoint y: 49, endPoint x: 254, endPoint y: 55, distance: 46.1
click at [208, 49] on icon at bounding box center [209, 49] width 18 height 18
click at [868, 21] on icon at bounding box center [863, 16] width 13 height 13
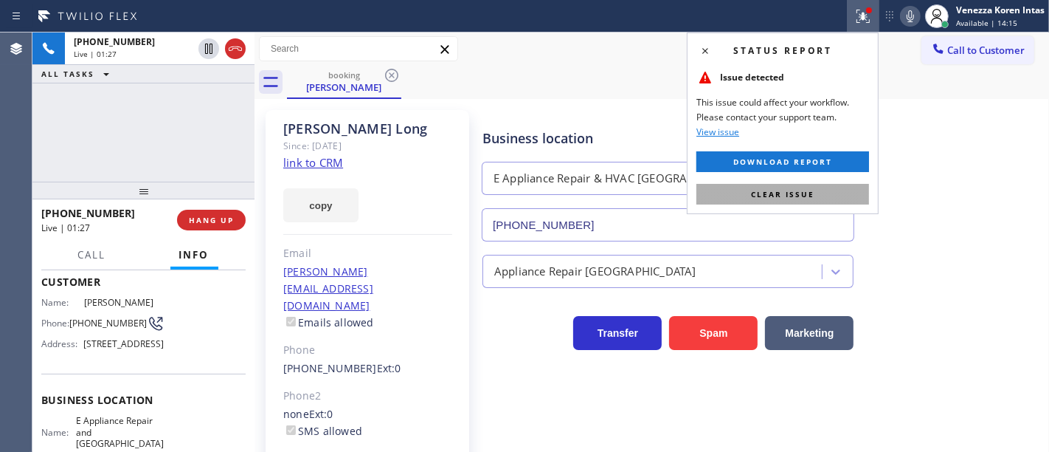
click at [822, 201] on button "Clear issue" at bounding box center [783, 194] width 173 height 21
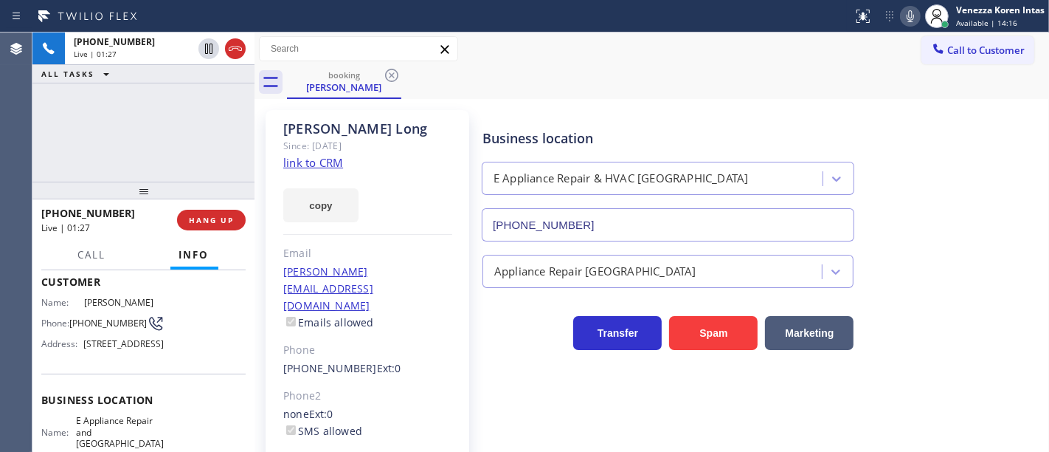
click at [916, 15] on icon at bounding box center [911, 16] width 18 height 18
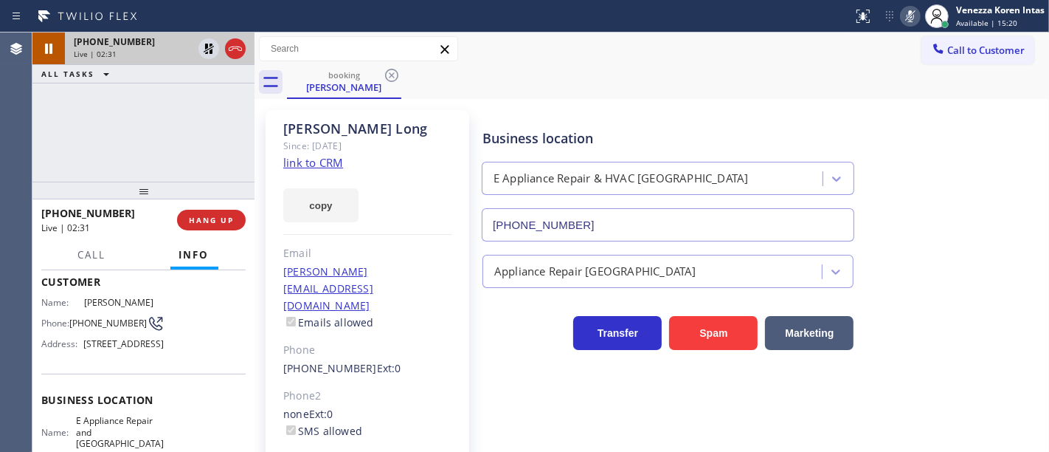
drag, startPoint x: 206, startPoint y: 54, endPoint x: 232, endPoint y: 60, distance: 27.2
click at [206, 54] on icon at bounding box center [209, 49] width 18 height 18
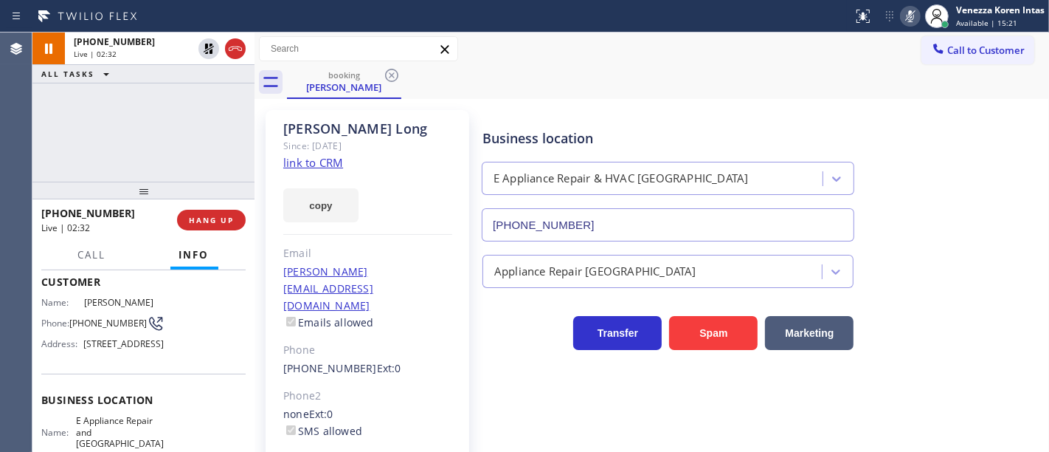
click at [911, 22] on icon at bounding box center [911, 16] width 18 height 18
drag, startPoint x: 123, startPoint y: 154, endPoint x: 373, endPoint y: 184, distance: 251.1
click at [123, 154] on div "+17143501368 Live | 03:19 ALL TASKS ALL TASKS ACTIVE TASKS TASKS IN WRAP UP" at bounding box center [143, 106] width 222 height 149
click at [905, 4] on div "Status report No issues detected If you experience an issue, please download th…" at bounding box center [948, 16] width 202 height 32
click at [905, 19] on icon at bounding box center [911, 16] width 18 height 18
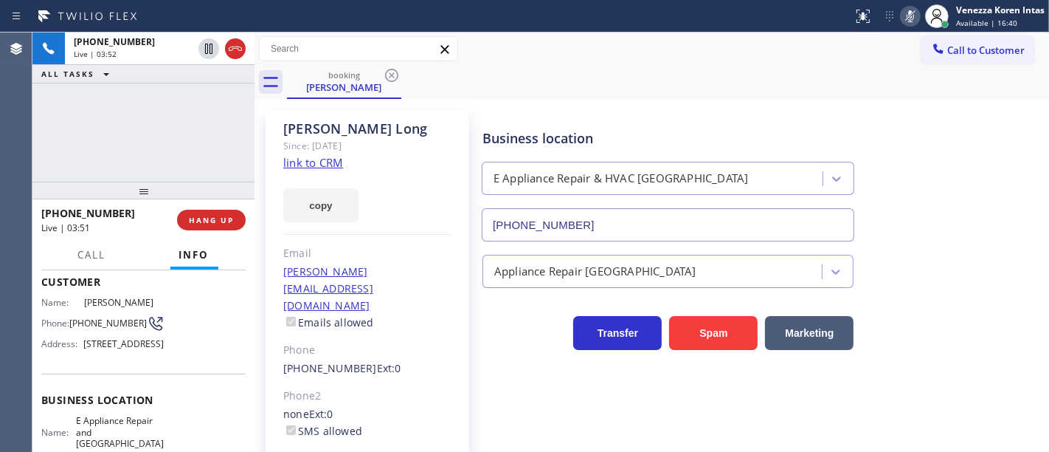
click at [110, 125] on div "+17143501368 Live | 03:52 ALL TASKS ALL TASKS ACTIVE TASKS TASKS IN WRAP UP" at bounding box center [143, 106] width 222 height 149
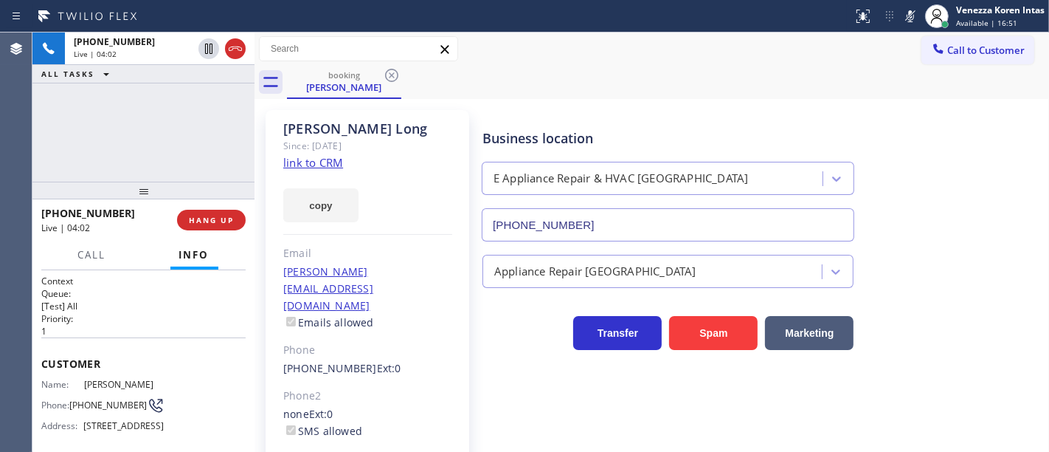
scroll to position [82, 0]
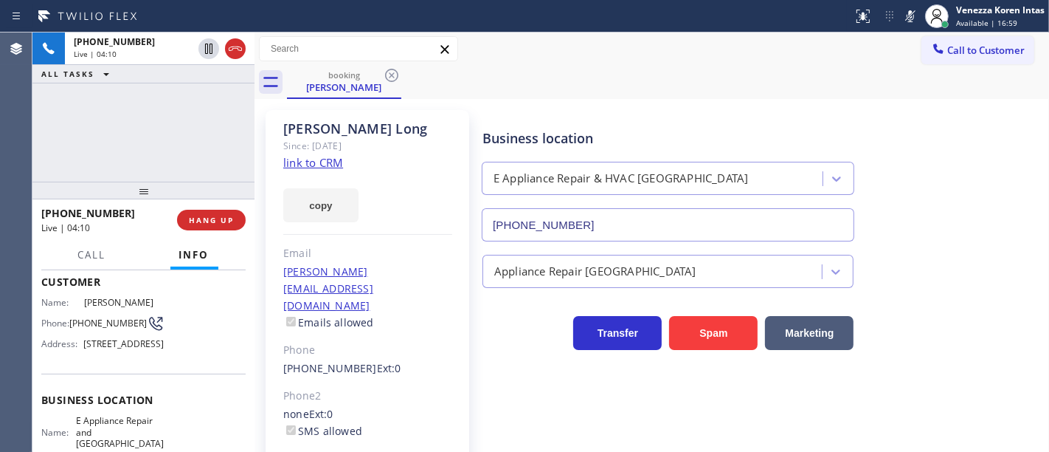
drag, startPoint x: 234, startPoint y: 102, endPoint x: 695, endPoint y: 141, distance: 462.8
click at [234, 102] on div "[PHONE_NUMBER] Live | 04:10 ALL TASKS ALL TASKS ACTIVE TASKS TASKS IN WRAP UP" at bounding box center [143, 106] width 222 height 149
click at [908, 16] on rect at bounding box center [910, 15] width 10 height 10
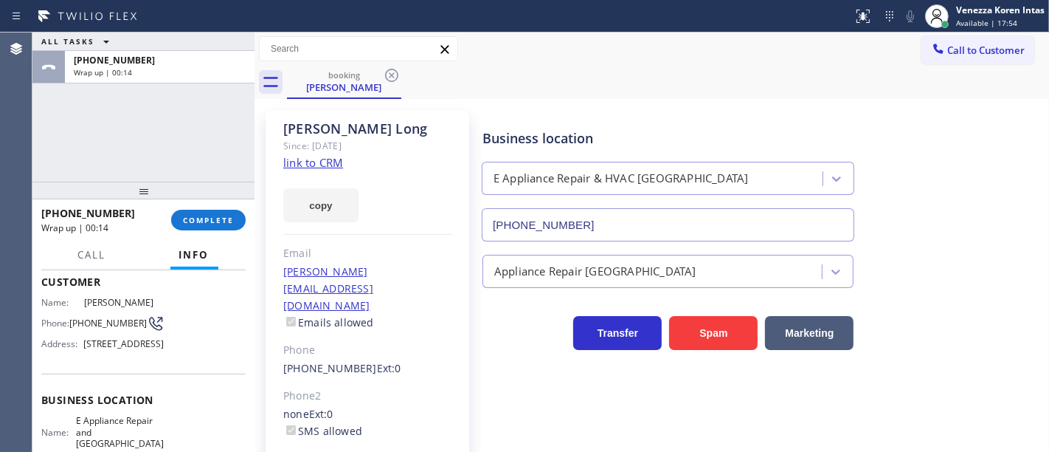
drag, startPoint x: 212, startPoint y: 170, endPoint x: 427, endPoint y: 0, distance: 274.2
click at [210, 170] on div "ALL TASKS ALL TASKS ACTIVE TASKS TASKS IN WRAP UP [PHONE_NUMBER] Wrap up | 00:14" at bounding box center [143, 106] width 222 height 149
click at [154, 174] on div "ALL TASKS ALL TASKS ACTIVE TASKS TASKS IN WRAP UP [PHONE_NUMBER] Wrap up | 00:34" at bounding box center [143, 106] width 222 height 149
drag, startPoint x: 229, startPoint y: 224, endPoint x: 281, endPoint y: 237, distance: 53.2
click at [229, 224] on span "COMPLETE" at bounding box center [208, 220] width 51 height 10
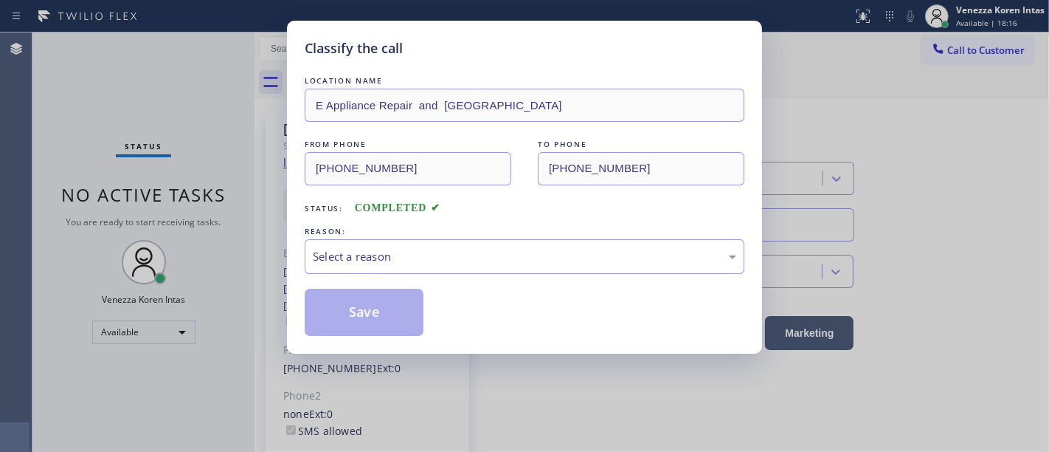
click at [473, 272] on div "Select a reason" at bounding box center [525, 256] width 440 height 35
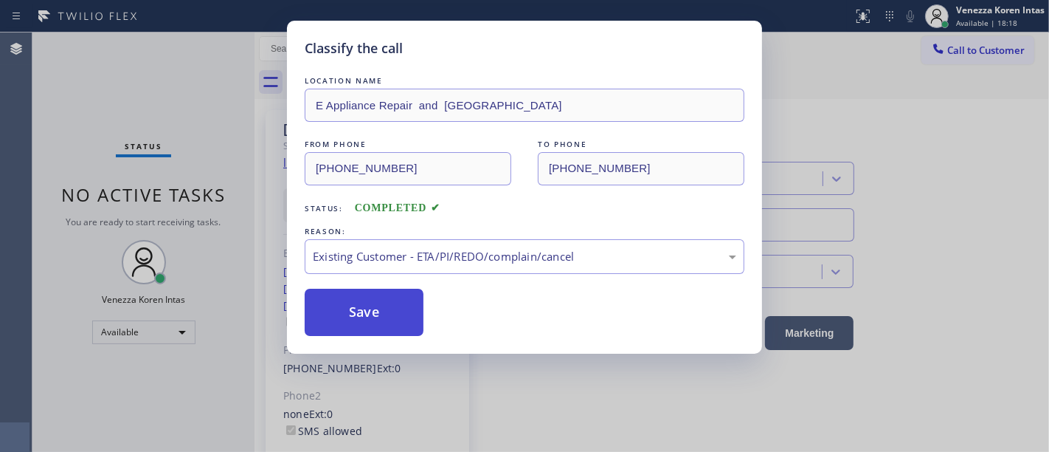
click at [409, 328] on button "Save" at bounding box center [364, 312] width 119 height 47
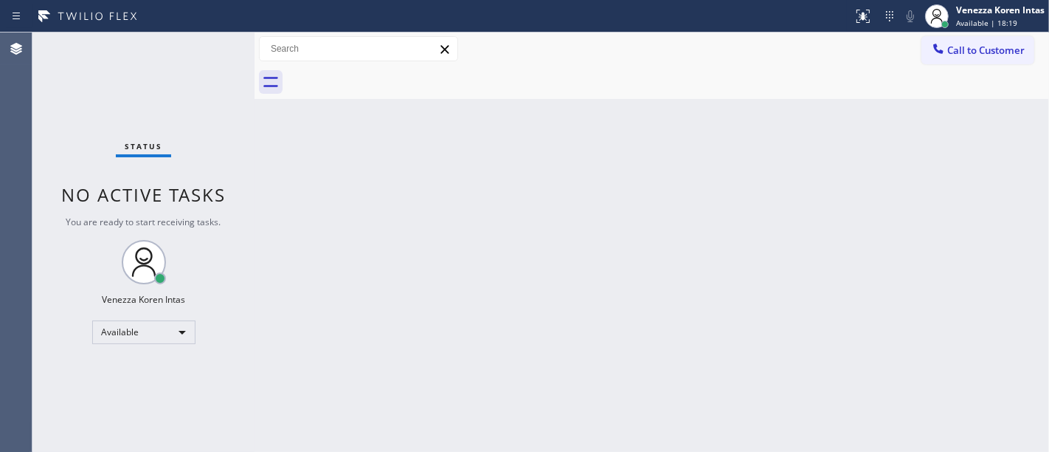
click at [207, 66] on div "Status No active tasks You are ready to start receiving tasks. Venezza Koren In…" at bounding box center [143, 241] width 222 height 419
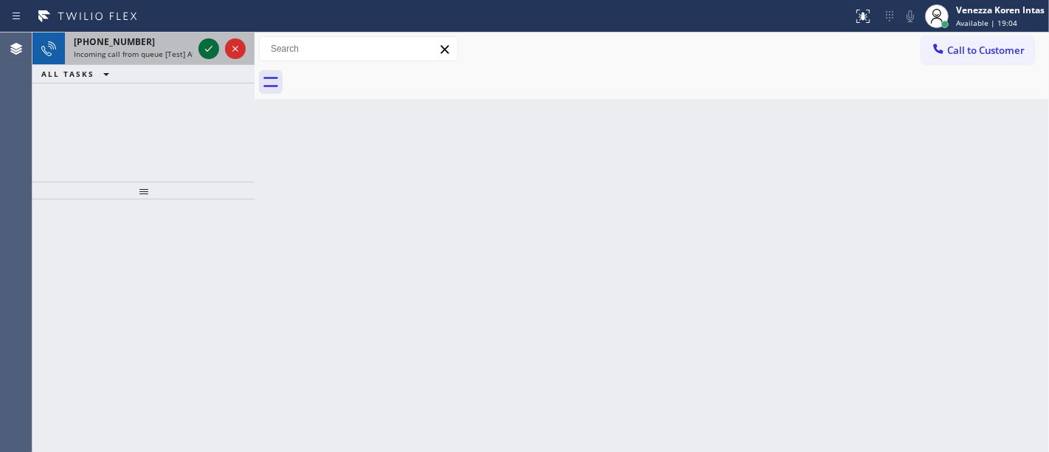
click at [214, 47] on icon at bounding box center [209, 49] width 18 height 18
click at [213, 41] on icon at bounding box center [209, 49] width 18 height 18
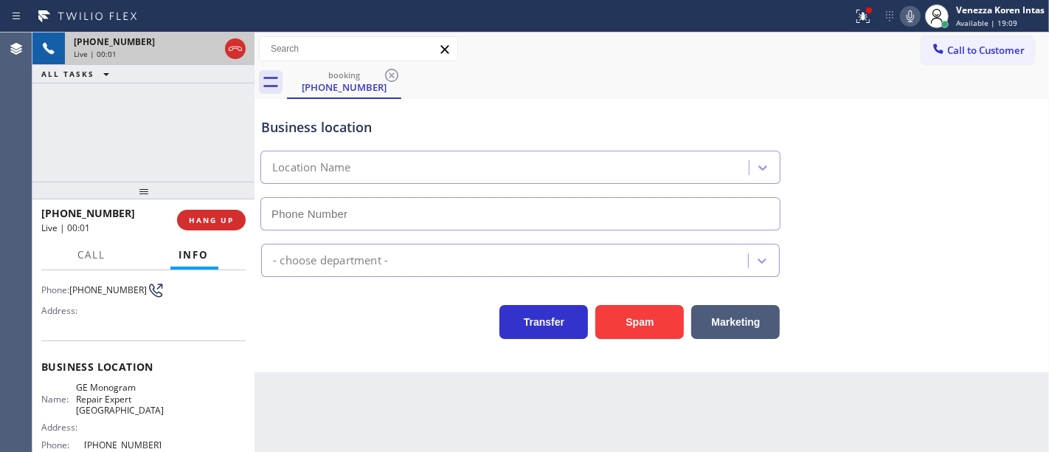
type input "[PHONE_NUMBER]"
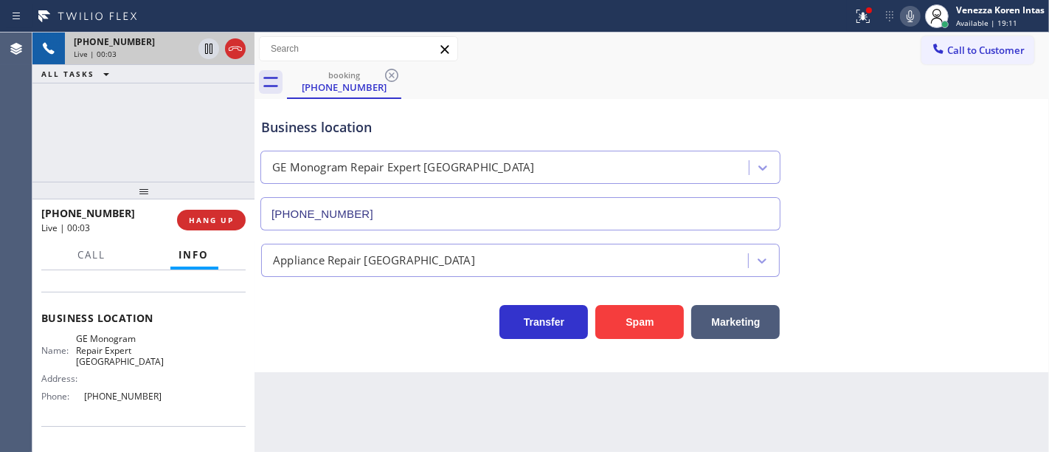
click at [190, 138] on div "[PHONE_NUMBER] Live | 00:03 ALL TASKS ALL TASKS ACTIVE TASKS TASKS IN WRAP UP" at bounding box center [143, 106] width 222 height 149
click at [847, 20] on div at bounding box center [863, 16] width 32 height 18
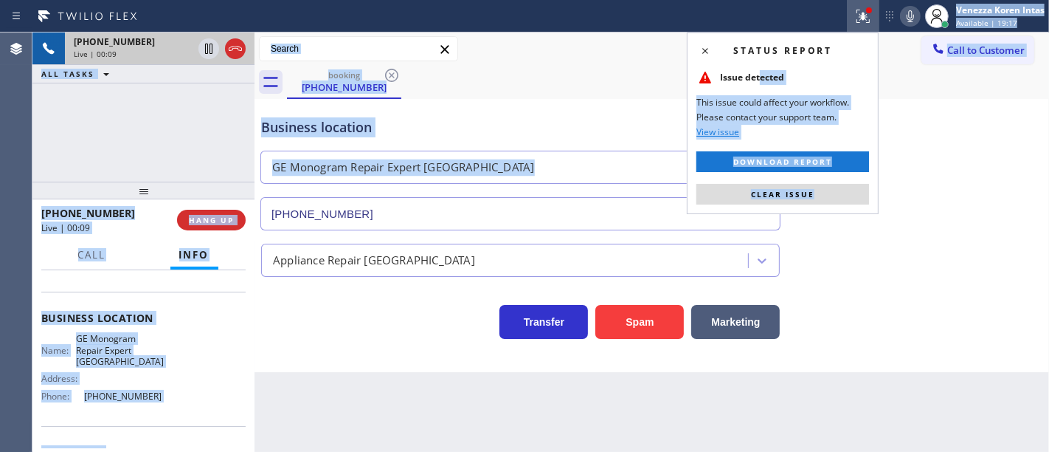
drag, startPoint x: 761, startPoint y: 81, endPoint x: 825, endPoint y: 227, distance: 159.6
click at [825, 227] on div "Status report Issue detected This issue could affect your workflow. Please cont…" at bounding box center [524, 226] width 1049 height 452
click at [780, 194] on span "Clear issue" at bounding box center [782, 194] width 63 height 10
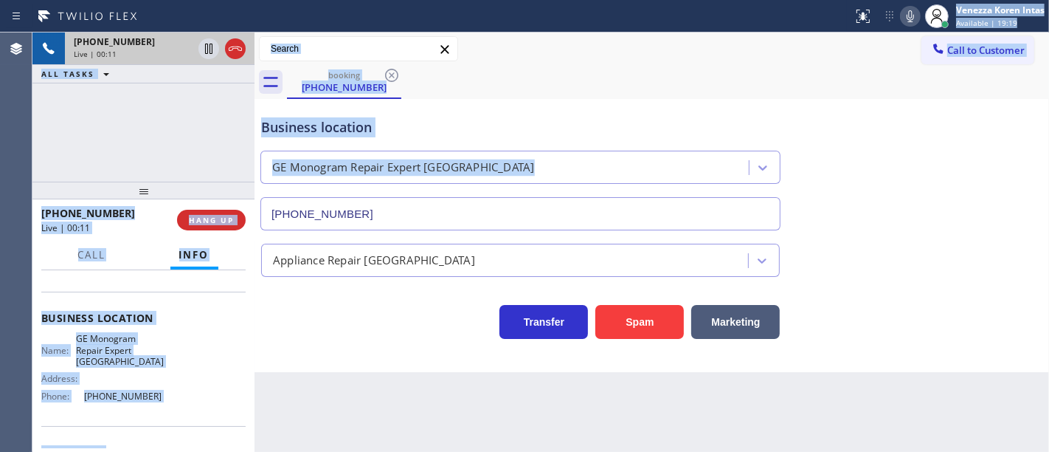
click at [955, 125] on div "Business location GE Monogram Repair Expert [GEOGRAPHIC_DATA] [PHONE_NUMBER]" at bounding box center [651, 164] width 787 height 134
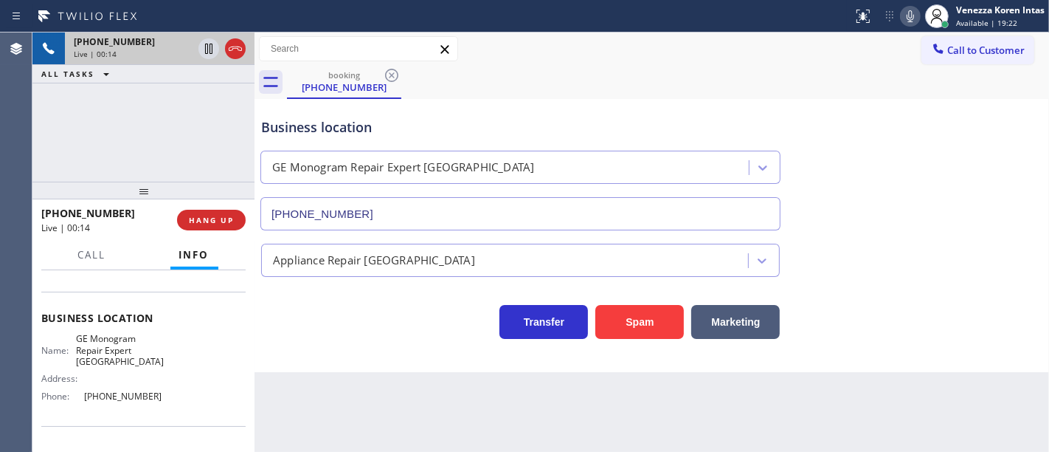
click at [227, 139] on div "[PHONE_NUMBER] Live | 00:14 ALL TASKS ALL TASKS ACTIVE TASKS TASKS IN WRAP UP" at bounding box center [143, 106] width 222 height 149
click at [618, 134] on div "Business location" at bounding box center [520, 127] width 519 height 20
click at [609, 52] on div "Call to Customer Outbound call Location 5 Star Appliance Repair [GEOGRAPHIC_DAT…" at bounding box center [652, 49] width 795 height 26
click at [198, 127] on div "[PHONE_NUMBER] Live | 00:23 ALL TASKS ALL TASKS ACTIVE TASKS TASKS IN WRAP UP" at bounding box center [143, 106] width 222 height 149
click at [330, 94] on div "booking [PHONE_NUMBER]" at bounding box center [344, 82] width 111 height 32
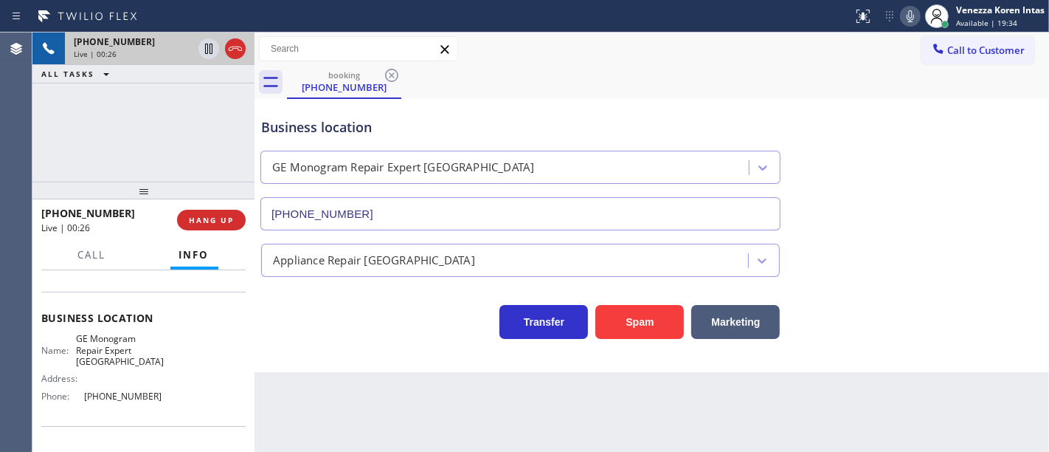
click at [408, 112] on div "Business location GE Monogram Repair Expert [GEOGRAPHIC_DATA] [PHONE_NUMBER]" at bounding box center [520, 167] width 525 height 128
click at [429, 129] on div "Business location" at bounding box center [520, 127] width 519 height 20
drag, startPoint x: 234, startPoint y: 47, endPoint x: 236, endPoint y: 61, distance: 14.2
click at [234, 49] on div "Live | 00:47" at bounding box center [160, 54] width 172 height 10
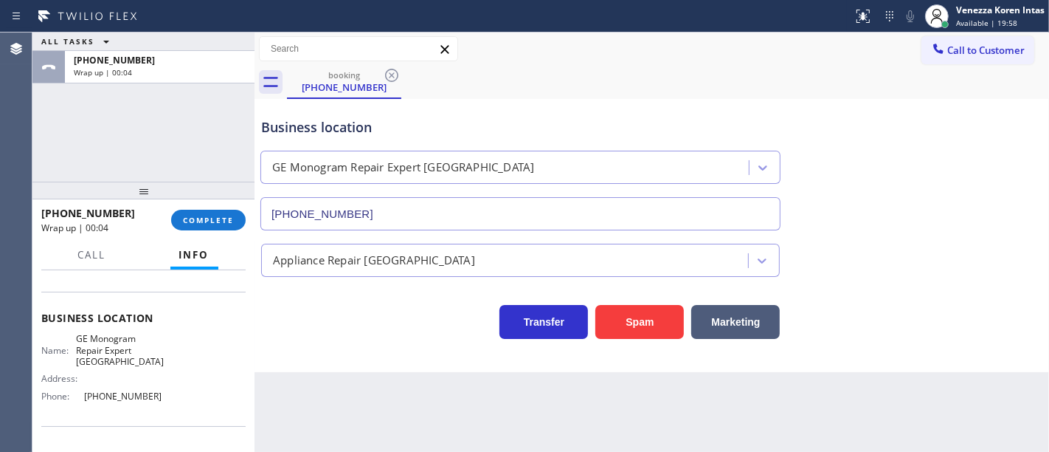
click at [223, 176] on div "ALL TASKS ALL TASKS ACTIVE TASKS TASKS IN WRAP UP [PHONE_NUMBER] Wrap up | 00:04" at bounding box center [143, 106] width 222 height 149
click at [241, 219] on button "COMPLETE" at bounding box center [208, 220] width 75 height 21
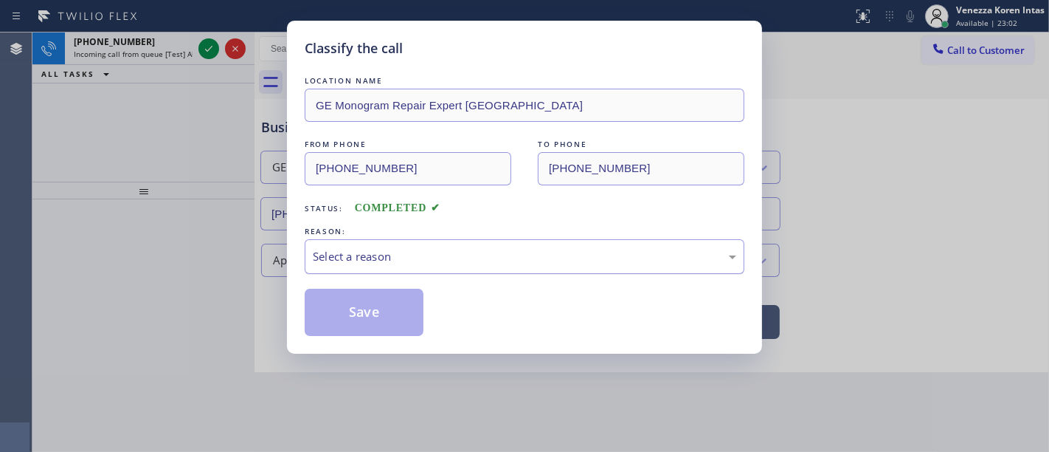
click at [401, 252] on div "Select a reason" at bounding box center [525, 256] width 424 height 17
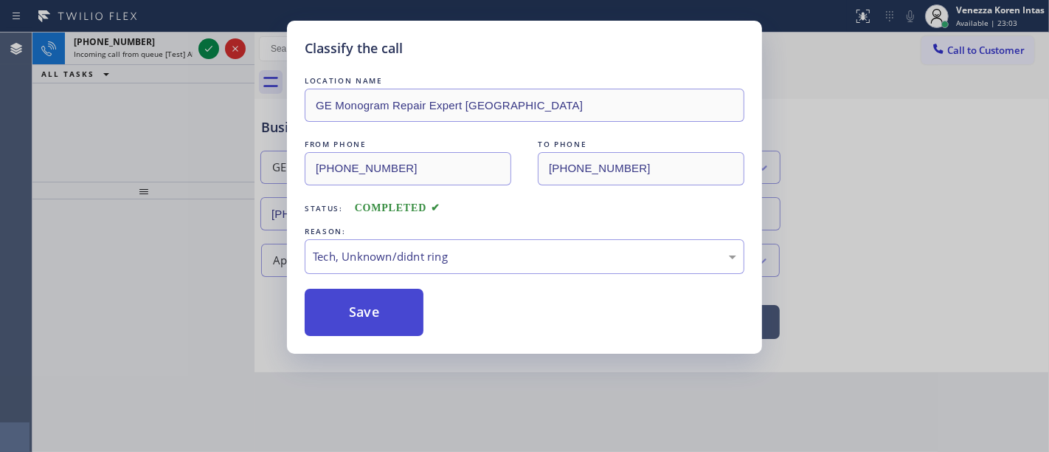
click at [368, 311] on button "Save" at bounding box center [364, 312] width 119 height 47
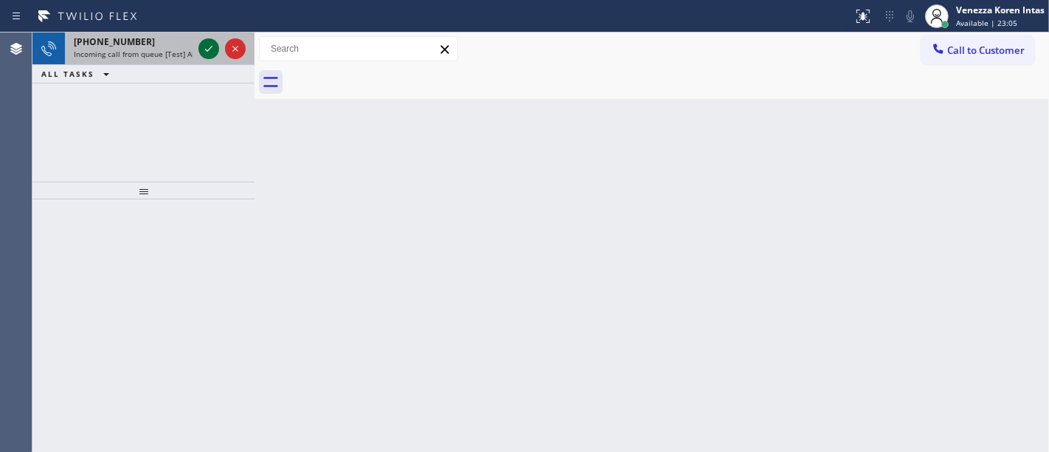
click at [210, 51] on icon at bounding box center [209, 49] width 18 height 18
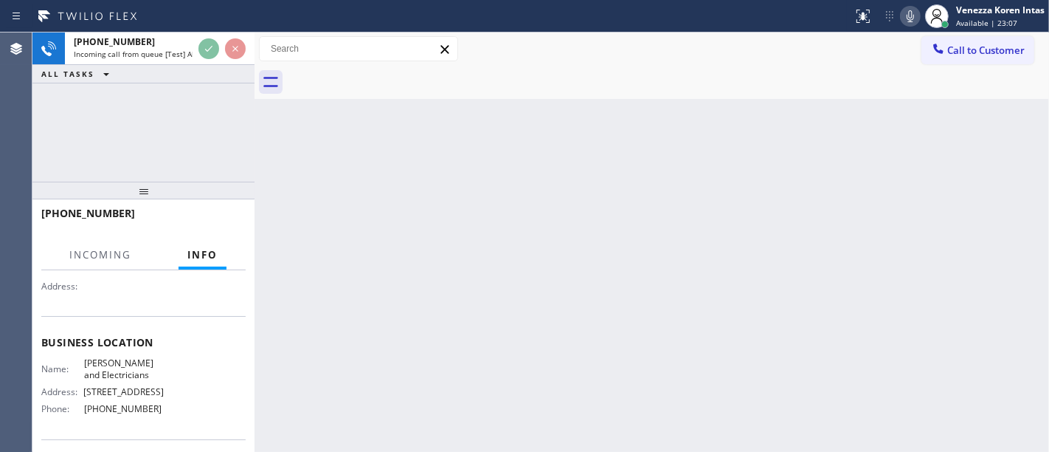
scroll to position [164, 0]
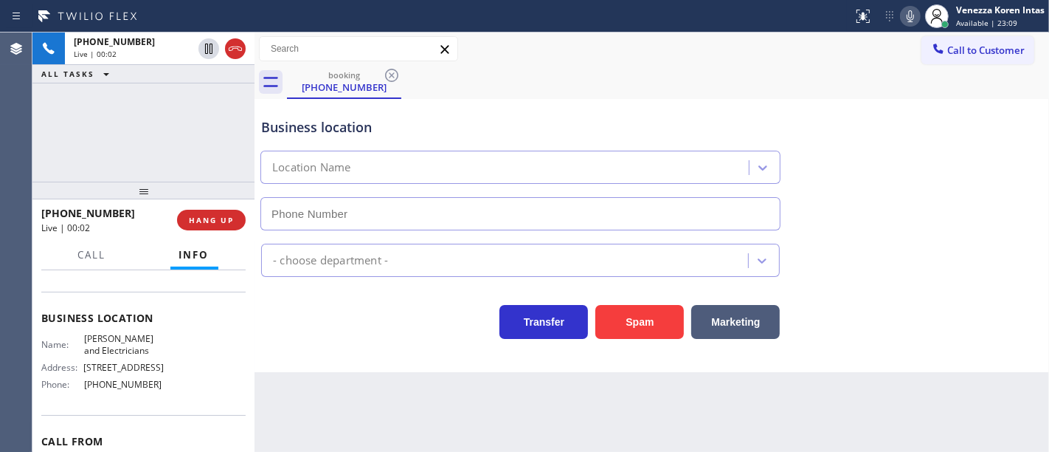
type input "[PHONE_NUMBER]"
click at [304, 372] on div "Business location [PERSON_NAME] & Electricians [PHONE_NUMBER] Electricians Tran…" at bounding box center [652, 235] width 795 height 273
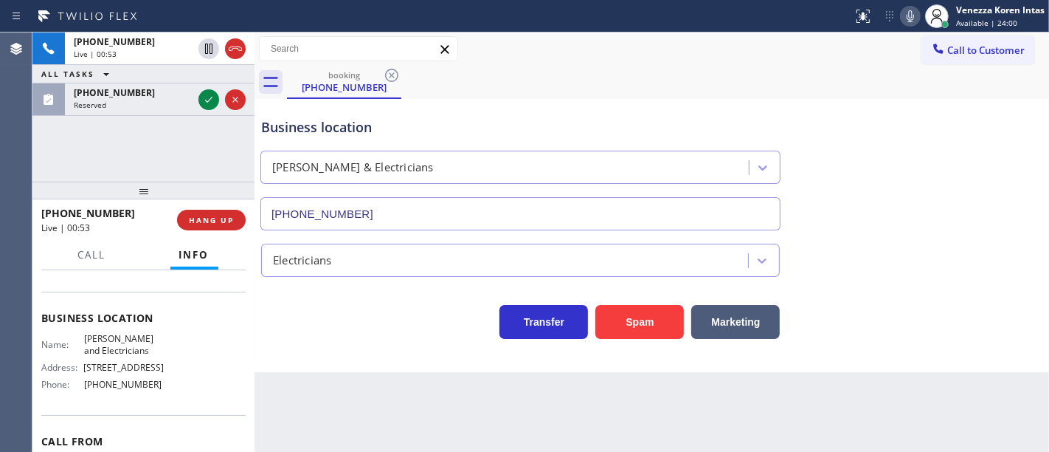
drag, startPoint x: 215, startPoint y: 100, endPoint x: 218, endPoint y: 146, distance: 46.6
click at [215, 100] on icon at bounding box center [209, 100] width 18 height 18
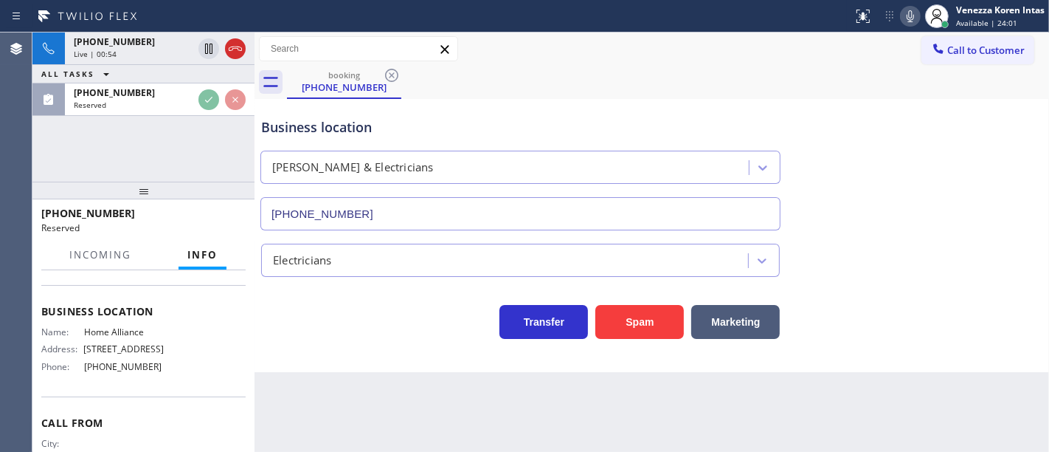
scroll to position [270, 0]
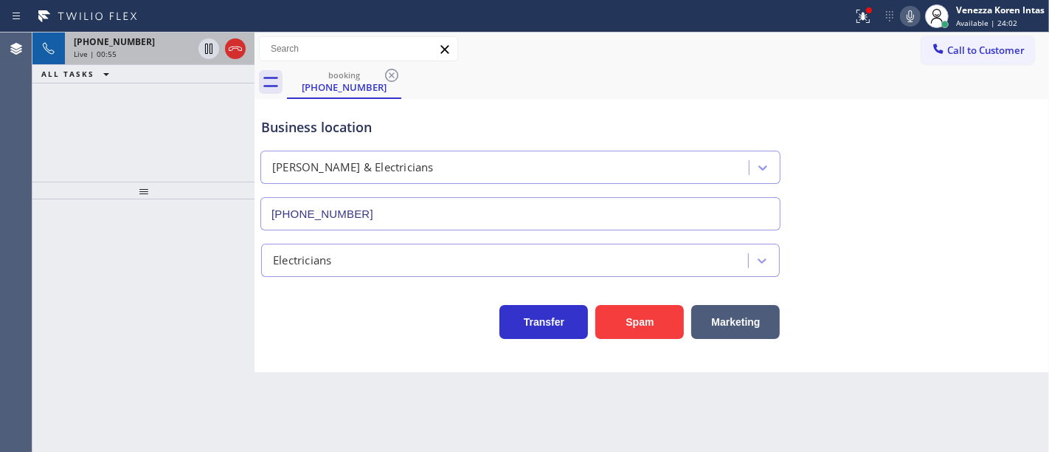
click at [137, 46] on div "[PHONE_NUMBER]" at bounding box center [133, 41] width 119 height 13
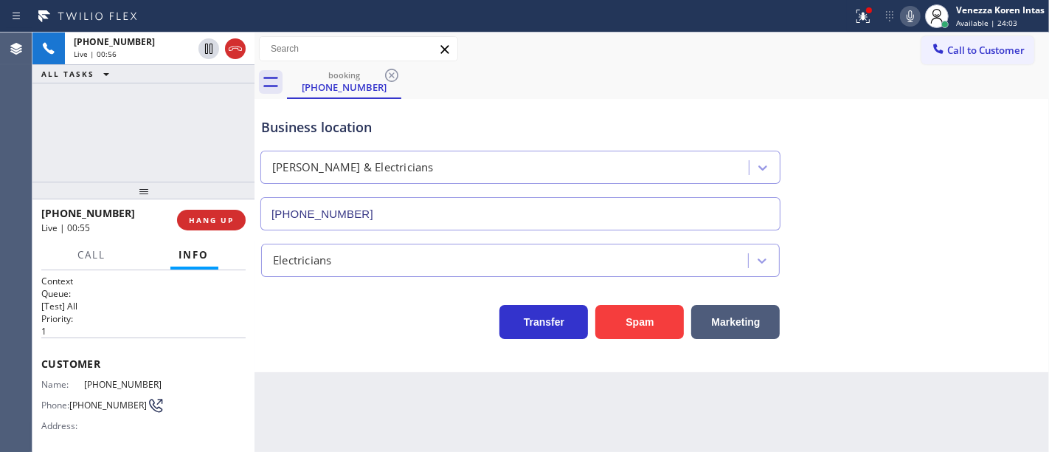
drag, startPoint x: 432, startPoint y: 120, endPoint x: 494, endPoint y: 239, distance: 134.7
click at [432, 120] on div "Business location" at bounding box center [520, 127] width 519 height 20
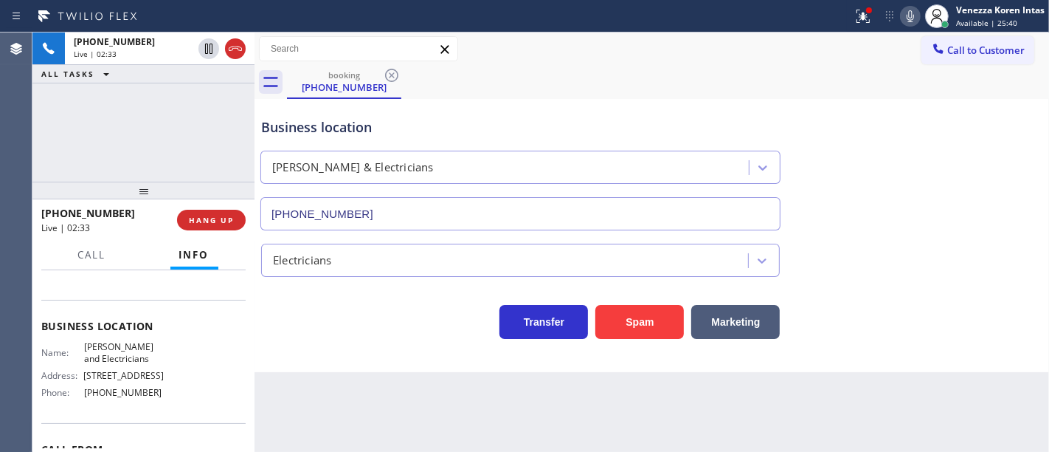
scroll to position [246, 0]
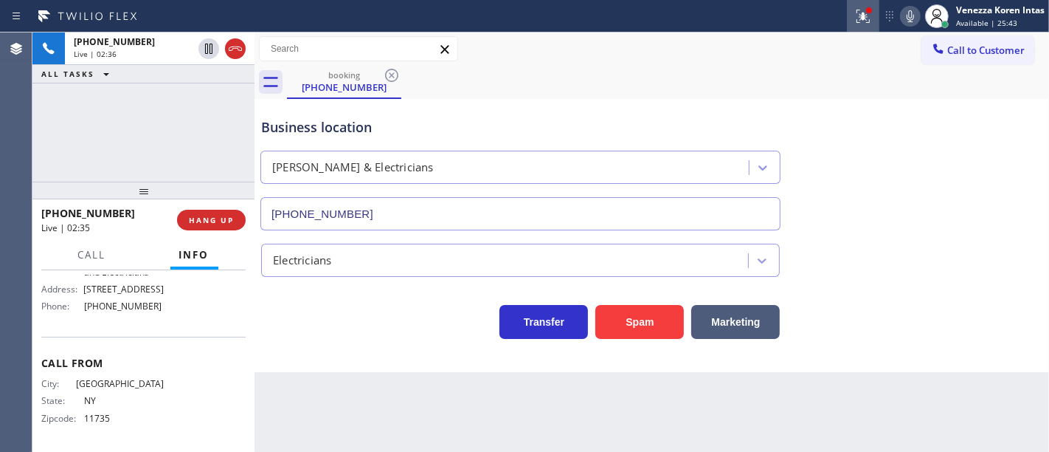
click at [864, 20] on icon at bounding box center [863, 16] width 18 height 18
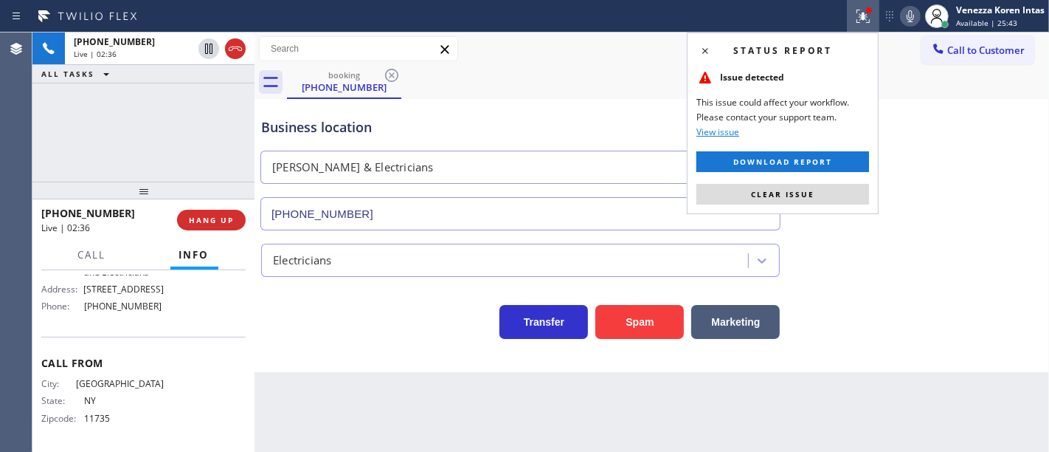
click at [859, 191] on button "Clear issue" at bounding box center [783, 194] width 173 height 21
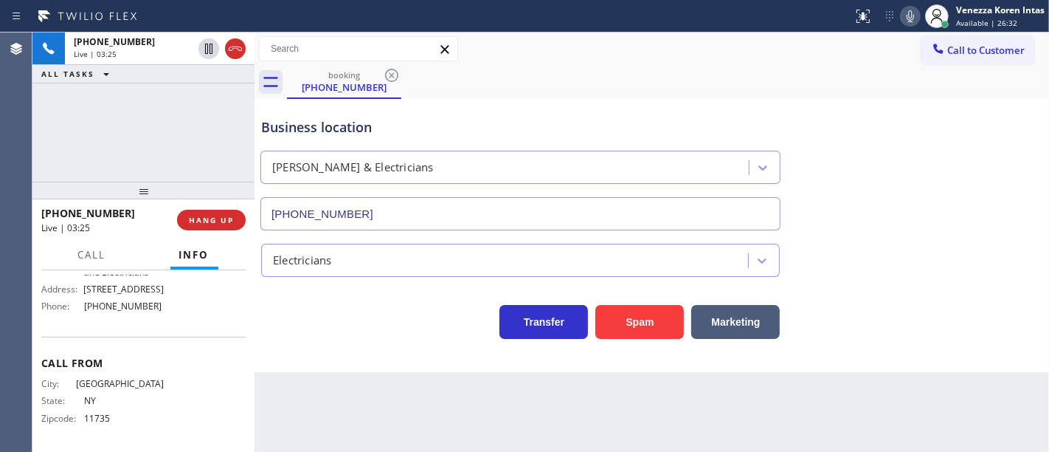
click at [567, 111] on div "Business location [PERSON_NAME] & Electricians [PHONE_NUMBER]" at bounding box center [520, 167] width 525 height 128
click at [350, 450] on div "Back to Dashboard Change Sender ID Customers Technicians Select a contact Outbo…" at bounding box center [652, 241] width 795 height 419
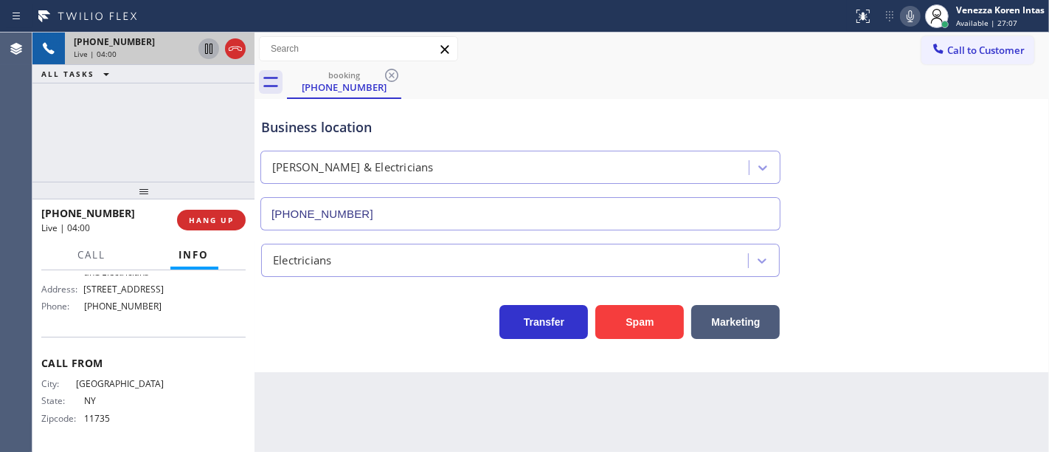
click at [210, 48] on icon at bounding box center [208, 49] width 7 height 10
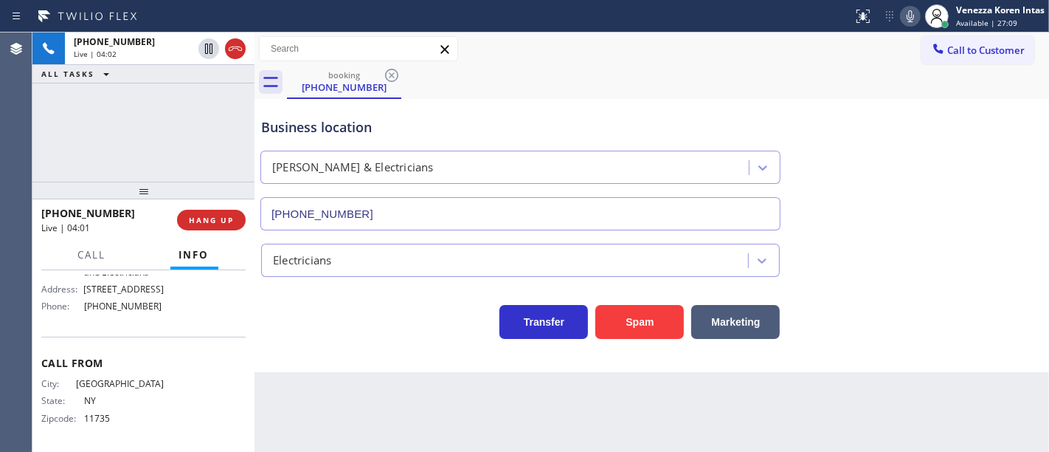
click at [900, 21] on div at bounding box center [910, 16] width 21 height 18
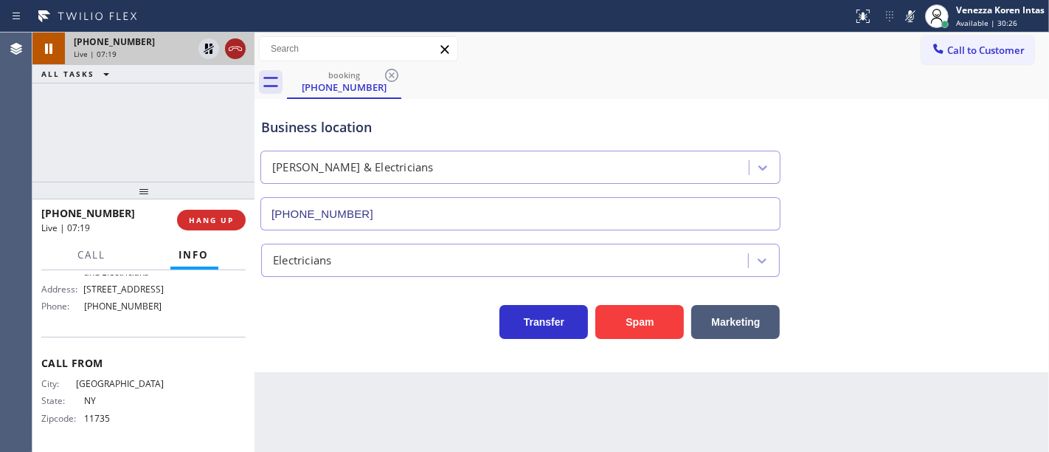
drag, startPoint x: 205, startPoint y: 49, endPoint x: 225, endPoint y: 52, distance: 20.1
click at [207, 49] on icon at bounding box center [209, 49] width 18 height 18
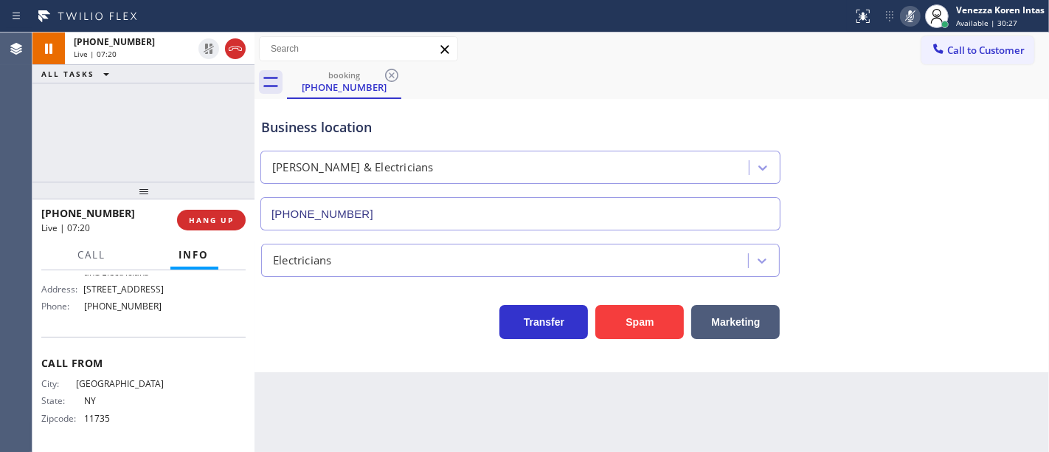
click at [902, 8] on icon at bounding box center [911, 16] width 18 height 18
click at [173, 177] on div "[PHONE_NUMBER] Live | 08:43 ALL TASKS ALL TASKS ACTIVE TASKS TASKS IN WRAP UP" at bounding box center [143, 106] width 222 height 149
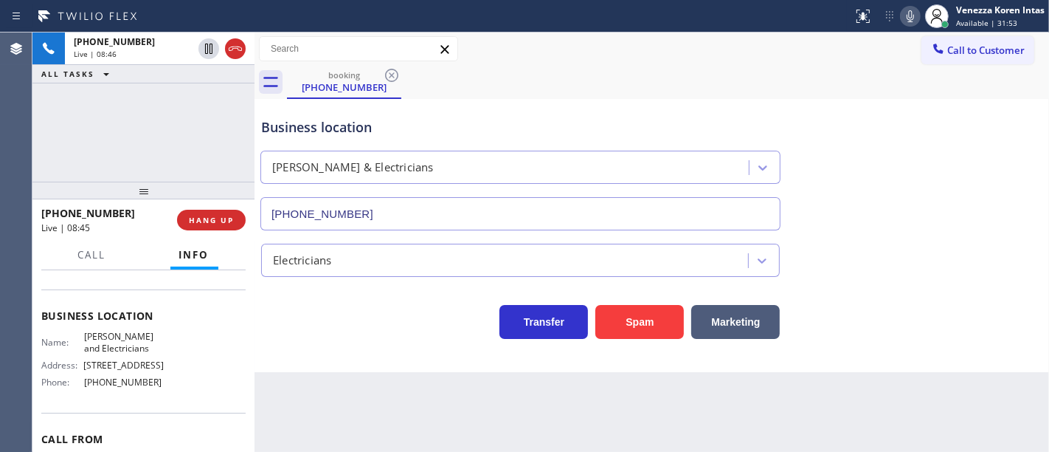
scroll to position [82, 0]
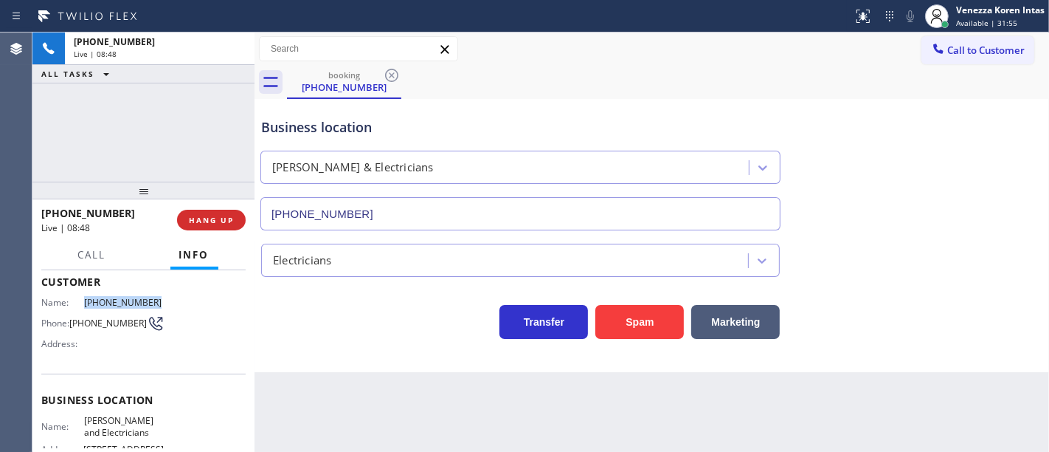
drag, startPoint x: 151, startPoint y: 293, endPoint x: 79, endPoint y: 303, distance: 72.9
click at [79, 303] on div "Customer Name: [PHONE_NUMBER] Phone: [PHONE_NUMBER] Address:" at bounding box center [143, 314] width 204 height 118
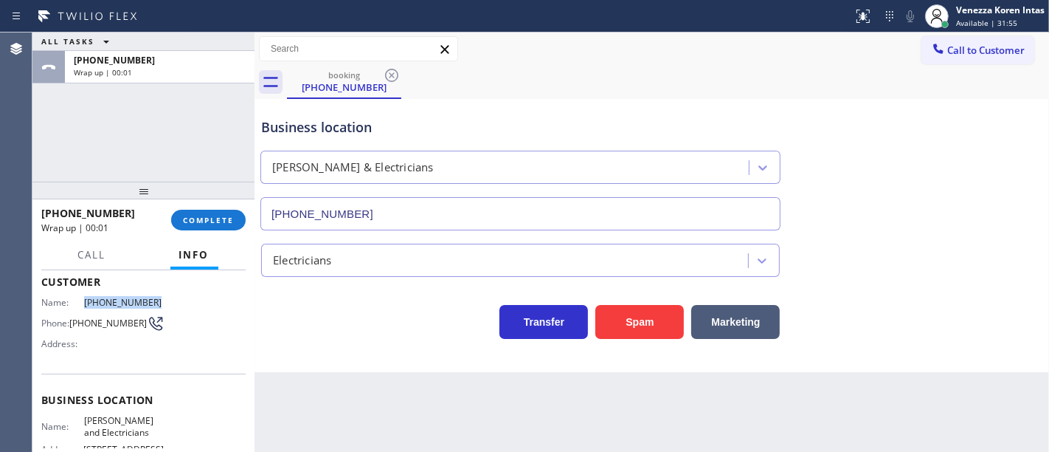
copy div "[PHONE_NUMBER]"
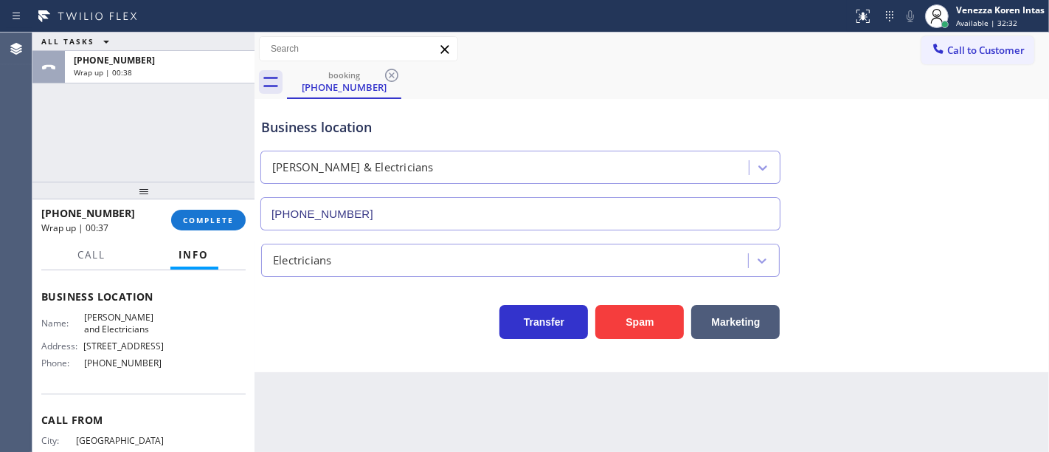
scroll to position [164, 0]
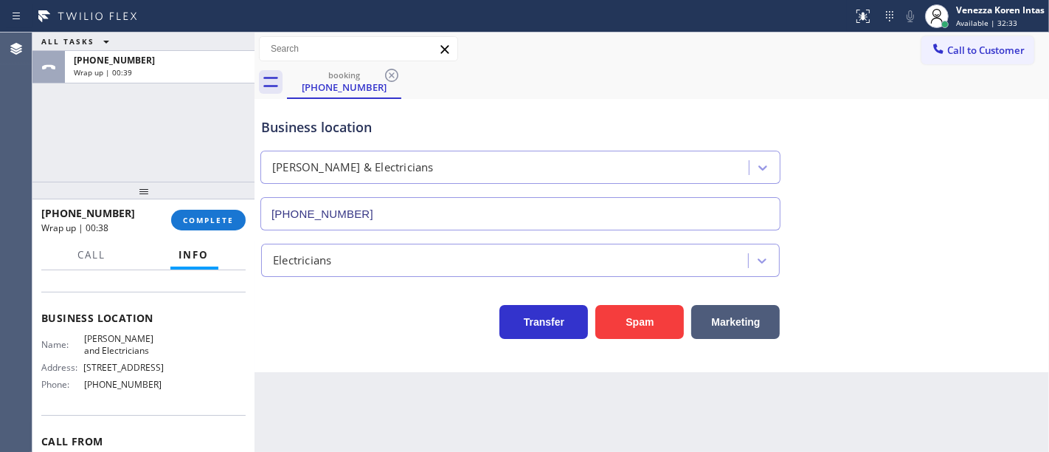
drag, startPoint x: 84, startPoint y: 331, endPoint x: 161, endPoint y: 342, distance: 77.5
click at [161, 342] on div "Name: [PERSON_NAME] and Electricians Address: [STREET_ADDRESS] Phone: [PHONE_NU…" at bounding box center [143, 364] width 204 height 63
drag, startPoint x: 156, startPoint y: 339, endPoint x: 95, endPoint y: 328, distance: 61.5
click at [155, 339] on span "[PERSON_NAME] and Electricians" at bounding box center [124, 344] width 80 height 23
click at [84, 333] on span "[PERSON_NAME] and Electricians" at bounding box center [124, 344] width 80 height 23
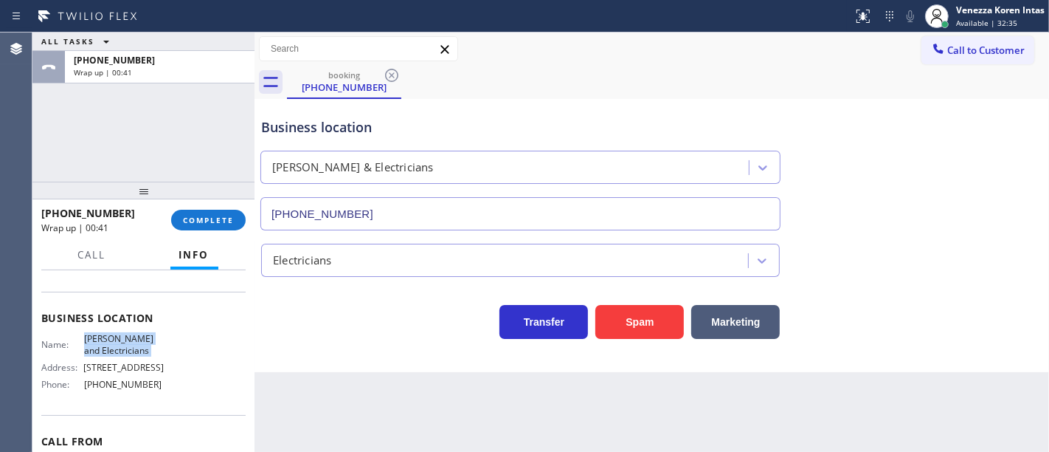
drag, startPoint x: 80, startPoint y: 330, endPoint x: 166, endPoint y: 343, distance: 86.6
click at [166, 343] on div "Name: [PERSON_NAME] and Electricians Address: [STREET_ADDRESS] Phone: [PHONE_NU…" at bounding box center [143, 364] width 204 height 63
copy span "[PERSON_NAME] and Electricians"
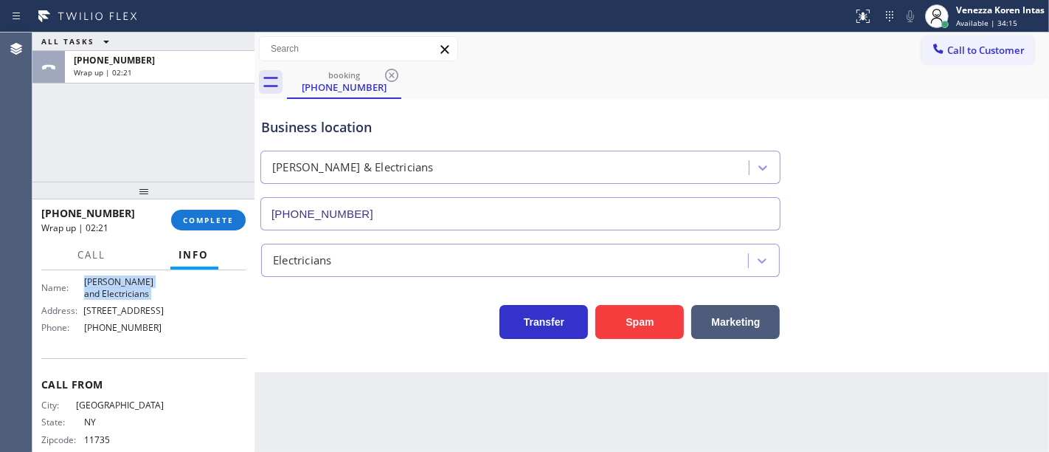
scroll to position [246, 0]
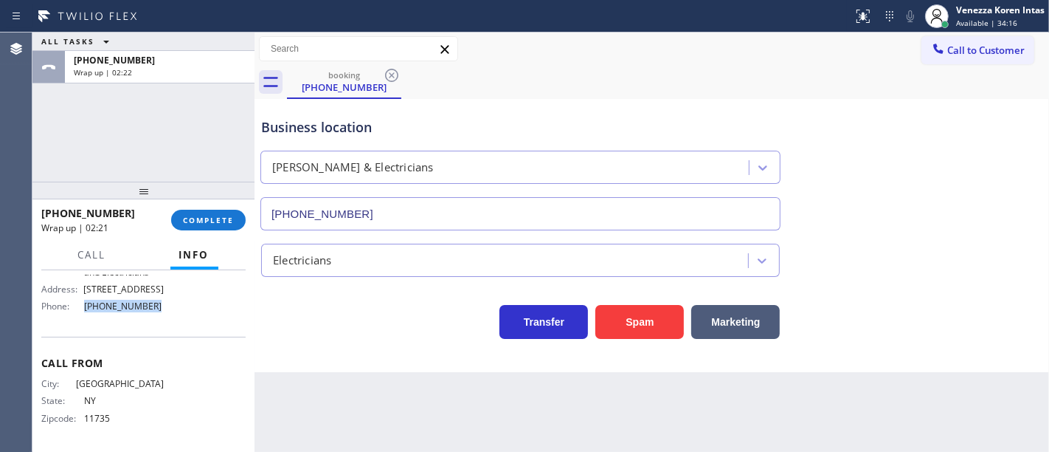
drag, startPoint x: 153, startPoint y: 315, endPoint x: 81, endPoint y: 316, distance: 71.6
click at [84, 311] on span "[PHONE_NUMBER]" at bounding box center [124, 305] width 80 height 11
copy span "[PHONE_NUMBER]"
click at [222, 220] on span "COMPLETE" at bounding box center [208, 220] width 51 height 10
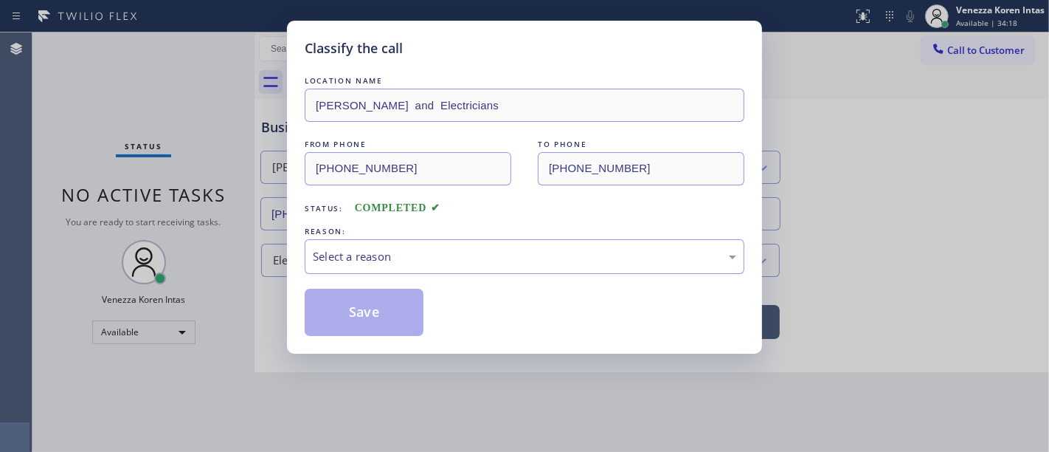
click at [397, 248] on div "Select a reason" at bounding box center [525, 256] width 440 height 35
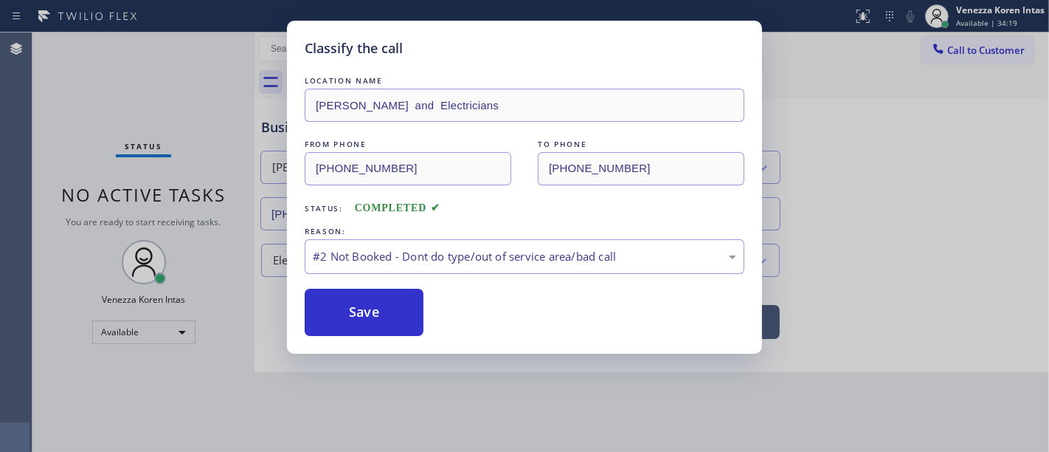
drag, startPoint x: 388, startPoint y: 309, endPoint x: 416, endPoint y: 217, distance: 96.4
click at [387, 308] on button "Save" at bounding box center [364, 312] width 119 height 47
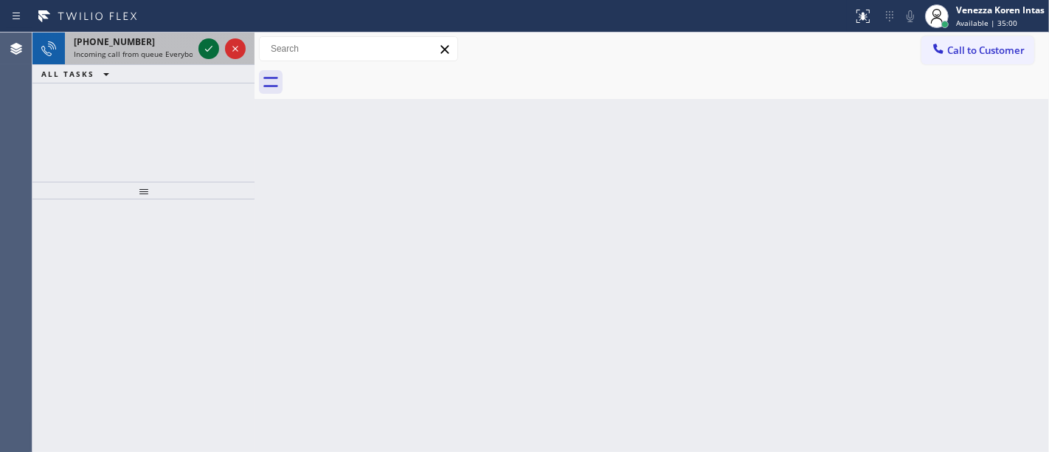
click at [213, 52] on icon at bounding box center [209, 49] width 18 height 18
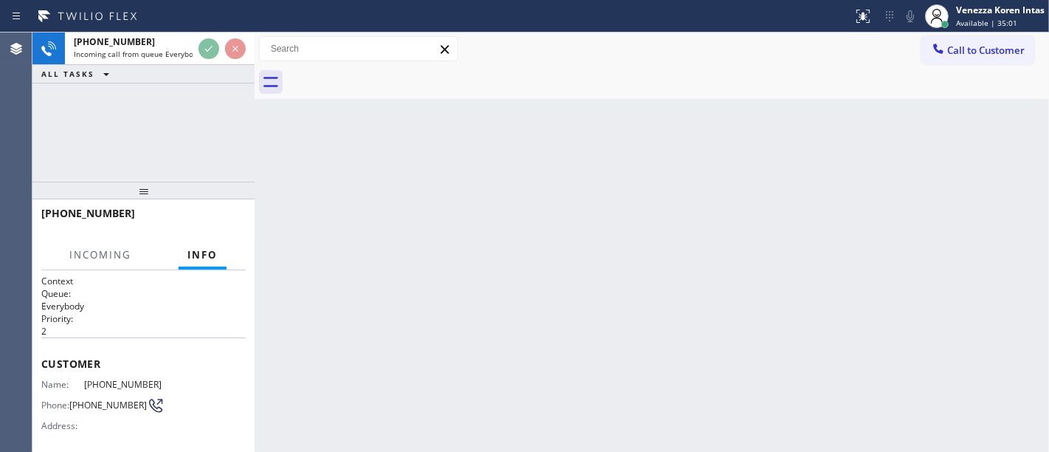
scroll to position [164, 0]
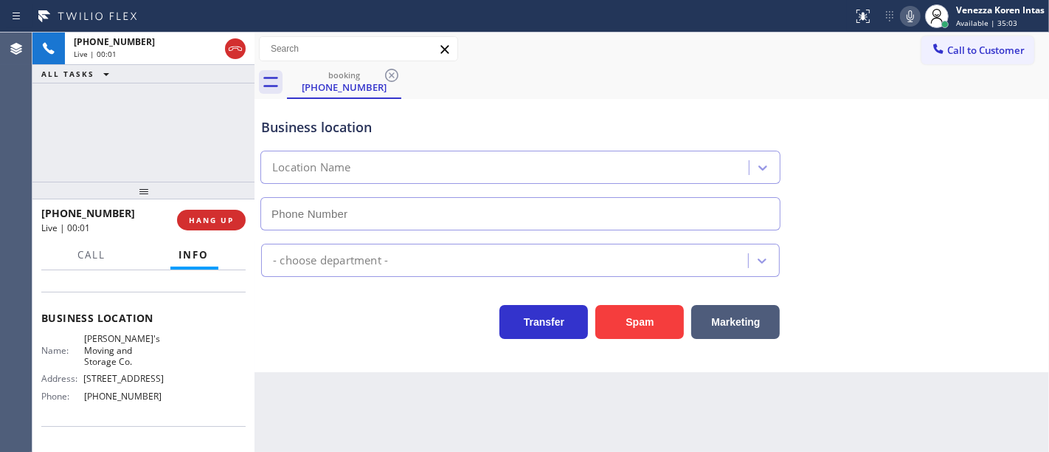
type input "[PHONE_NUMBER]"
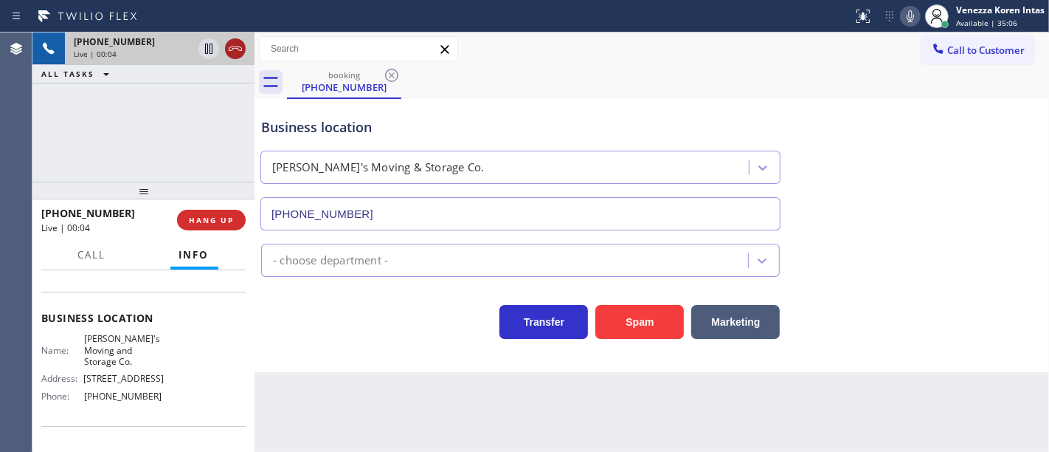
click at [235, 53] on icon at bounding box center [236, 49] width 18 height 18
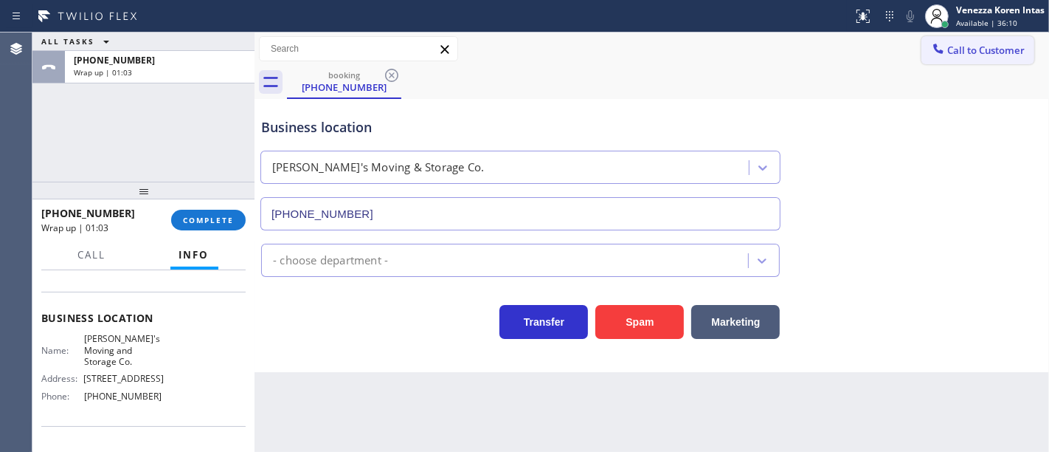
click at [979, 60] on button "Call to Customer" at bounding box center [978, 50] width 113 height 28
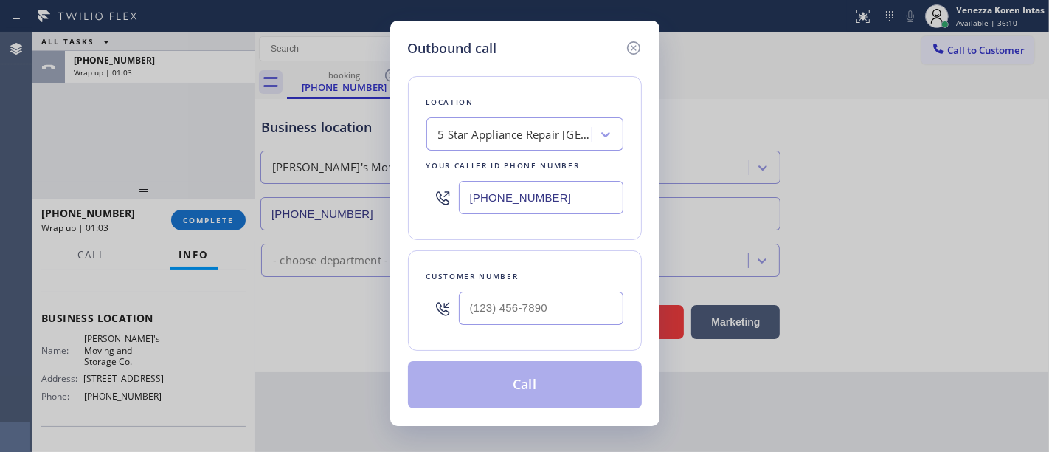
drag, startPoint x: 569, startPoint y: 208, endPoint x: 415, endPoint y: 202, distance: 154.3
click at [415, 202] on div "Location 5 Star Appliance Repair [GEOGRAPHIC_DATA] Your caller id phone number …" at bounding box center [525, 158] width 234 height 164
click at [594, 141] on div at bounding box center [606, 134] width 27 height 27
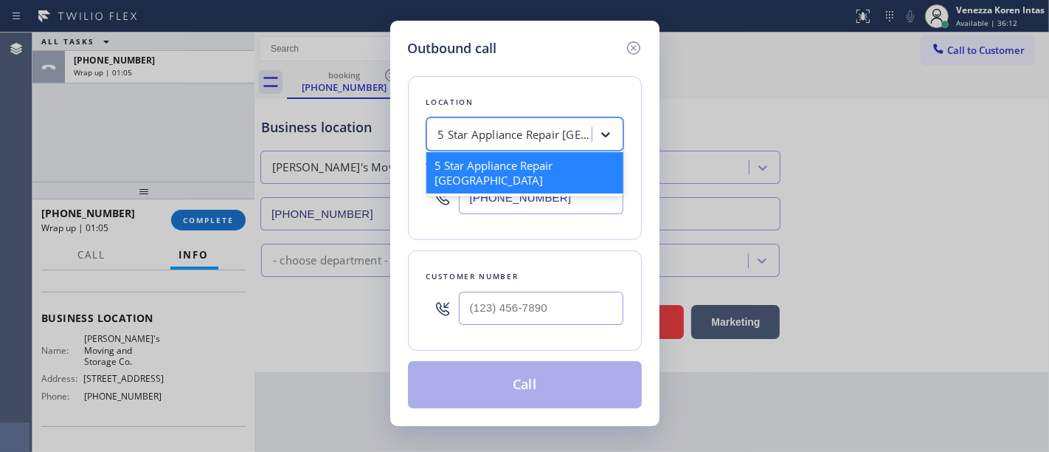
paste input "[PERSON_NAME] and Electricians"
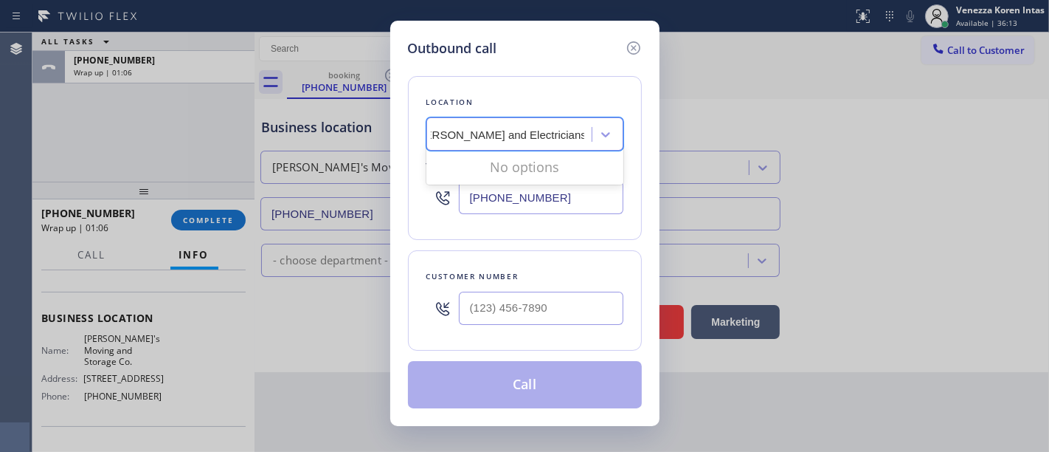
scroll to position [0, 23]
click at [497, 139] on input "[PERSON_NAME] and Electricians" at bounding box center [500, 134] width 170 height 13
click at [526, 140] on input "[PERSON_NAME] and Electricians" at bounding box center [500, 134] width 170 height 13
type input "[PERSON_NAME] and Electricians"
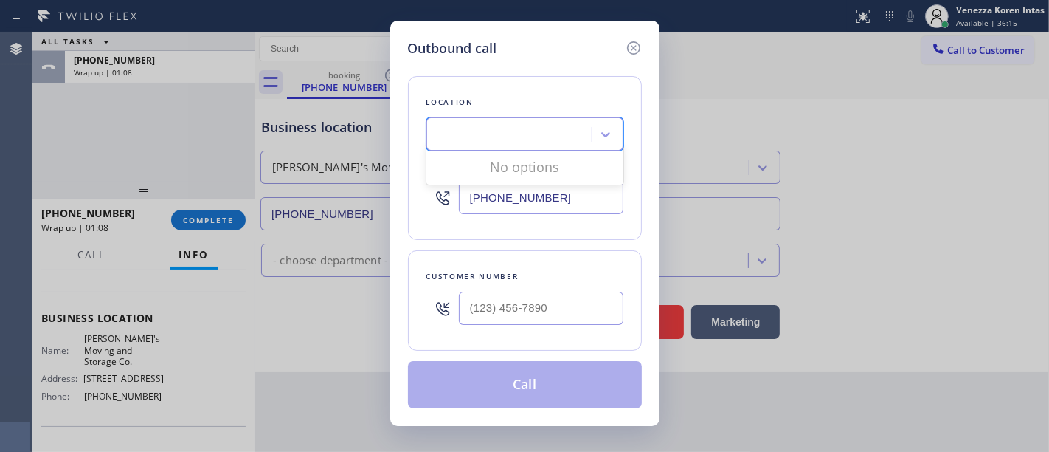
click at [525, 247] on div "Location 0 results available for search term [PERSON_NAME] and Electricians. Us…" at bounding box center [525, 233] width 234 height 350
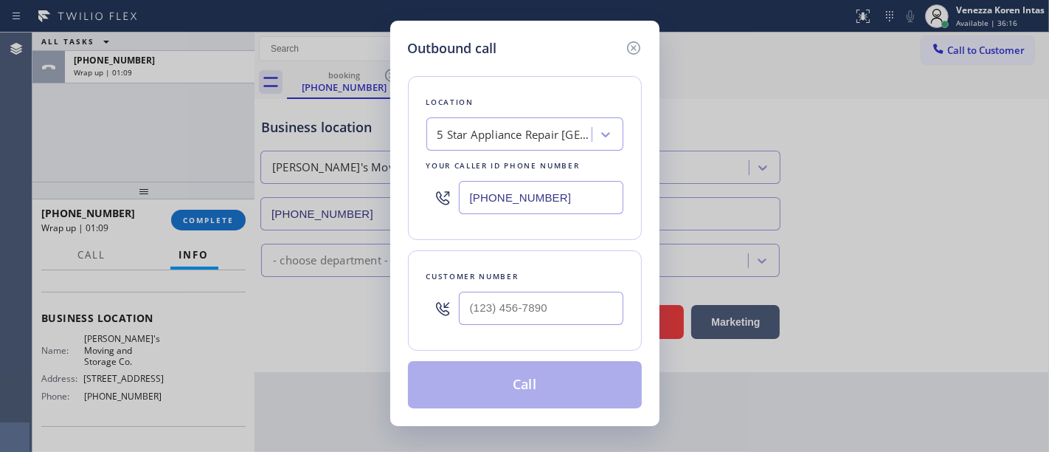
click at [544, 145] on div "5 Star Appliance Repair [GEOGRAPHIC_DATA]" at bounding box center [511, 135] width 161 height 26
click at [630, 49] on icon at bounding box center [634, 48] width 18 height 18
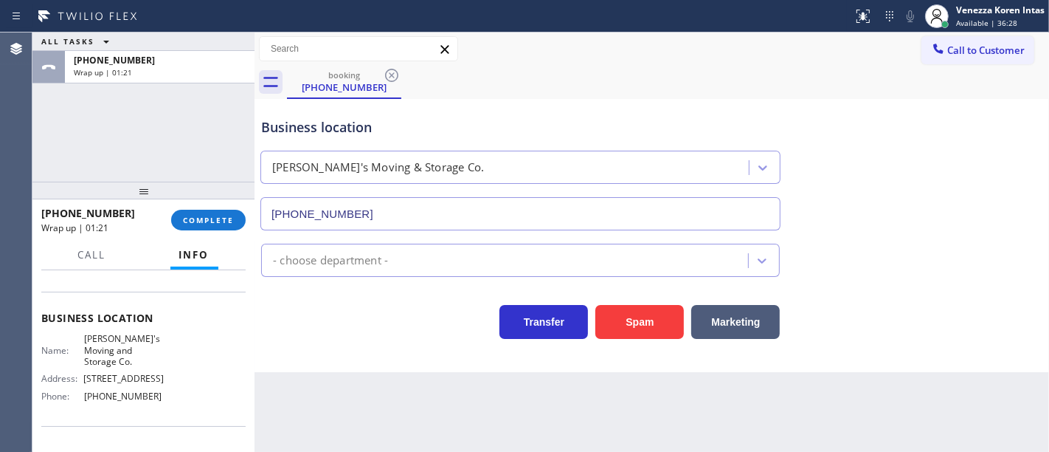
click at [194, 210] on button "COMPLETE" at bounding box center [208, 220] width 75 height 21
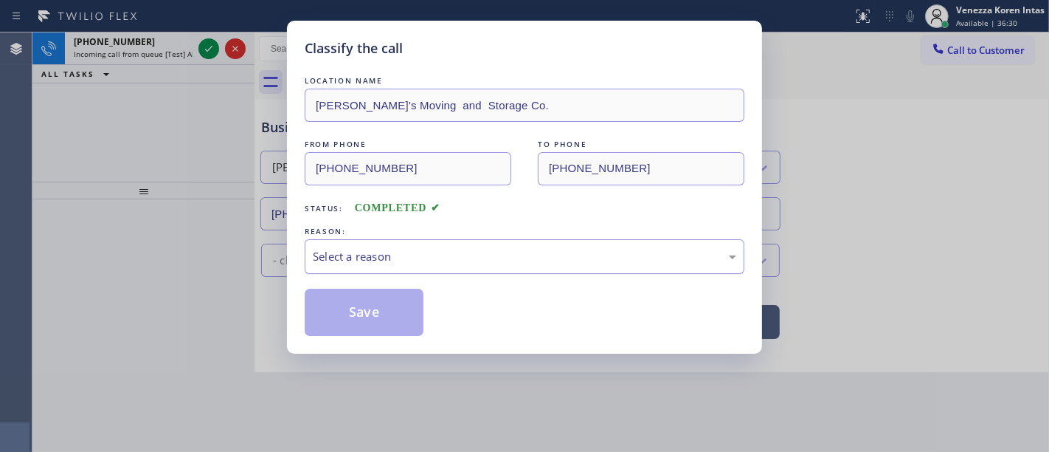
click at [437, 246] on div "Select a reason" at bounding box center [525, 256] width 440 height 35
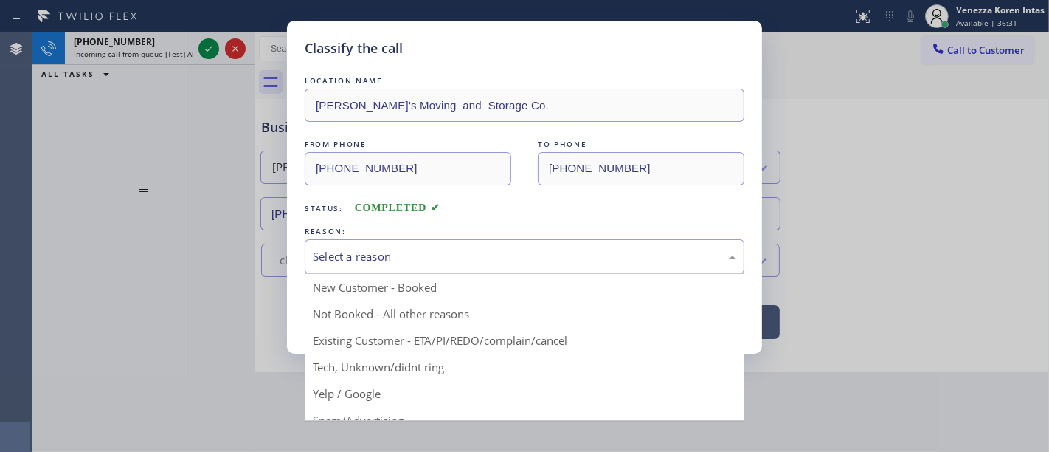
drag, startPoint x: 440, startPoint y: 362, endPoint x: 387, endPoint y: 321, distance: 66.3
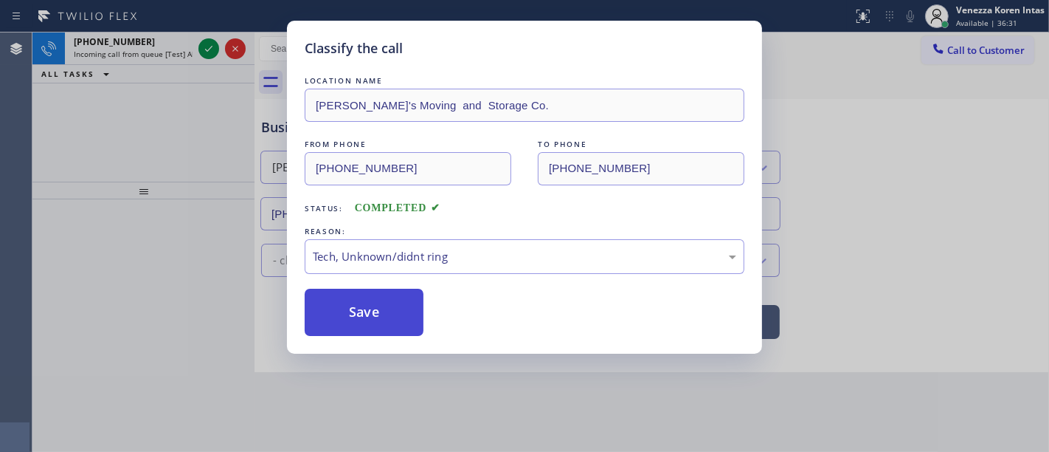
click at [368, 310] on button "Save" at bounding box center [364, 312] width 119 height 47
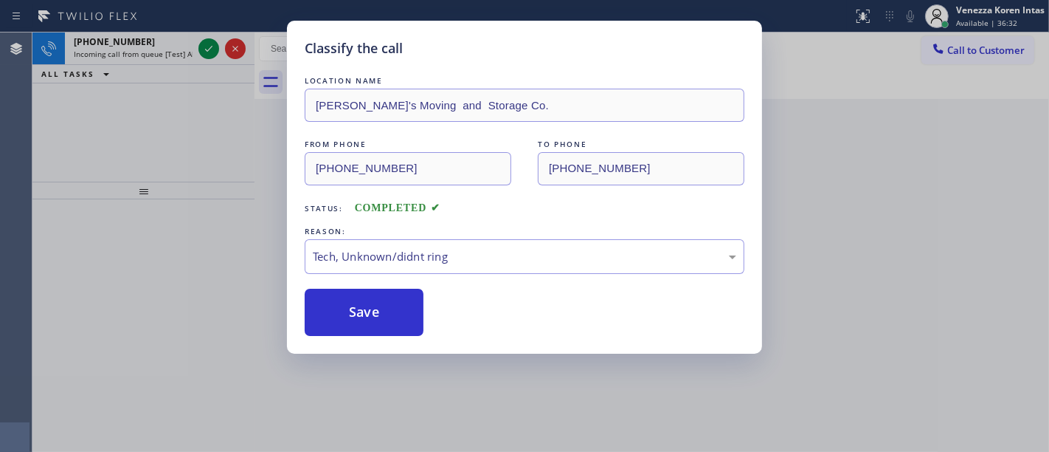
click at [201, 53] on div "Classify the call LOCATION NAME [PERSON_NAME]'s Moving and Storage Co. FROM PHO…" at bounding box center [524, 226] width 1049 height 452
click at [204, 53] on div "Classify the call LOCATION NAME [PERSON_NAME]'s Moving and Storage Co. FROM PHO…" at bounding box center [524, 226] width 1049 height 452
click at [205, 52] on div "Classify the call LOCATION NAME [PERSON_NAME]'s Moving and Storage Co. FROM PHO…" at bounding box center [524, 226] width 1049 height 452
click at [205, 52] on icon at bounding box center [209, 49] width 18 height 18
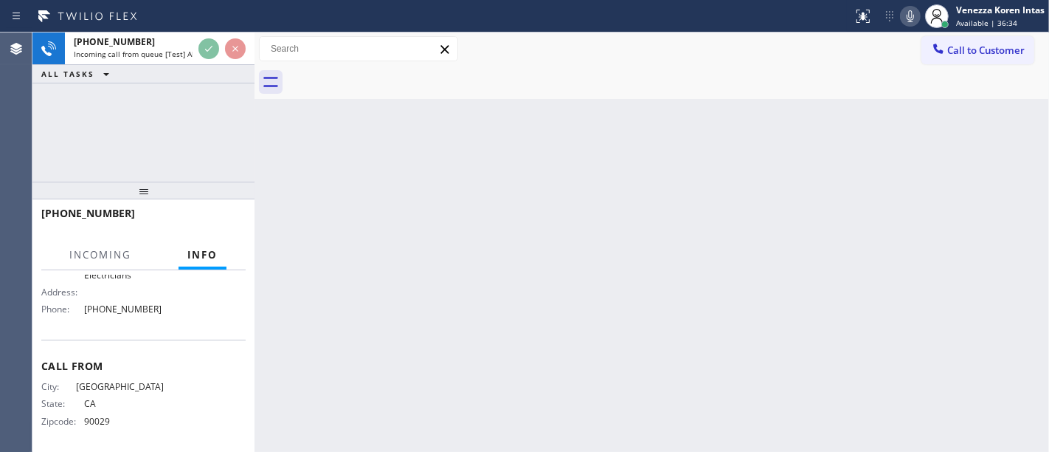
scroll to position [157, 0]
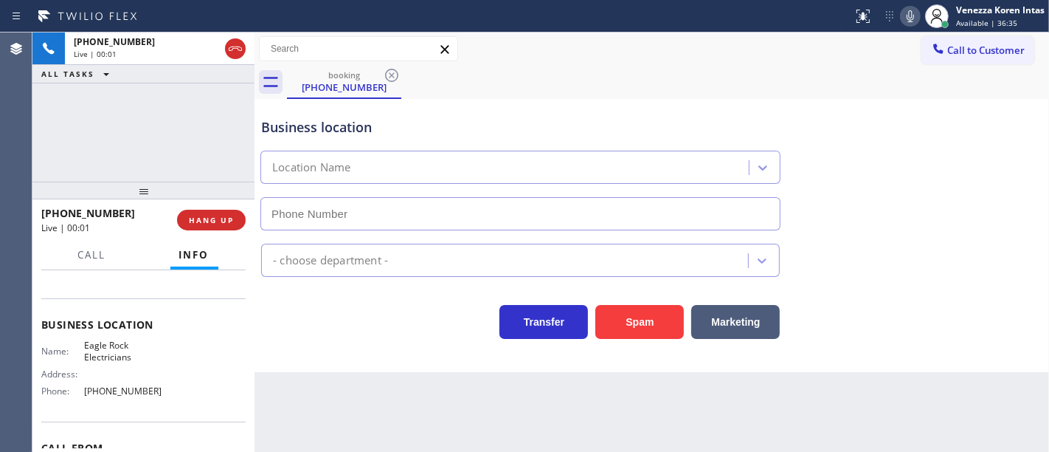
type input "[PHONE_NUMBER]"
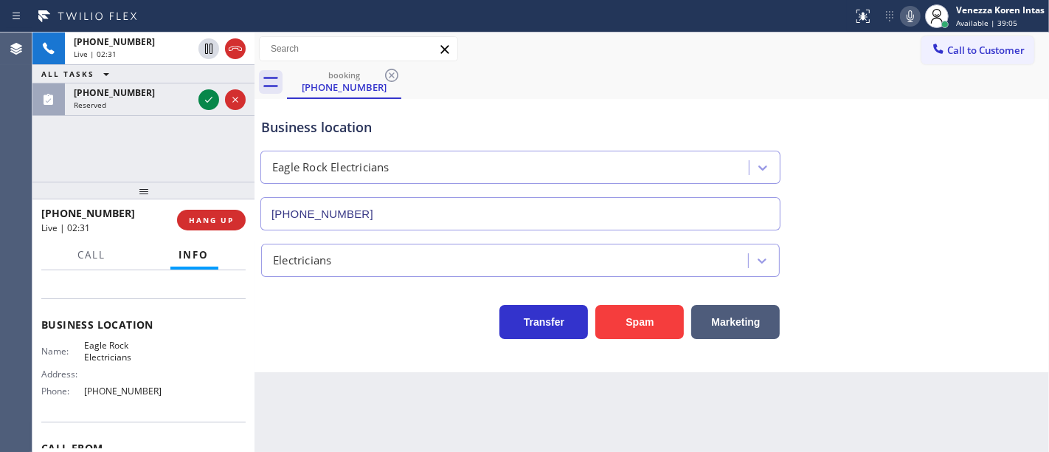
click at [909, 13] on icon at bounding box center [911, 16] width 18 height 18
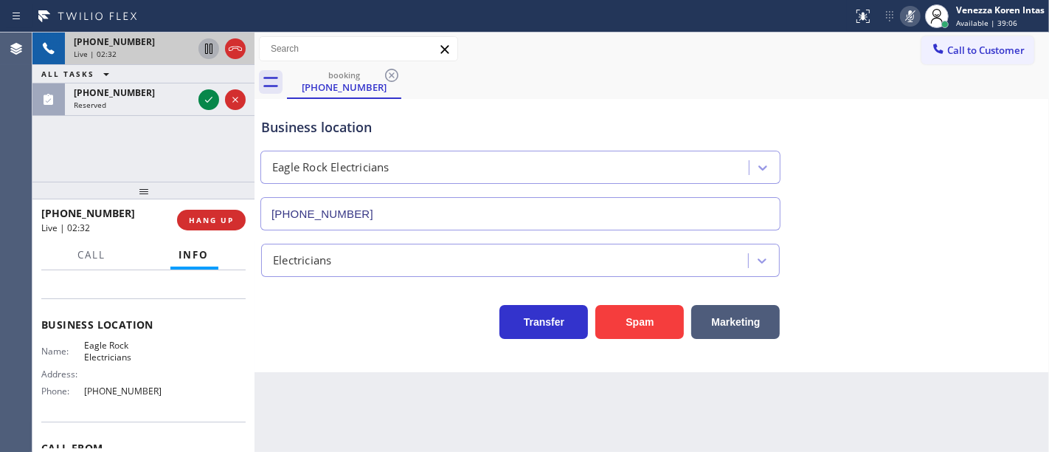
click at [201, 47] on icon at bounding box center [209, 49] width 18 height 18
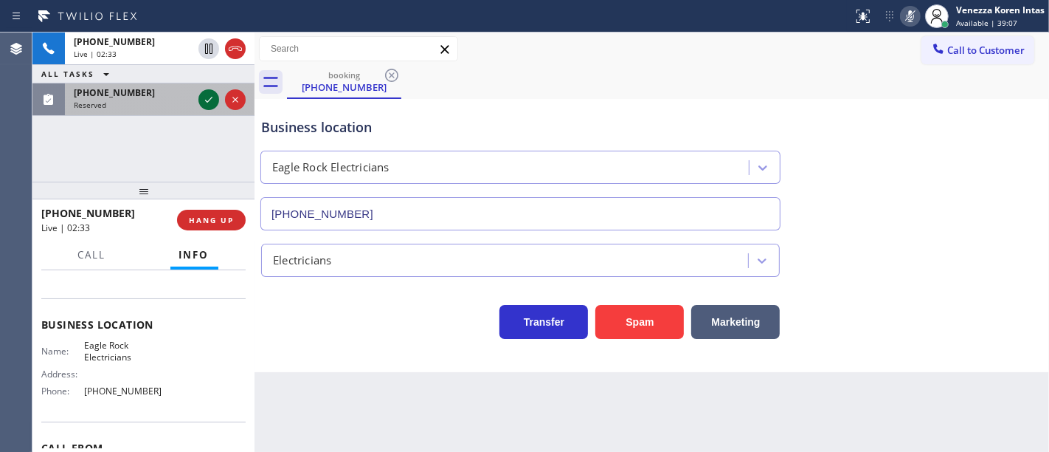
click at [205, 100] on icon at bounding box center [209, 100] width 18 height 18
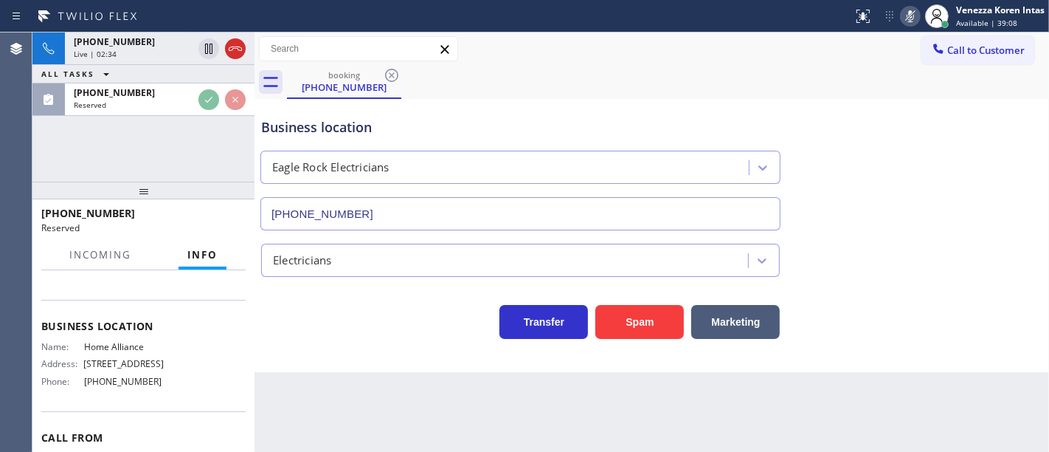
scroll to position [263, 0]
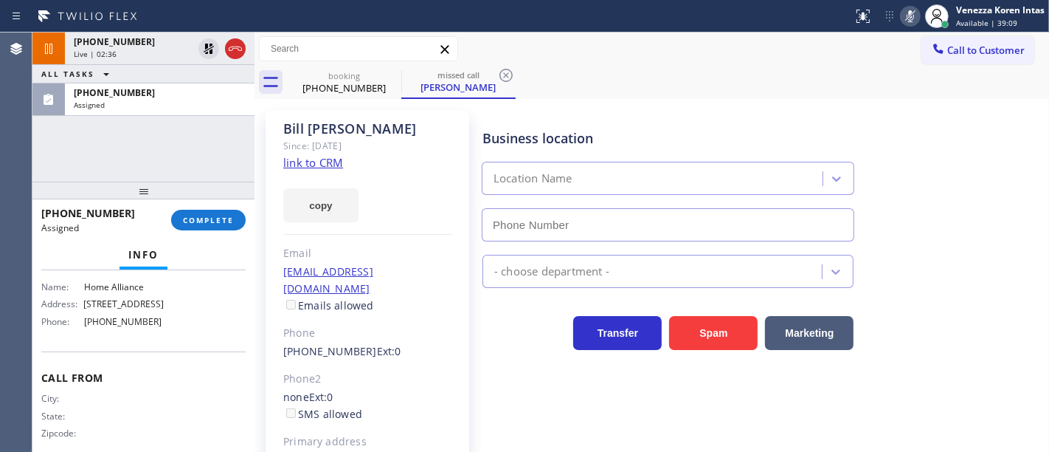
type input "[PHONE_NUMBER]"
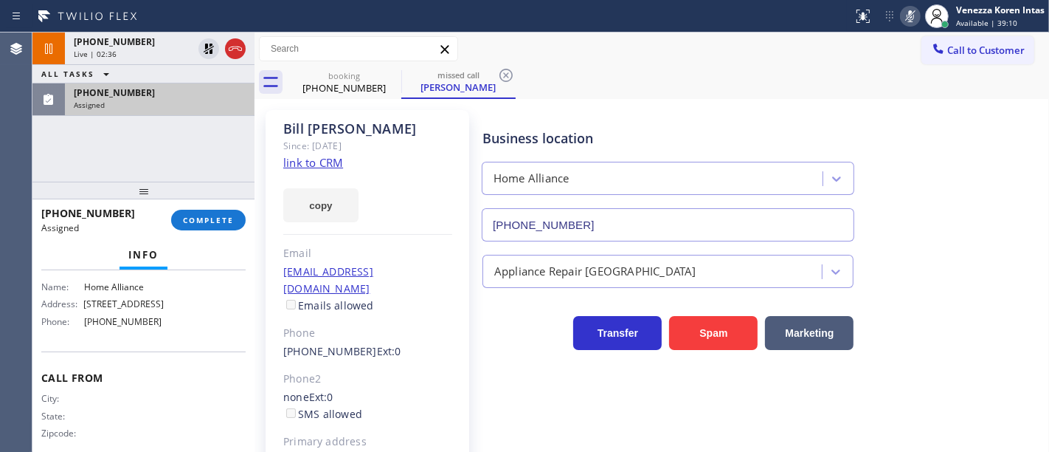
click at [209, 104] on div "Assigned" at bounding box center [160, 105] width 172 height 10
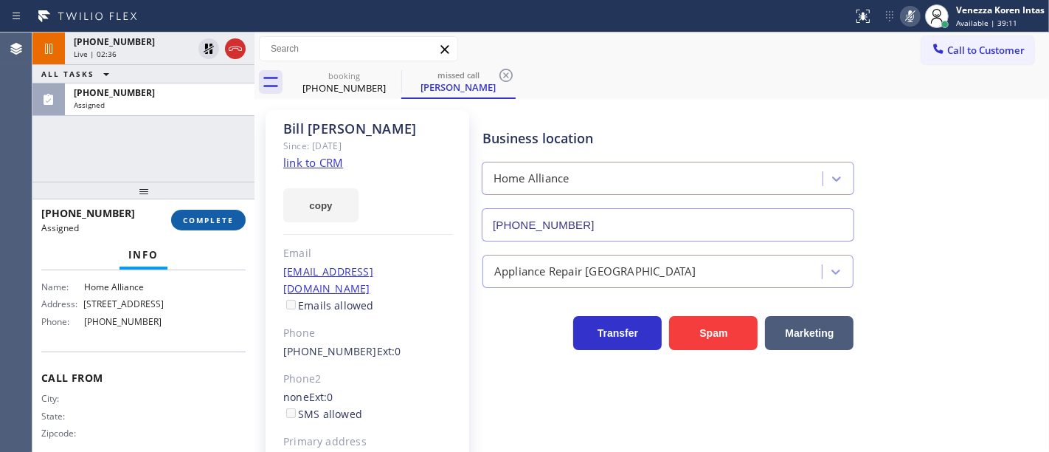
click at [230, 227] on button "COMPLETE" at bounding box center [208, 220] width 75 height 21
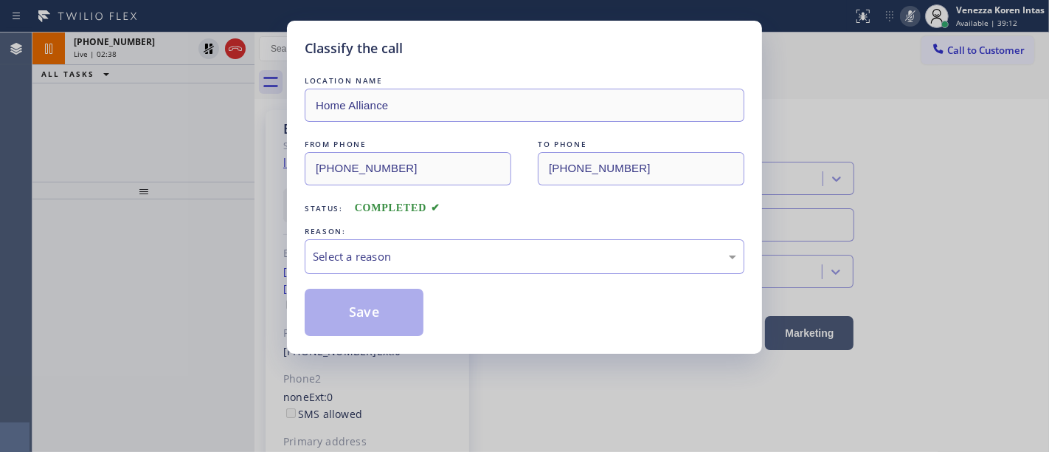
click at [502, 291] on div "Save" at bounding box center [525, 312] width 440 height 47
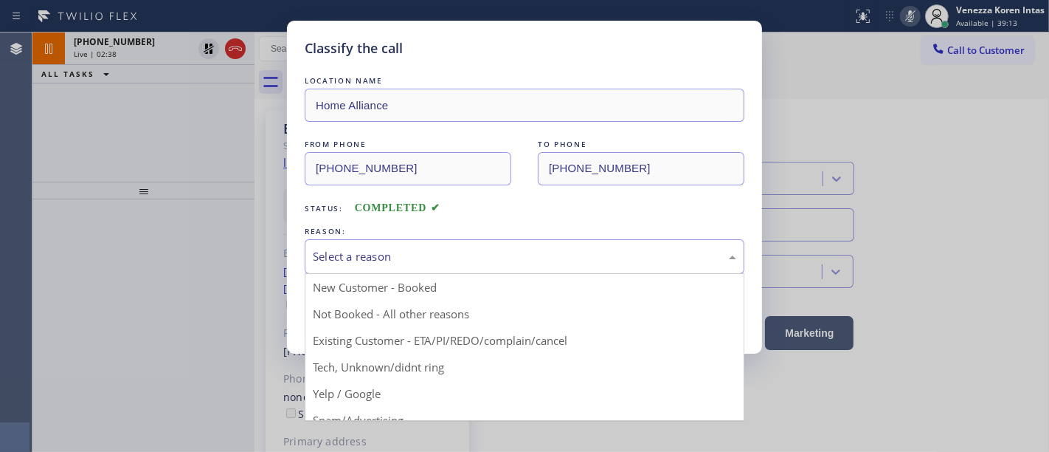
click at [502, 265] on div "Select a reason" at bounding box center [525, 256] width 424 height 17
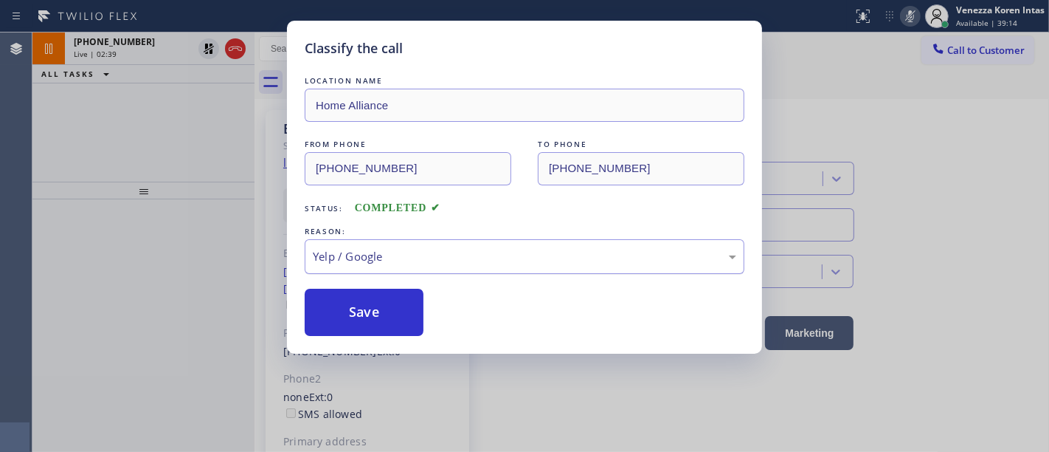
click at [455, 263] on div "Yelp / Google" at bounding box center [525, 256] width 424 height 17
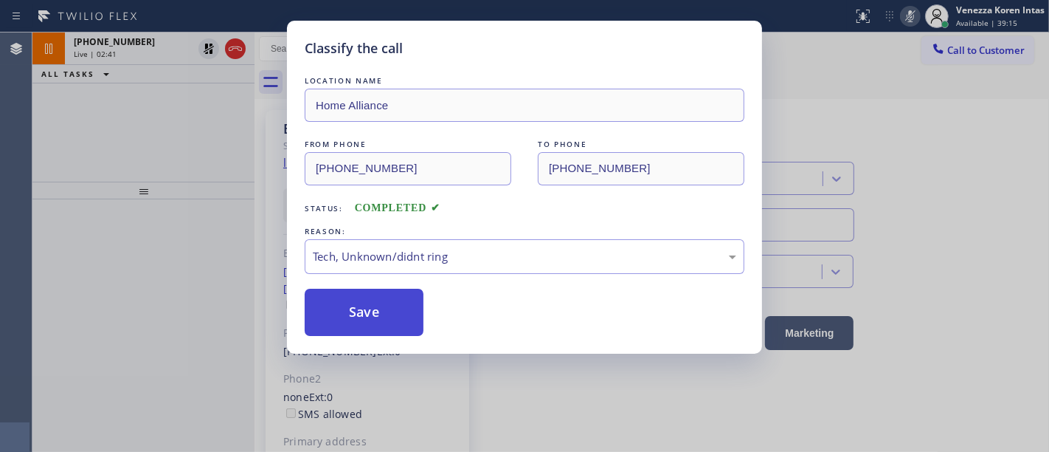
click at [394, 323] on button "Save" at bounding box center [364, 312] width 119 height 47
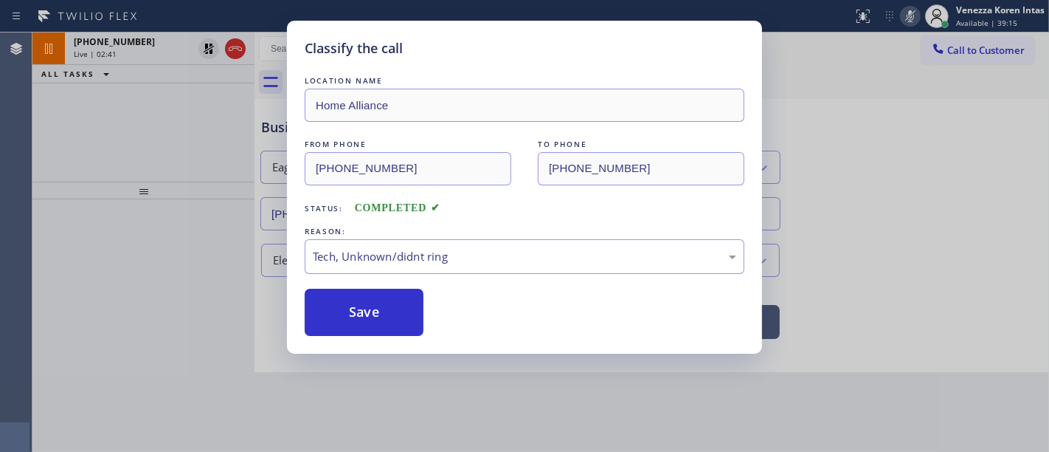
click at [187, 258] on div "Classify the call LOCATION NAME Home Alliance FROM PHONE [PHONE_NUMBER] TO PHON…" at bounding box center [524, 226] width 1049 height 452
click at [108, 50] on div "Classify the call LOCATION NAME Modern Family Air Conditioning and Heating [GEO…" at bounding box center [540, 241] width 1017 height 419
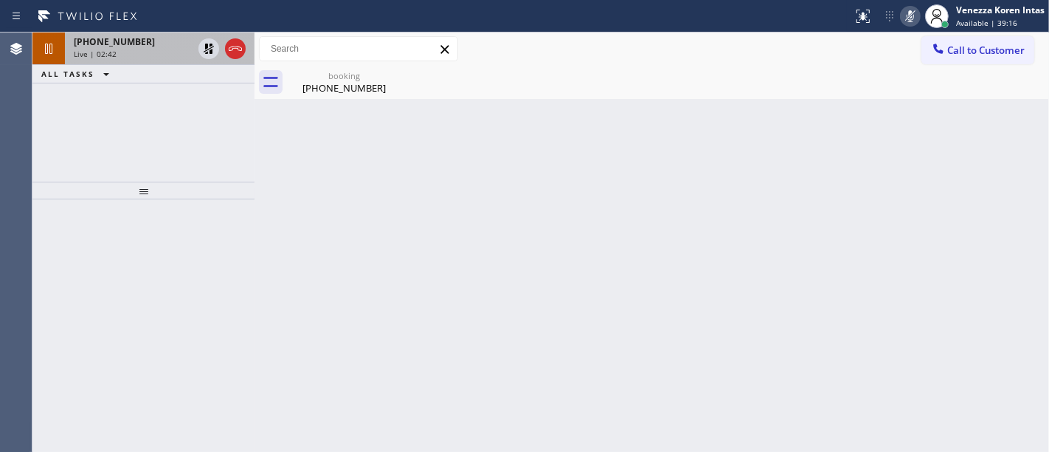
click at [107, 52] on span "Live | 02:42" at bounding box center [95, 54] width 43 height 10
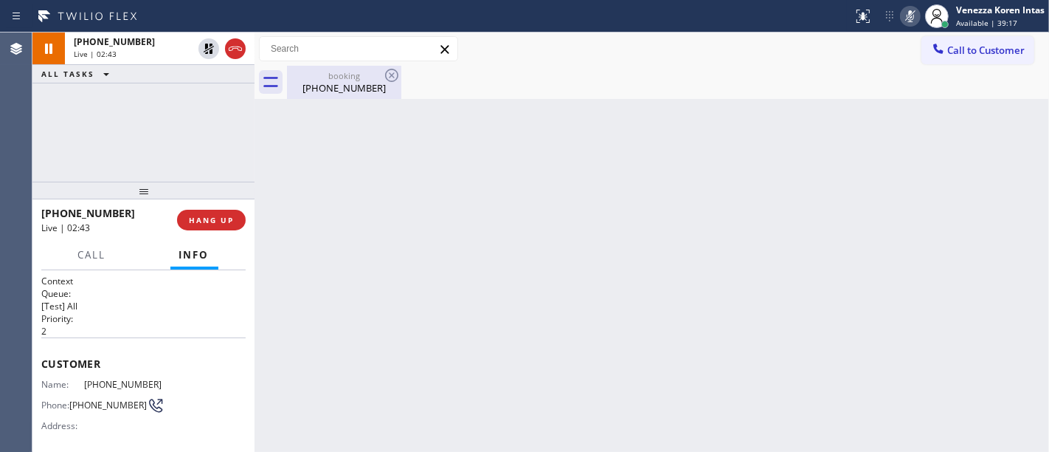
click at [339, 84] on div "[PHONE_NUMBER]" at bounding box center [344, 87] width 111 height 13
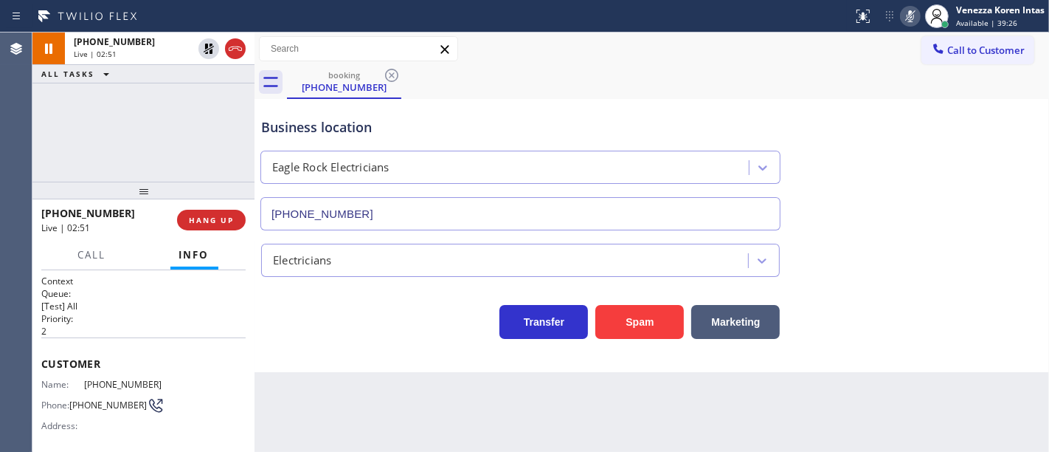
click at [638, 25] on div at bounding box center [426, 16] width 841 height 24
click at [100, 147] on div "[PHONE_NUMBER] Live | 03:58 ALL TASKS ALL TASKS ACTIVE TASKS TASKS IN WRAP UP" at bounding box center [143, 106] width 222 height 149
click at [89, 147] on div "[PHONE_NUMBER] Live | 04:12 ALL TASKS ALL TASKS ACTIVE TASKS TASKS IN WRAP UP" at bounding box center [143, 106] width 222 height 149
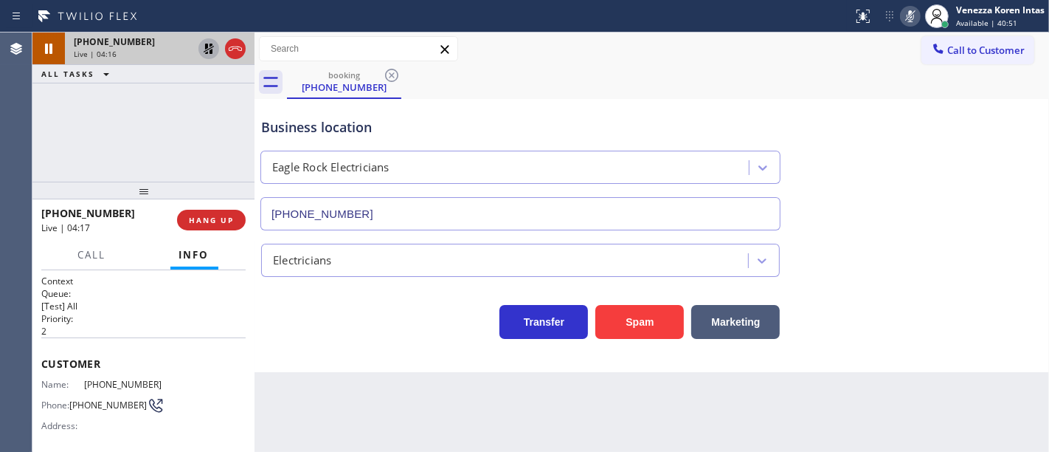
click at [204, 49] on icon at bounding box center [209, 49] width 18 height 18
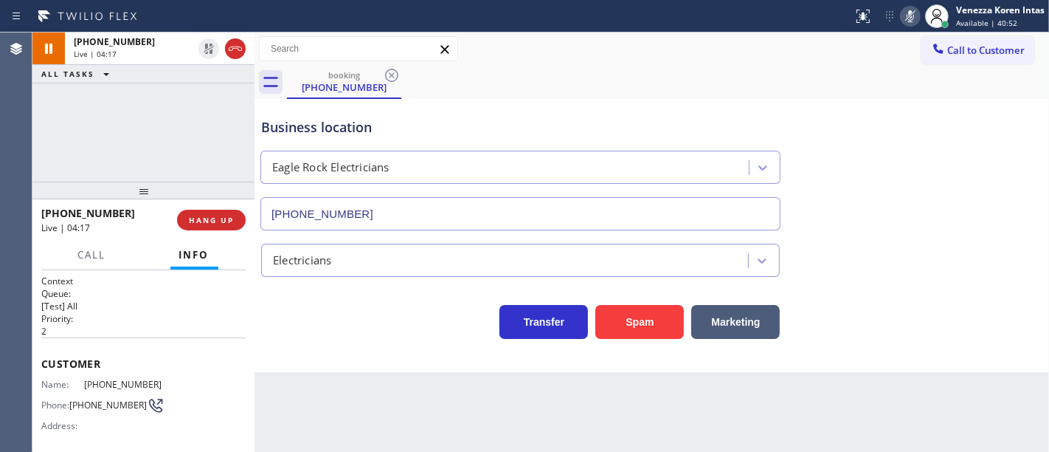
click at [907, 22] on icon at bounding box center [911, 16] width 18 height 18
click at [906, 22] on icon at bounding box center [911, 16] width 18 height 18
click at [907, 24] on icon at bounding box center [911, 16] width 18 height 18
drag, startPoint x: 90, startPoint y: 160, endPoint x: 121, endPoint y: 163, distance: 31.1
click at [90, 161] on div "[PHONE_NUMBER] Live | 07:02 ALL TASKS ALL TASKS ACTIVE TASKS TASKS IN WRAP UP" at bounding box center [143, 106] width 222 height 149
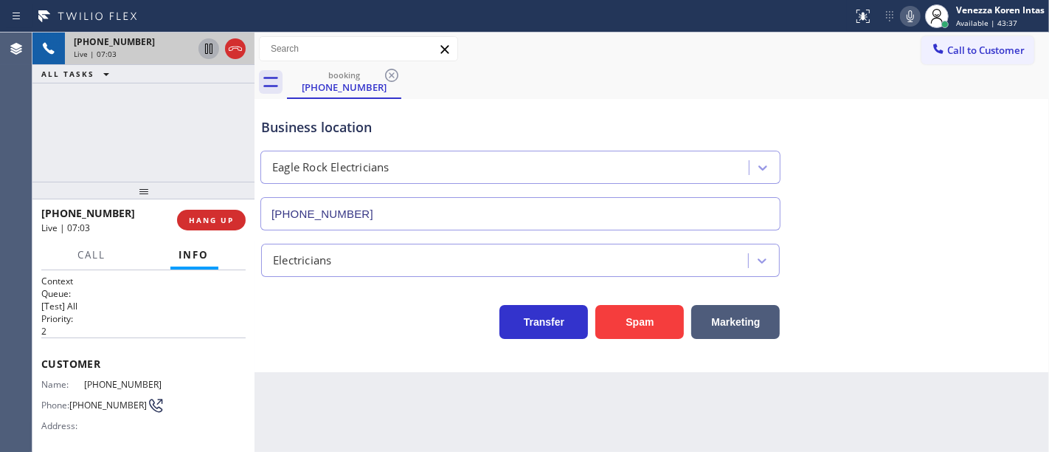
click at [204, 55] on icon at bounding box center [209, 49] width 18 height 18
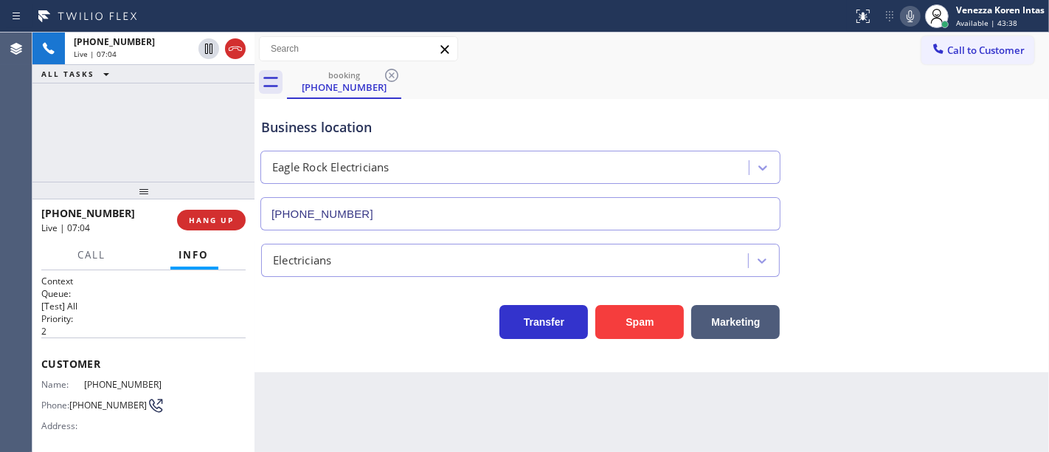
click at [909, 21] on icon at bounding box center [911, 16] width 18 height 18
click at [943, 152] on div "Business location Eagle Rock Electricians [PHONE_NUMBER]" at bounding box center [651, 164] width 787 height 134
drag, startPoint x: 184, startPoint y: 155, endPoint x: 193, endPoint y: 155, distance: 8.9
click at [184, 154] on div "[PHONE_NUMBER] Live | 07:21 ALL TASKS ALL TASKS ACTIVE TASKS TASKS IN WRAP UP" at bounding box center [143, 106] width 222 height 149
drag, startPoint x: 552, startPoint y: 26, endPoint x: 701, endPoint y: 10, distance: 149.9
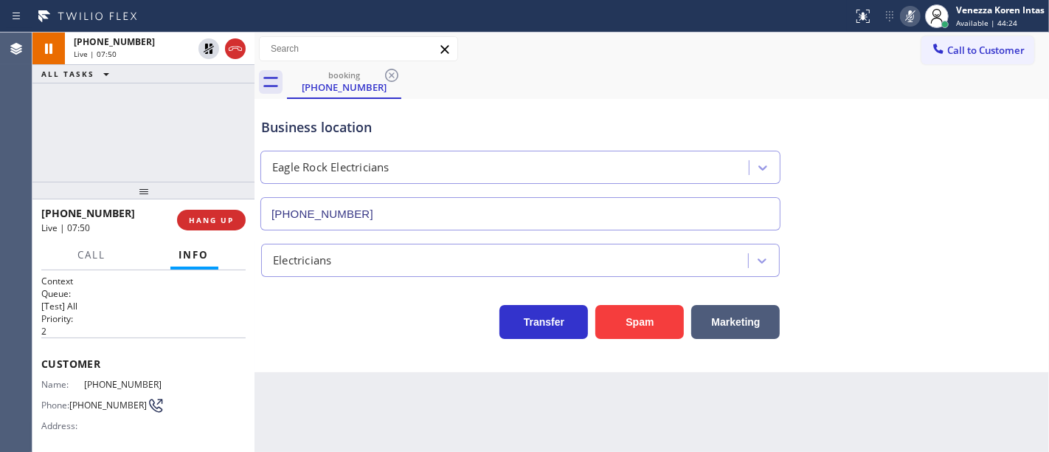
click at [553, 26] on div at bounding box center [426, 16] width 841 height 24
click at [907, 8] on icon at bounding box center [911, 16] width 18 height 18
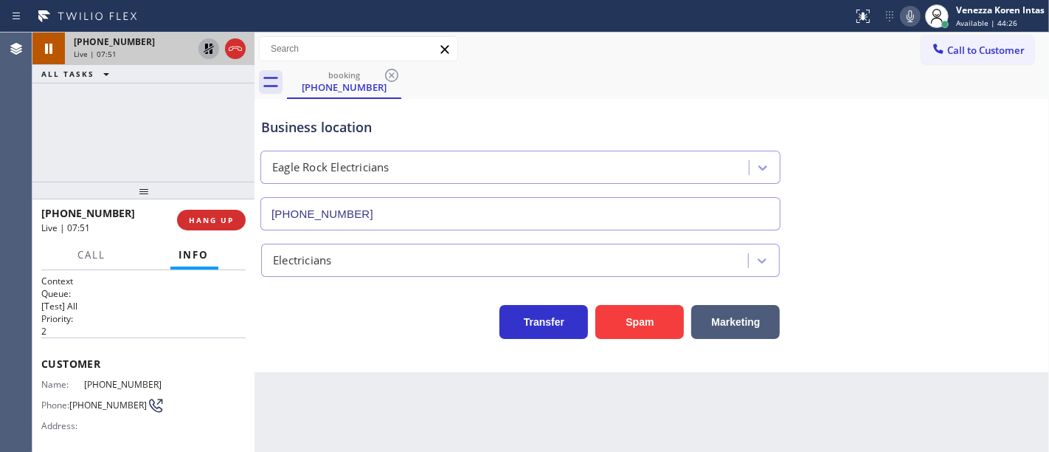
click at [207, 51] on icon at bounding box center [209, 49] width 18 height 18
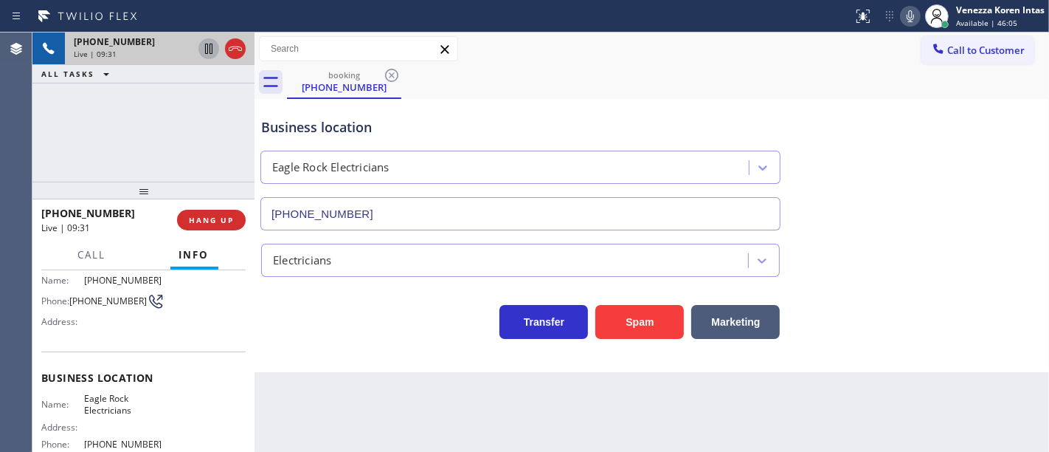
scroll to position [164, 0]
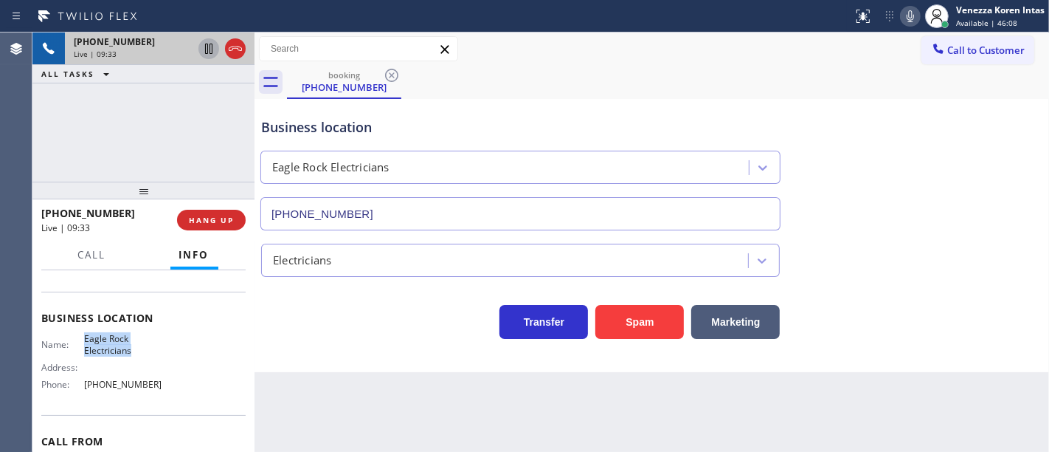
drag, startPoint x: 78, startPoint y: 330, endPoint x: 145, endPoint y: 346, distance: 68.4
click at [145, 346] on div "Name: Eagle Rock Electricians" at bounding box center [102, 344] width 122 height 23
copy span "Eagle Rock Electricians"
click at [241, 112] on div "[PHONE_NUMBER] Live | 09:47 ALL TASKS ALL TASKS ACTIVE TASKS TASKS IN WRAP UP" at bounding box center [143, 106] width 222 height 149
click at [907, 16] on icon at bounding box center [911, 16] width 18 height 18
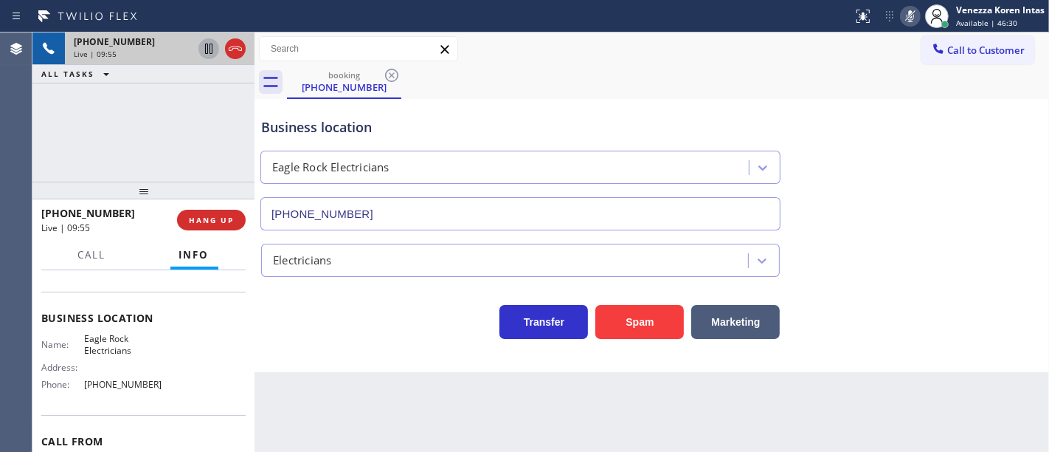
click at [213, 52] on icon at bounding box center [209, 49] width 18 height 18
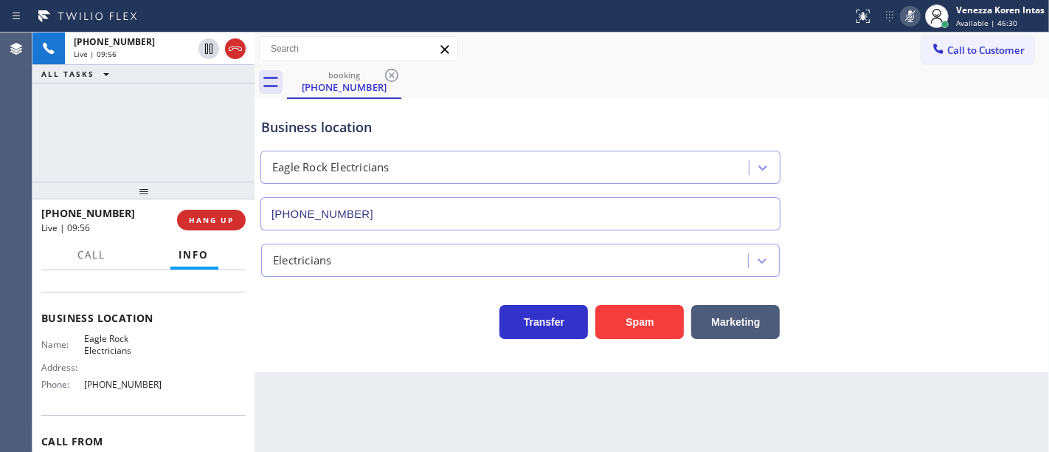
click at [684, 94] on div "booking [PHONE_NUMBER]" at bounding box center [668, 82] width 762 height 33
click at [269, 142] on div "Business location Eagle Rock Electricians [PHONE_NUMBER]" at bounding box center [520, 167] width 525 height 128
click at [908, 17] on icon at bounding box center [911, 16] width 18 height 18
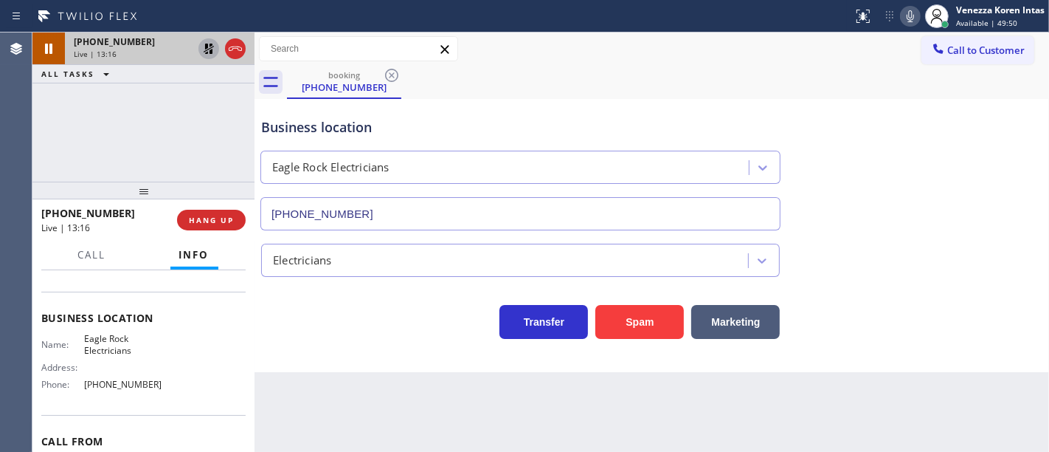
click at [211, 46] on icon at bounding box center [209, 49] width 18 height 18
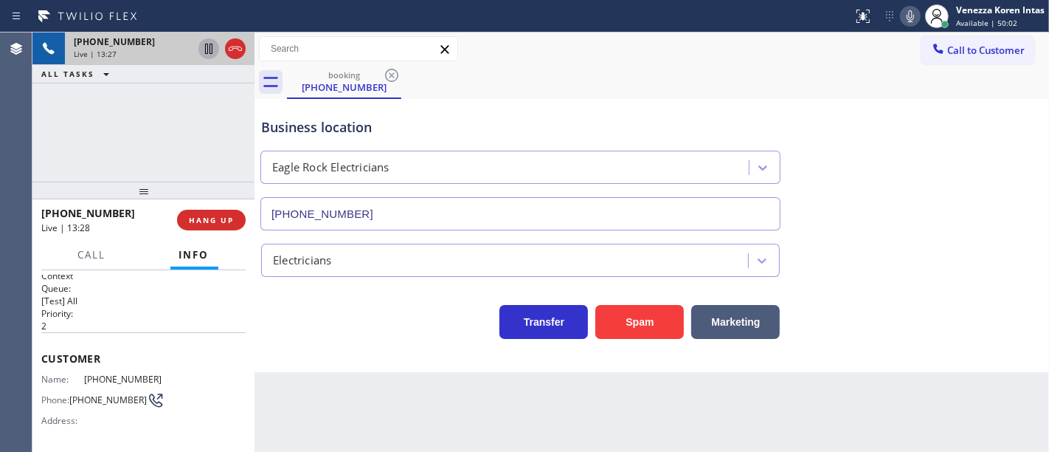
scroll to position [0, 0]
drag, startPoint x: 163, startPoint y: 371, endPoint x: 77, endPoint y: 374, distance: 85.6
click at [77, 374] on div "Customer Name: [PHONE_NUMBER] Phone: [PHONE_NUMBER] Address:" at bounding box center [143, 396] width 204 height 118
copy div "[PHONE_NUMBER]"
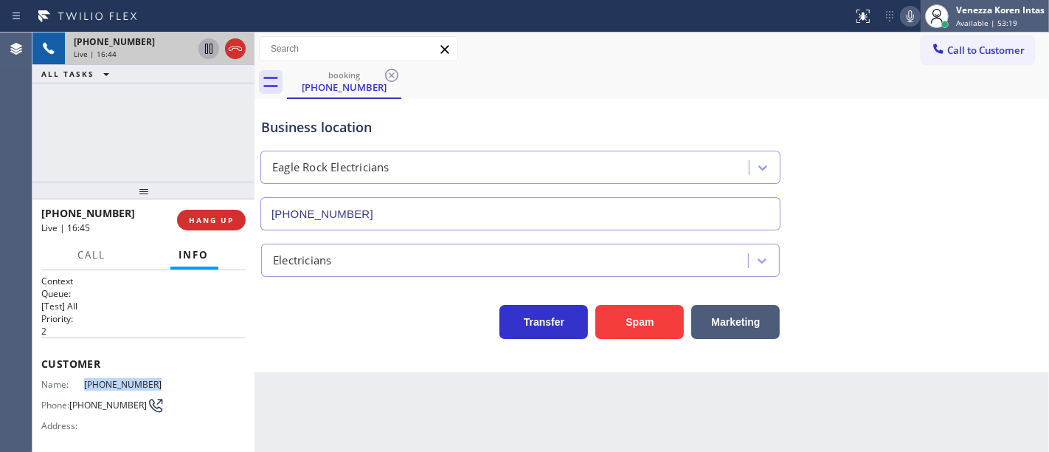
click at [971, 19] on span "Available | 53:19" at bounding box center [986, 23] width 61 height 10
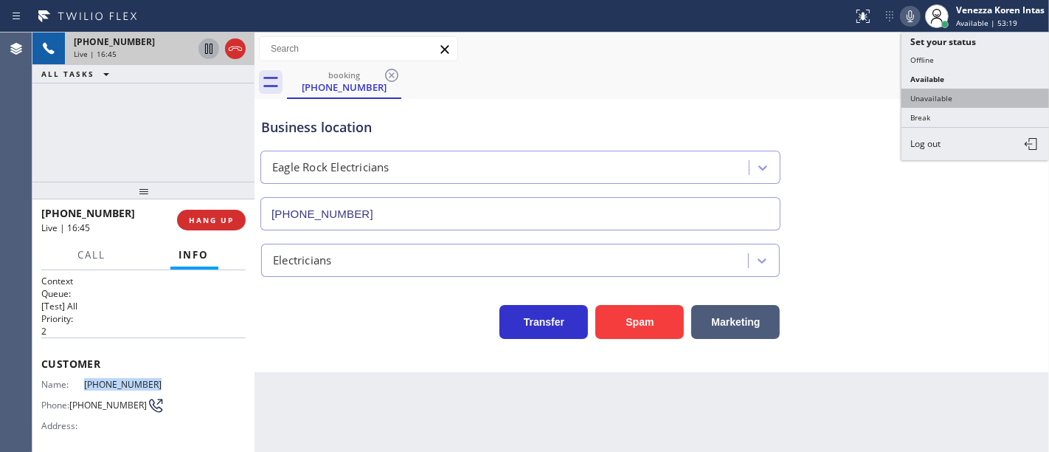
click at [940, 93] on button "Unavailable" at bounding box center [976, 98] width 148 height 19
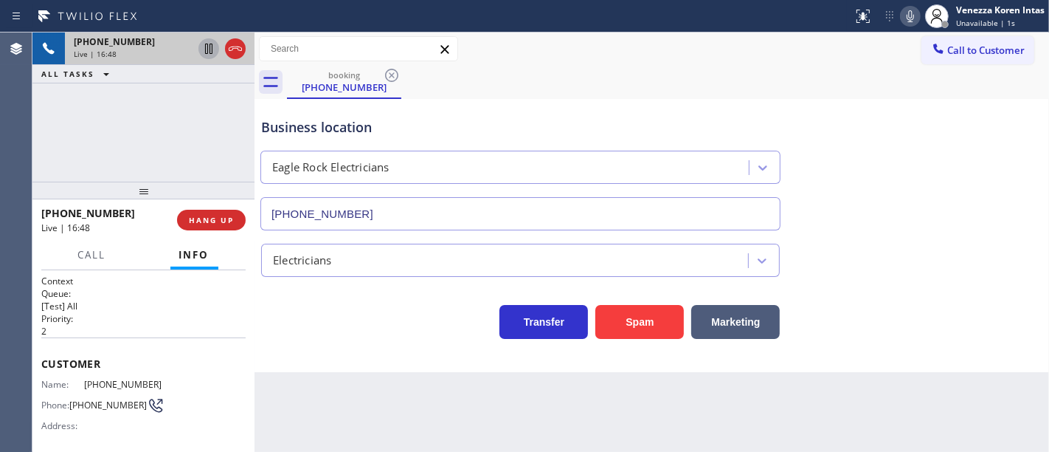
click at [159, 148] on div "[PHONE_NUMBER] Live | 16:48 ALL TASKS ALL TASKS ACTIVE TASKS TASKS IN WRAP UP" at bounding box center [143, 106] width 222 height 149
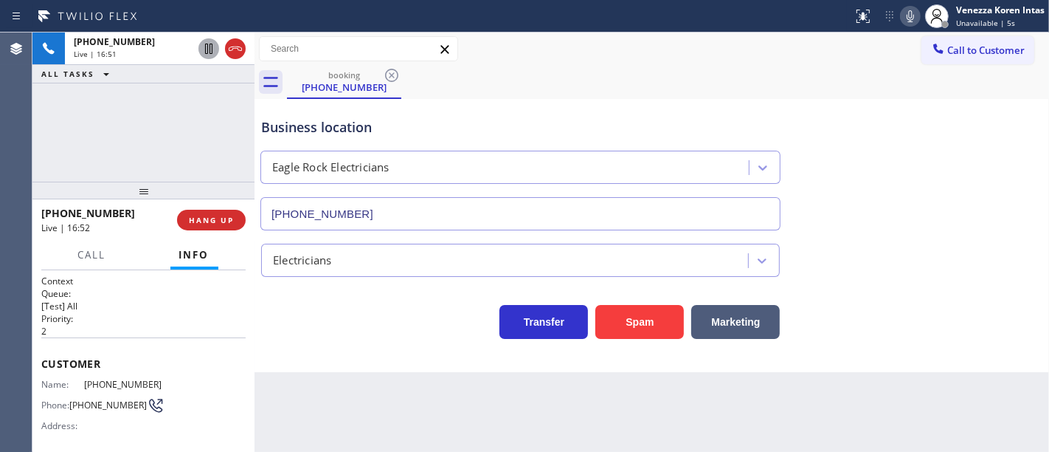
drag, startPoint x: 236, startPoint y: 55, endPoint x: 221, endPoint y: 170, distance: 115.3
click at [236, 55] on icon at bounding box center [236, 49] width 18 height 18
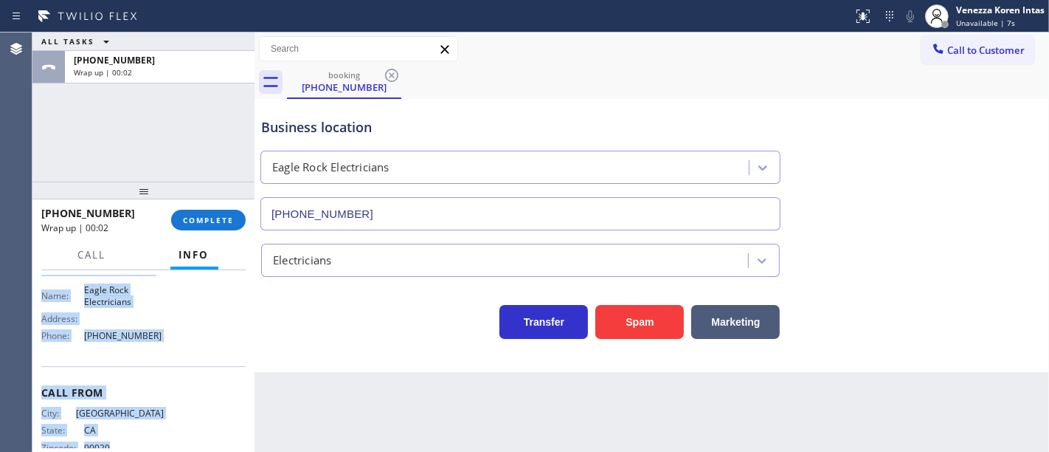
scroll to position [240, 0]
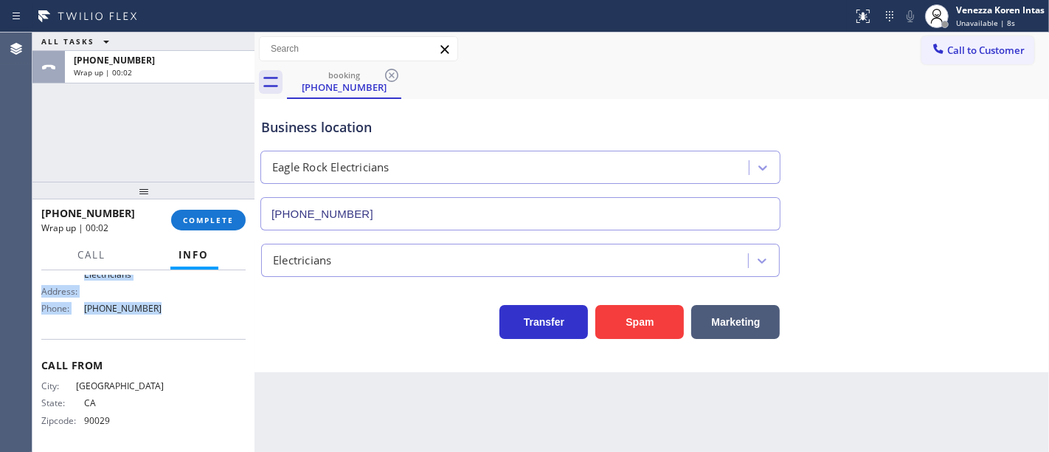
drag, startPoint x: 41, startPoint y: 354, endPoint x: 207, endPoint y: 323, distance: 168.2
click at [207, 323] on div "Context Queue: [Test] All Priority: 2 Customer Name: [PHONE_NUMBER] Phone: [PHO…" at bounding box center [143, 242] width 204 height 415
copy div "Customer Name: [PHONE_NUMBER] Phone: [PHONE_NUMBER] Address: Business location …"
click at [230, 214] on button "COMPLETE" at bounding box center [208, 220] width 75 height 21
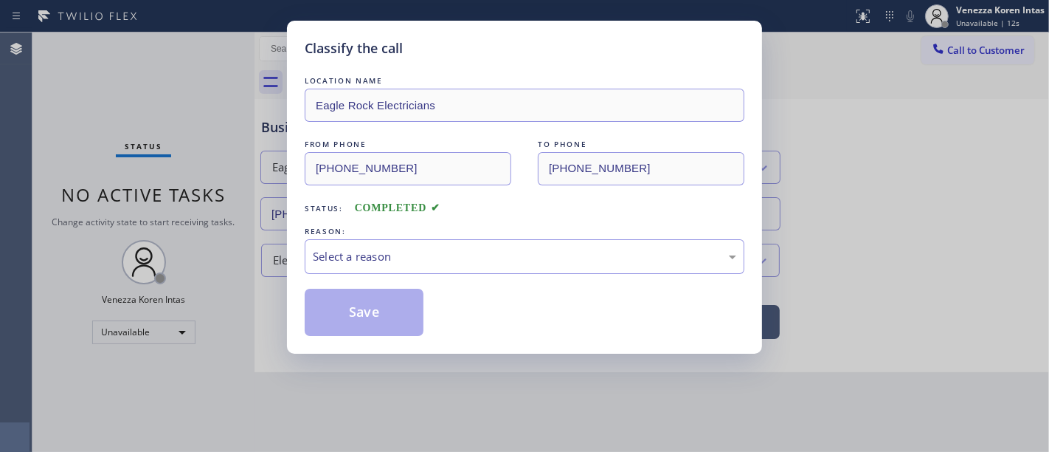
click at [378, 279] on div "LOCATION NAME Eagle Rock Electricians FROM PHONE [PHONE_NUMBER] TO PHONE [PHONE…" at bounding box center [525, 204] width 440 height 263
click at [384, 266] on div "Select a reason" at bounding box center [525, 256] width 440 height 35
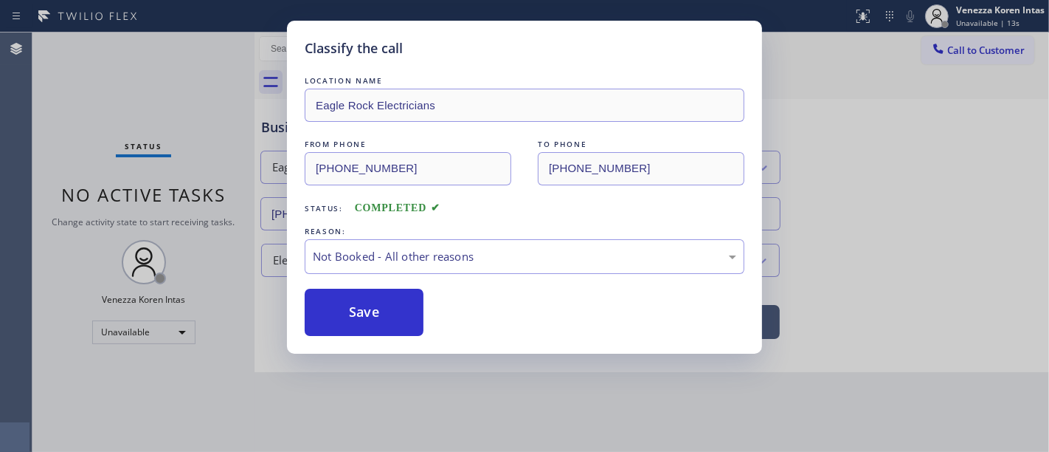
click at [387, 324] on button "Save" at bounding box center [364, 312] width 119 height 47
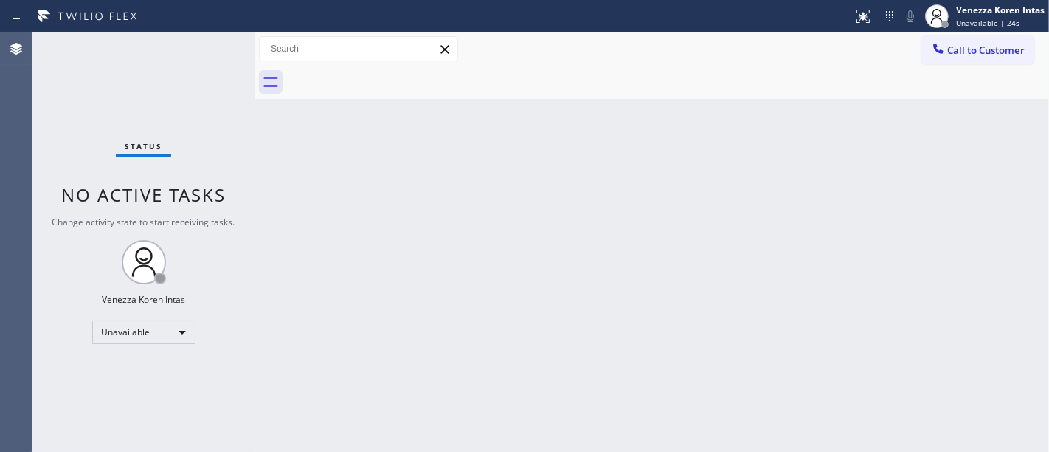
drag, startPoint x: 249, startPoint y: 162, endPoint x: 568, endPoint y: 148, distance: 319.8
click at [249, 162] on div "Status No active tasks Change activity state to start receiving tasks. Venezza …" at bounding box center [143, 241] width 222 height 419
click at [943, 71] on div at bounding box center [668, 82] width 762 height 33
click at [953, 55] on span "Call to Customer" at bounding box center [985, 50] width 77 height 13
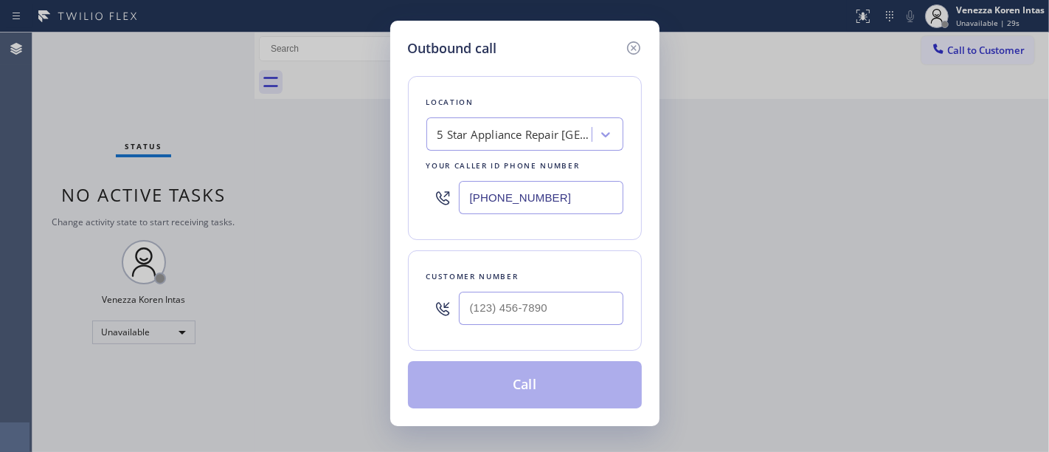
click at [439, 220] on div at bounding box center [443, 197] width 32 height 48
drag, startPoint x: 562, startPoint y: 202, endPoint x: 331, endPoint y: 196, distance: 231.8
click at [331, 196] on div "Outbound call Location 5 Star Appliance Repair [GEOGRAPHIC_DATA] Your caller id…" at bounding box center [524, 226] width 1049 height 452
paste input "323) 405-3819"
type input "[PHONE_NUMBER]"
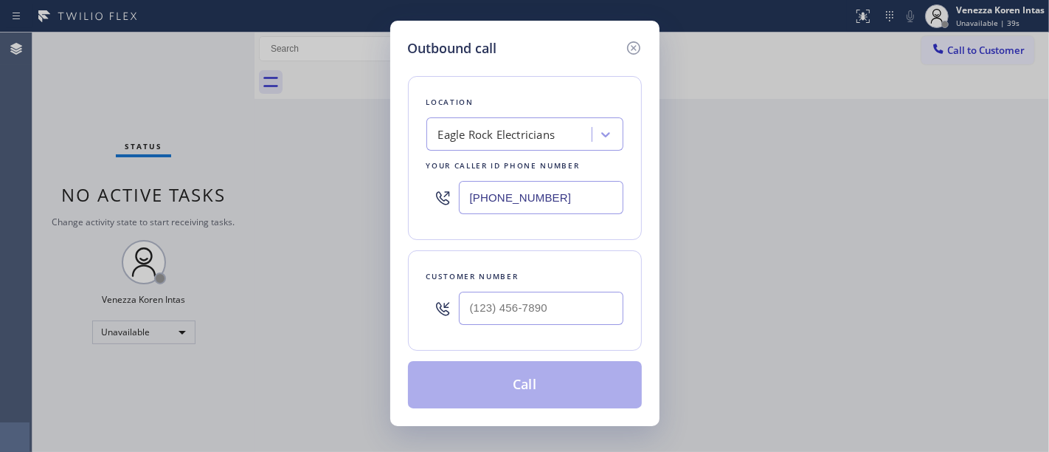
click at [446, 207] on div at bounding box center [443, 197] width 32 height 48
click at [495, 310] on input "(___) ___-____" at bounding box center [541, 307] width 165 height 33
paste input "626) 535-3819"
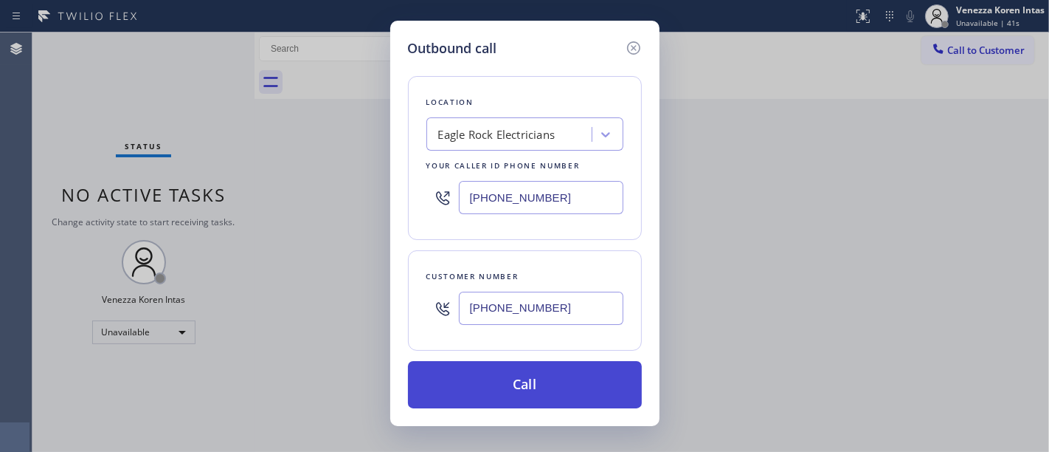
type input "[PHONE_NUMBER]"
click at [529, 379] on button "Call" at bounding box center [525, 384] width 234 height 47
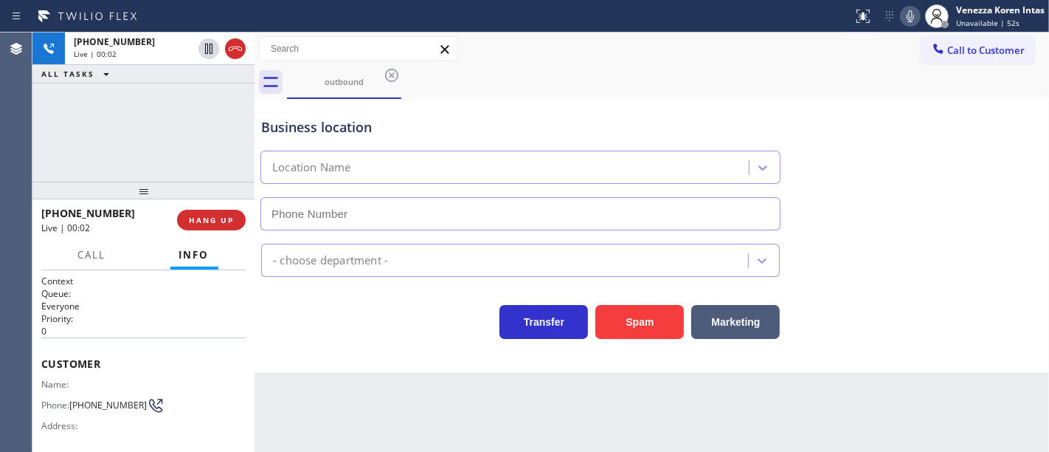
type input "[PHONE_NUMBER]"
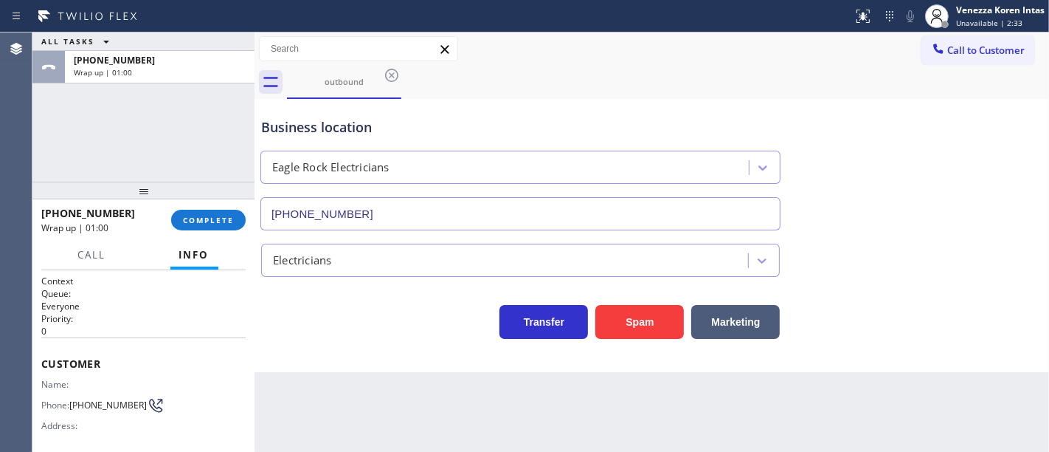
drag, startPoint x: 213, startPoint y: 221, endPoint x: 365, endPoint y: 256, distance: 155.9
click at [213, 221] on span "COMPLETE" at bounding box center [208, 220] width 51 height 10
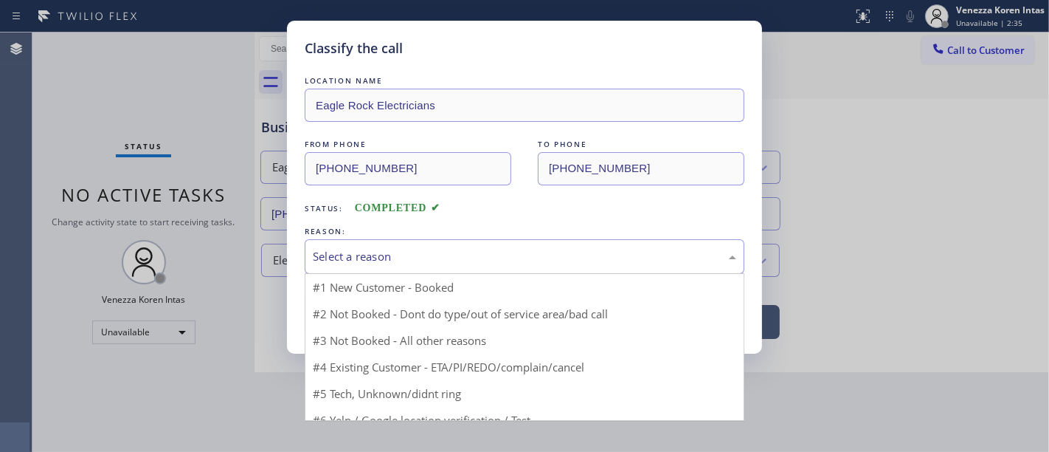
click at [362, 262] on div "Select a reason" at bounding box center [525, 256] width 424 height 17
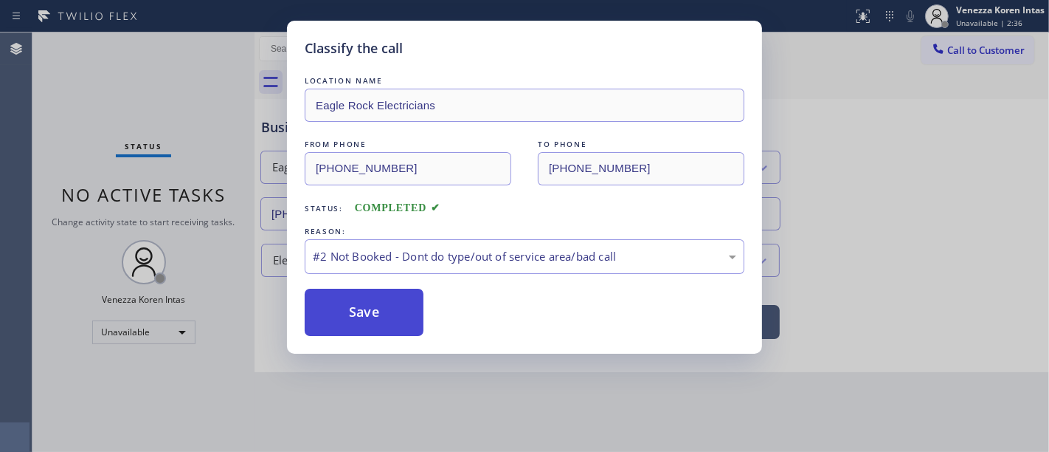
click at [359, 311] on button "Save" at bounding box center [364, 312] width 119 height 47
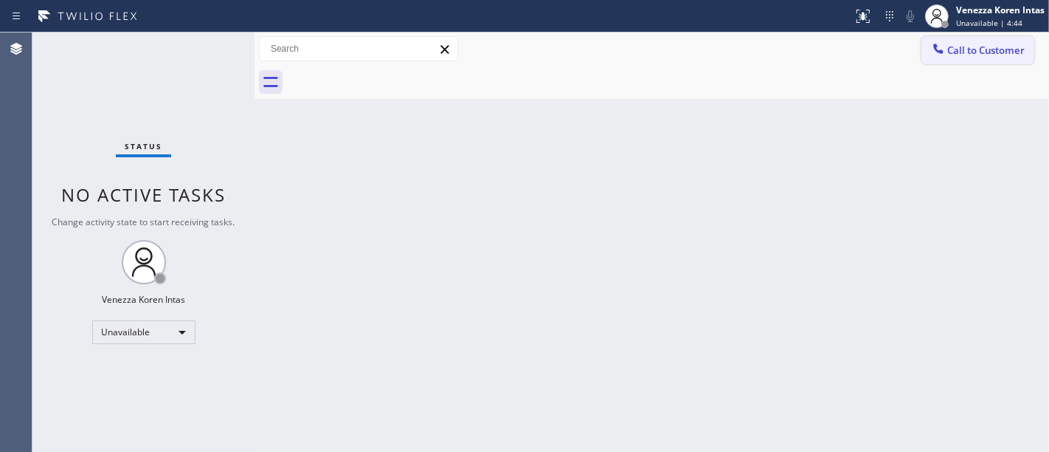
click at [966, 50] on span "Call to Customer" at bounding box center [985, 50] width 77 height 13
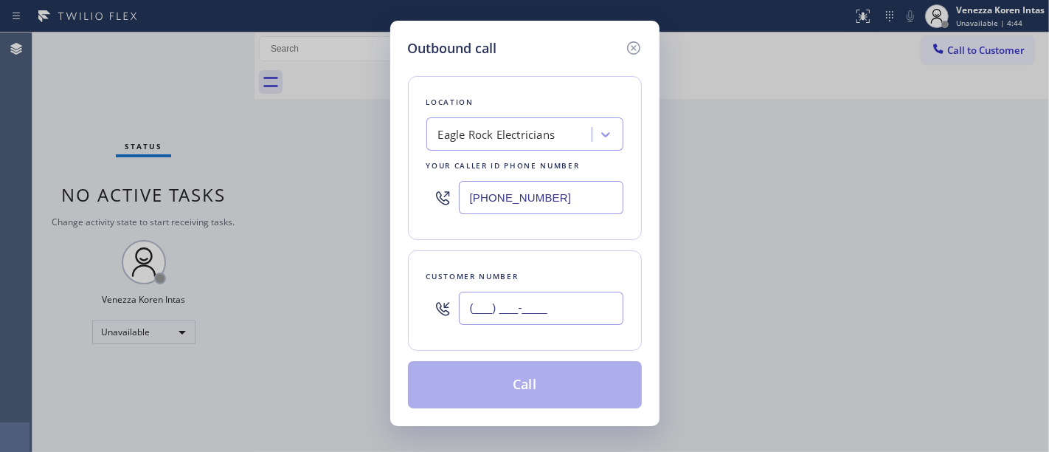
click at [529, 297] on input "(___) ___-____" at bounding box center [541, 307] width 165 height 33
paste input "323) 572-0479"
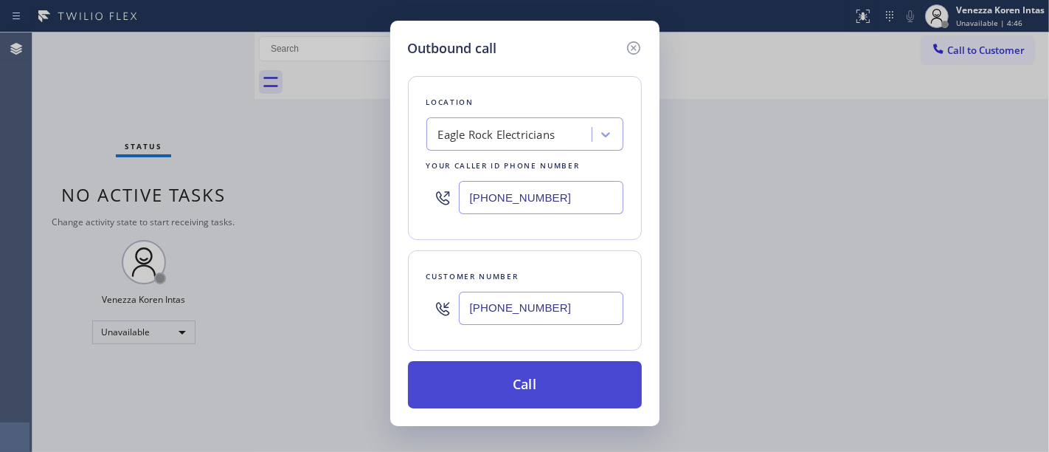
type input "[PHONE_NUMBER]"
click at [545, 391] on button "Call" at bounding box center [525, 384] width 234 height 47
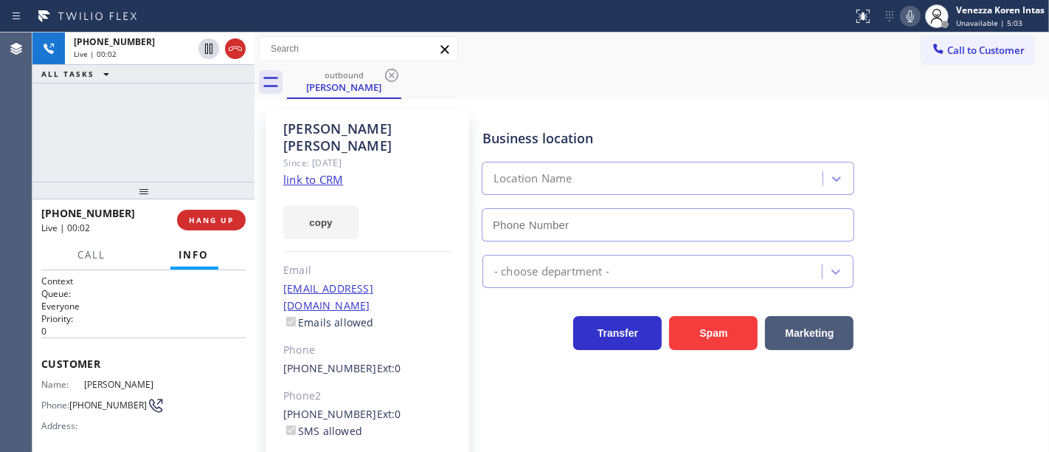
type input "[PHONE_NUMBER]"
drag, startPoint x: 238, startPoint y: 53, endPoint x: 235, endPoint y: 100, distance: 46.5
click at [238, 53] on icon at bounding box center [236, 49] width 18 height 18
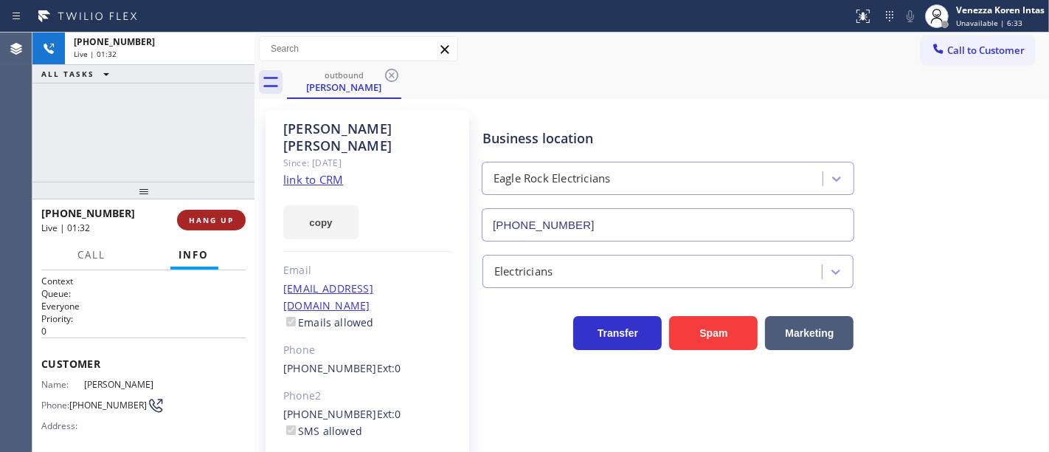
click at [196, 224] on span "HANG UP" at bounding box center [211, 220] width 45 height 10
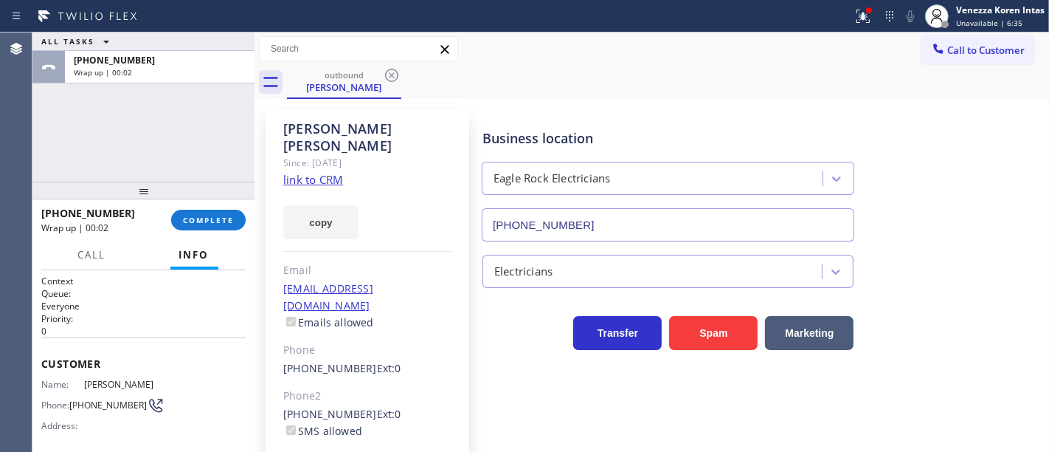
click at [231, 231] on div "[PHONE_NUMBER] Wrap up | 00:02 COMPLETE" at bounding box center [143, 220] width 204 height 38
click at [232, 216] on span "COMPLETE" at bounding box center [208, 220] width 51 height 10
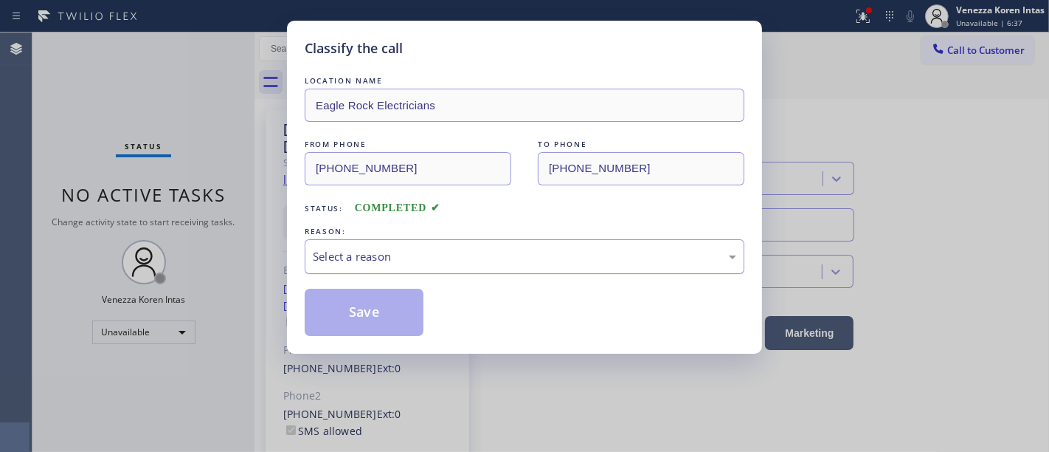
drag, startPoint x: 449, startPoint y: 256, endPoint x: 454, endPoint y: 269, distance: 13.6
click at [451, 256] on div "Select a reason" at bounding box center [525, 256] width 424 height 17
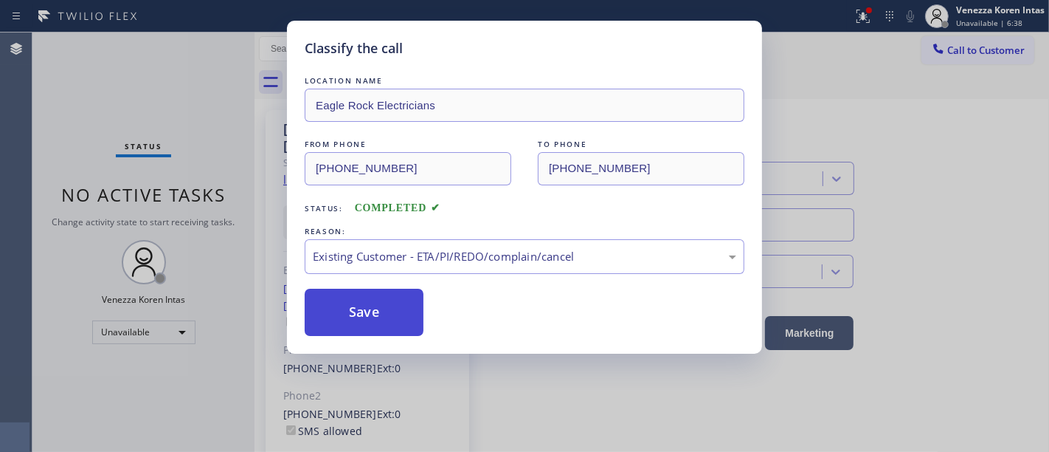
click at [384, 325] on button "Save" at bounding box center [364, 312] width 119 height 47
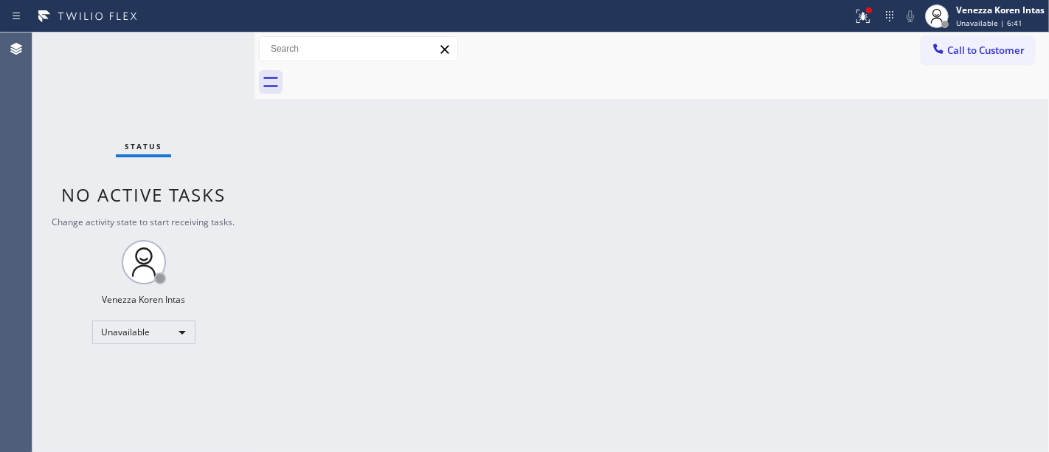
click at [249, 124] on div "Status No active tasks Change activity state to start receiving tasks. Venezza …" at bounding box center [143, 241] width 222 height 419
click at [242, 83] on div "Status No active tasks Change activity state to start receiving tasks. Venezza …" at bounding box center [143, 241] width 222 height 419
drag, startPoint x: 219, startPoint y: 171, endPoint x: 189, endPoint y: 274, distance: 107.6
click at [220, 178] on div "Status No active tasks Change activity state to start receiving tasks. Venezza …" at bounding box center [143, 241] width 222 height 419
click at [161, 333] on div "Unavailable" at bounding box center [143, 332] width 103 height 24
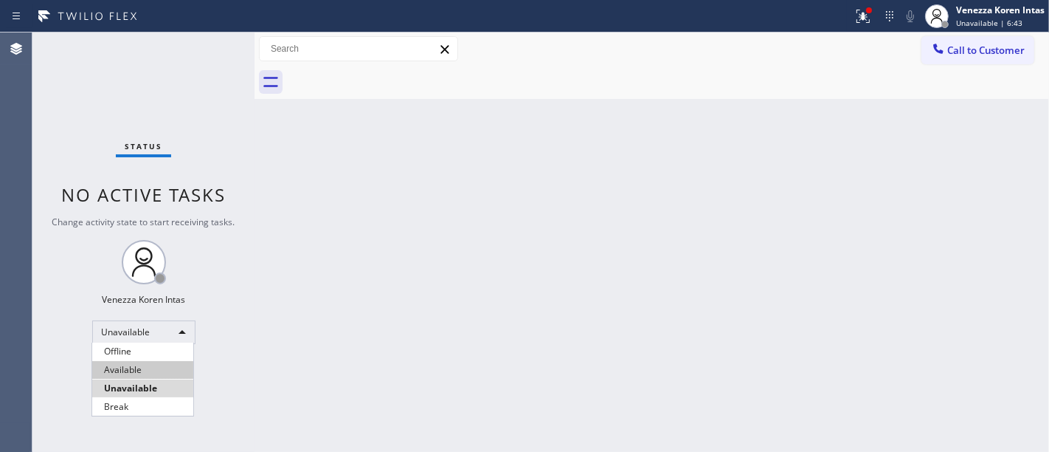
click at [149, 365] on li "Available" at bounding box center [142, 370] width 101 height 18
drag, startPoint x: 421, startPoint y: 291, endPoint x: 419, endPoint y: 308, distance: 17.0
click at [421, 292] on div "Back to Dashboard Change Sender ID Customers Technicians Select a contact Outbo…" at bounding box center [652, 241] width 795 height 419
drag, startPoint x: 198, startPoint y: 91, endPoint x: 89, endPoint y: 146, distance: 122.1
click at [197, 91] on div "Status No active tasks You are ready to start receiving tasks. Venezza Koren In…" at bounding box center [143, 241] width 222 height 419
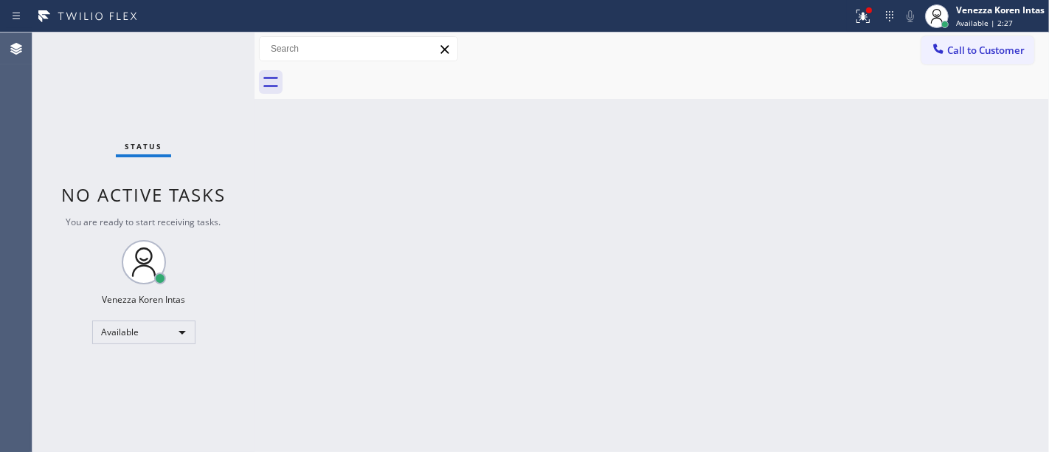
click at [177, 79] on div "Status No active tasks You are ready to start receiving tasks. Venezza Koren In…" at bounding box center [143, 241] width 222 height 419
click at [868, 26] on button at bounding box center [863, 16] width 32 height 32
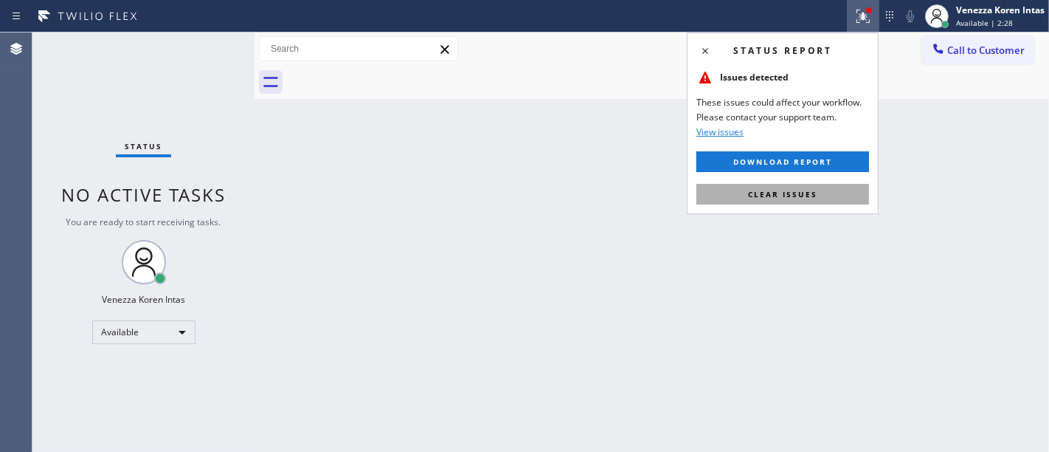
click at [820, 196] on button "Clear issues" at bounding box center [783, 194] width 173 height 21
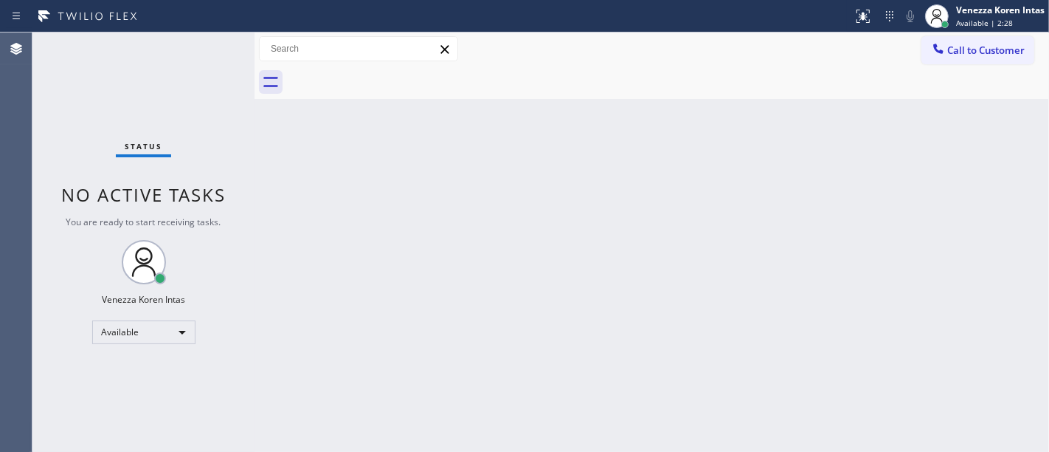
click at [887, 283] on div "Back to Dashboard Change Sender ID Customers Technicians Select a contact Outbo…" at bounding box center [652, 241] width 795 height 419
click at [234, 53] on div "Status No active tasks You are ready to start receiving tasks. Venezza Koren In…" at bounding box center [143, 241] width 222 height 419
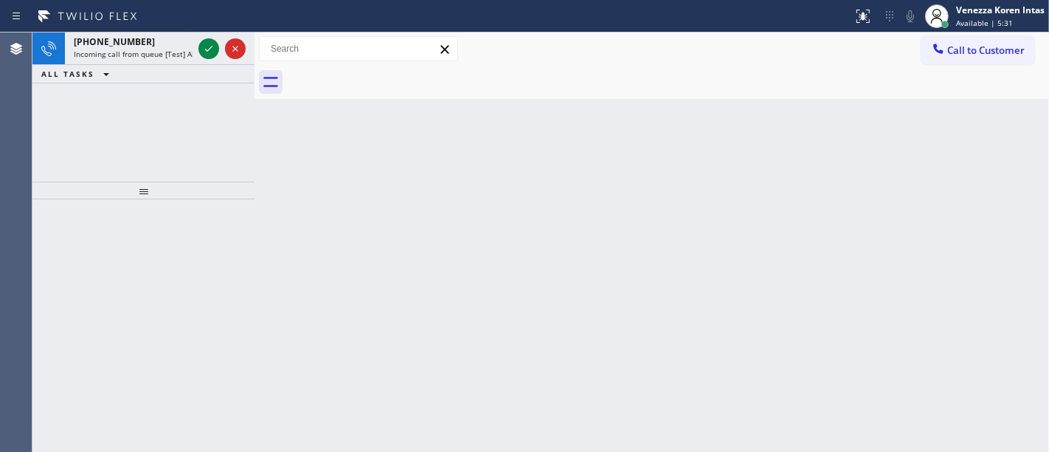
drag, startPoint x: 185, startPoint y: 44, endPoint x: 215, endPoint y: 81, distance: 47.7
click at [187, 47] on div "[PHONE_NUMBER]" at bounding box center [133, 41] width 119 height 13
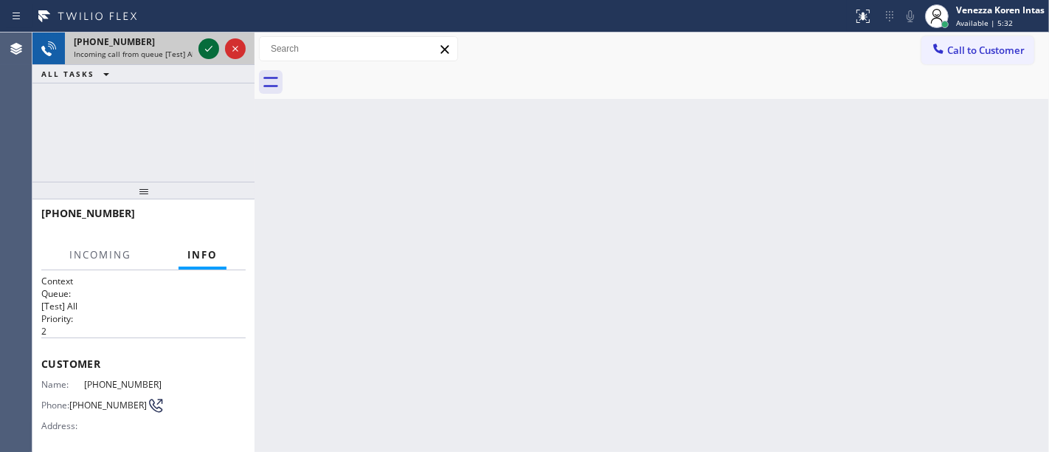
click at [207, 47] on icon at bounding box center [209, 49] width 18 height 18
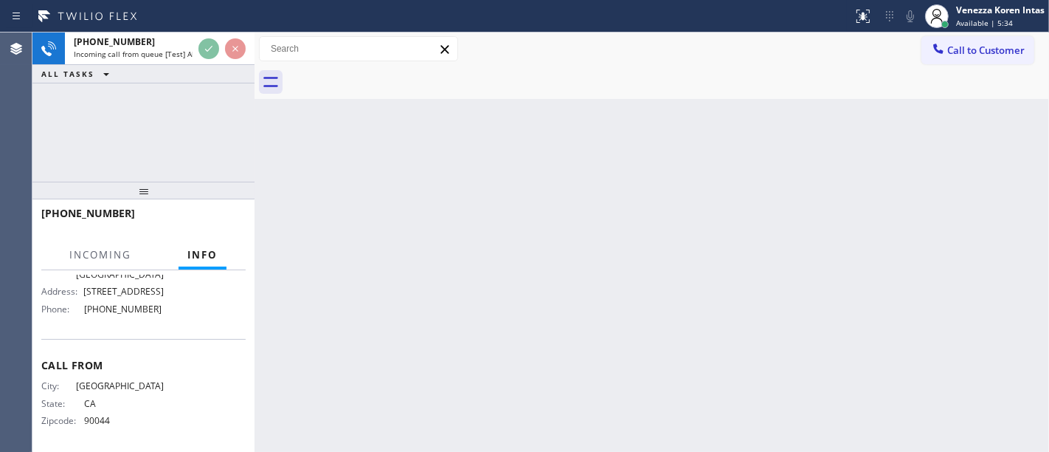
scroll to position [168, 0]
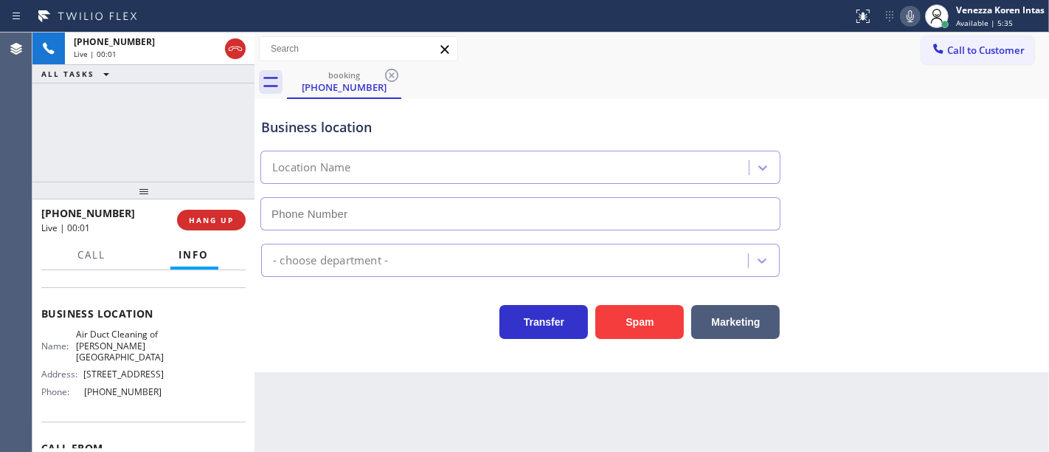
type input "[PHONE_NUMBER]"
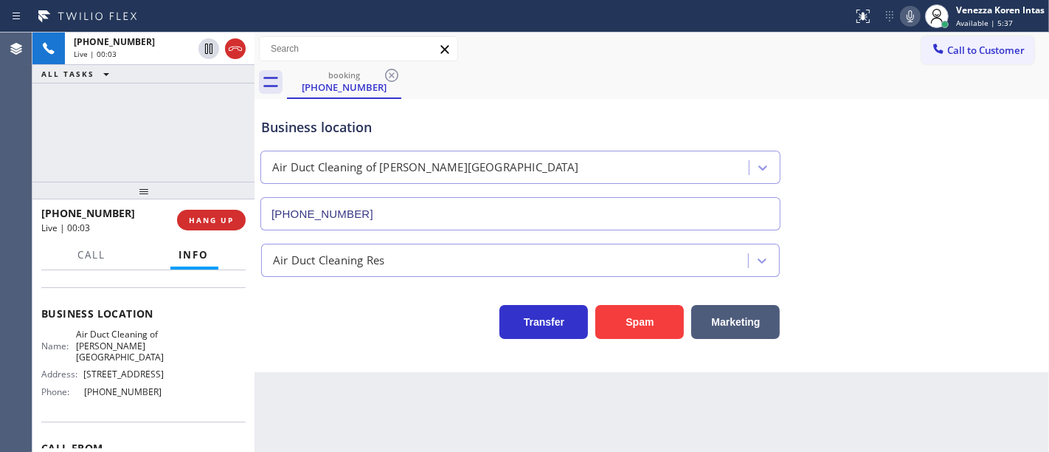
drag, startPoint x: 111, startPoint y: 132, endPoint x: 120, endPoint y: 143, distance: 14.6
click at [111, 131] on div "[PHONE_NUMBER] Live | 00:03 ALL TASKS ALL TASKS ACTIVE TASKS TASKS IN WRAP UP" at bounding box center [143, 106] width 222 height 149
click at [520, 139] on div "Business location Air Duct Cleaning of [PERSON_NAME][GEOGRAPHIC_DATA] [PHONE_NU…" at bounding box center [520, 167] width 525 height 128
click at [426, 423] on div "Back to Dashboard Change Sender ID Customers Technicians Select a contact Outbo…" at bounding box center [652, 241] width 795 height 419
click at [564, 80] on div "booking [PHONE_NUMBER]" at bounding box center [668, 82] width 762 height 33
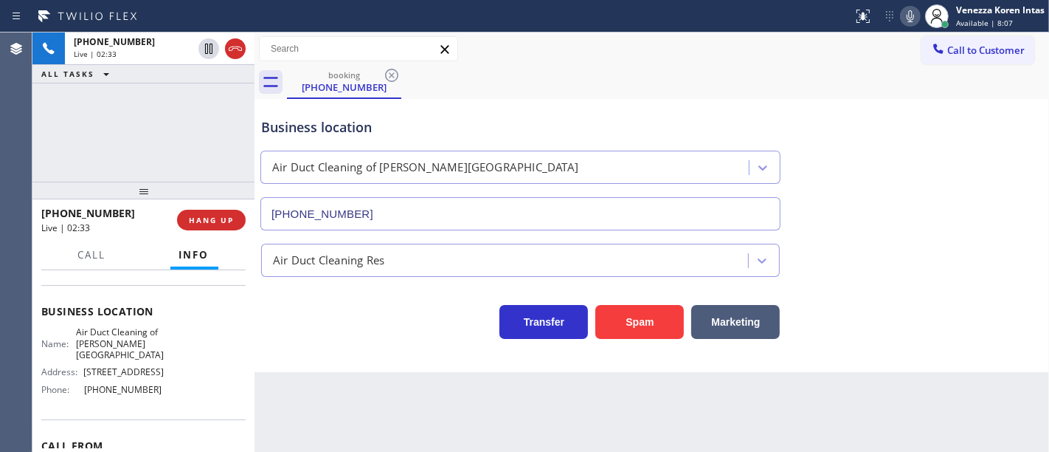
scroll to position [4, 0]
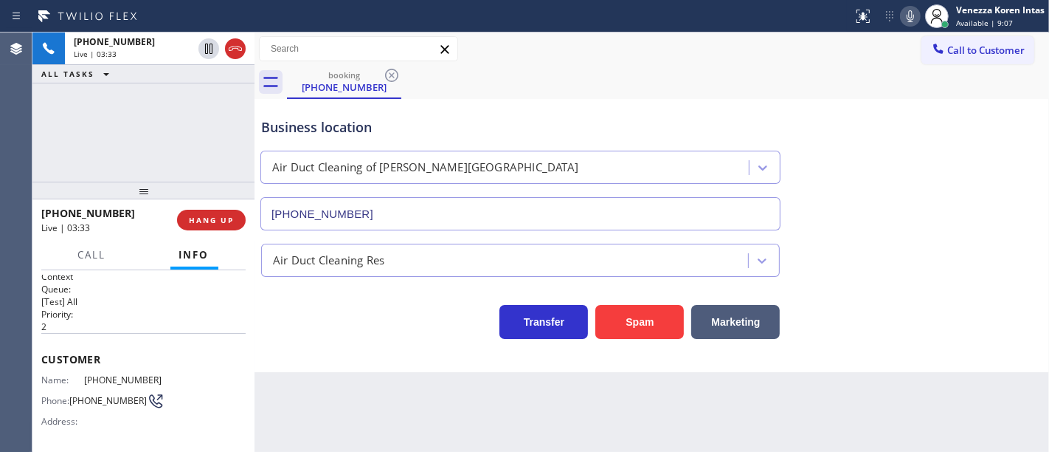
click at [815, 178] on div "Business location Air Duct Cleaning of [PERSON_NAME][GEOGRAPHIC_DATA] [PHONE_NU…" at bounding box center [651, 164] width 787 height 134
drag, startPoint x: 630, startPoint y: 83, endPoint x: 529, endPoint y: 244, distance: 190.0
click at [628, 83] on div "booking [PHONE_NUMBER]" at bounding box center [668, 82] width 762 height 33
click at [168, 377] on div "Name: [PHONE_NUMBER] Phone: [PHONE_NUMBER] Address:" at bounding box center [143, 403] width 204 height 58
drag, startPoint x: 153, startPoint y: 380, endPoint x: 117, endPoint y: 376, distance: 36.3
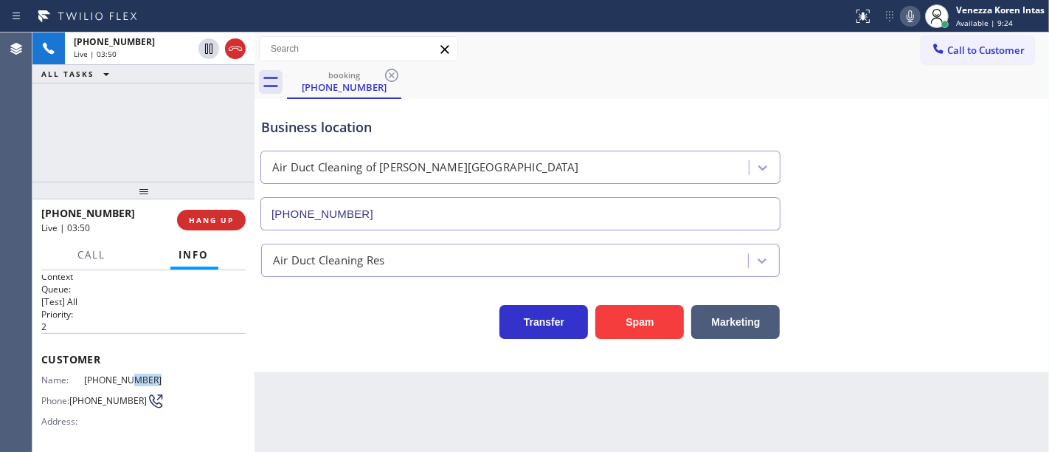
click at [119, 378] on span "[PHONE_NUMBER]" at bounding box center [124, 379] width 80 height 11
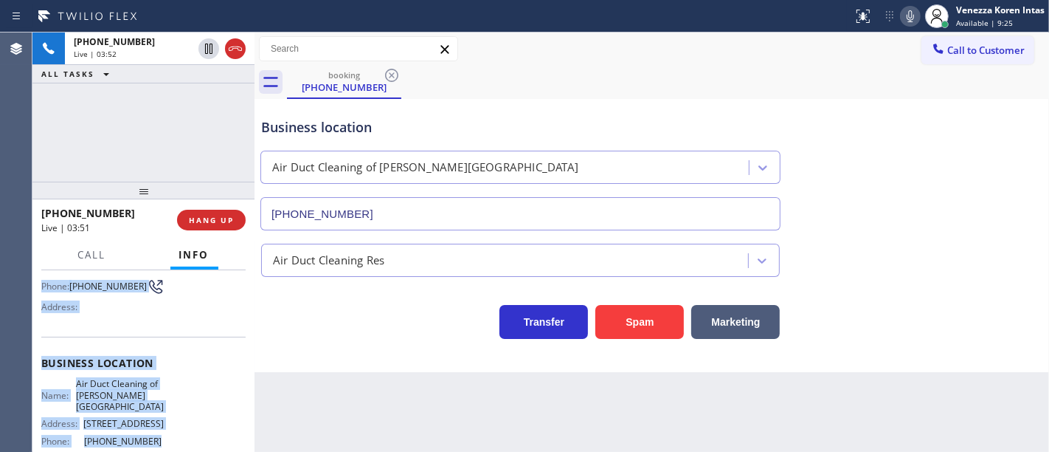
scroll to position [186, 0]
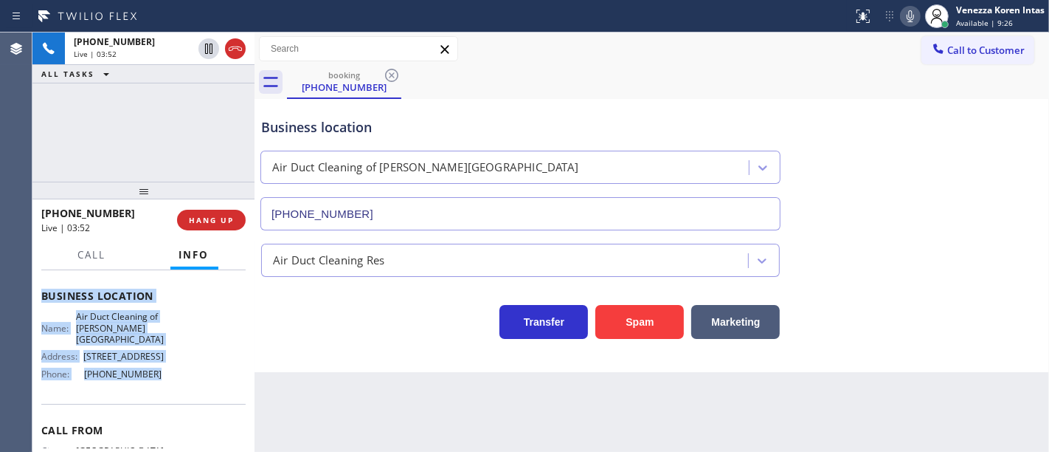
drag, startPoint x: 41, startPoint y: 353, endPoint x: 183, endPoint y: 383, distance: 145.6
click at [183, 383] on div "Context Queue: [Test] All Priority: 2 Customer Name: [PHONE_NUMBER] Phone: [PHO…" at bounding box center [143, 302] width 204 height 427
copy div "Customer Name: [PHONE_NUMBER] Phone: [PHONE_NUMBER] Address: Business location …"
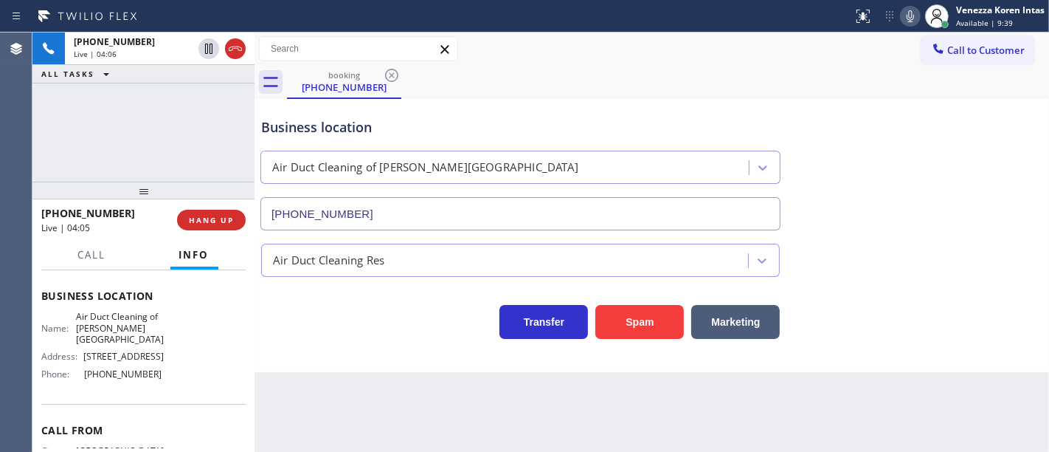
click at [276, 376] on div "Back to Dashboard Change Sender ID Customers Technicians Select a contact Outbo…" at bounding box center [652, 241] width 795 height 419
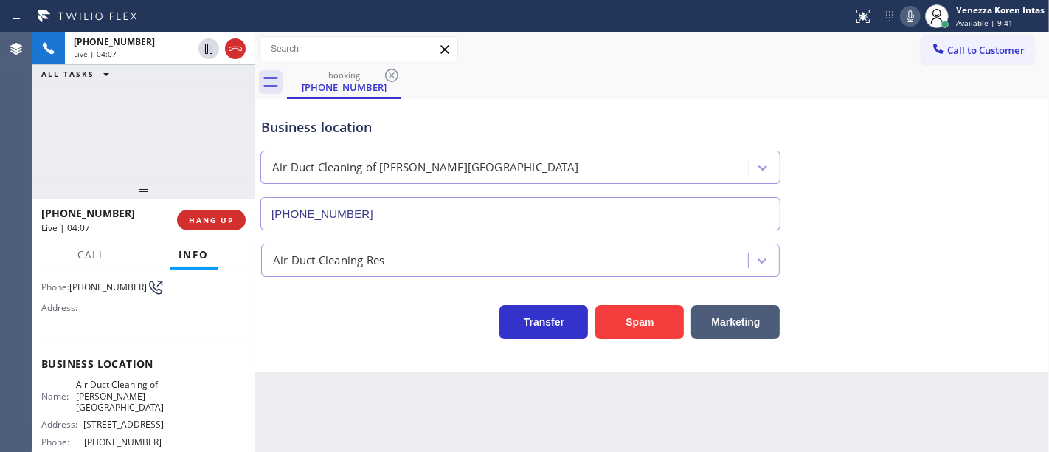
scroll to position [22, 0]
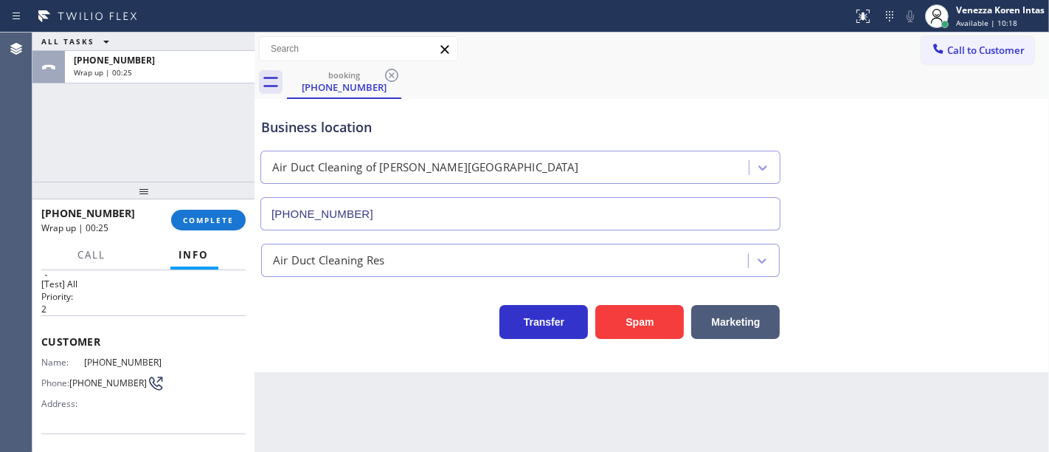
click at [33, 165] on div "ALL TASKS ALL TASKS ACTIVE TASKS TASKS IN WRAP UP [PHONE_NUMBER] Wrap up | 00:25" at bounding box center [143, 106] width 222 height 149
click at [222, 222] on span "COMPLETE" at bounding box center [208, 220] width 51 height 10
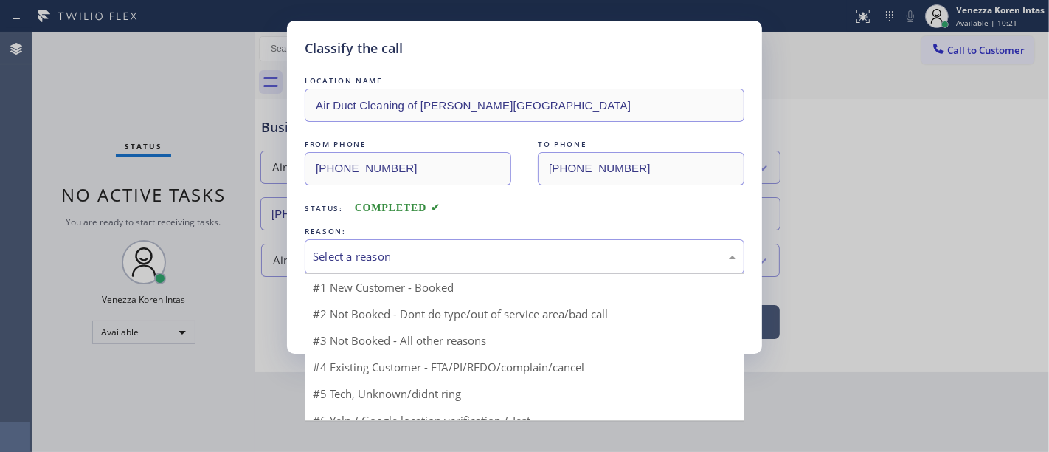
click at [448, 269] on div "Select a reason" at bounding box center [525, 256] width 440 height 35
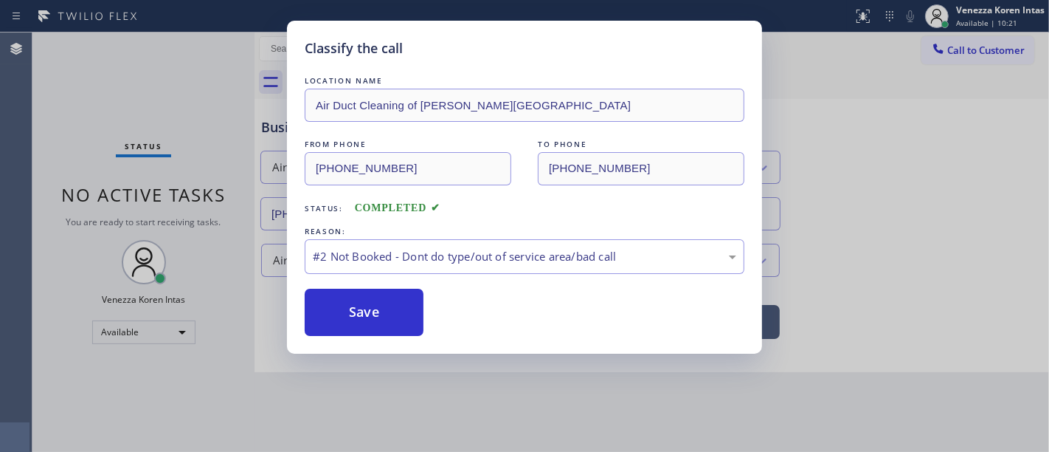
drag, startPoint x: 390, startPoint y: 319, endPoint x: 562, endPoint y: 280, distance: 176.9
click at [392, 319] on button "Save" at bounding box center [364, 312] width 119 height 47
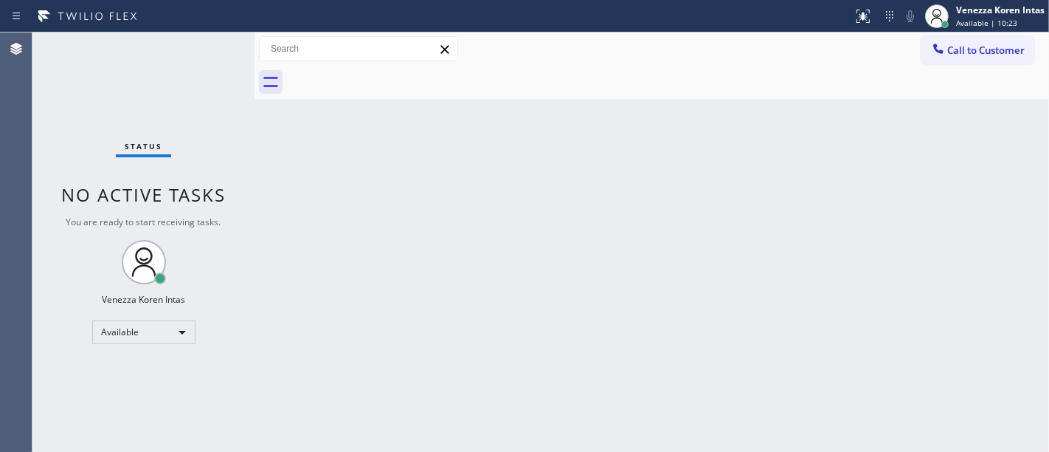
click at [975, 19] on span "Available | 10:23" at bounding box center [986, 23] width 61 height 10
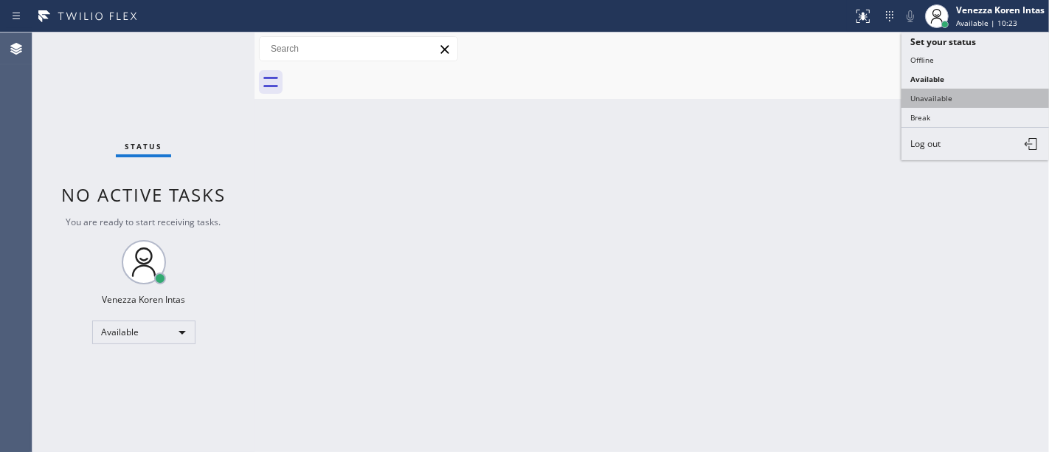
click at [929, 97] on button "Unavailable" at bounding box center [976, 98] width 148 height 19
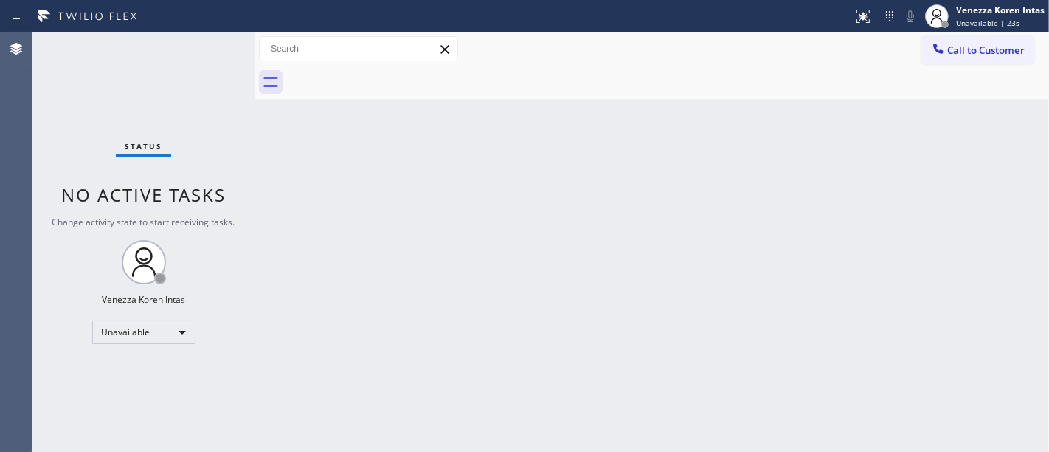
drag, startPoint x: 623, startPoint y: 156, endPoint x: 635, endPoint y: 179, distance: 25.7
click at [624, 156] on div "Back to Dashboard Change Sender ID Customers Technicians Select a contact Outbo…" at bounding box center [652, 241] width 795 height 419
click at [201, 193] on span "No active tasks" at bounding box center [143, 194] width 165 height 24
drag, startPoint x: 156, startPoint y: 170, endPoint x: 605, endPoint y: 97, distance: 455.3
click at [156, 170] on div "Status No active tasks Change activity state to start receiving tasks. Venezza …" at bounding box center [143, 241] width 222 height 419
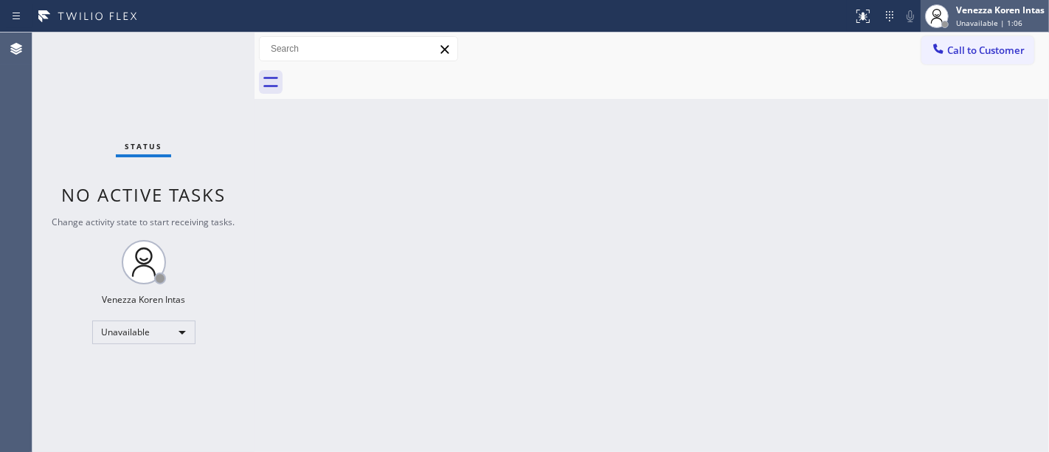
click at [1024, 18] on div "Unavailable | 1:06" at bounding box center [1000, 23] width 89 height 10
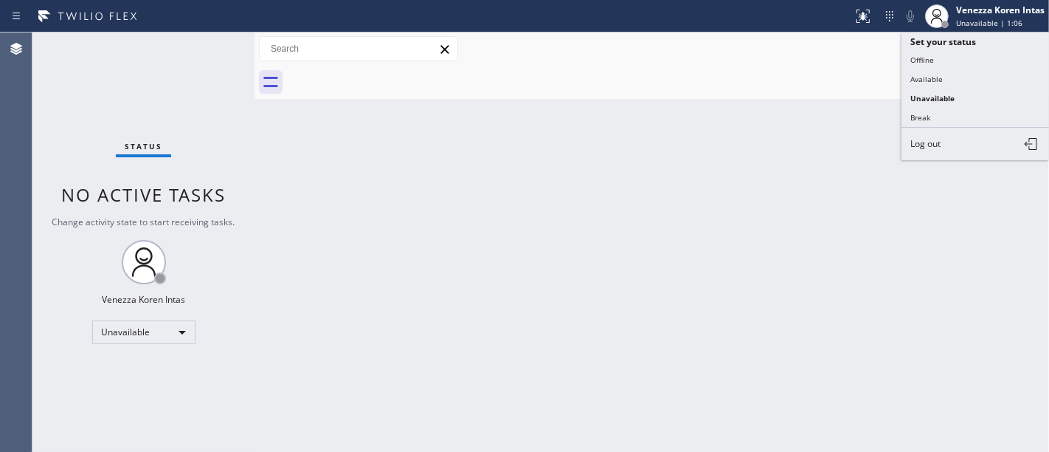
click at [87, 153] on div "Status No active tasks Change activity state to start receiving tasks. Venezza …" at bounding box center [143, 241] width 222 height 419
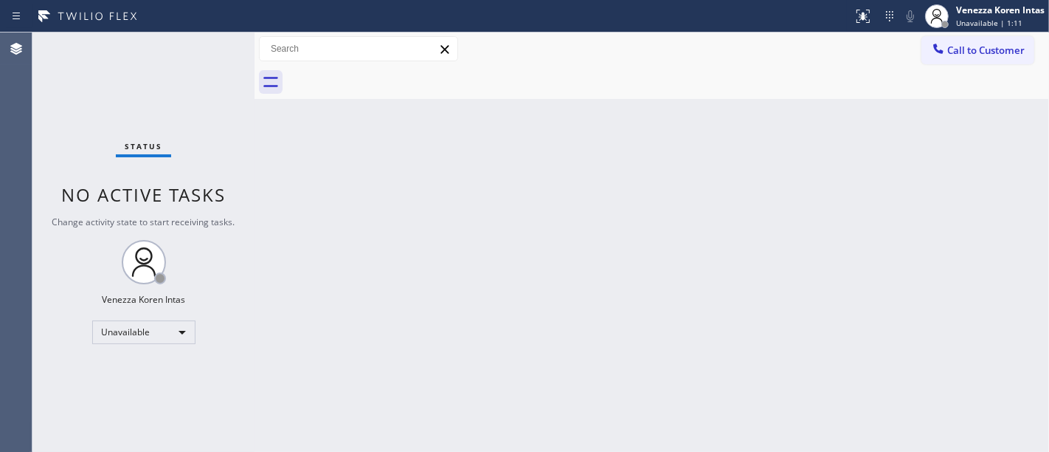
drag, startPoint x: 429, startPoint y: 171, endPoint x: 517, endPoint y: 94, distance: 116.6
click at [429, 171] on div "Back to Dashboard Change Sender ID Customers Technicians Select a contact Outbo…" at bounding box center [652, 241] width 795 height 419
click at [965, 7] on div "Venezza Koren Intas" at bounding box center [1000, 10] width 89 height 13
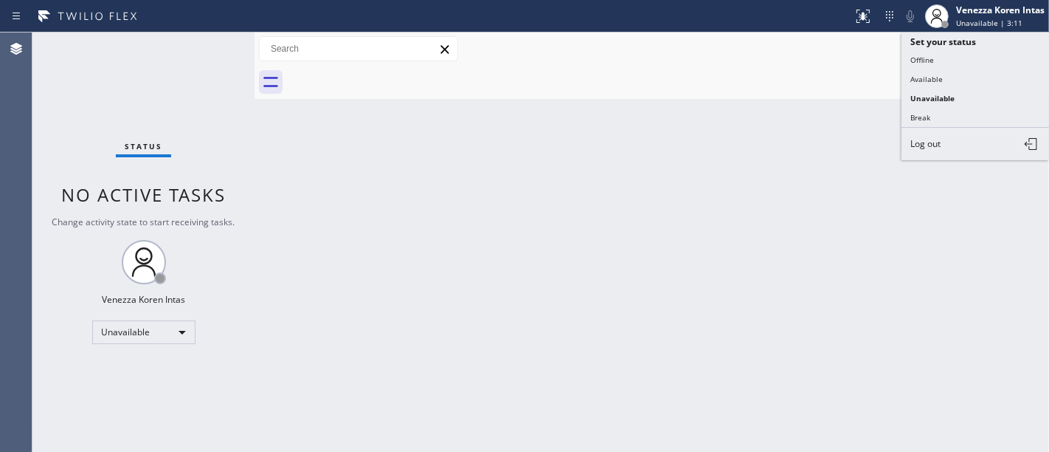
drag, startPoint x: 723, startPoint y: 175, endPoint x: 695, endPoint y: 203, distance: 39.7
click at [719, 176] on div "Back to Dashboard Change Sender ID Customers Technicians Select a contact Outbo…" at bounding box center [652, 241] width 795 height 419
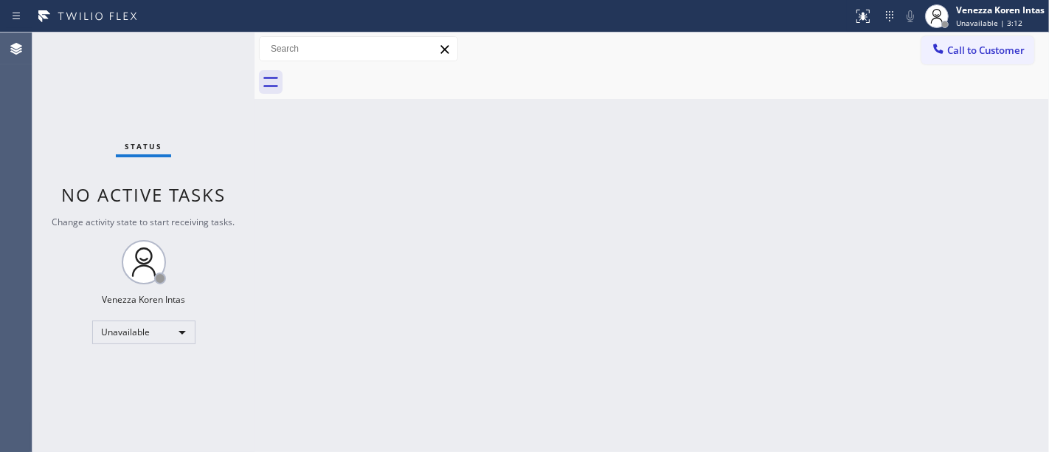
click at [213, 152] on div "Status No active tasks Change activity state to start receiving tasks. Venezza …" at bounding box center [143, 241] width 222 height 419
click at [977, 13] on div "Venezza Koren Intas" at bounding box center [1000, 10] width 89 height 13
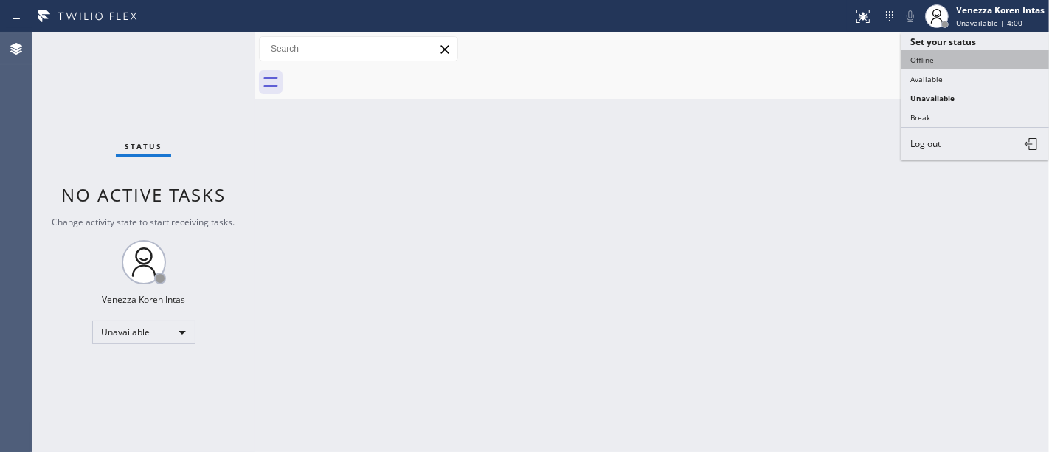
click at [944, 52] on button "Offline" at bounding box center [976, 59] width 148 height 19
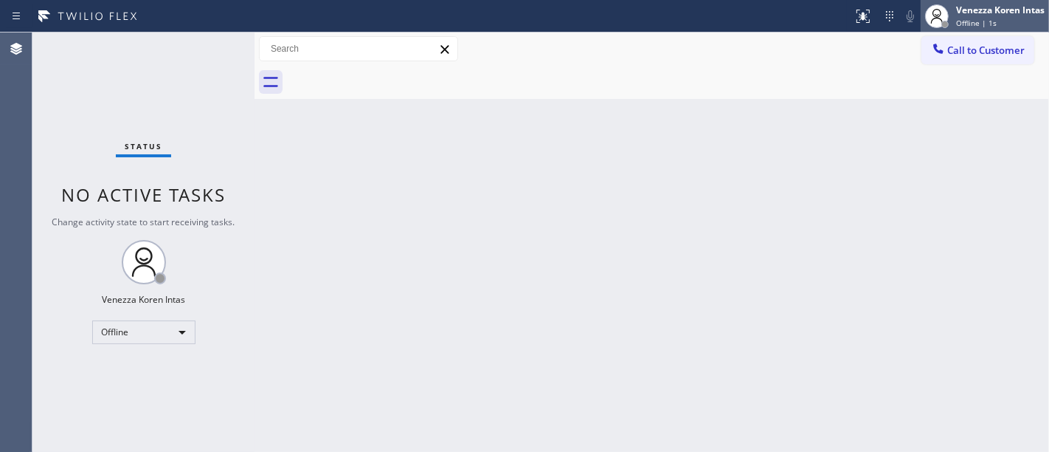
click at [992, 20] on span "Offline | 1s" at bounding box center [976, 23] width 41 height 10
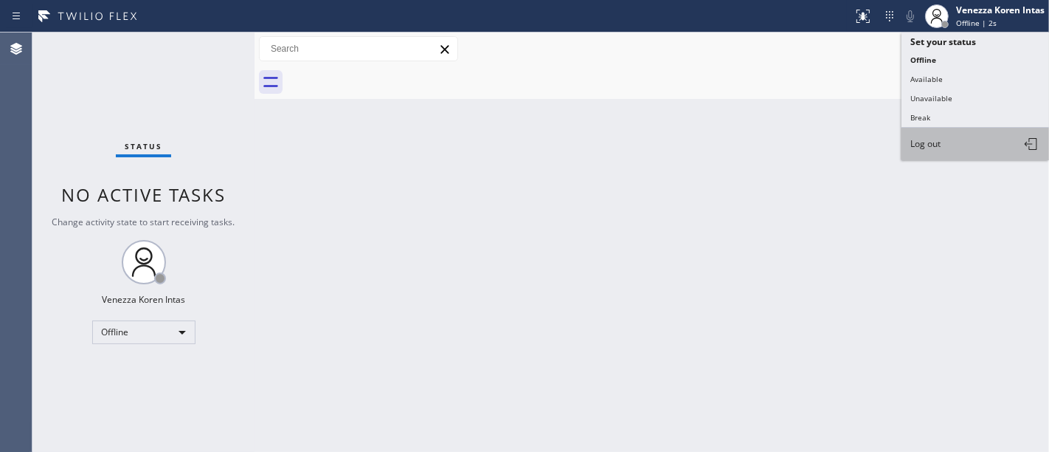
click at [948, 142] on button "Log out" at bounding box center [976, 144] width 148 height 32
